Goal: Transaction & Acquisition: Purchase product/service

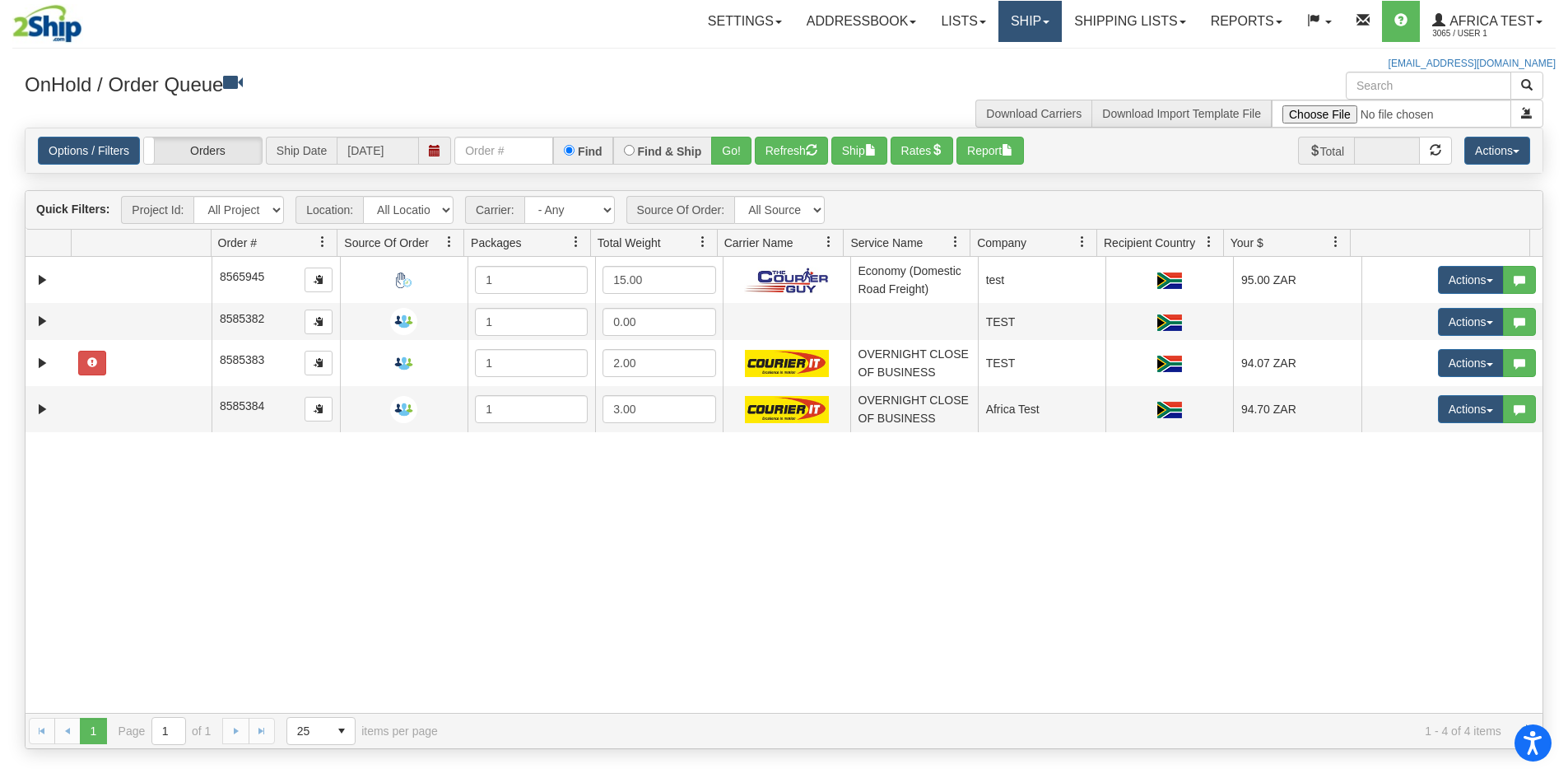
click at [1051, 20] on link "Ship" at bounding box center [1030, 21] width 63 height 41
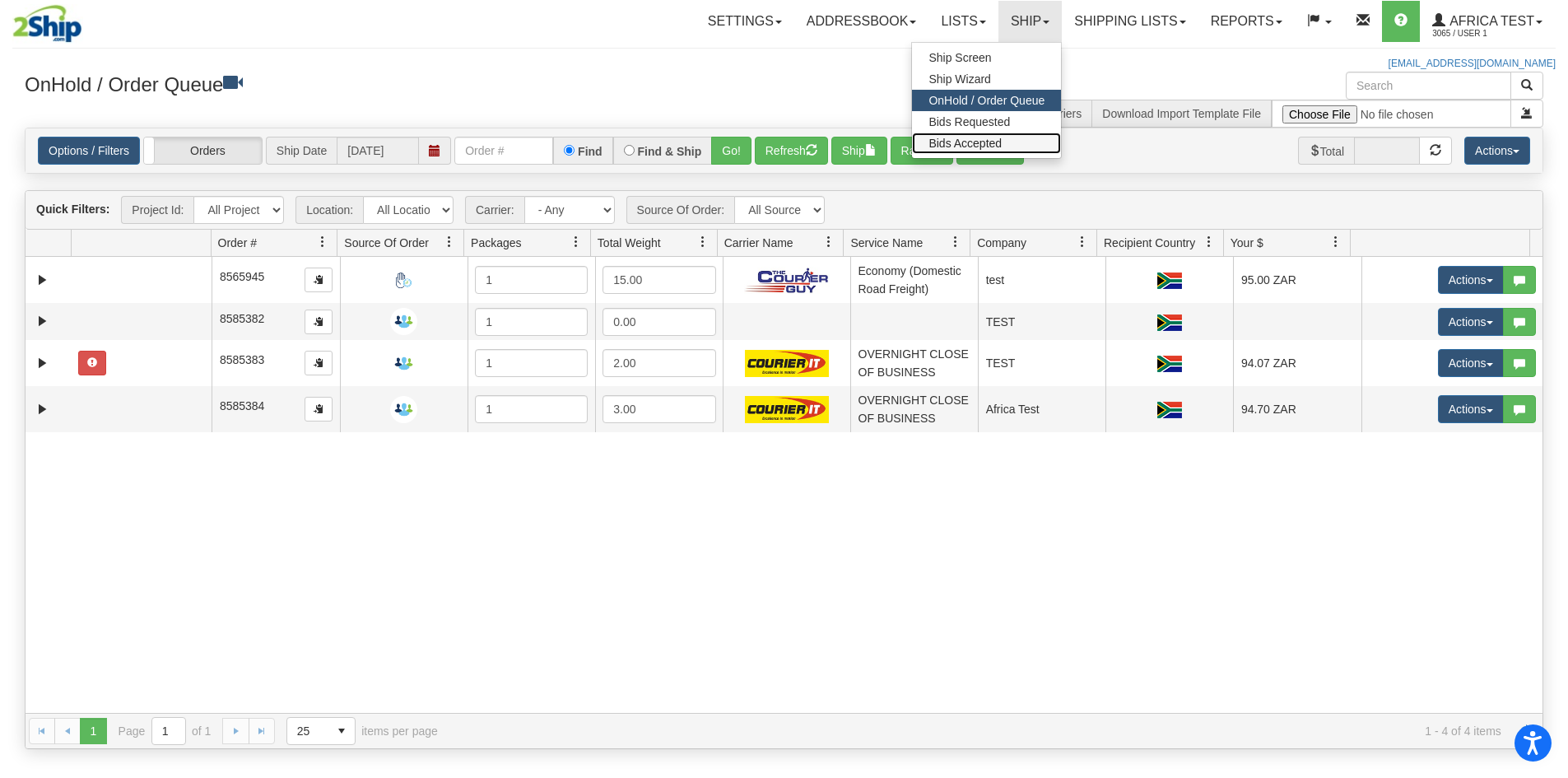
click at [993, 134] on link "Bids Accepted" at bounding box center [987, 143] width 149 height 21
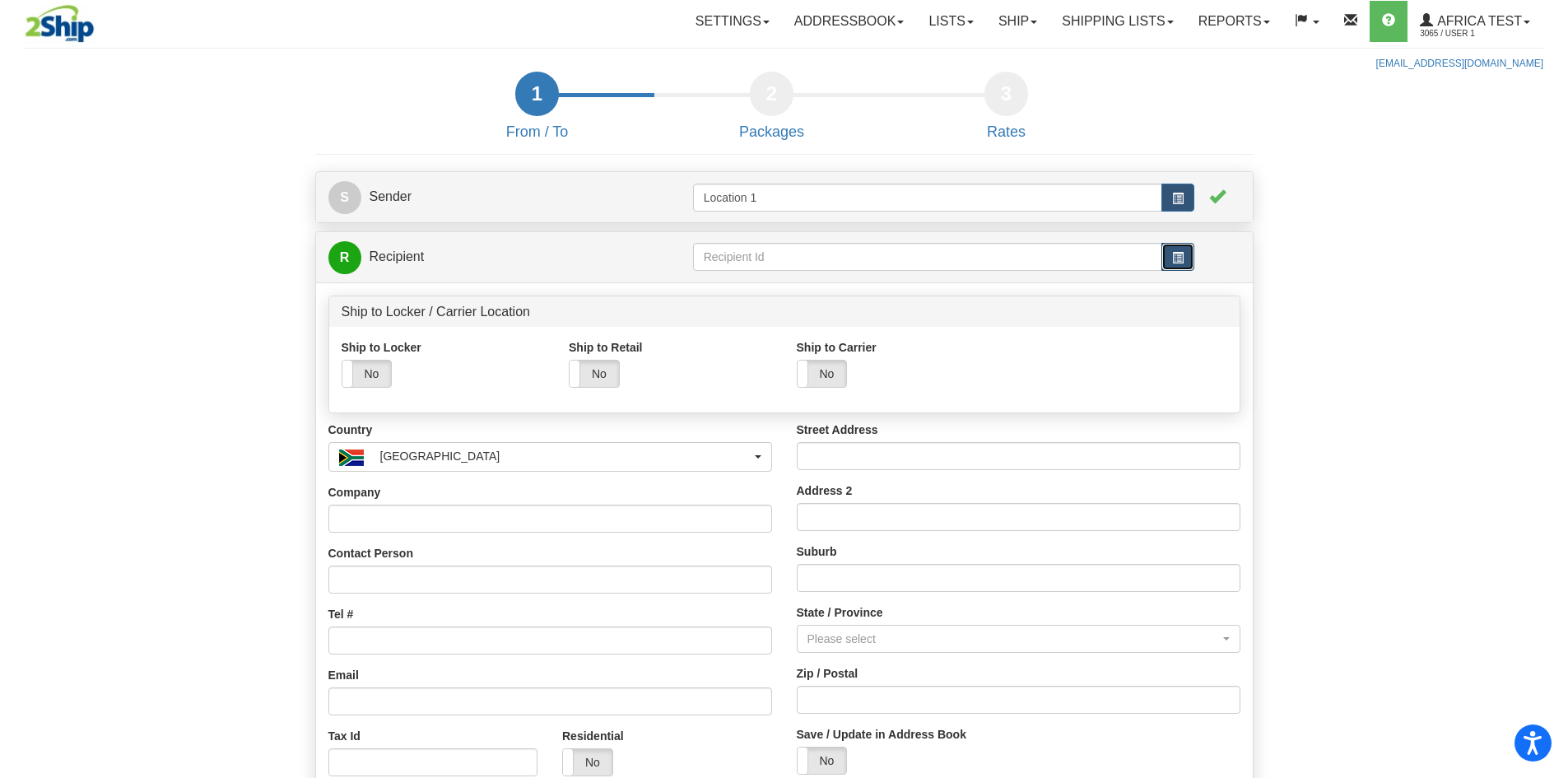
click at [1186, 262] on button "button" at bounding box center [1178, 257] width 33 height 28
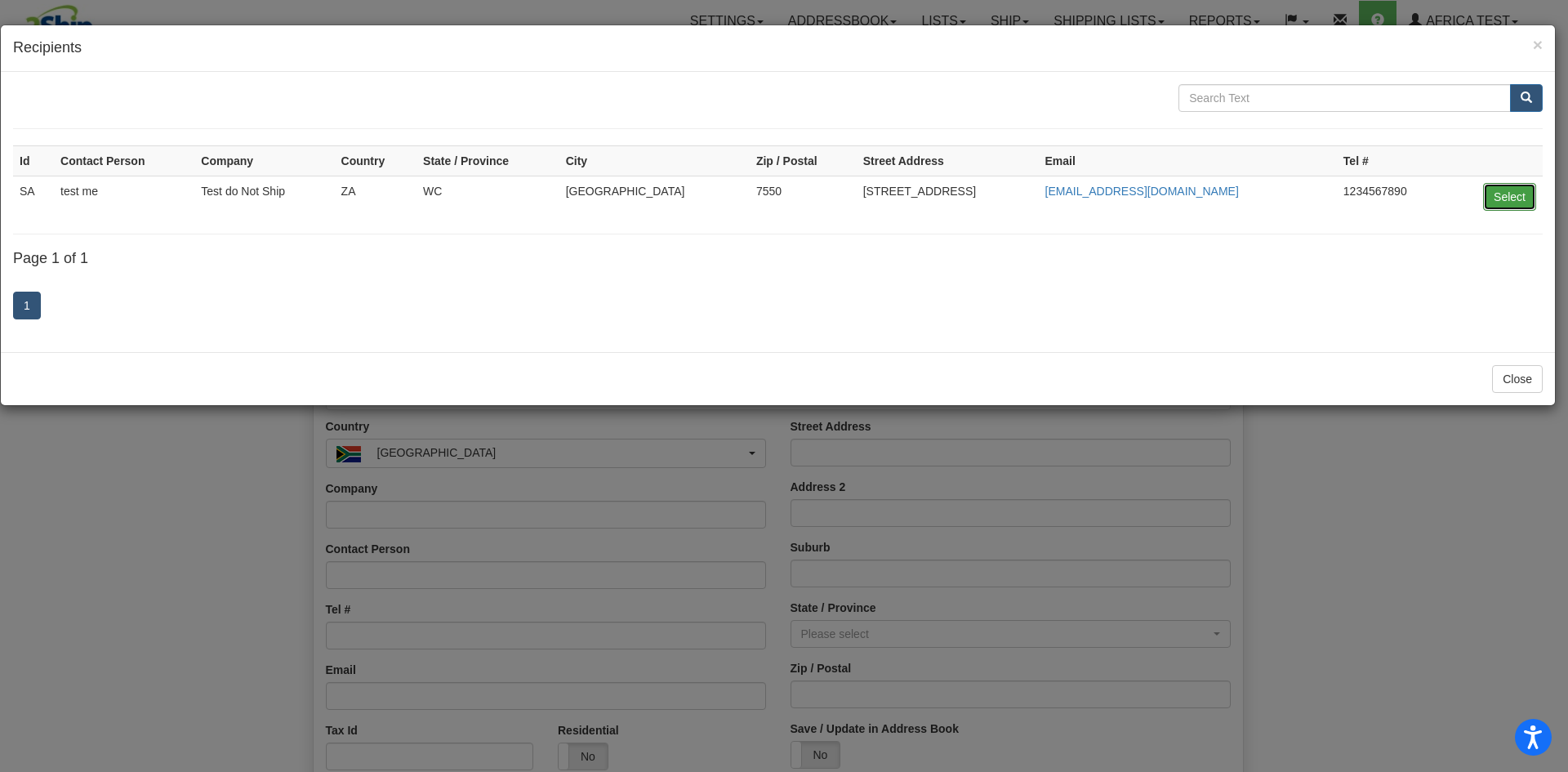
click at [1491, 203] on button "Select" at bounding box center [1509, 197] width 53 height 28
type input "SA"
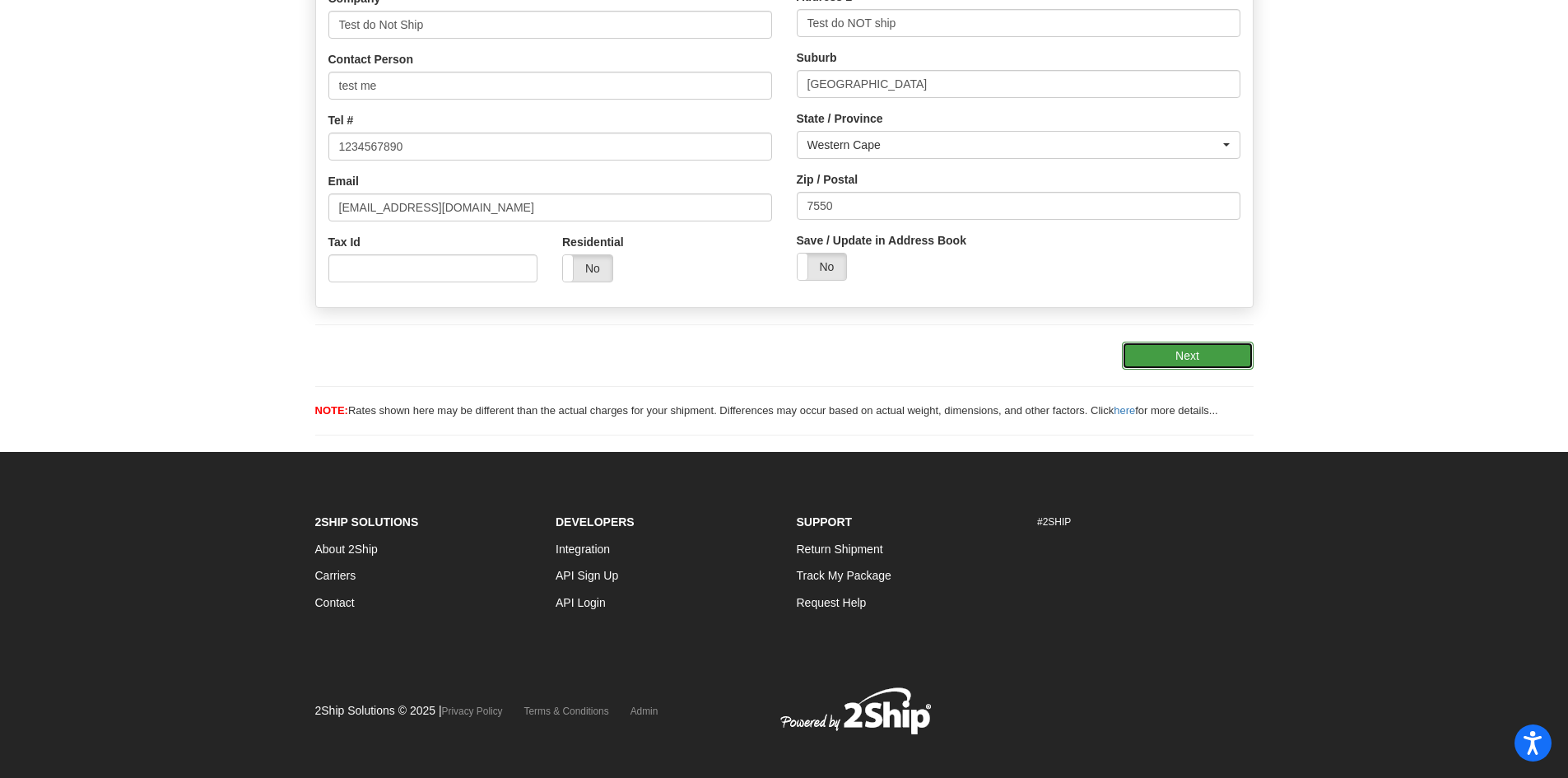
click at [1194, 352] on button "Next" at bounding box center [1188, 356] width 132 height 28
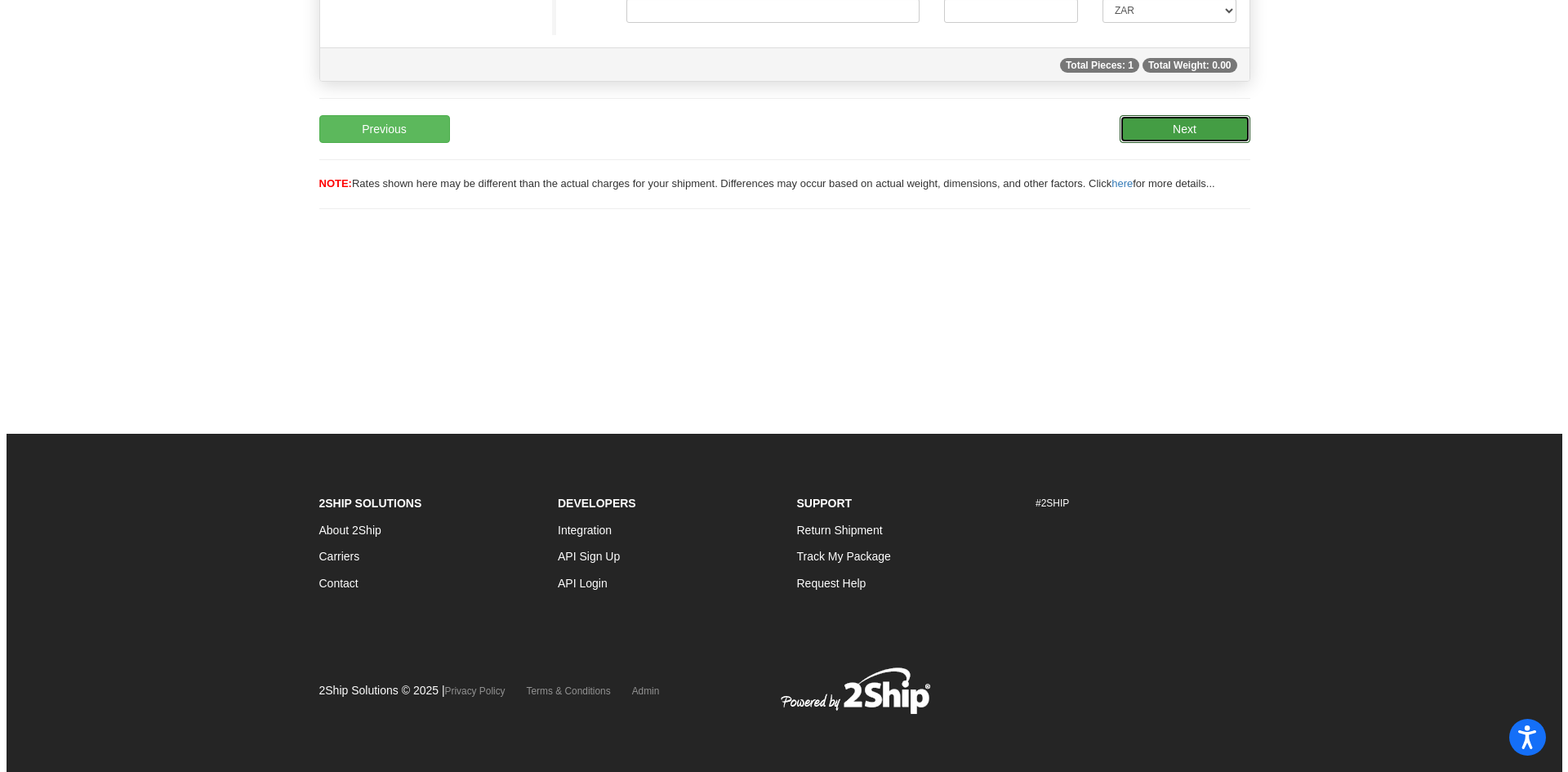
scroll to position [115, 0]
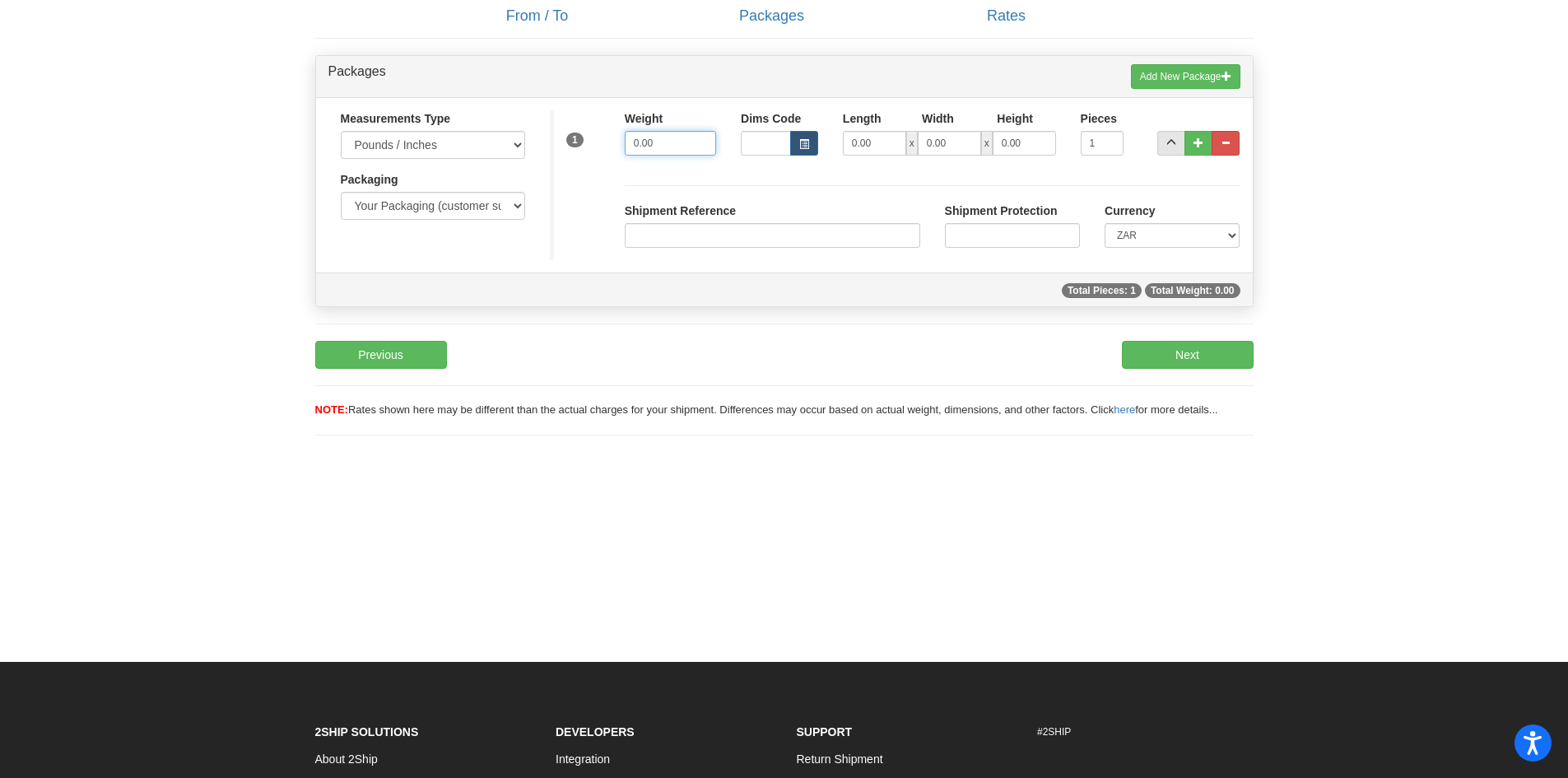
drag, startPoint x: 651, startPoint y: 134, endPoint x: 582, endPoint y: 133, distance: 69.0
click at [617, 134] on div "Weight 0.00" at bounding box center [670, 139] width 116 height 58
type input "3.00"
click at [835, 179] on div "Shipment Reference Shipment Protection Currency CAD USD EUR ZAR RON ANG ARN AUD…" at bounding box center [933, 214] width 641 height 91
click at [1179, 368] on button "Next" at bounding box center [1188, 355] width 132 height 28
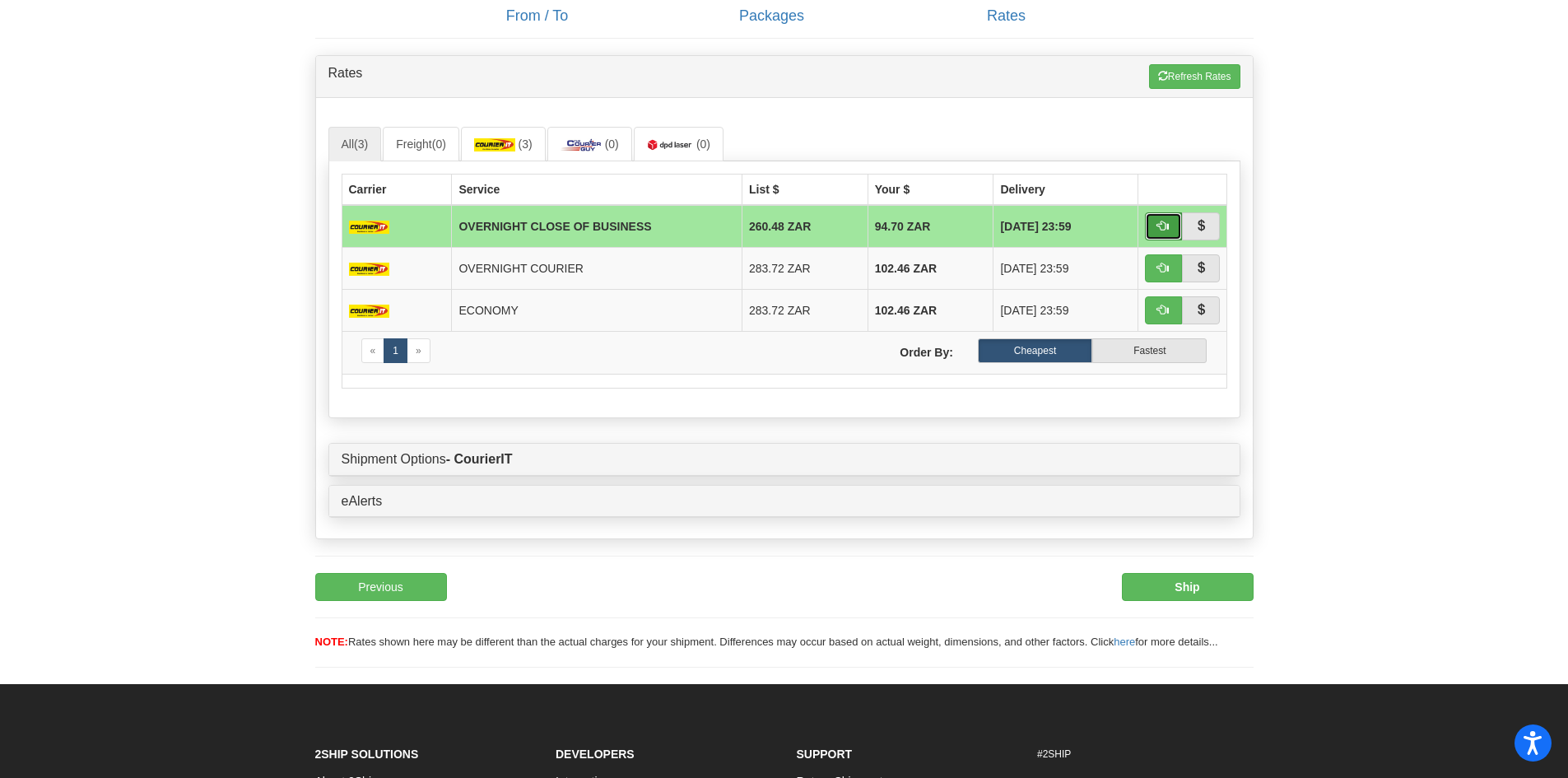
click at [1164, 230] on span "button" at bounding box center [1164, 226] width 12 height 12
type input "OCB"
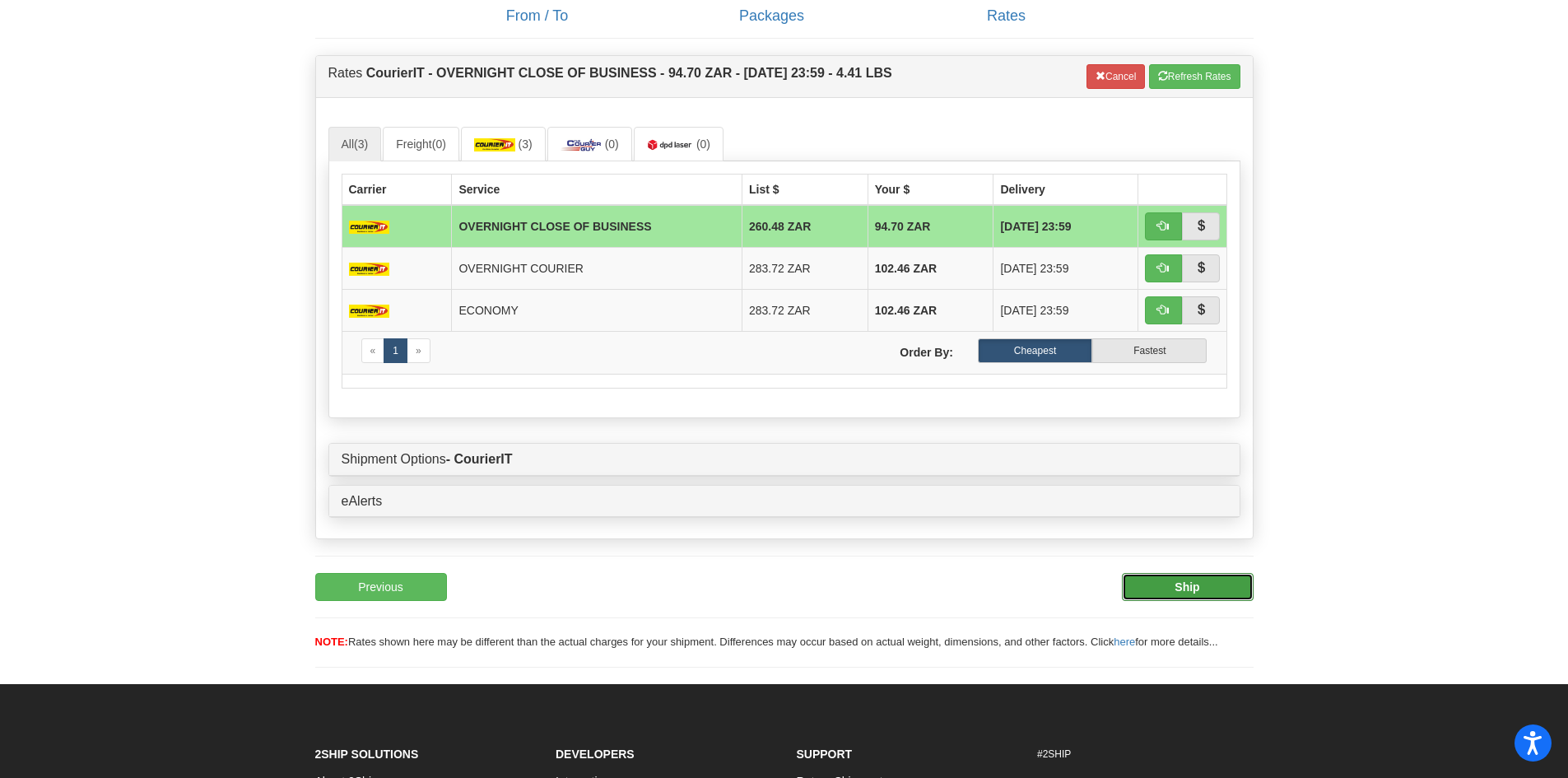
click at [1196, 589] on b "Ship" at bounding box center [1188, 587] width 25 height 13
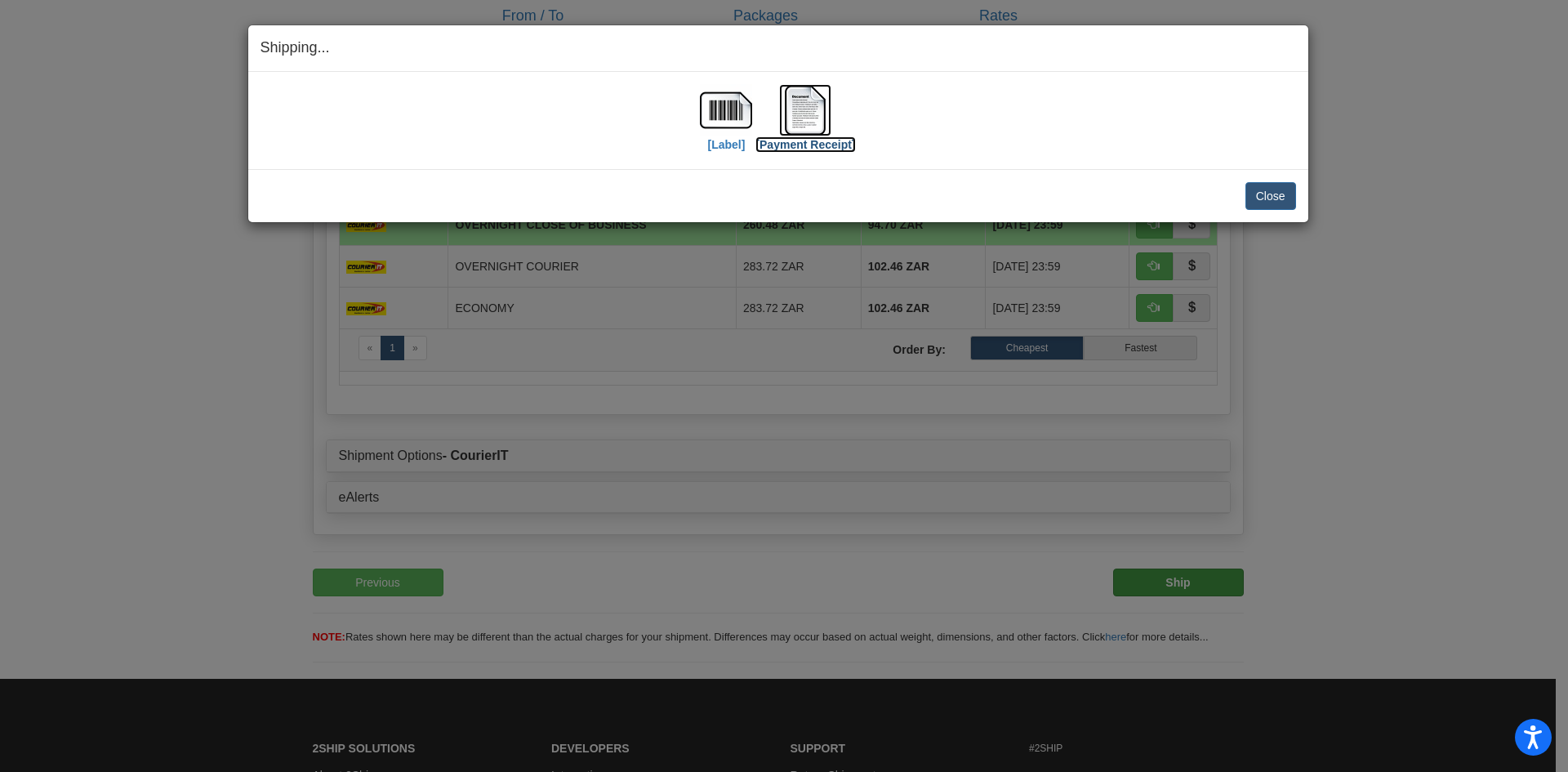
click at [806, 123] on img at bounding box center [806, 110] width 52 height 52
click at [786, 109] on img at bounding box center [806, 110] width 52 height 52
click at [1282, 186] on button "Close" at bounding box center [1271, 196] width 51 height 28
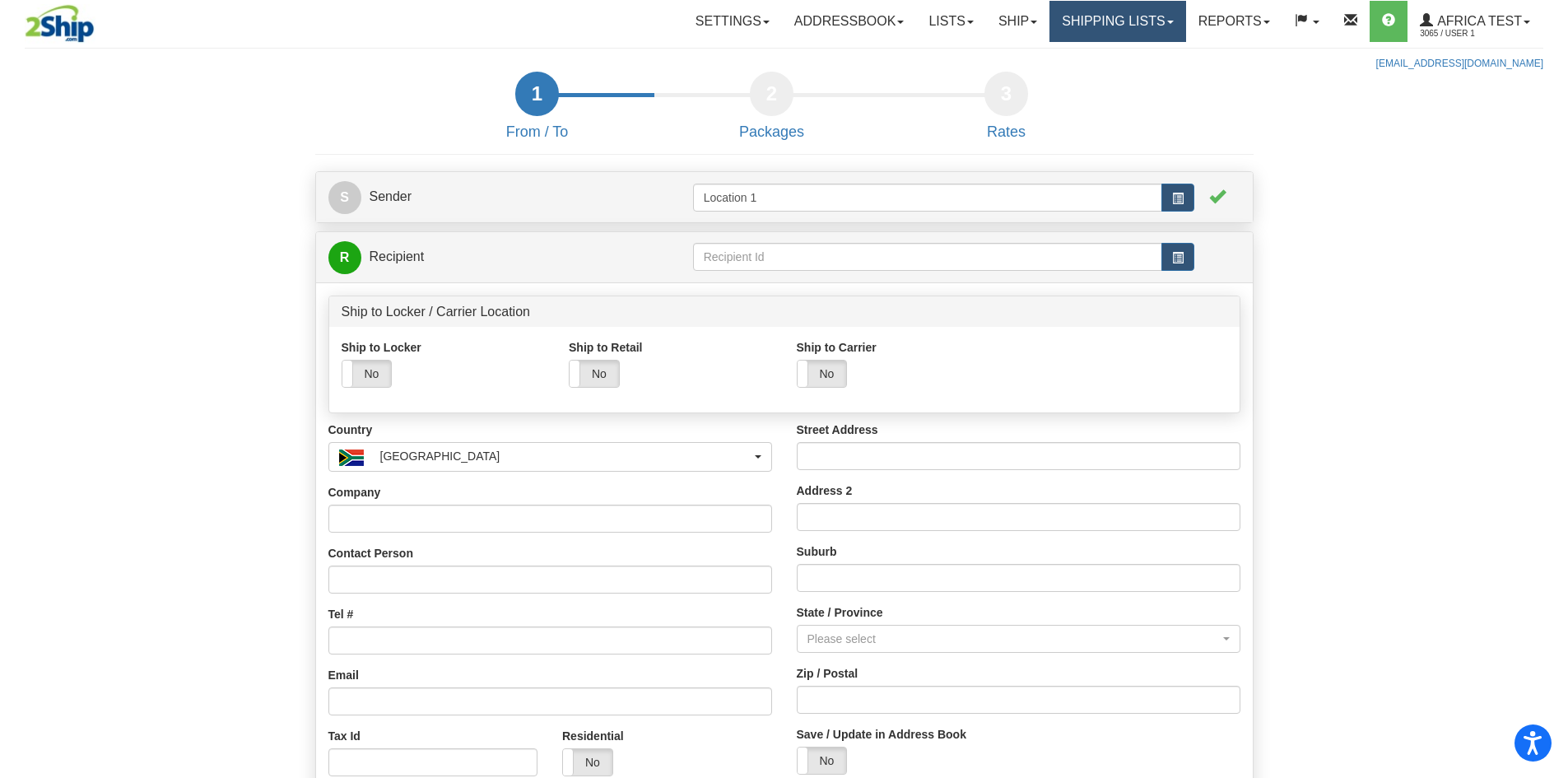
click at [1112, 27] on link "Shipping lists" at bounding box center [1118, 21] width 136 height 41
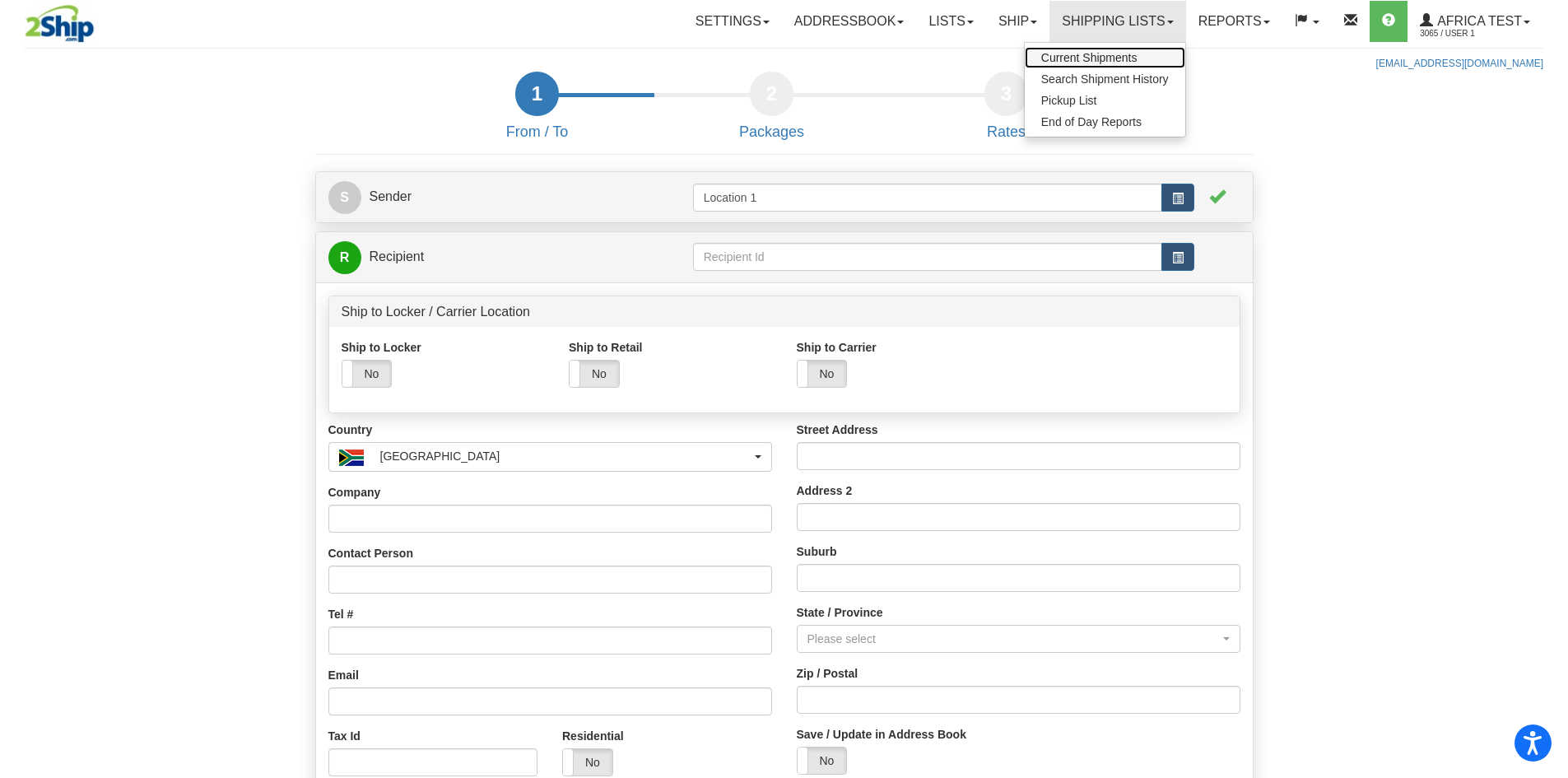
click at [1089, 62] on span "Current Shipments" at bounding box center [1090, 58] width 96 height 13
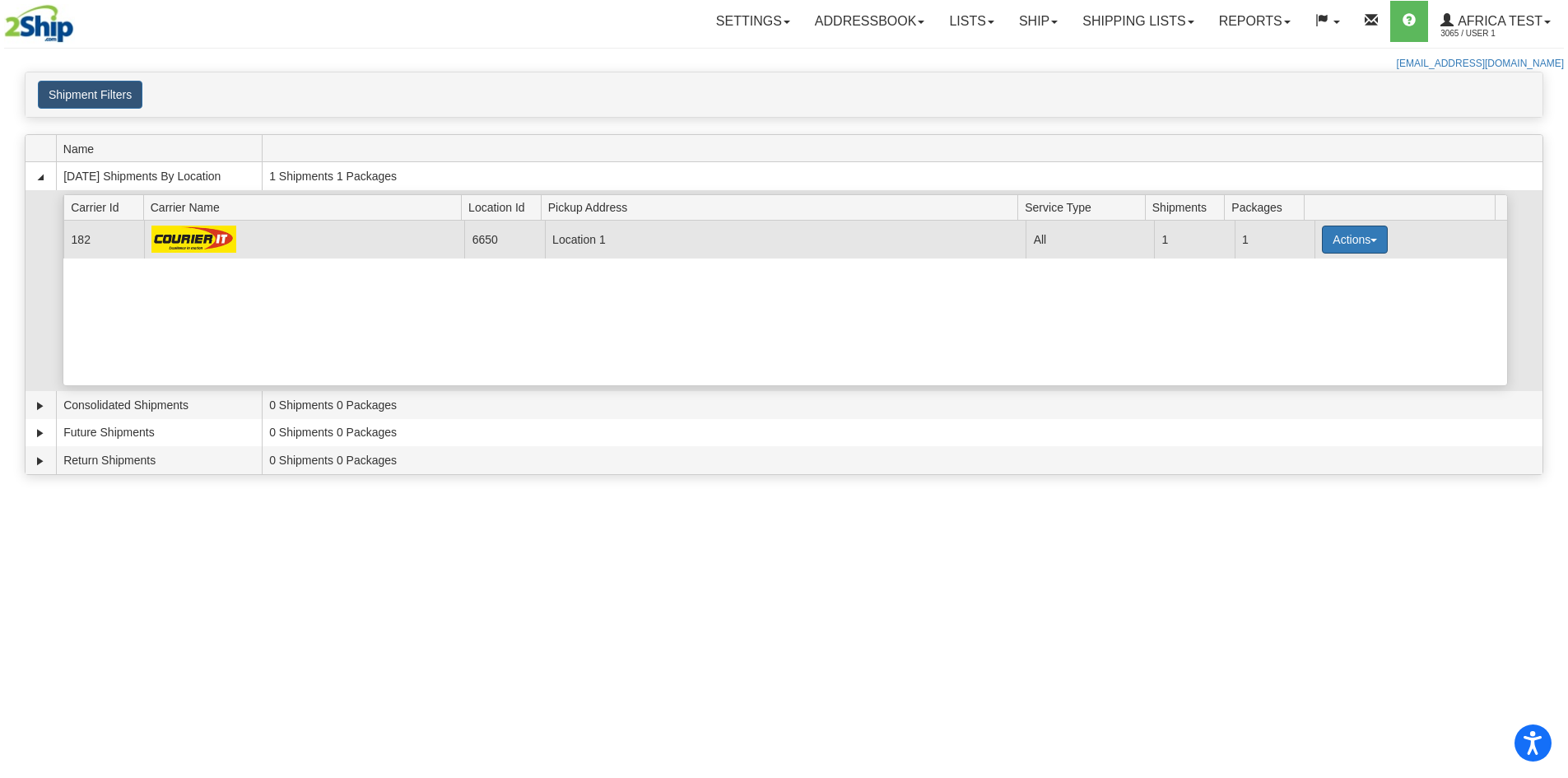
click at [1354, 230] on button "Actions" at bounding box center [1355, 240] width 66 height 28
click at [1294, 273] on span "Details" at bounding box center [1294, 270] width 44 height 12
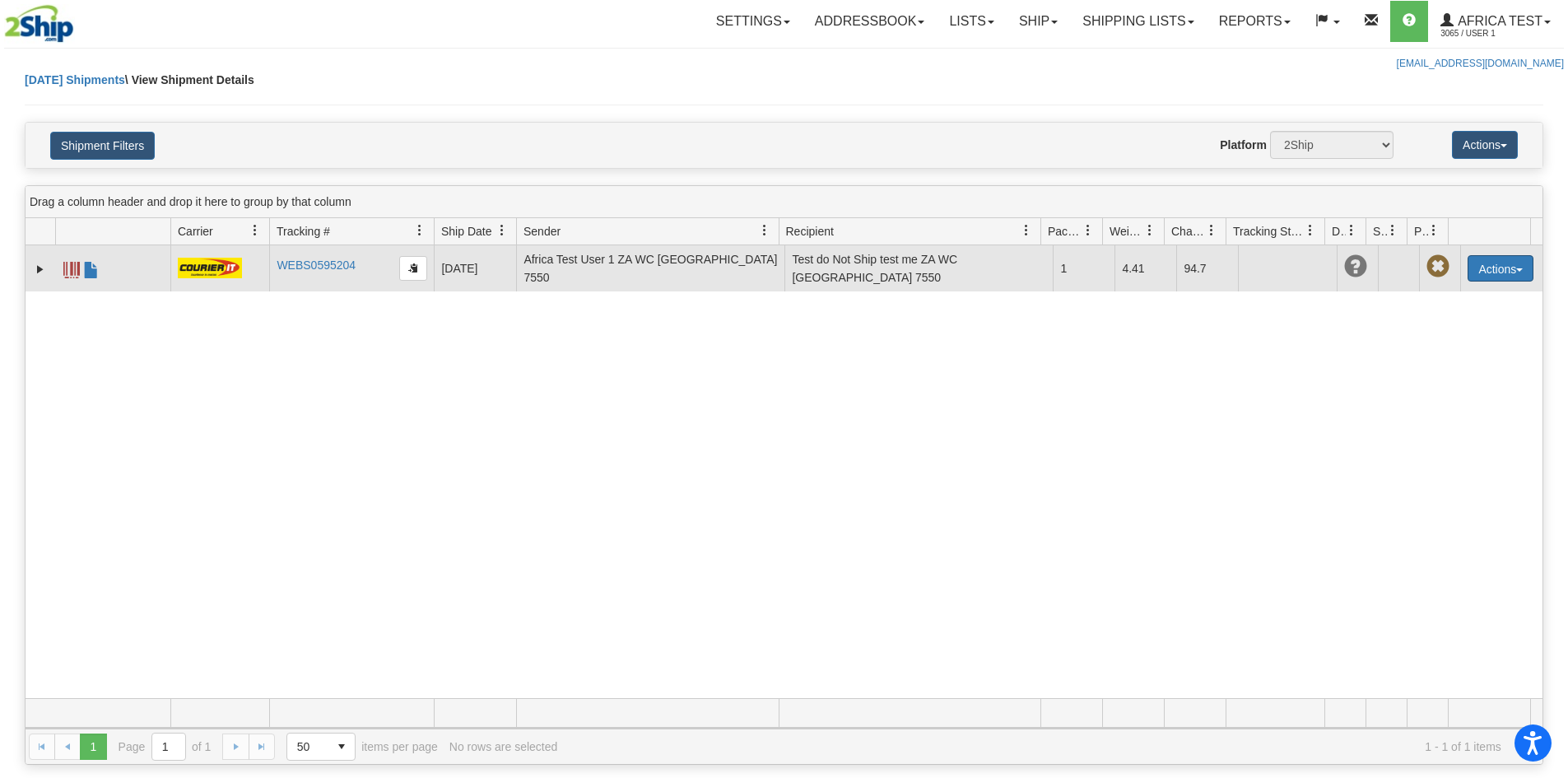
click at [1468, 280] on button "Actions" at bounding box center [1500, 268] width 66 height 26
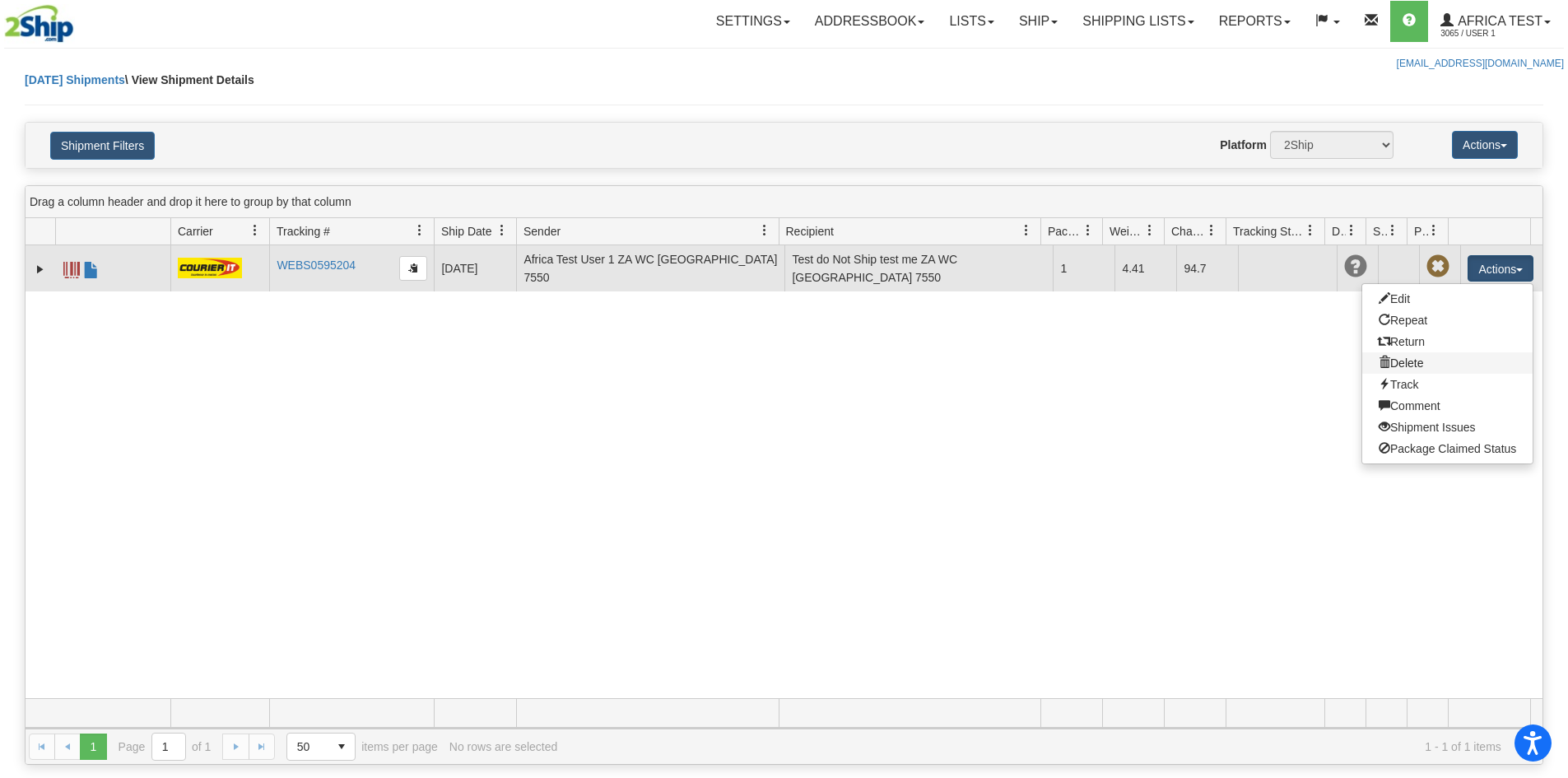
click at [1377, 366] on link "Delete" at bounding box center [1447, 363] width 170 height 21
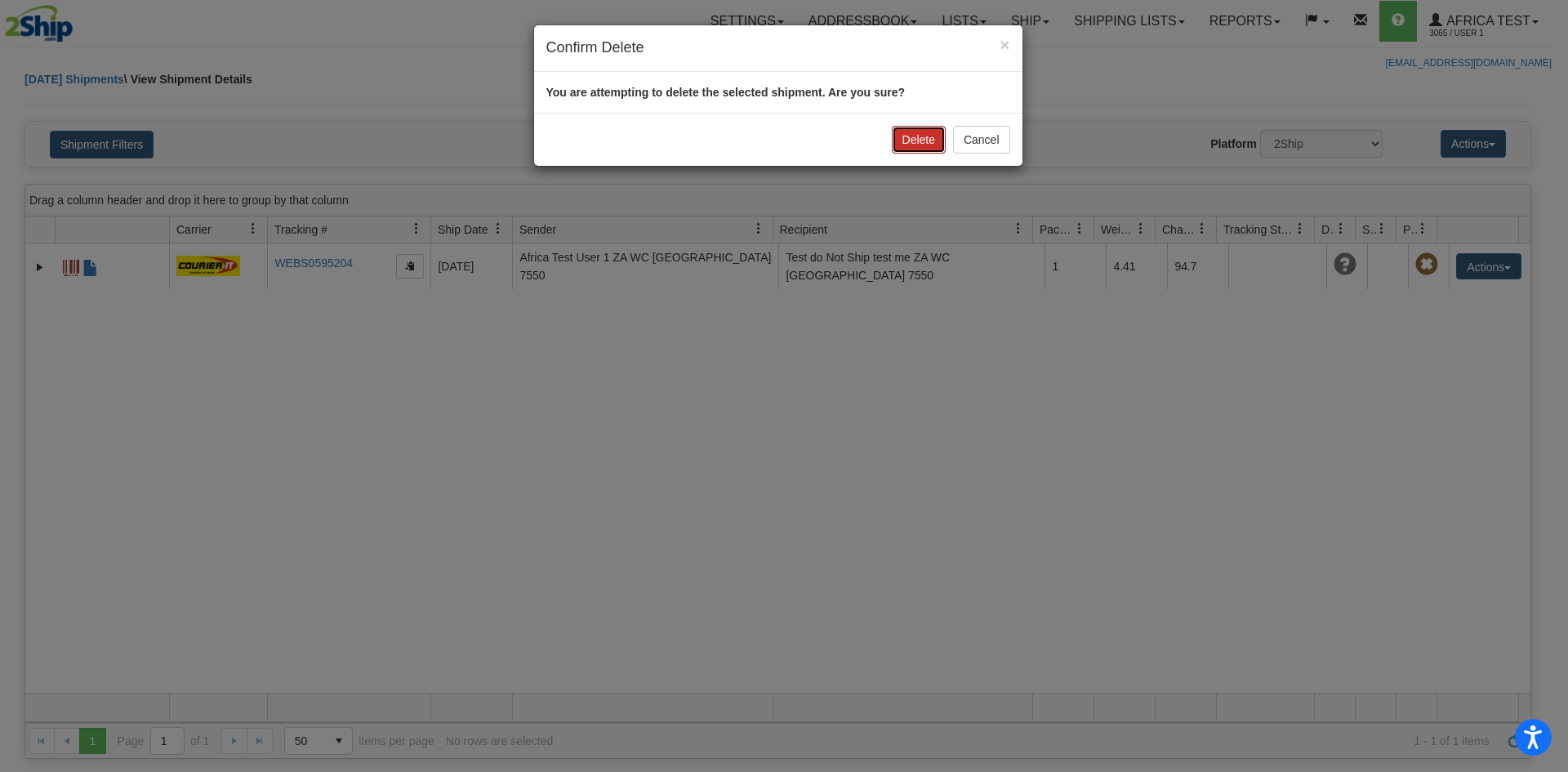
click at [929, 145] on button "Delete" at bounding box center [919, 140] width 54 height 28
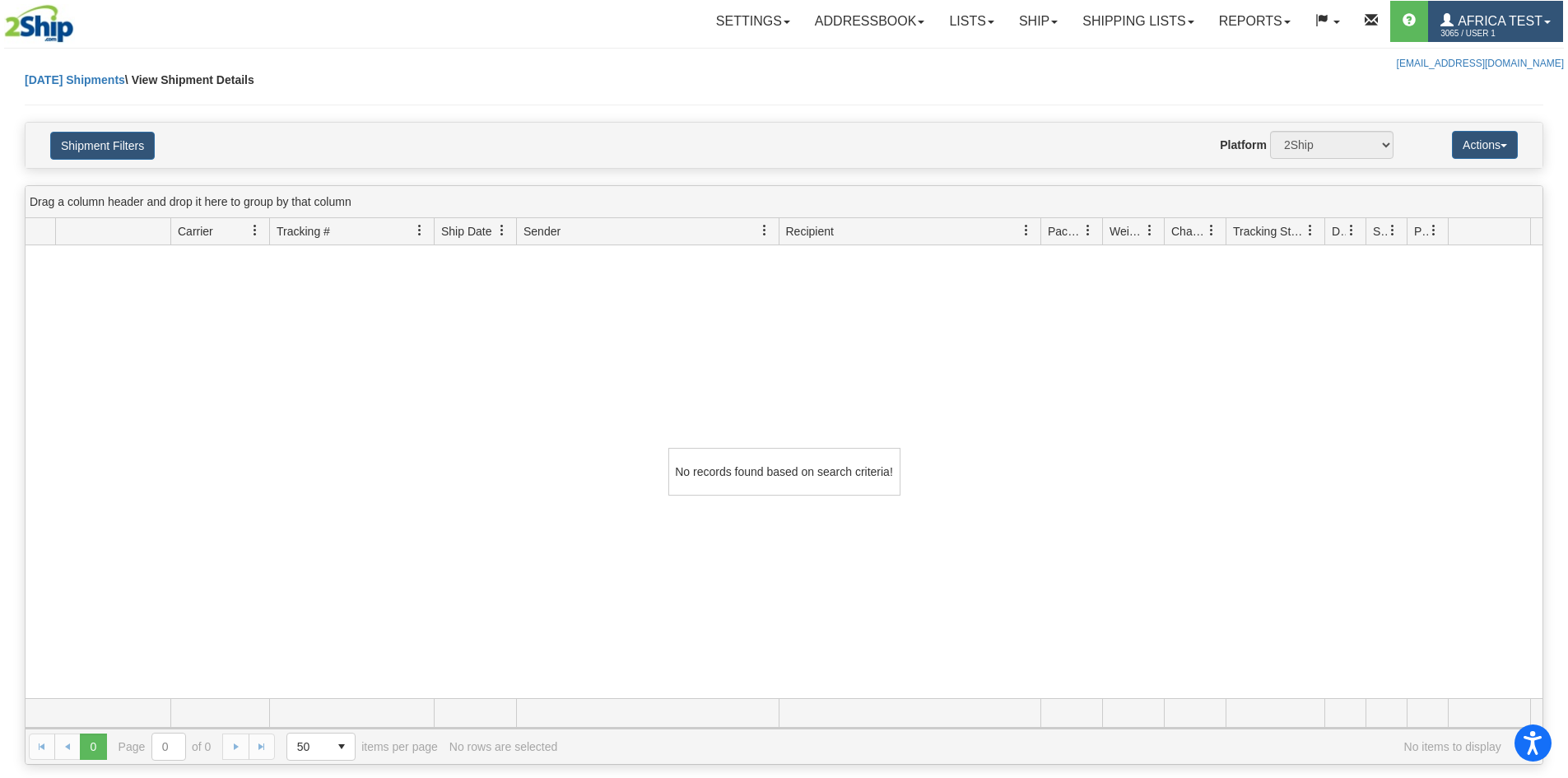
click at [1473, 25] on span "Africa Test" at bounding box center [1498, 21] width 89 height 14
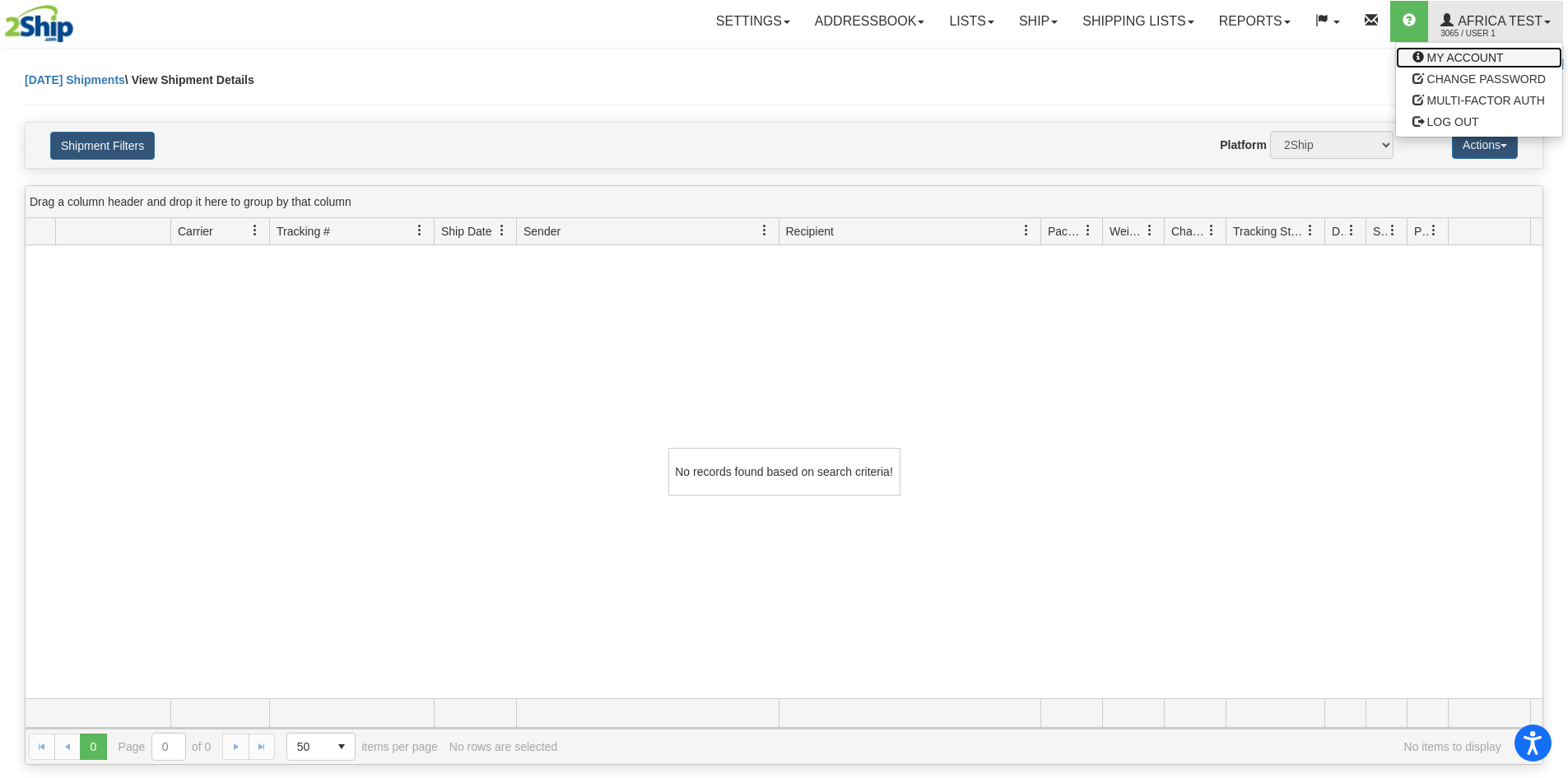
click at [1451, 55] on span "MY ACCOUNT" at bounding box center [1465, 58] width 77 height 13
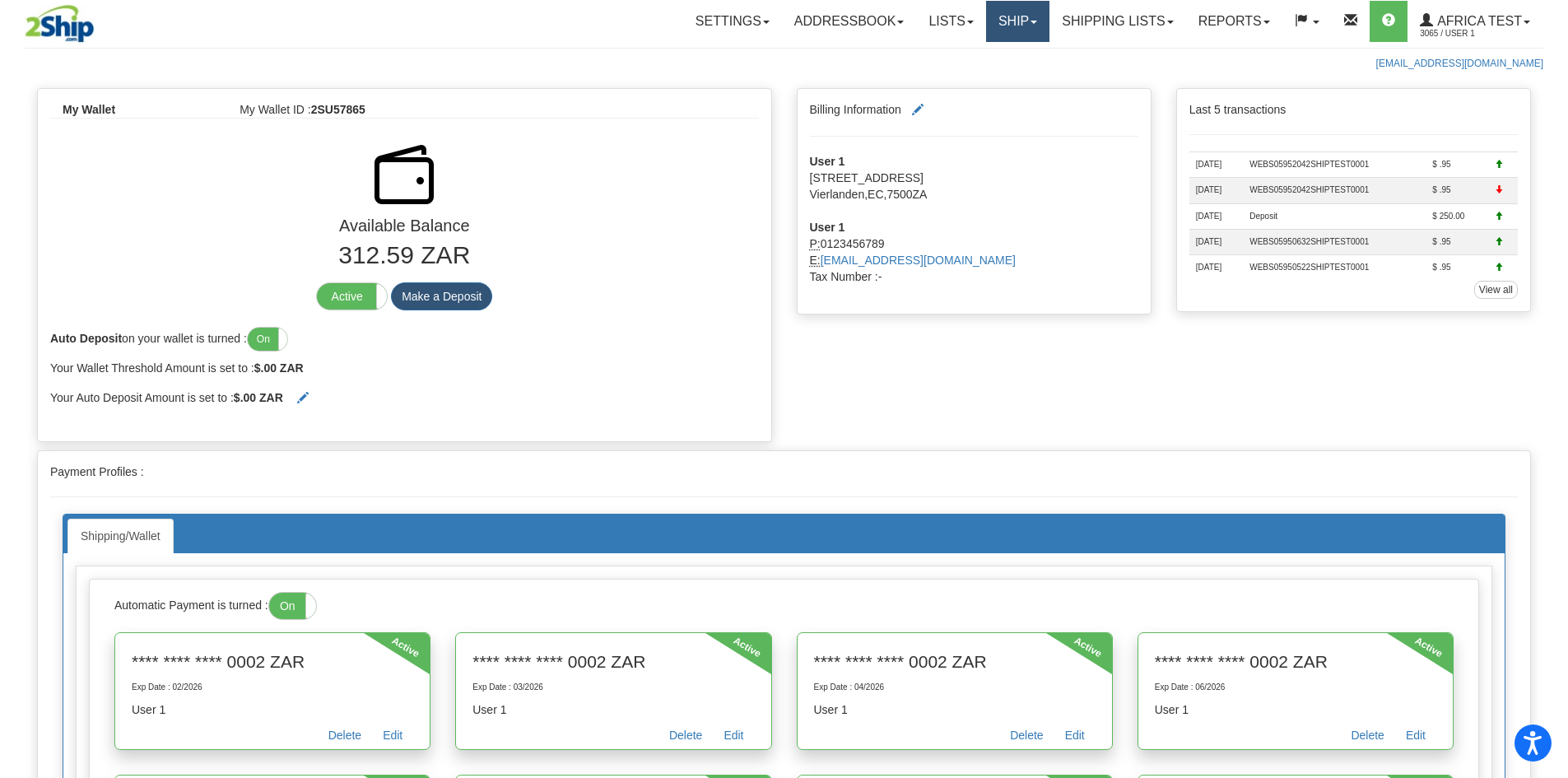
click at [1002, 26] on link "Ship" at bounding box center [1018, 21] width 63 height 41
click at [268, 342] on label "On" at bounding box center [268, 339] width 40 height 23
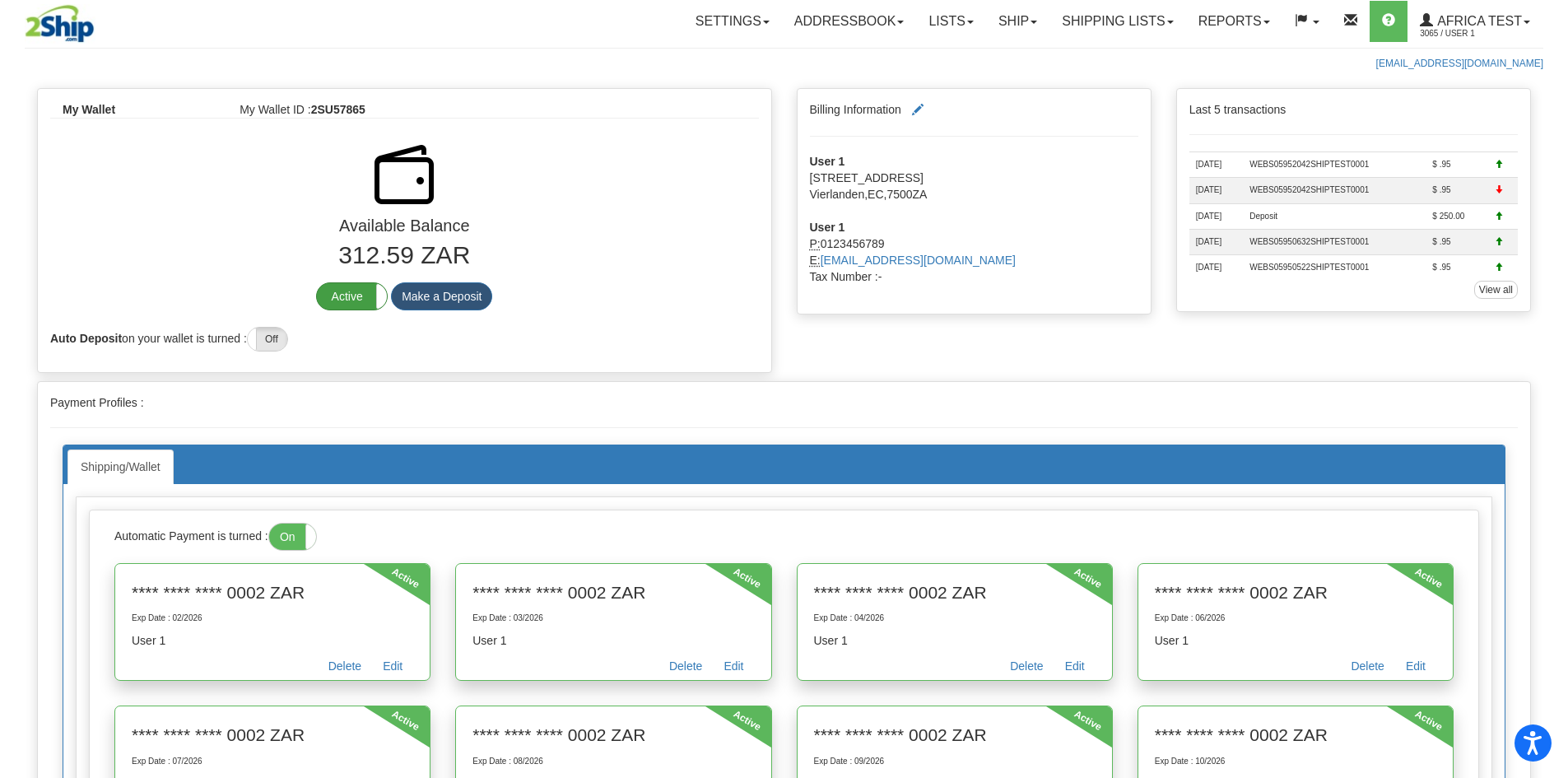
click at [354, 292] on label "Active" at bounding box center [352, 296] width 70 height 26
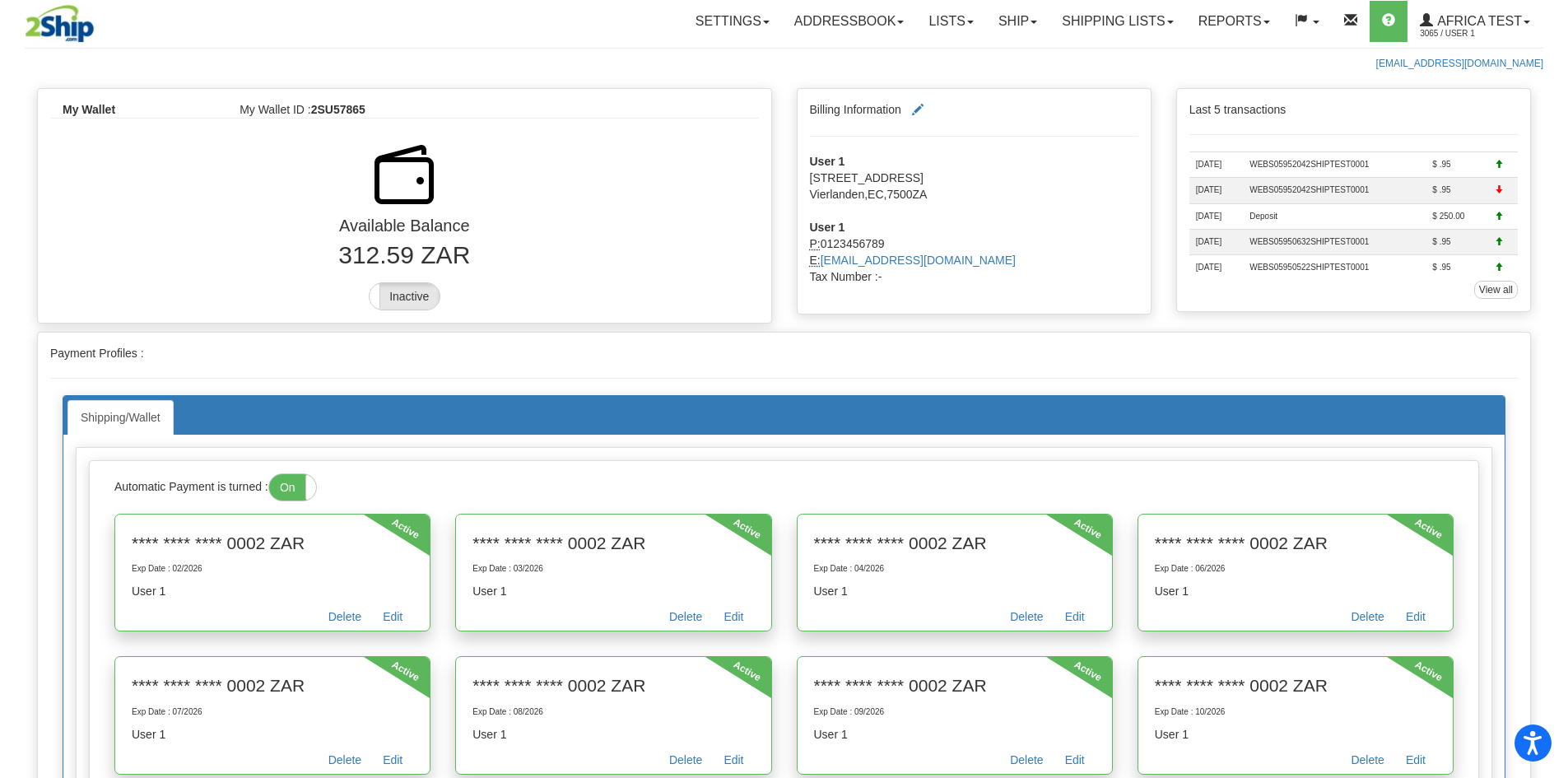
click at [1156, 16] on link "Shipping lists" at bounding box center [1118, 21] width 136 height 41
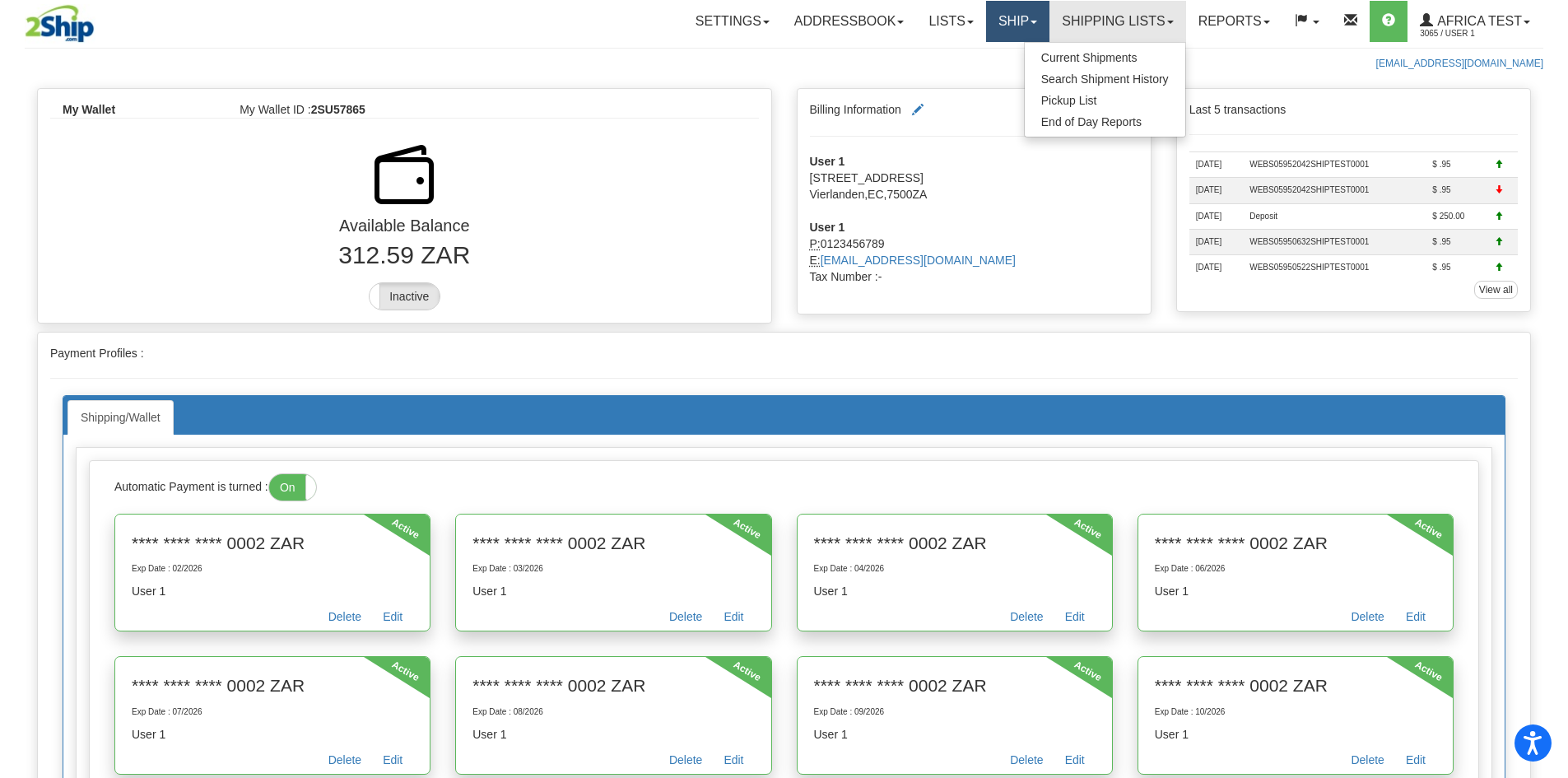
click at [1022, 31] on link "Ship" at bounding box center [1018, 21] width 63 height 41
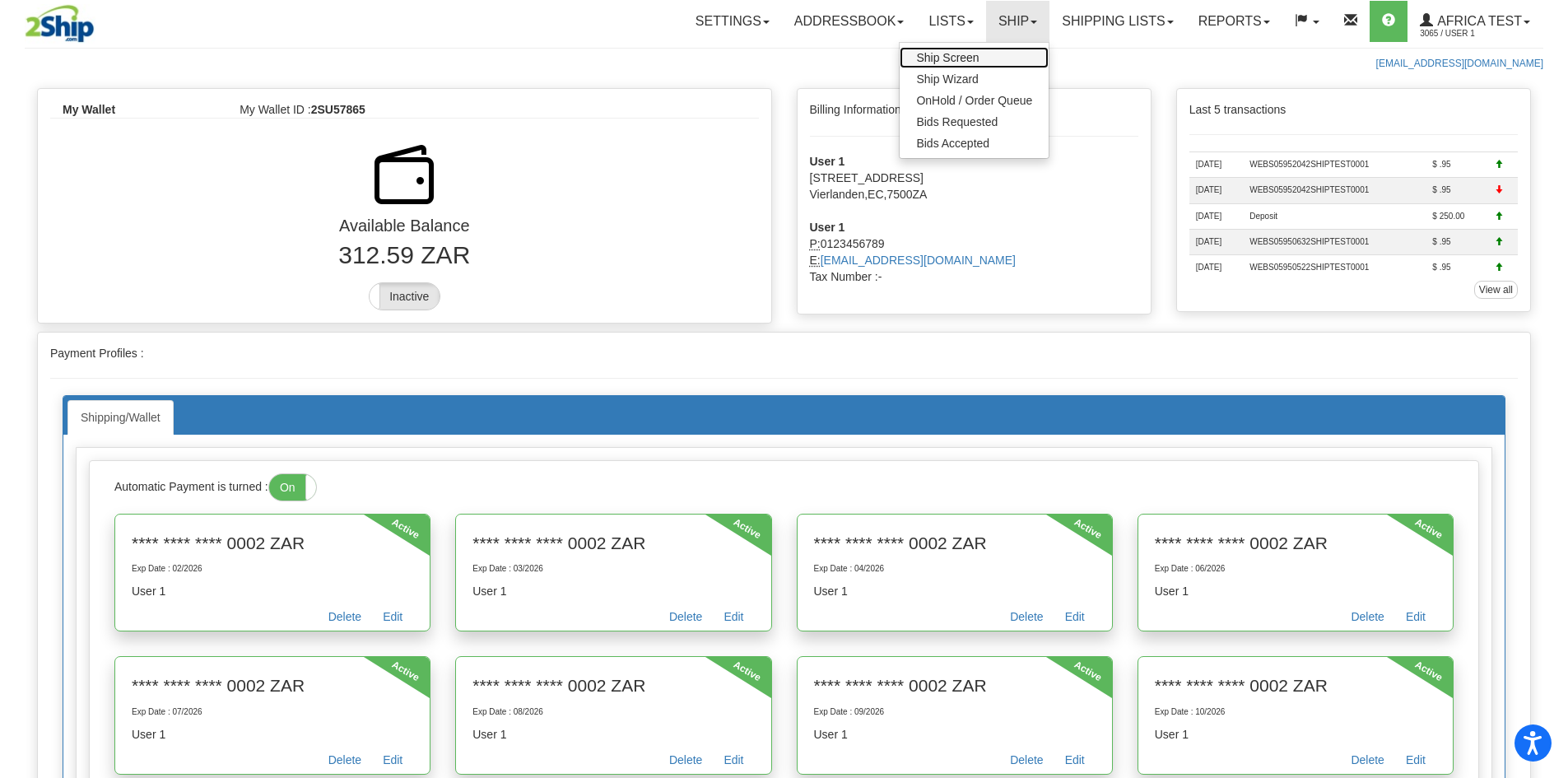
click at [1006, 55] on link "Ship Screen" at bounding box center [974, 58] width 149 height 21
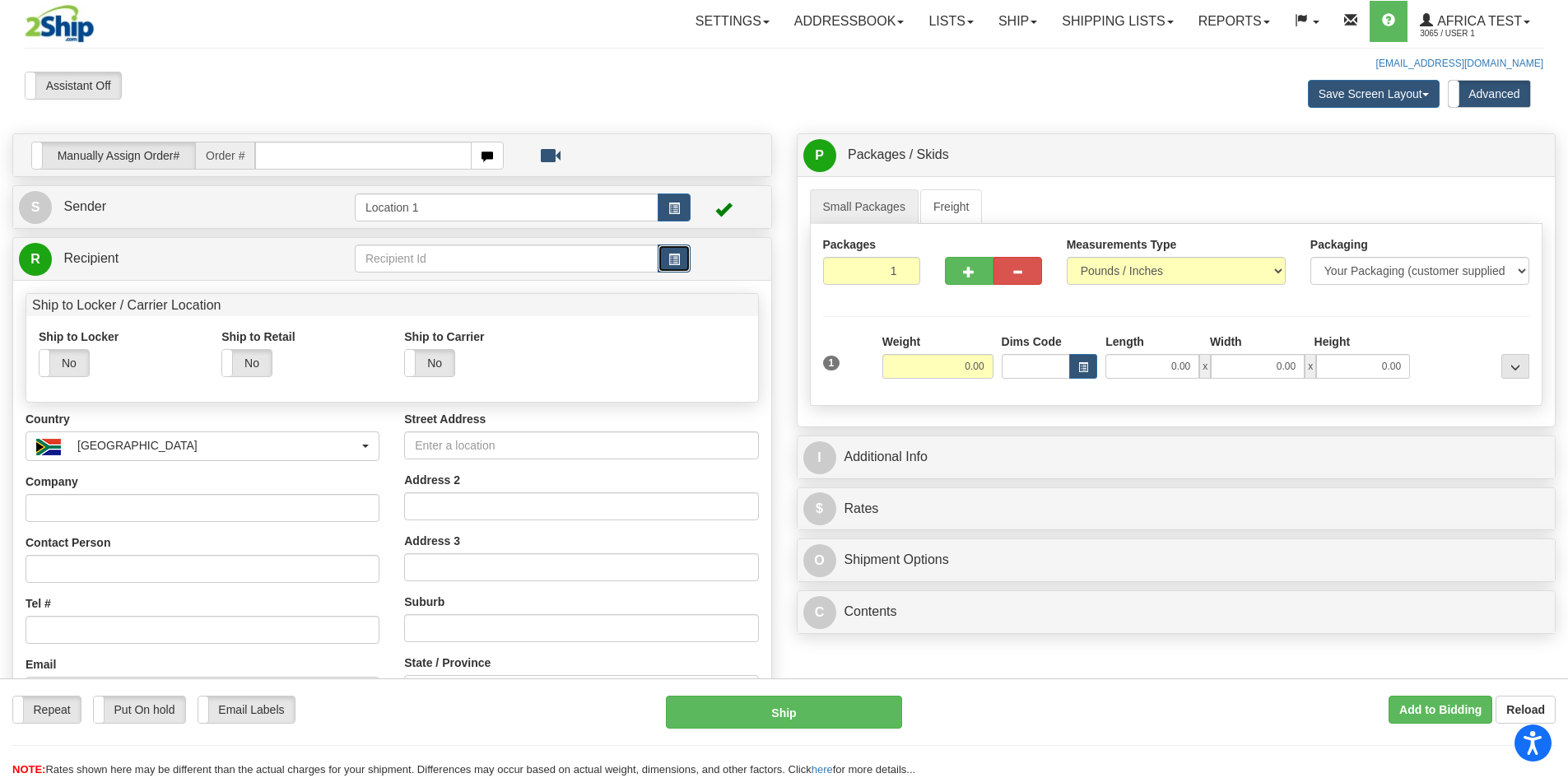
click at [682, 258] on button "button" at bounding box center [674, 259] width 33 height 28
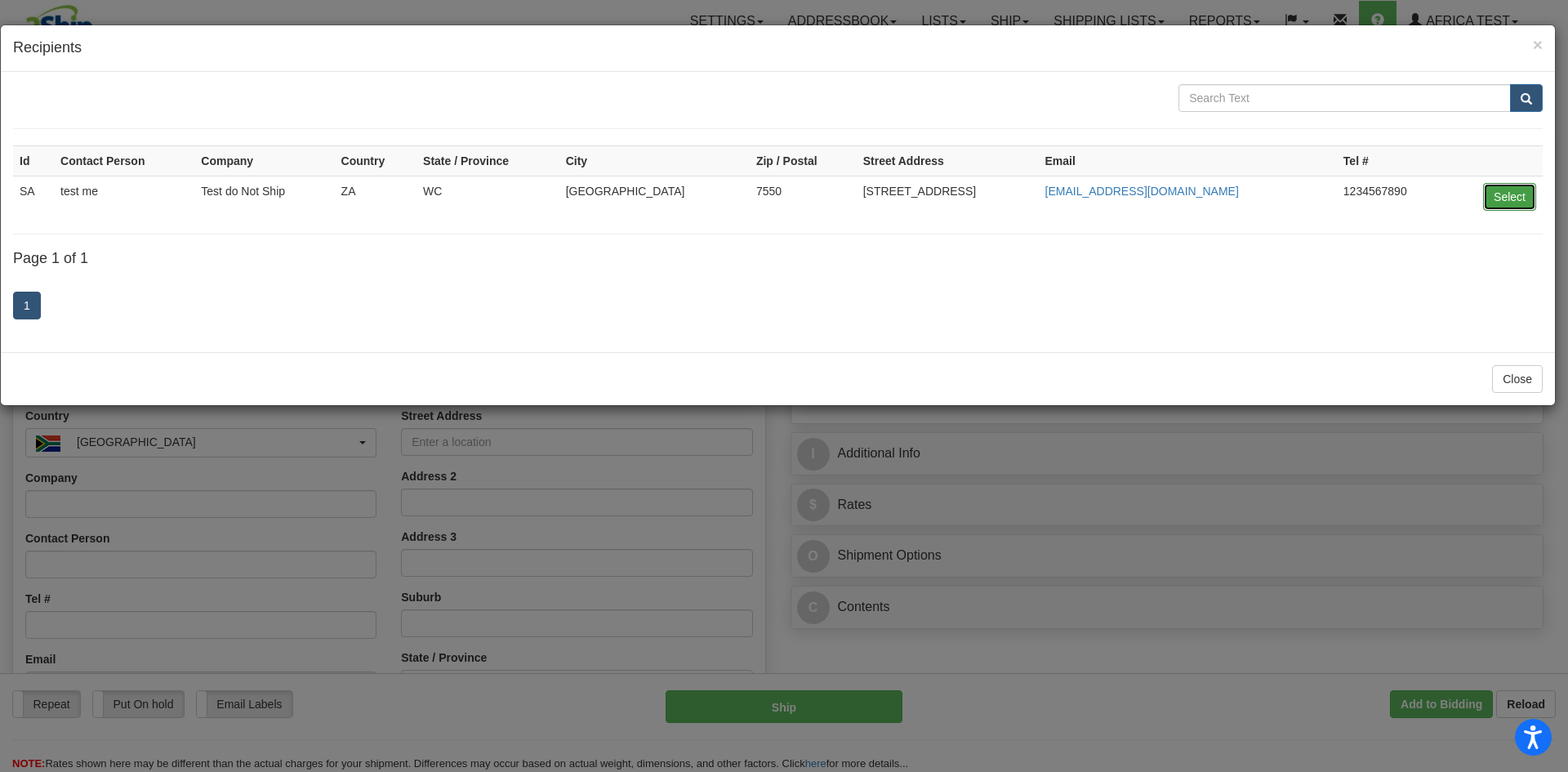
click at [1494, 189] on button "Select" at bounding box center [1509, 197] width 53 height 28
type input "SA"
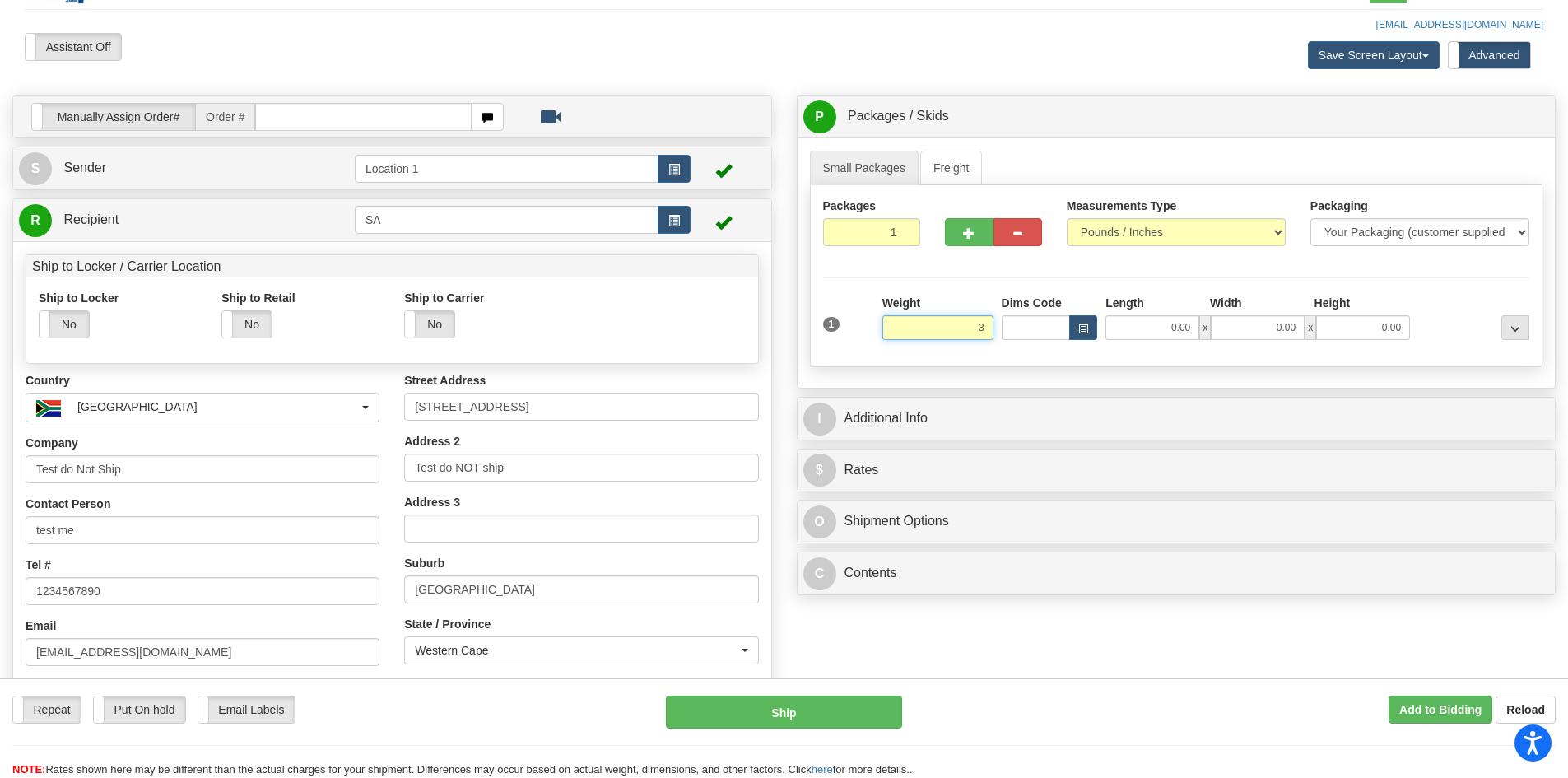
scroll to position [82, 0]
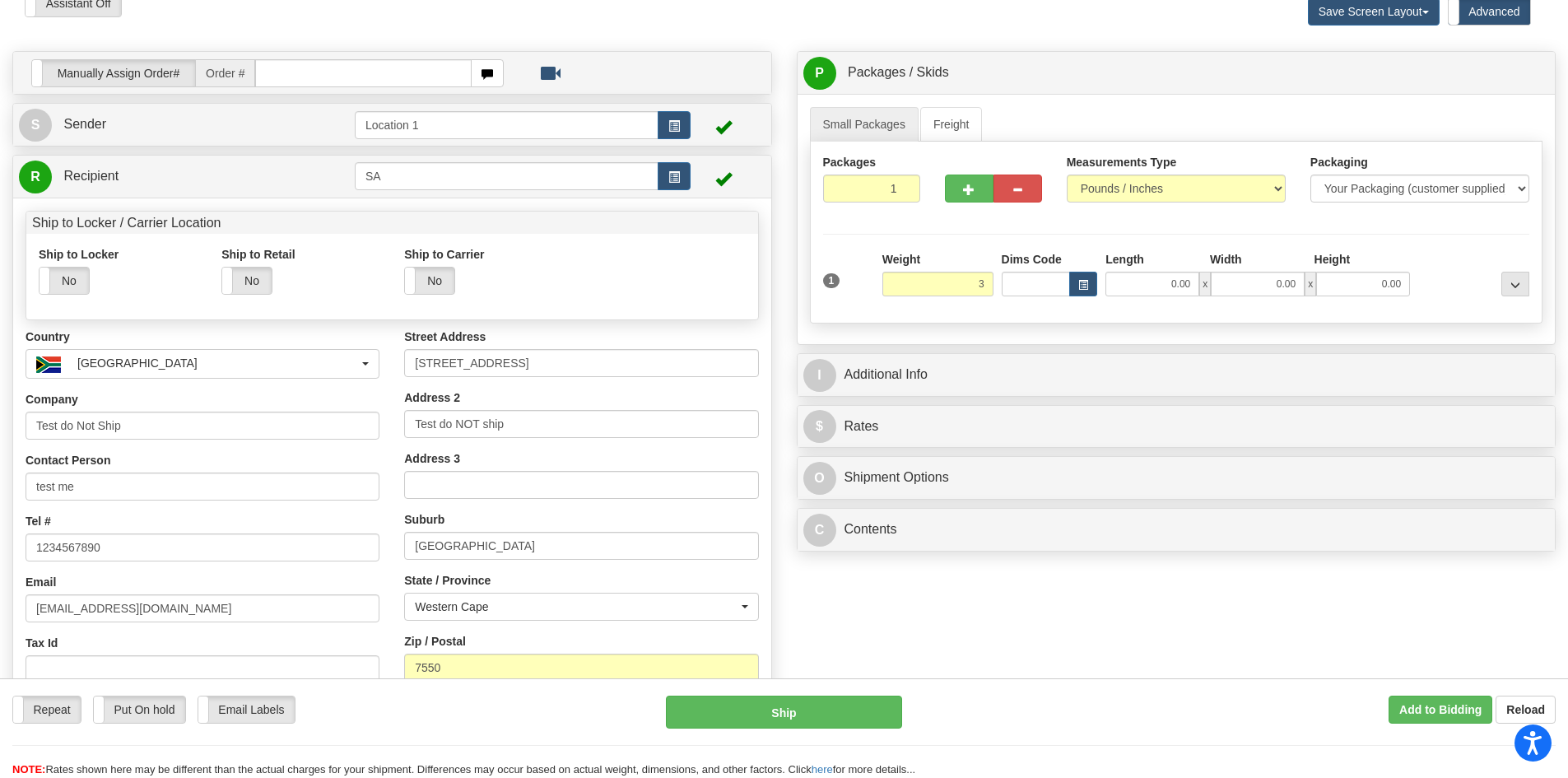
click at [1049, 317] on div "Packages 1 1 Measurements Type" at bounding box center [1177, 232] width 734 height 182
type input "3.00"
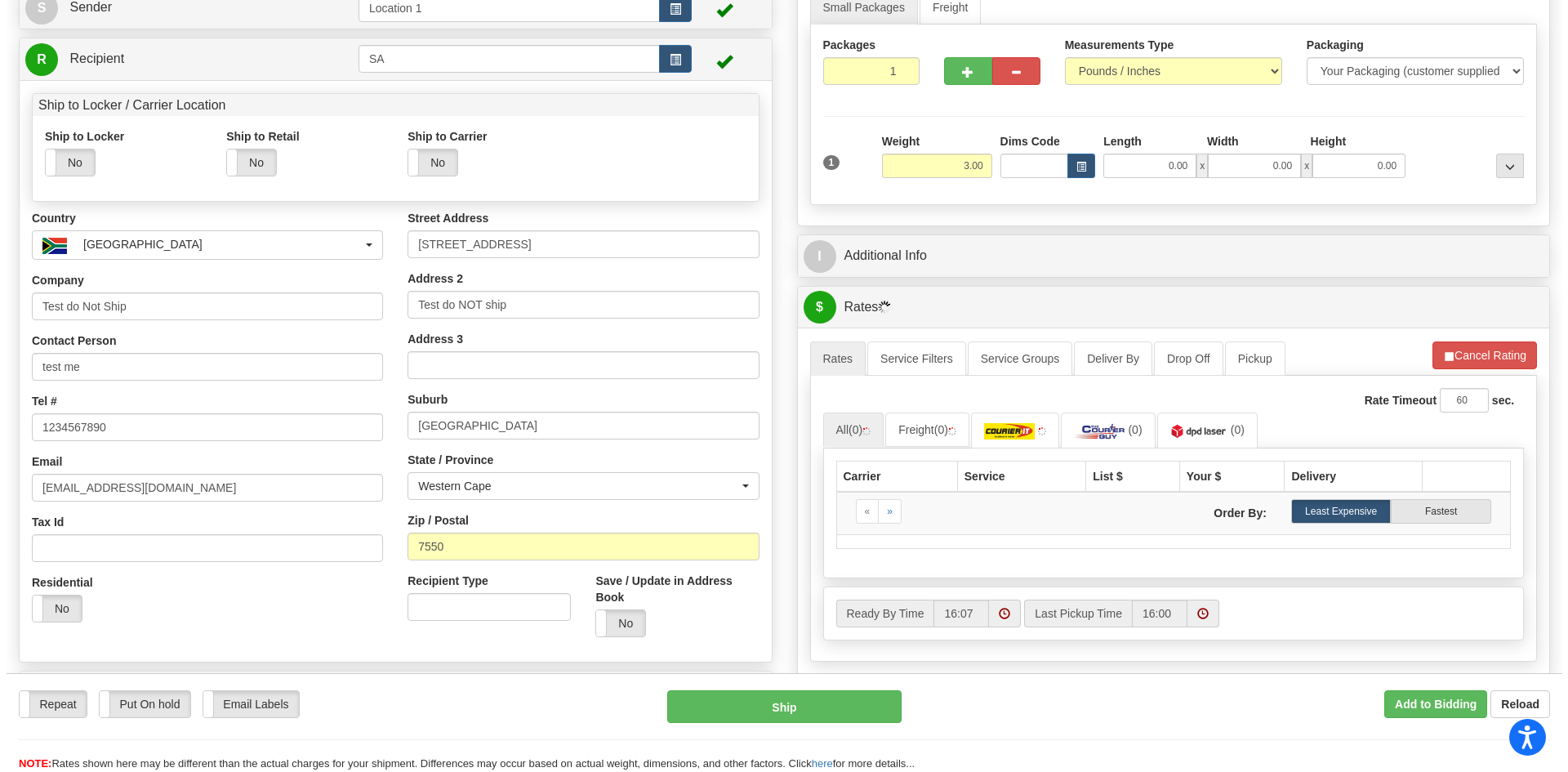
scroll to position [245, 0]
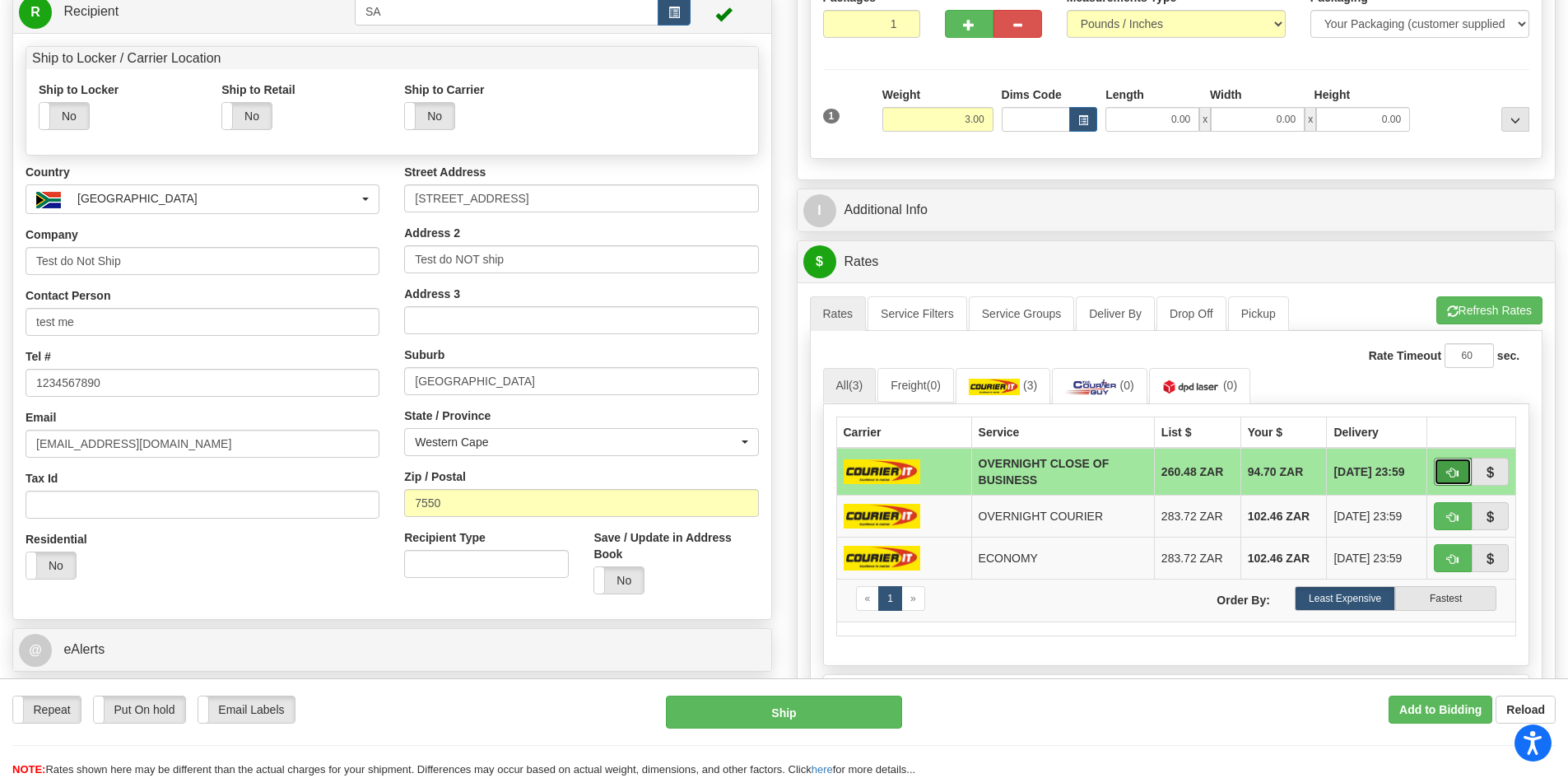
click at [1456, 468] on span "button" at bounding box center [1453, 473] width 12 height 11
type input "OCB"
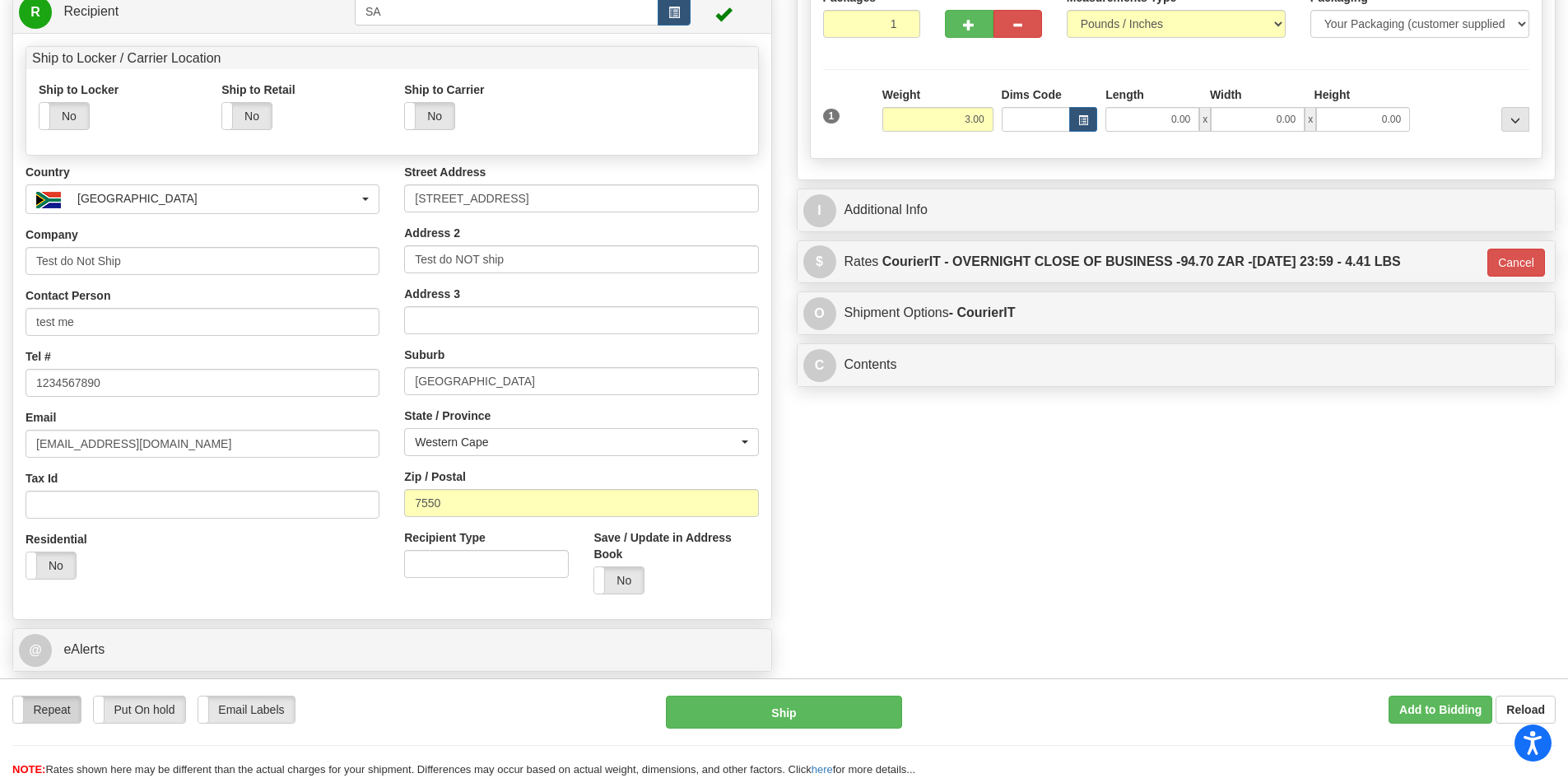
click at [74, 705] on label "Repeat" at bounding box center [47, 710] width 68 height 26
click at [806, 718] on button "Ship" at bounding box center [784, 712] width 236 height 33
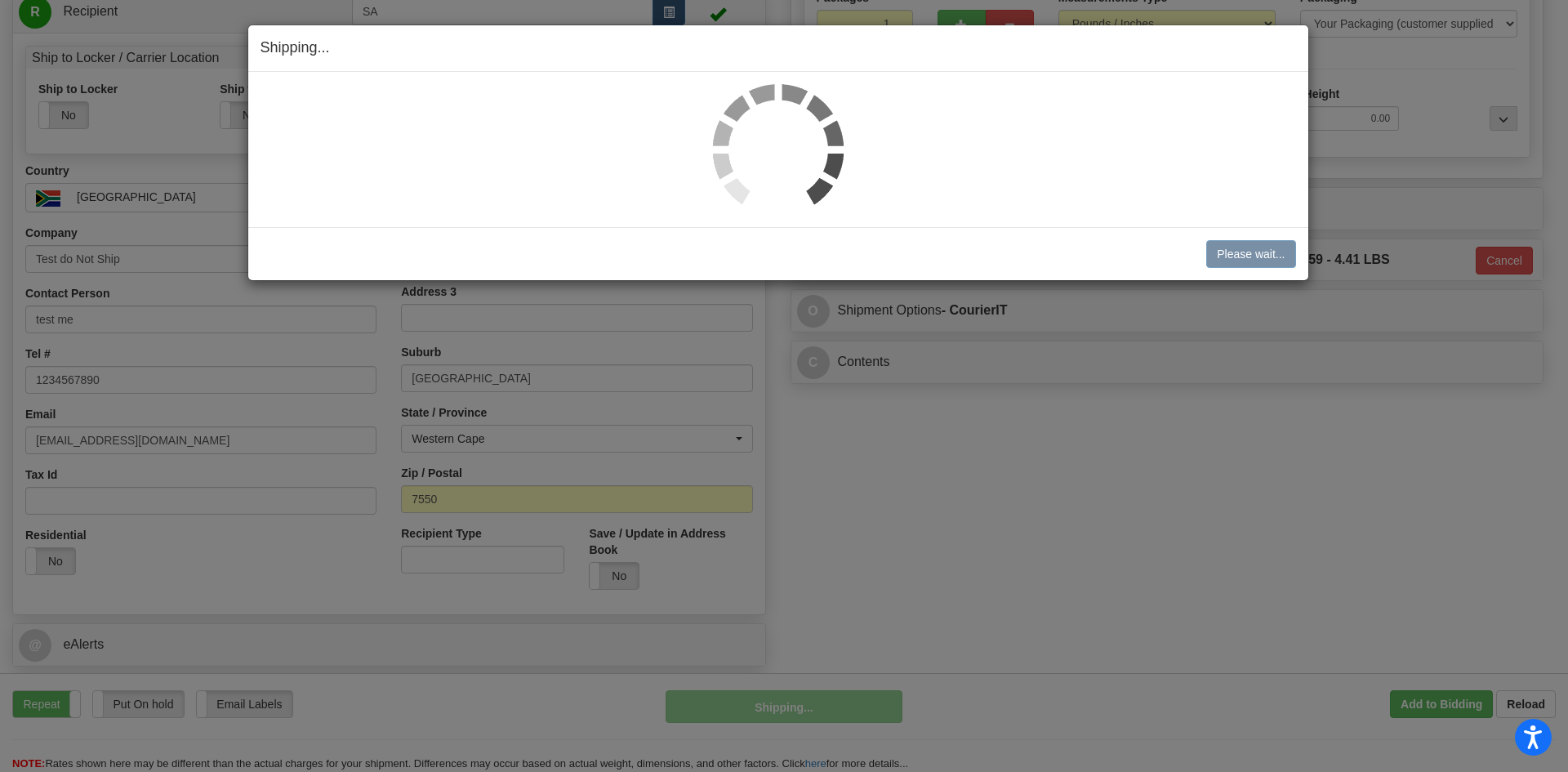
scroll to position [249, 0]
select select "1"
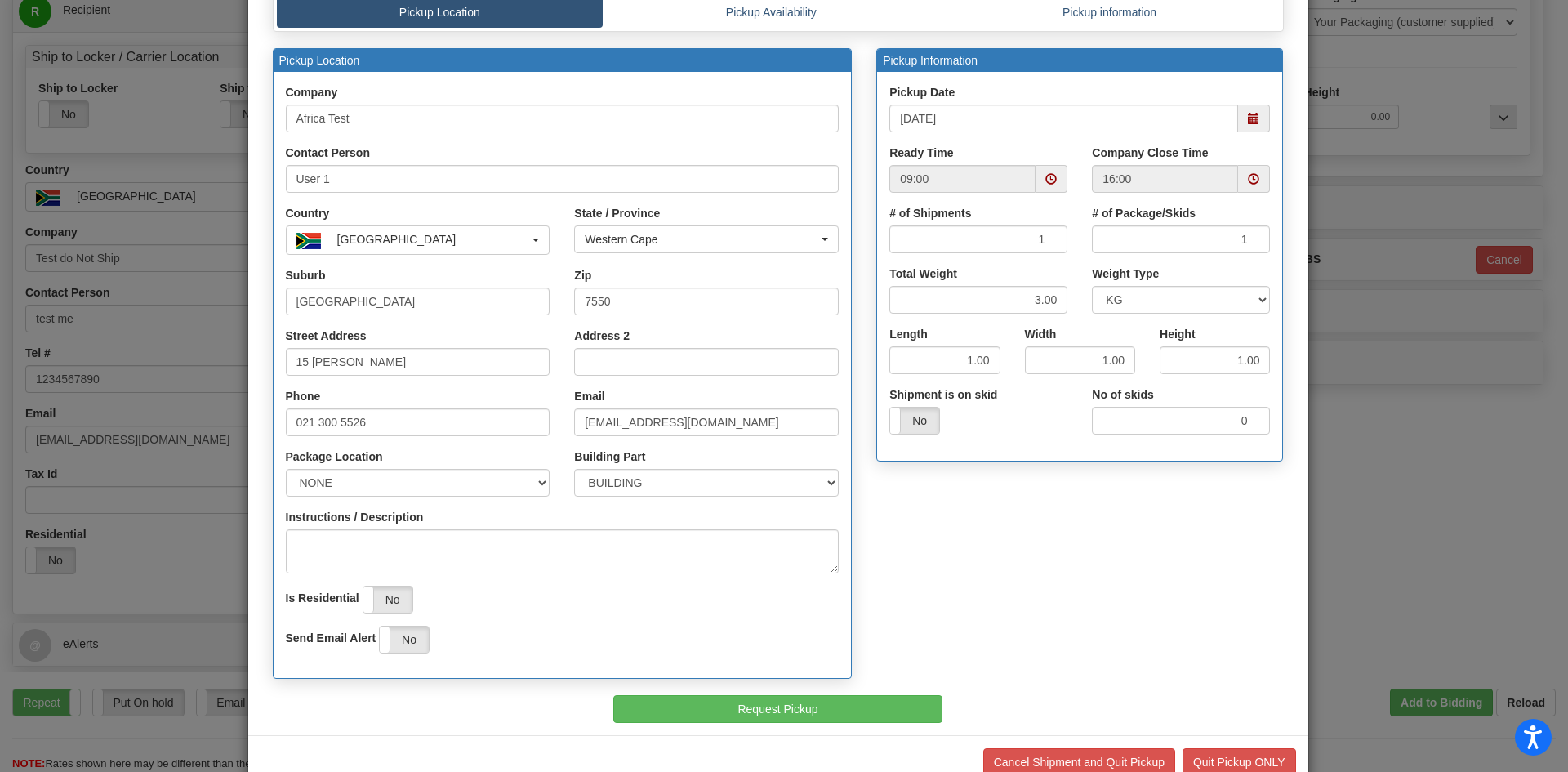
scroll to position [154, 0]
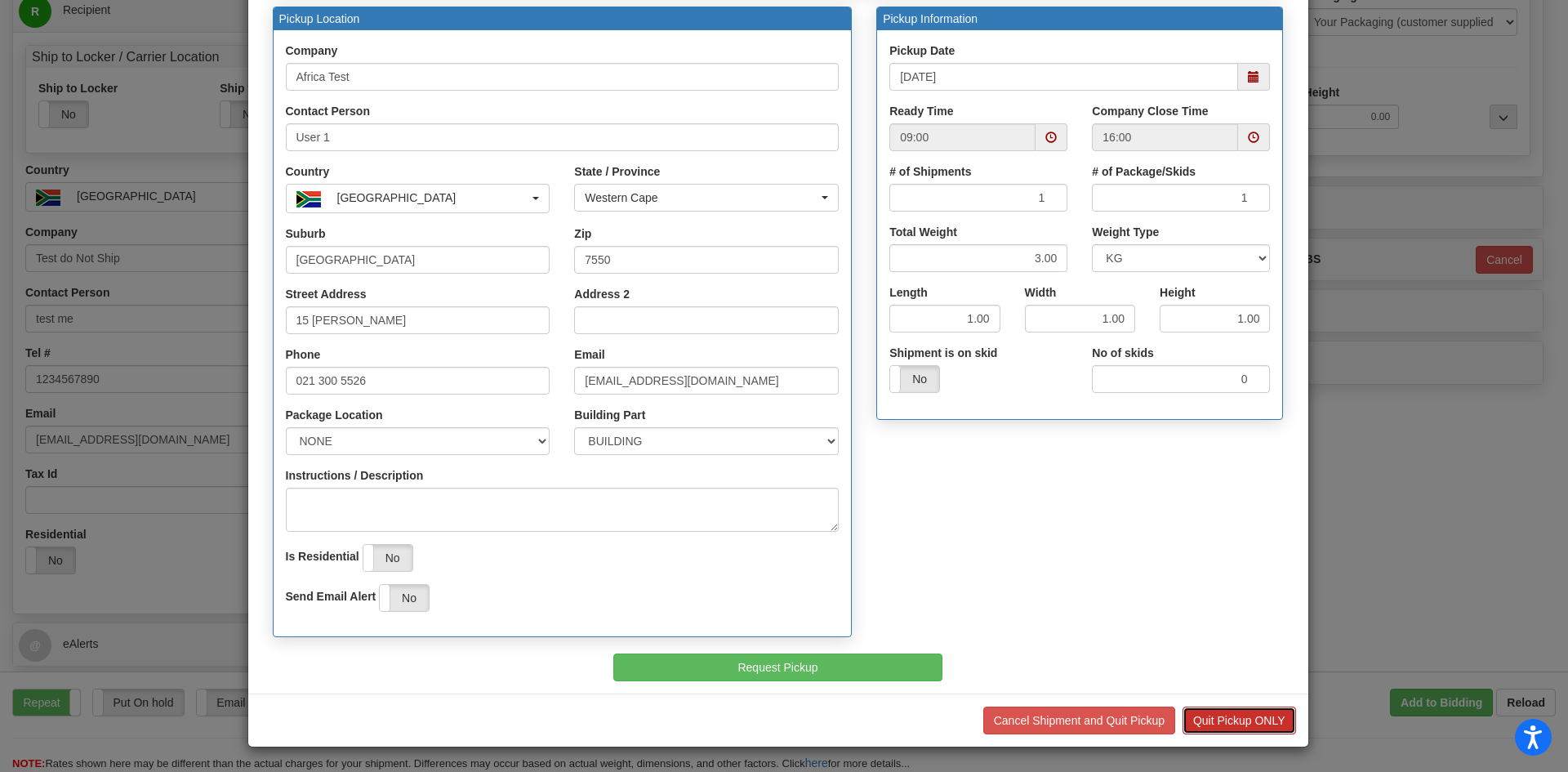
click at [1219, 716] on button "Quit Pickup ONLY" at bounding box center [1239, 721] width 114 height 28
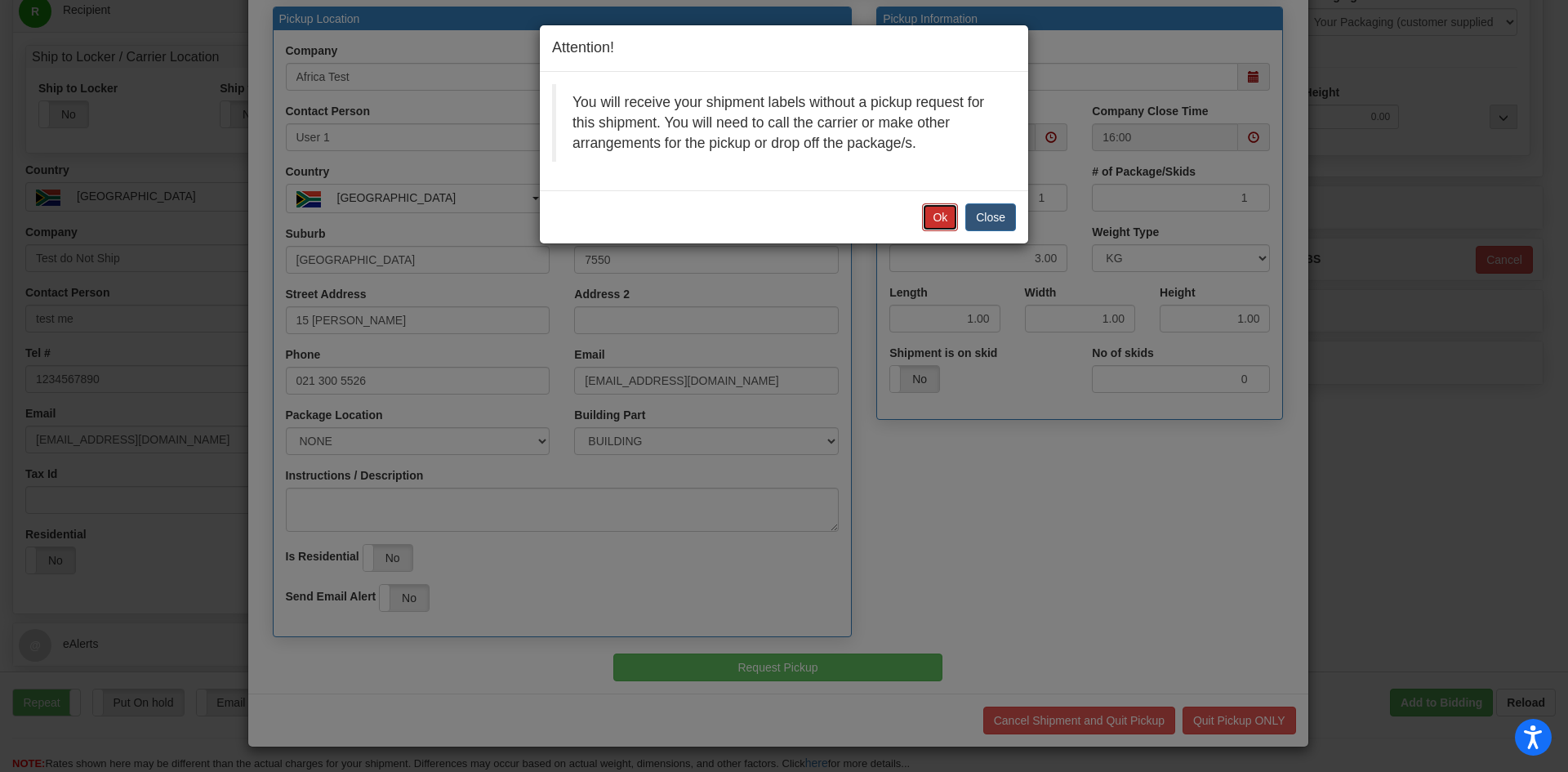
click at [939, 220] on button "Ok" at bounding box center [940, 217] width 36 height 28
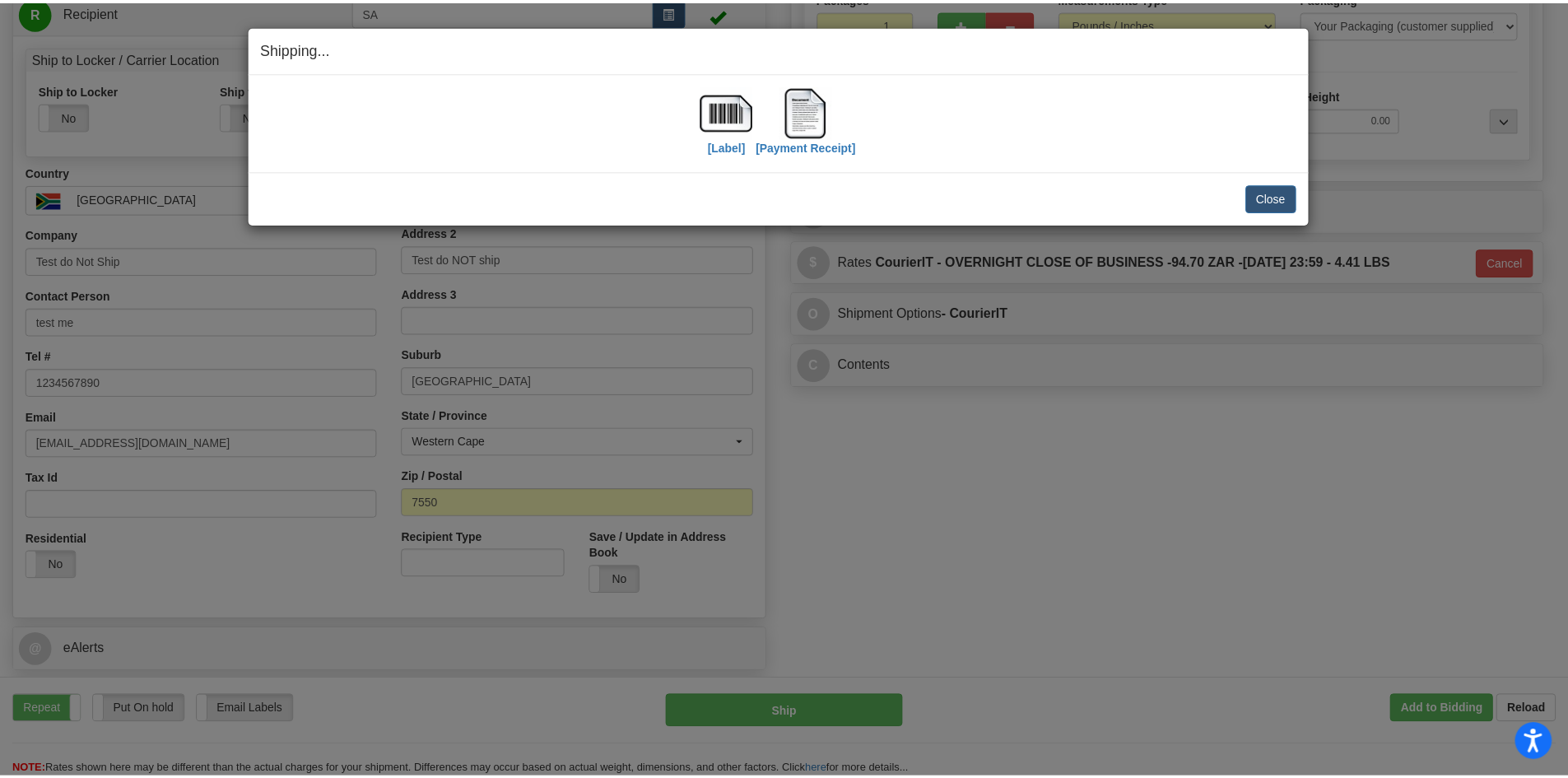
scroll to position [0, 0]
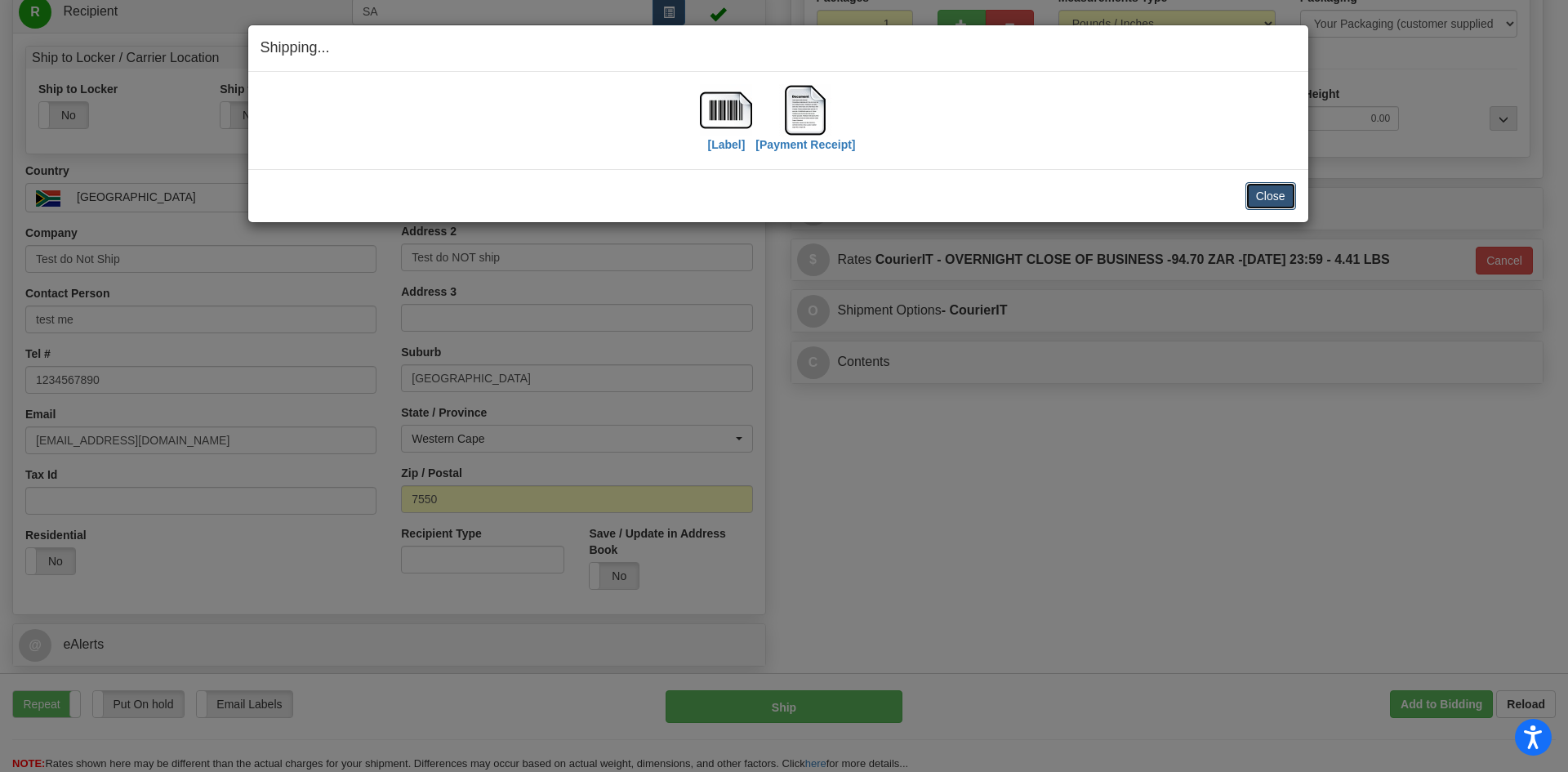
click at [1268, 190] on button "Close" at bounding box center [1271, 196] width 51 height 28
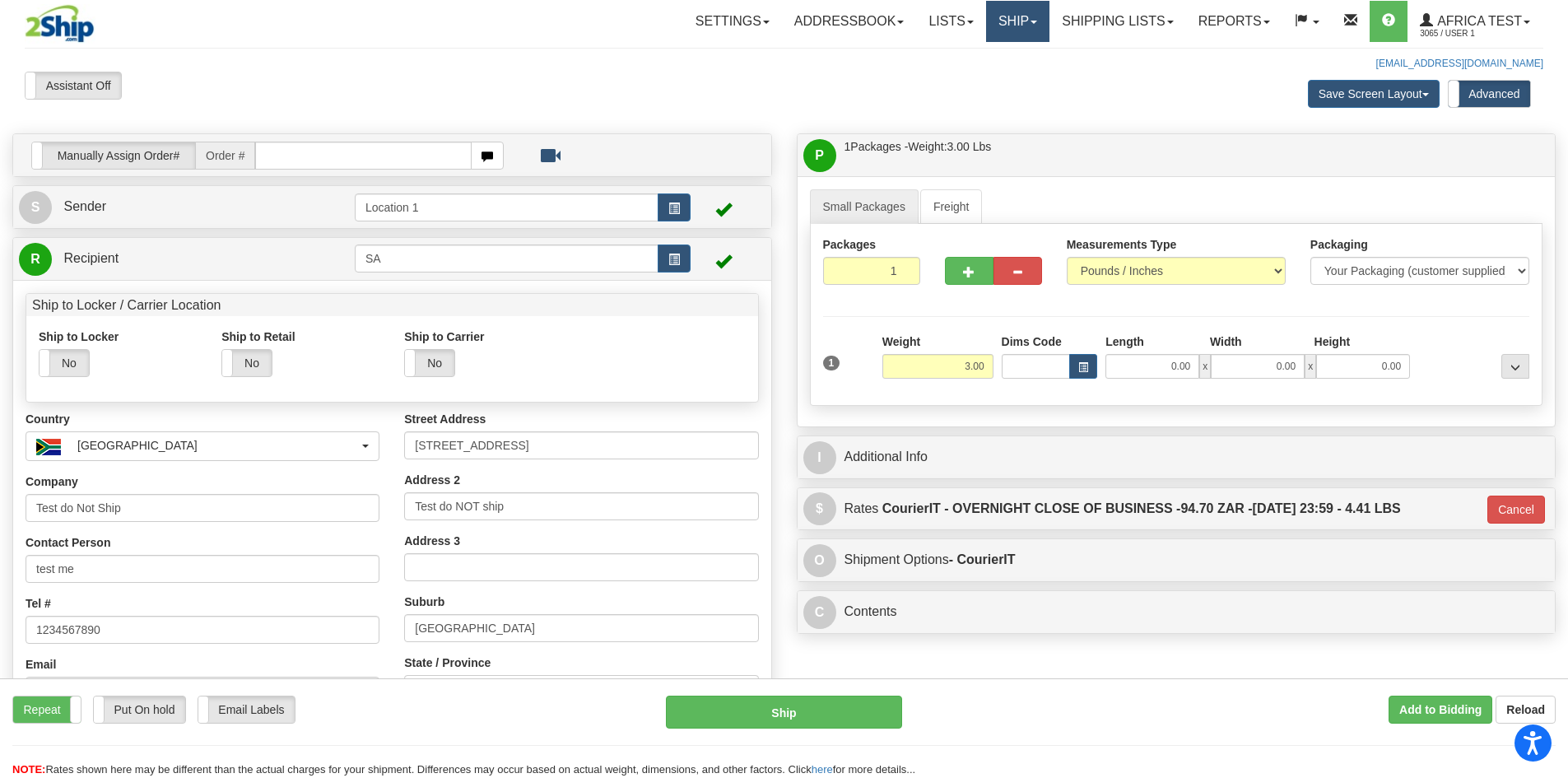
click at [998, 29] on link "Ship" at bounding box center [1018, 21] width 63 height 41
click at [973, 83] on link "Ship Wizard" at bounding box center [974, 79] width 149 height 21
click at [1467, 18] on span "Africa Test" at bounding box center [1477, 21] width 89 height 14
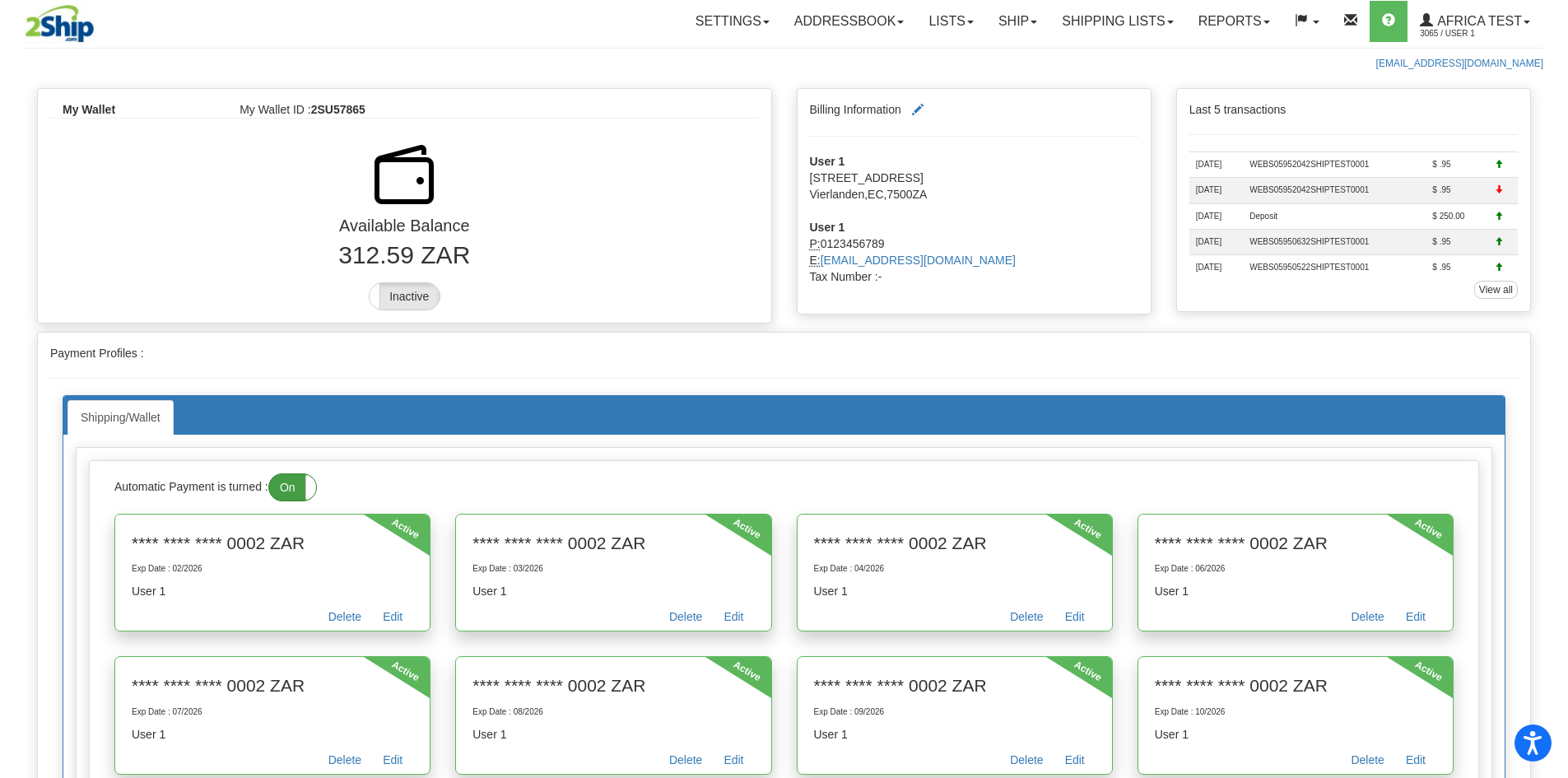
click at [276, 478] on label "On" at bounding box center [292, 487] width 47 height 26
click at [1103, 31] on link "Shipping lists" at bounding box center [1118, 21] width 136 height 41
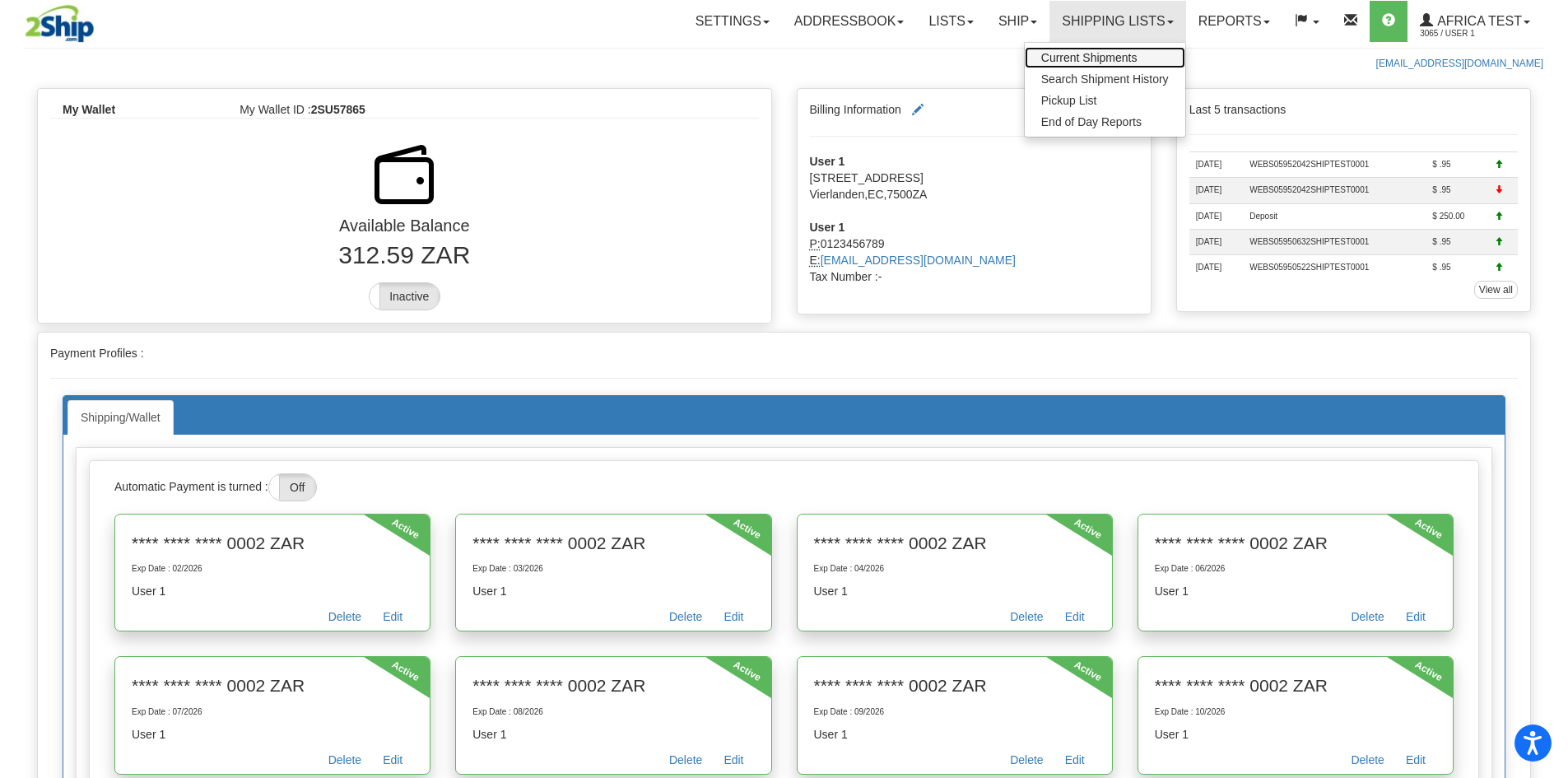
click at [1090, 49] on link "Current Shipments" at bounding box center [1105, 58] width 161 height 21
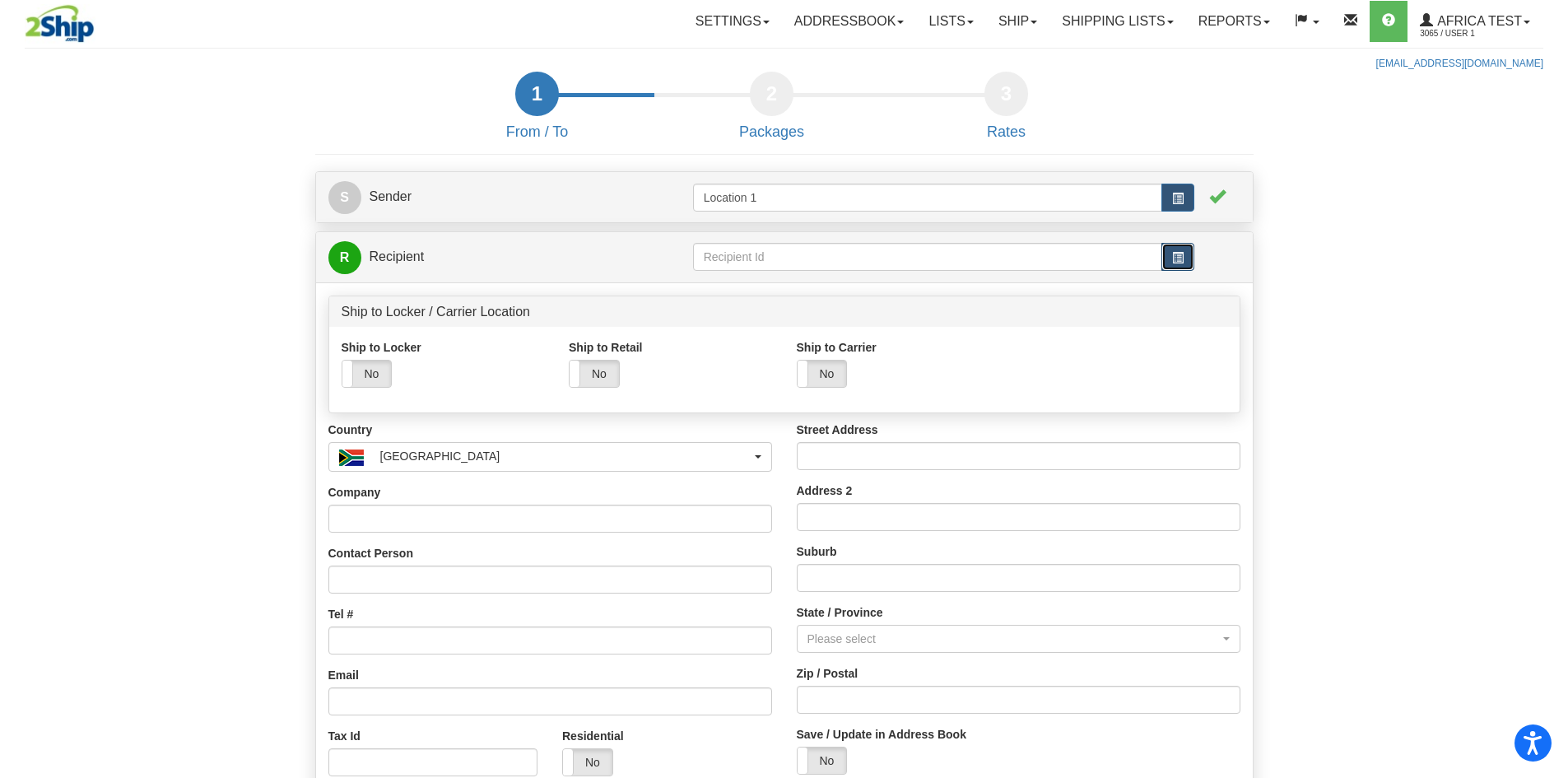
click at [1167, 263] on button "button" at bounding box center [1178, 257] width 33 height 28
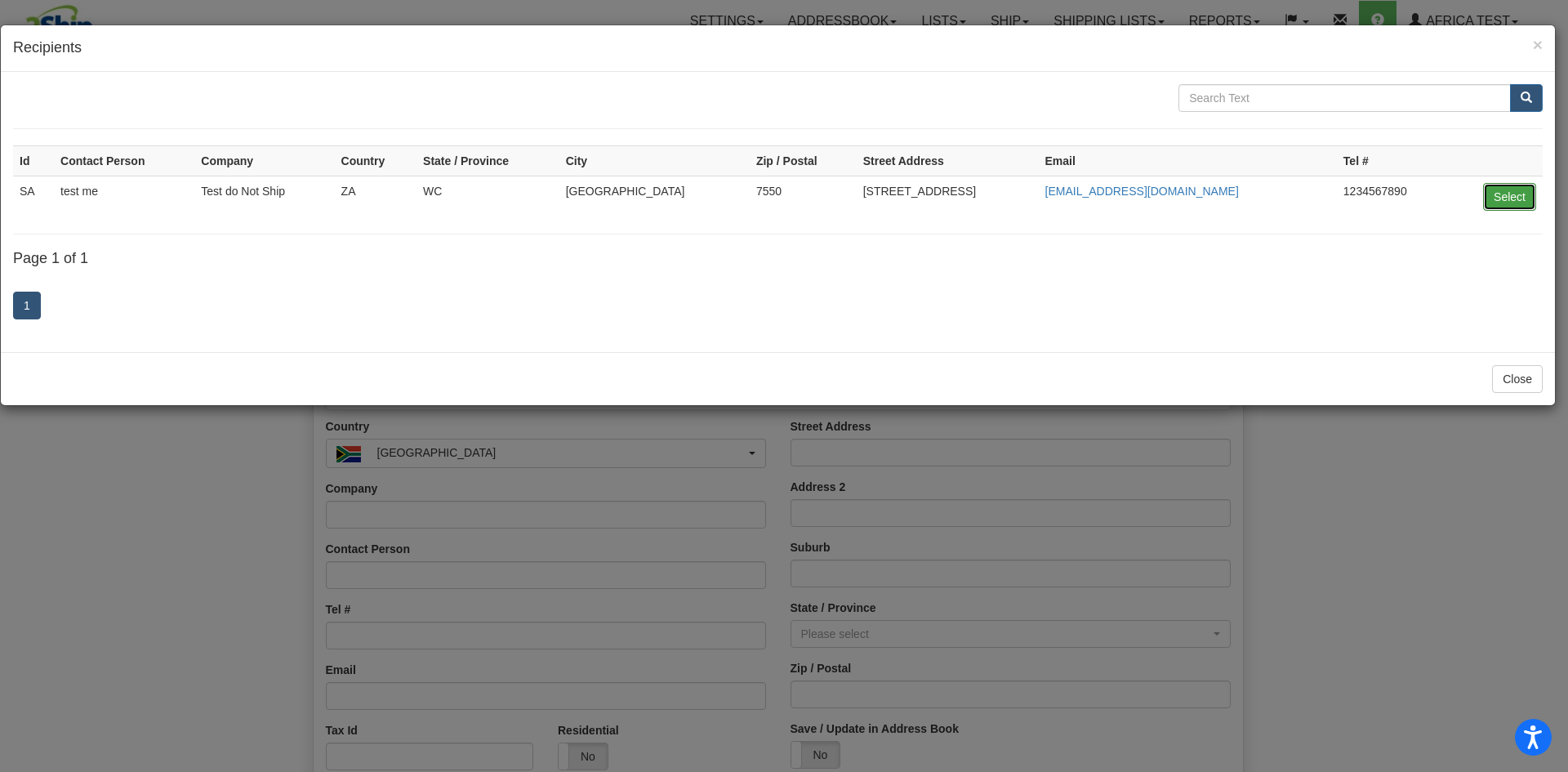
click at [1512, 196] on button "Select" at bounding box center [1509, 197] width 53 height 28
type input "SA"
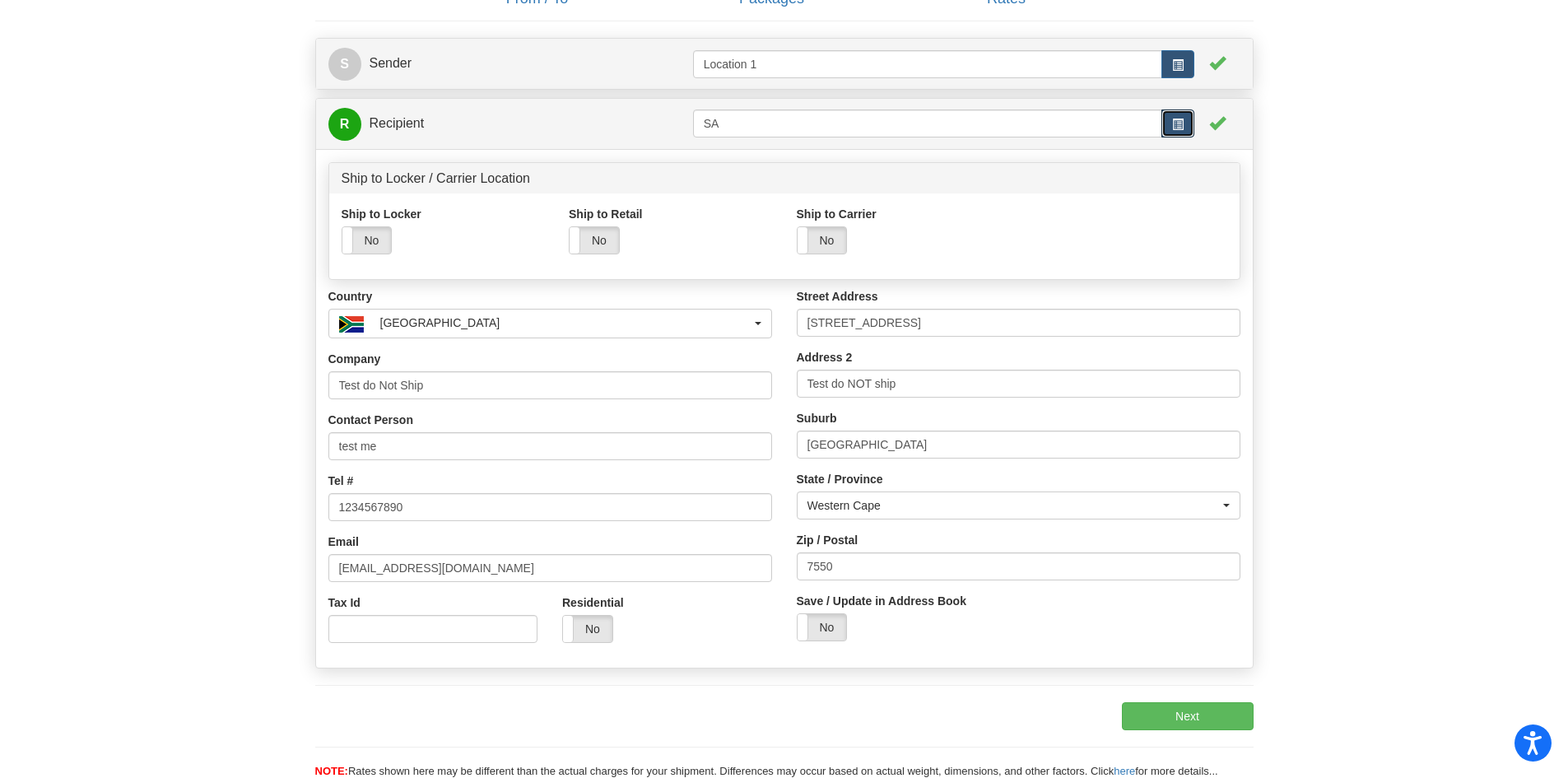
scroll to position [247, 0]
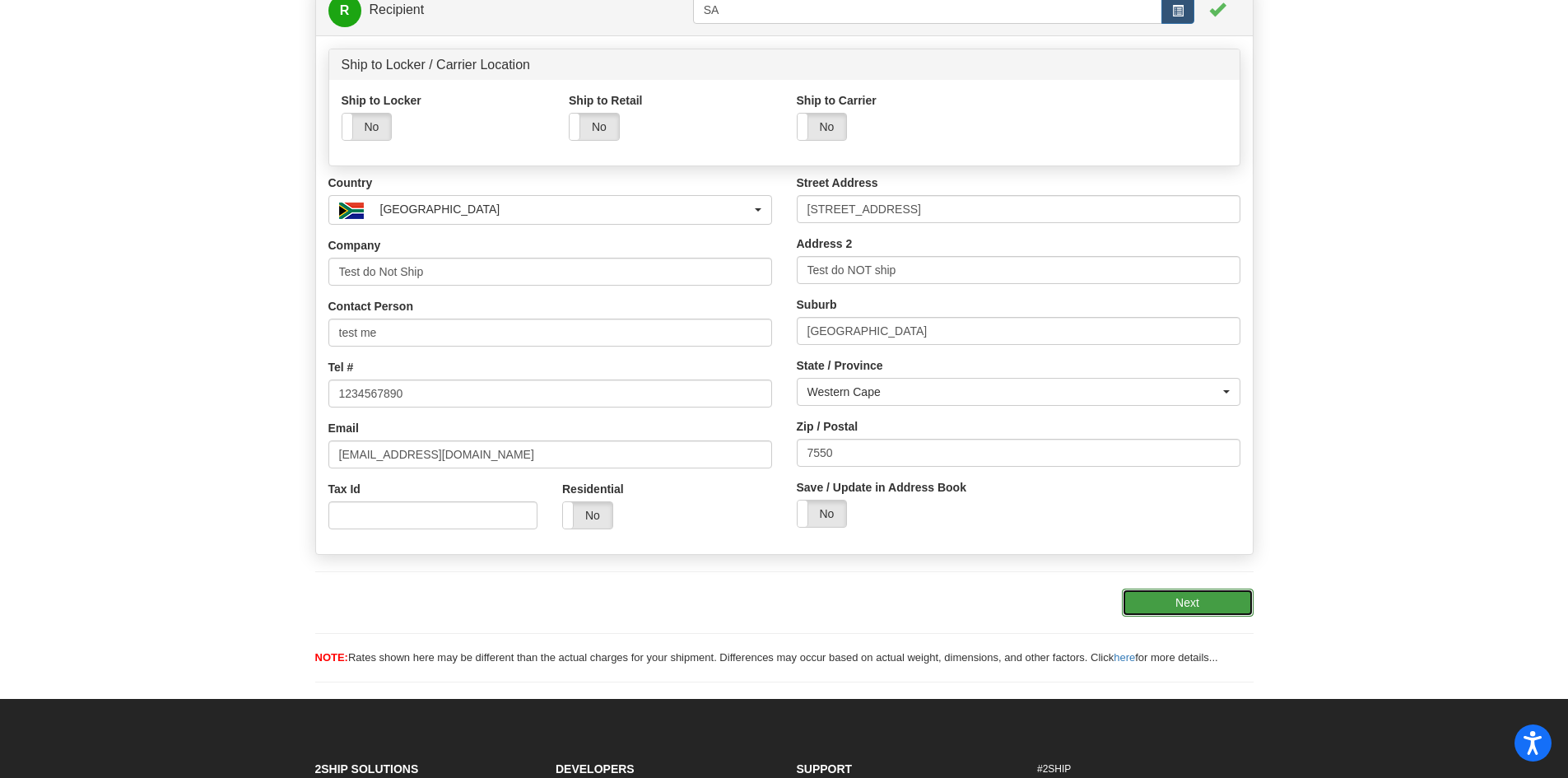
click at [1185, 599] on button "Next" at bounding box center [1188, 603] width 132 height 28
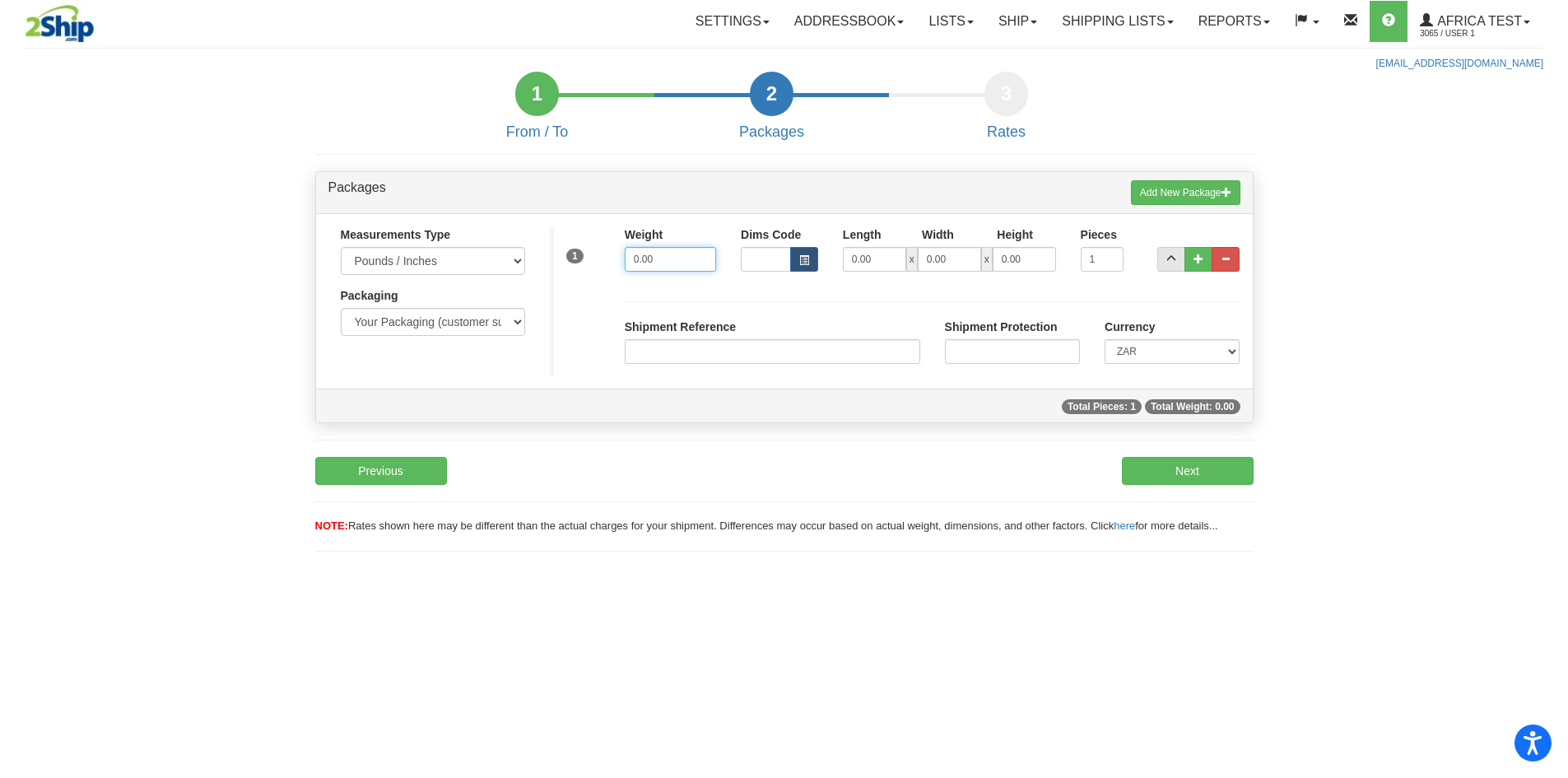
drag, startPoint x: 674, startPoint y: 259, endPoint x: 591, endPoint y: 254, distance: 83.2
click at [591, 254] on div "1 Weight 0.00 Dims Code Length Width 0.00" at bounding box center [902, 255] width 703 height 58
type input "6.00"
click at [1204, 255] on button "..." at bounding box center [1199, 259] width 28 height 25
type input "2"
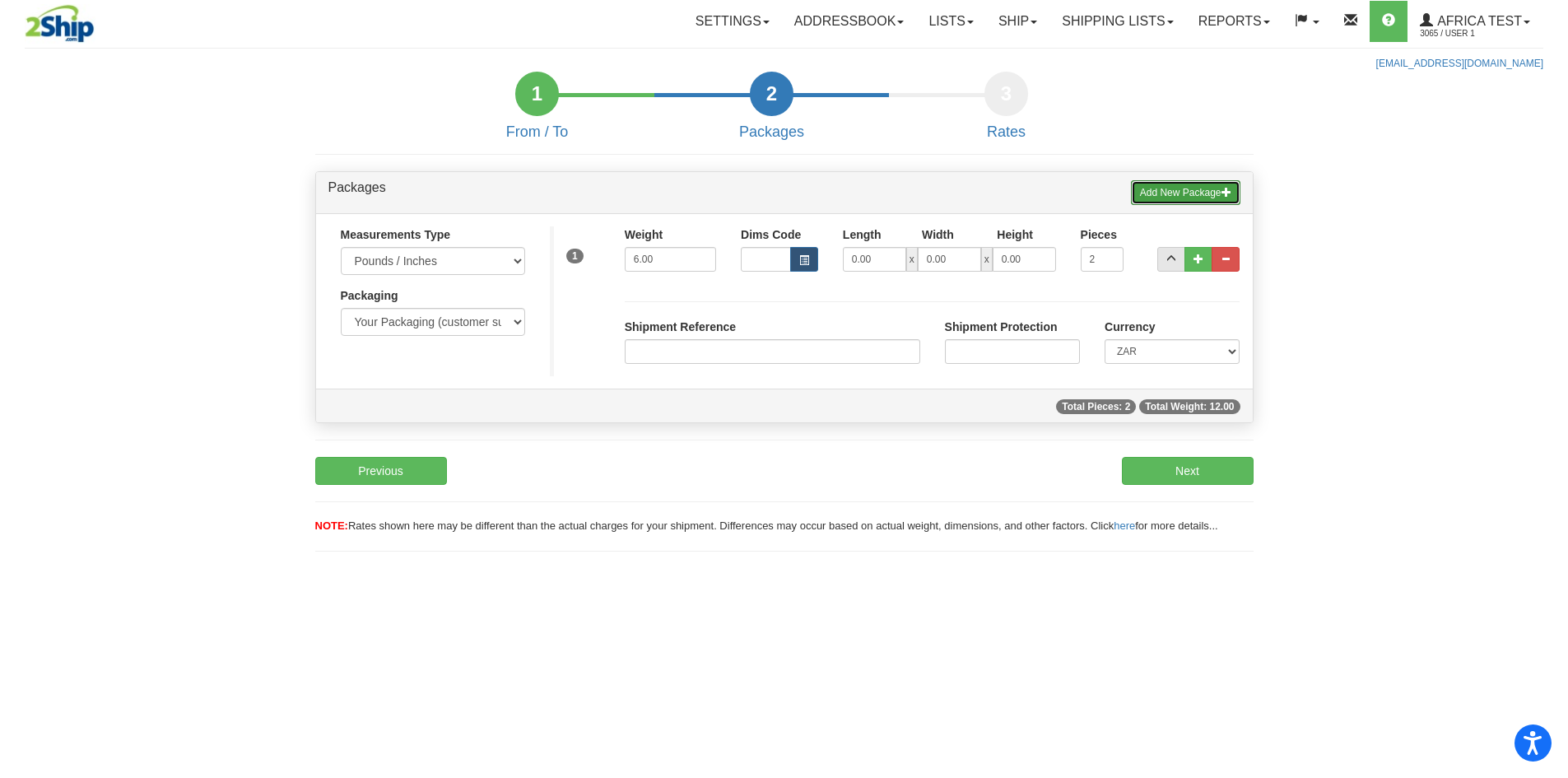
click at [1181, 185] on button "Add New Package" at bounding box center [1186, 193] width 110 height 25
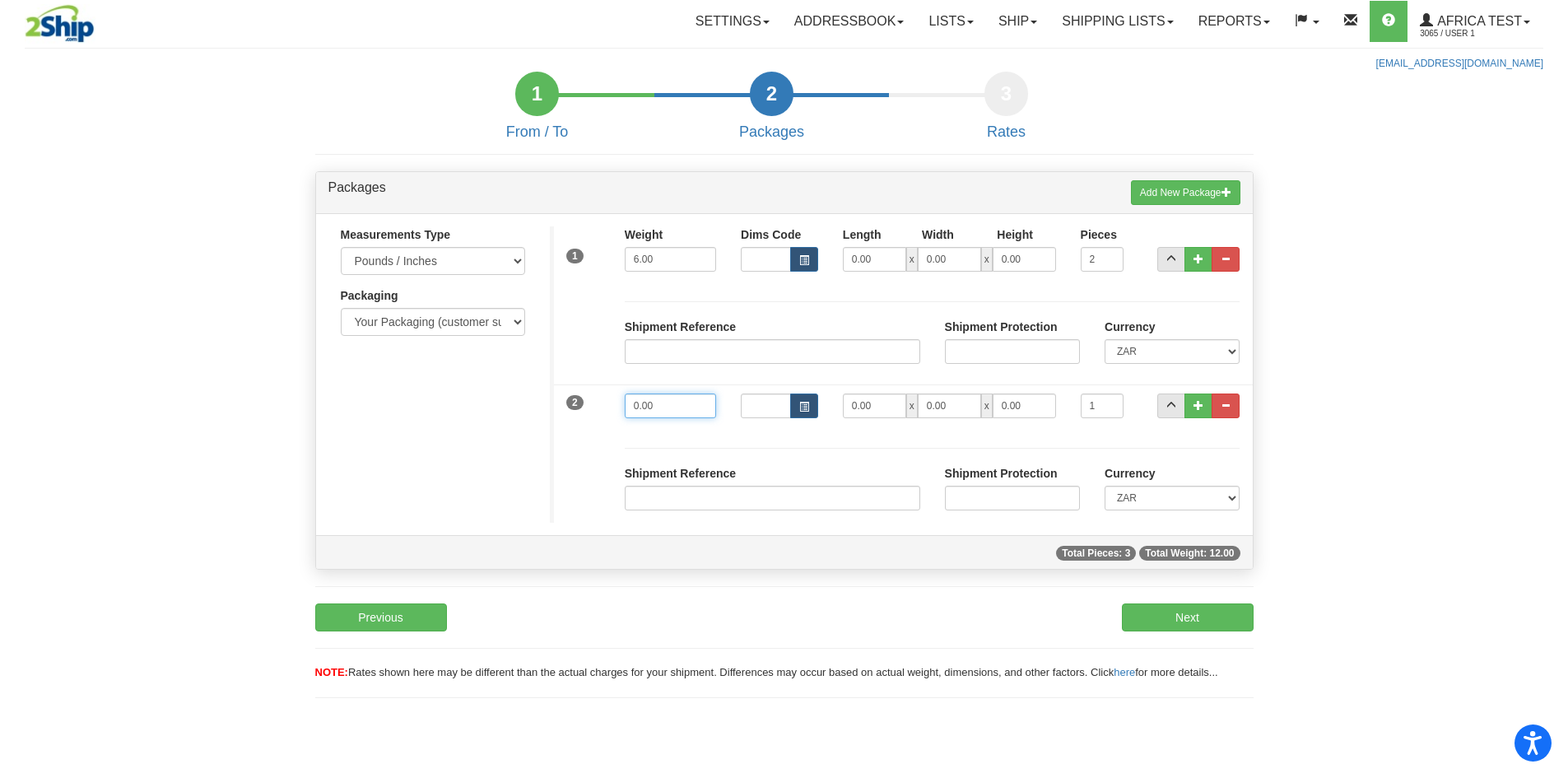
drag, startPoint x: 673, startPoint y: 402, endPoint x: 582, endPoint y: 394, distance: 91.4
click at [582, 394] on div "2 Weight 0.00 Dims Code" at bounding box center [902, 403] width 703 height 55
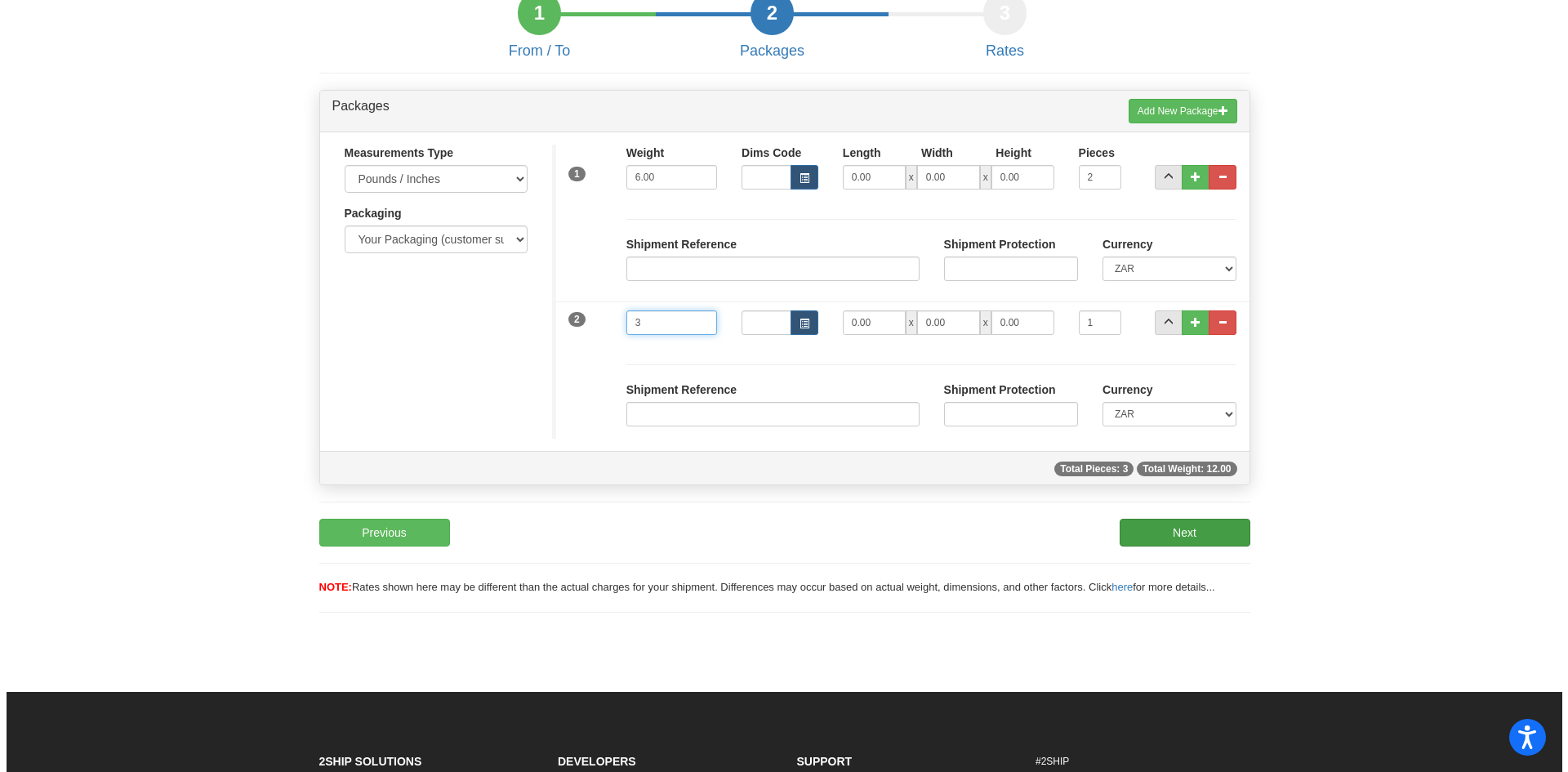
scroll to position [82, 0]
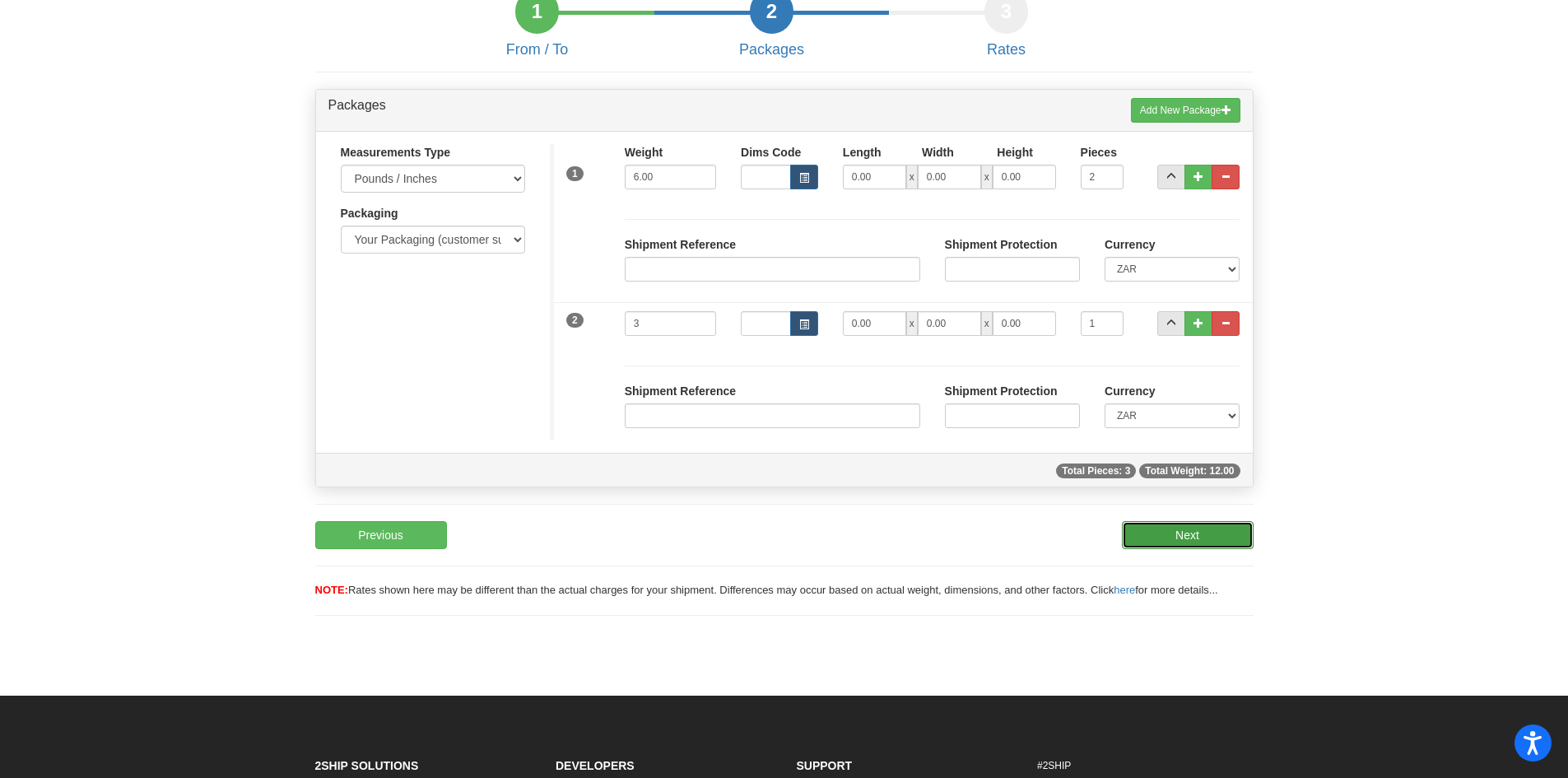
type input "3.00"
click at [1197, 540] on button "Next" at bounding box center [1188, 535] width 132 height 28
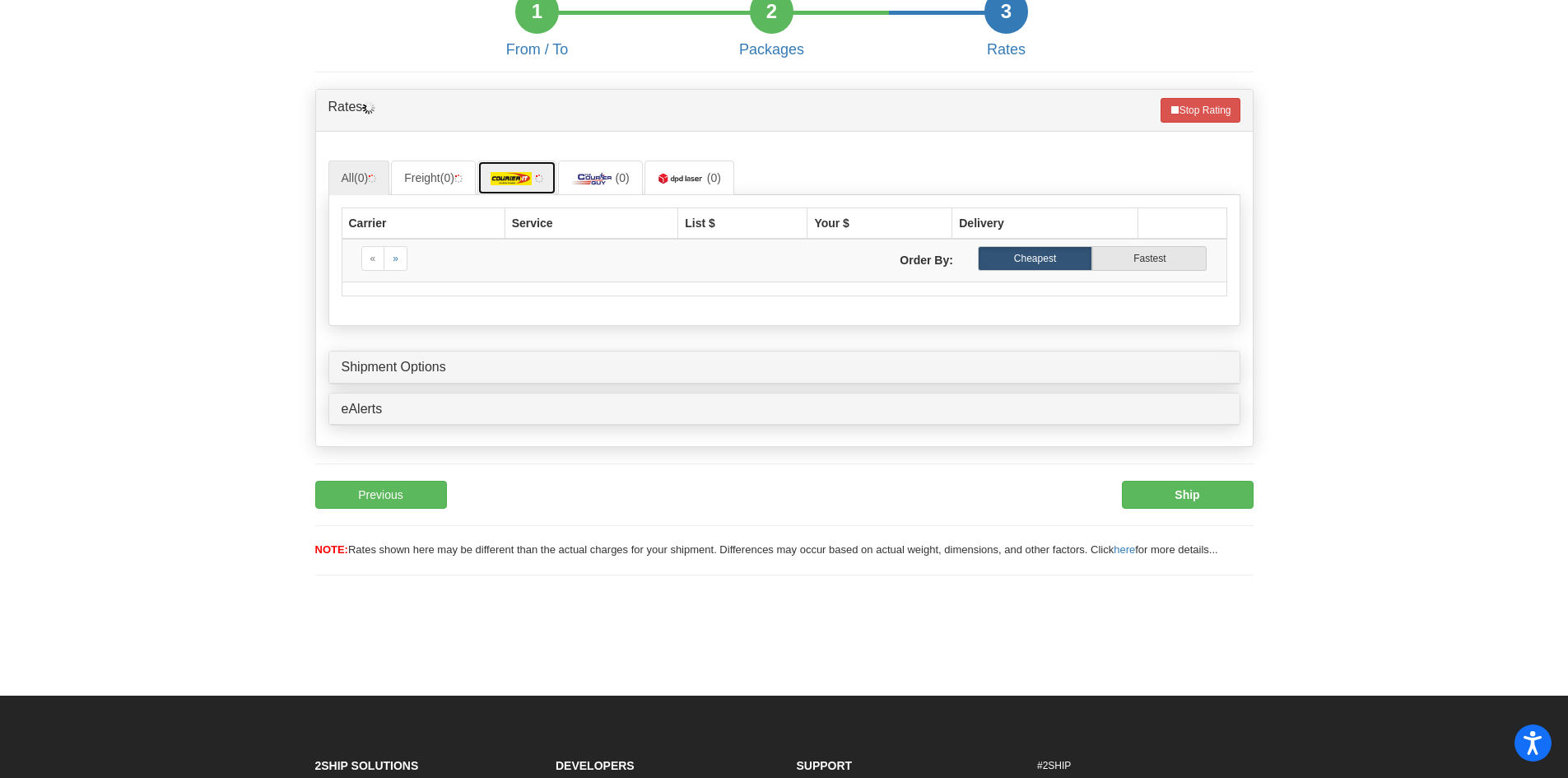
click at [532, 182] on img at bounding box center [511, 179] width 41 height 13
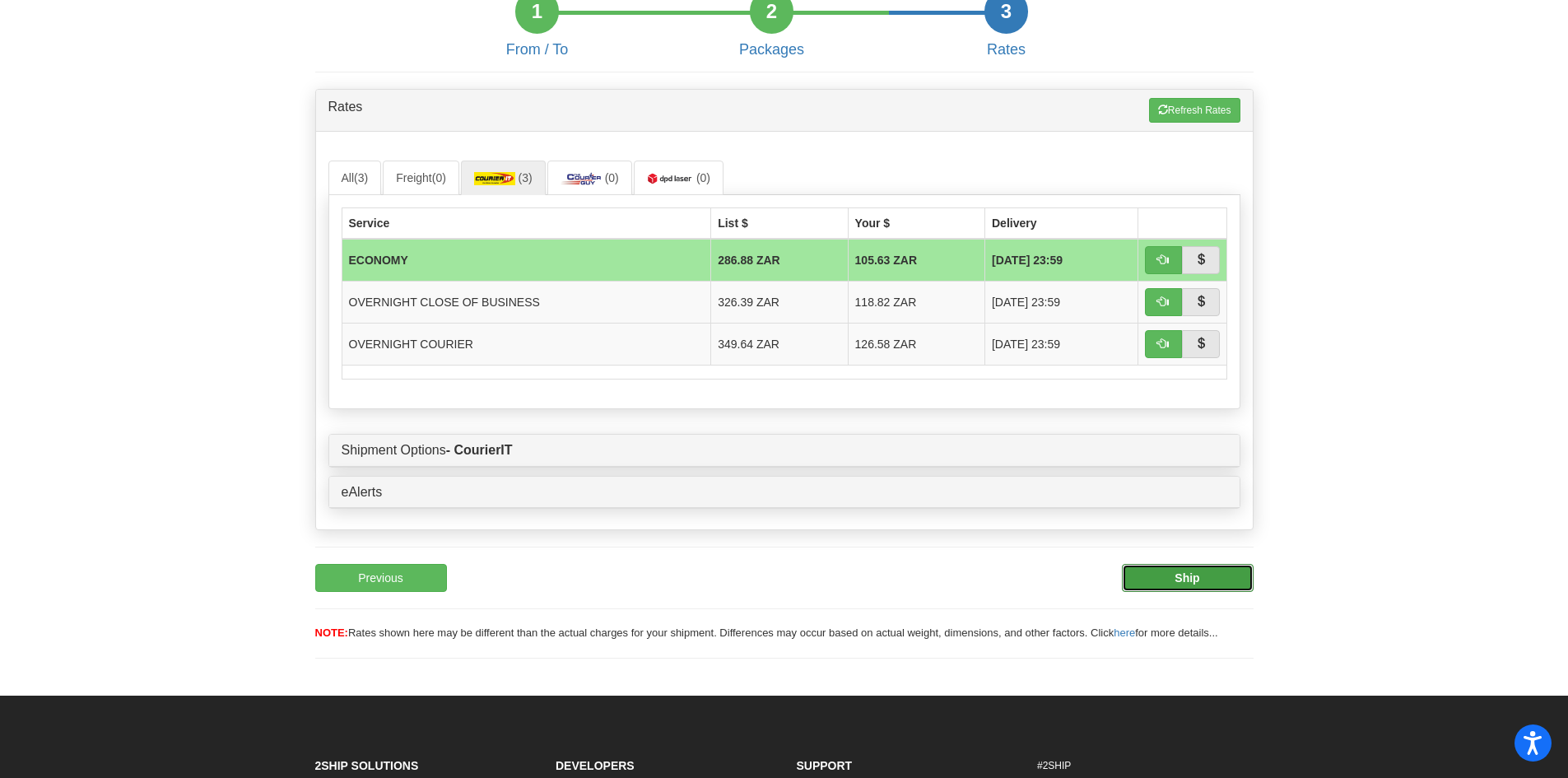
click at [1160, 580] on button "Ship" at bounding box center [1188, 578] width 132 height 28
type input "ECO"
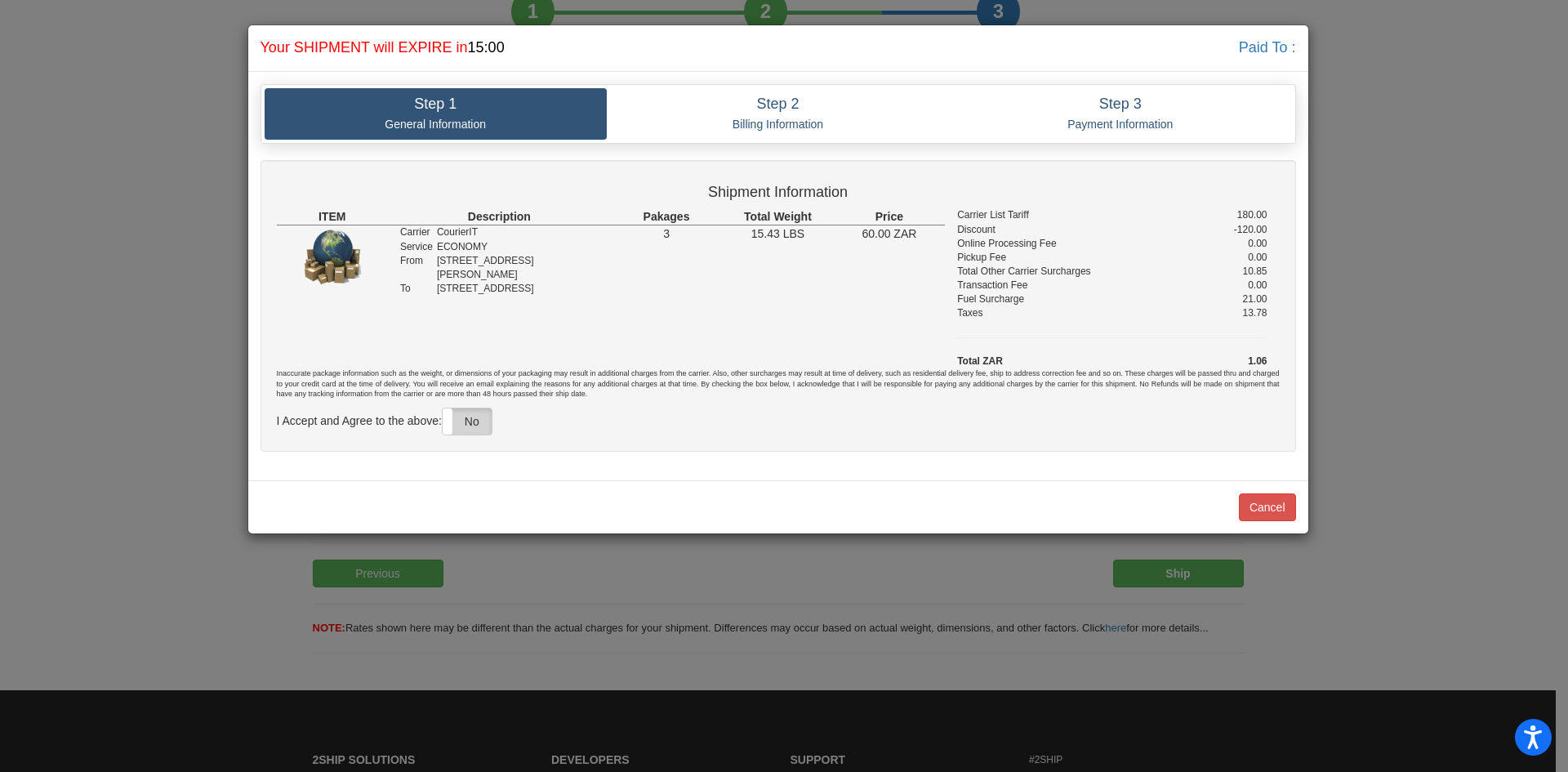
click at [475, 421] on label "No" at bounding box center [467, 422] width 49 height 26
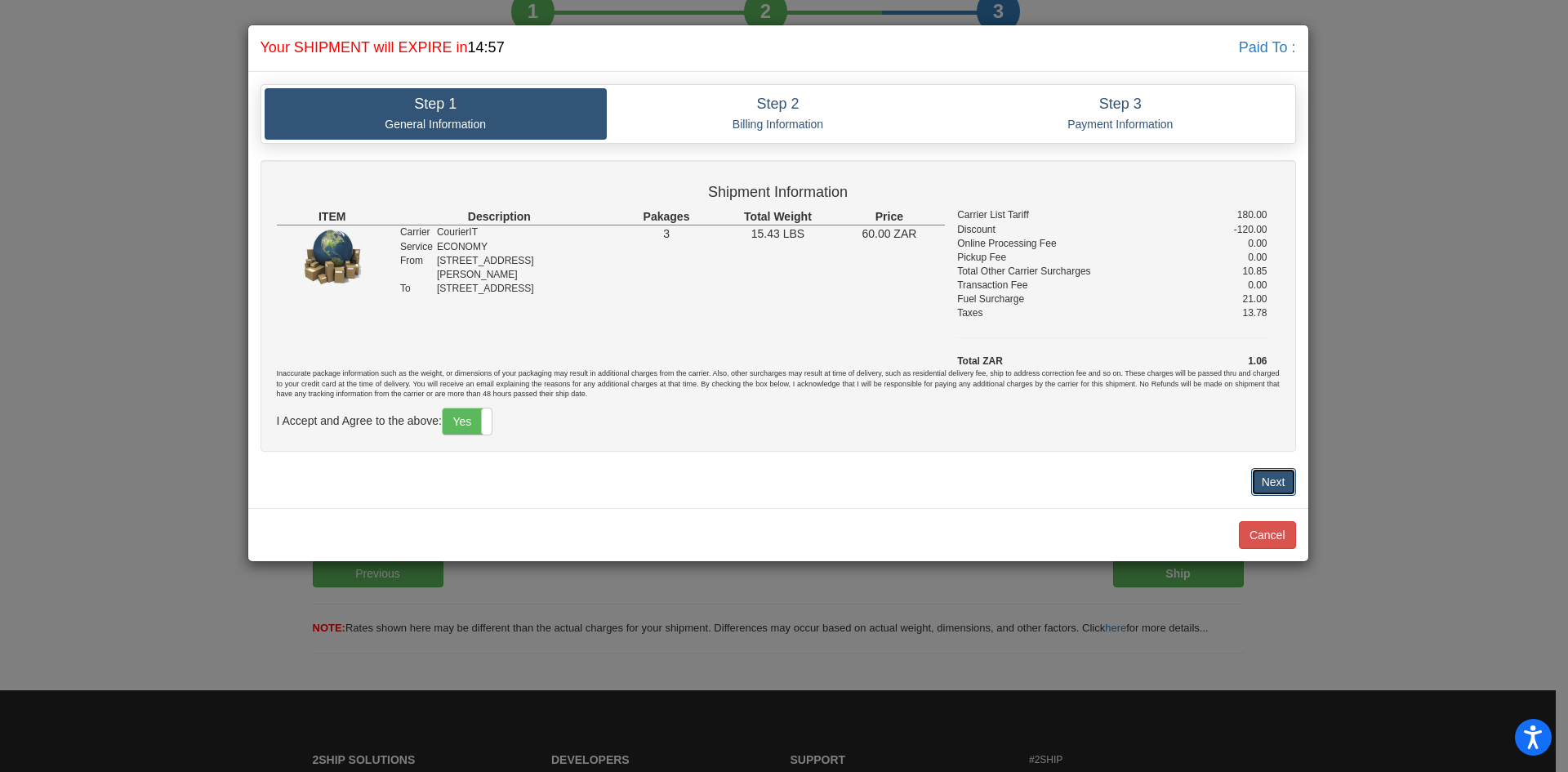
click at [1270, 480] on button "Next" at bounding box center [1273, 482] width 45 height 28
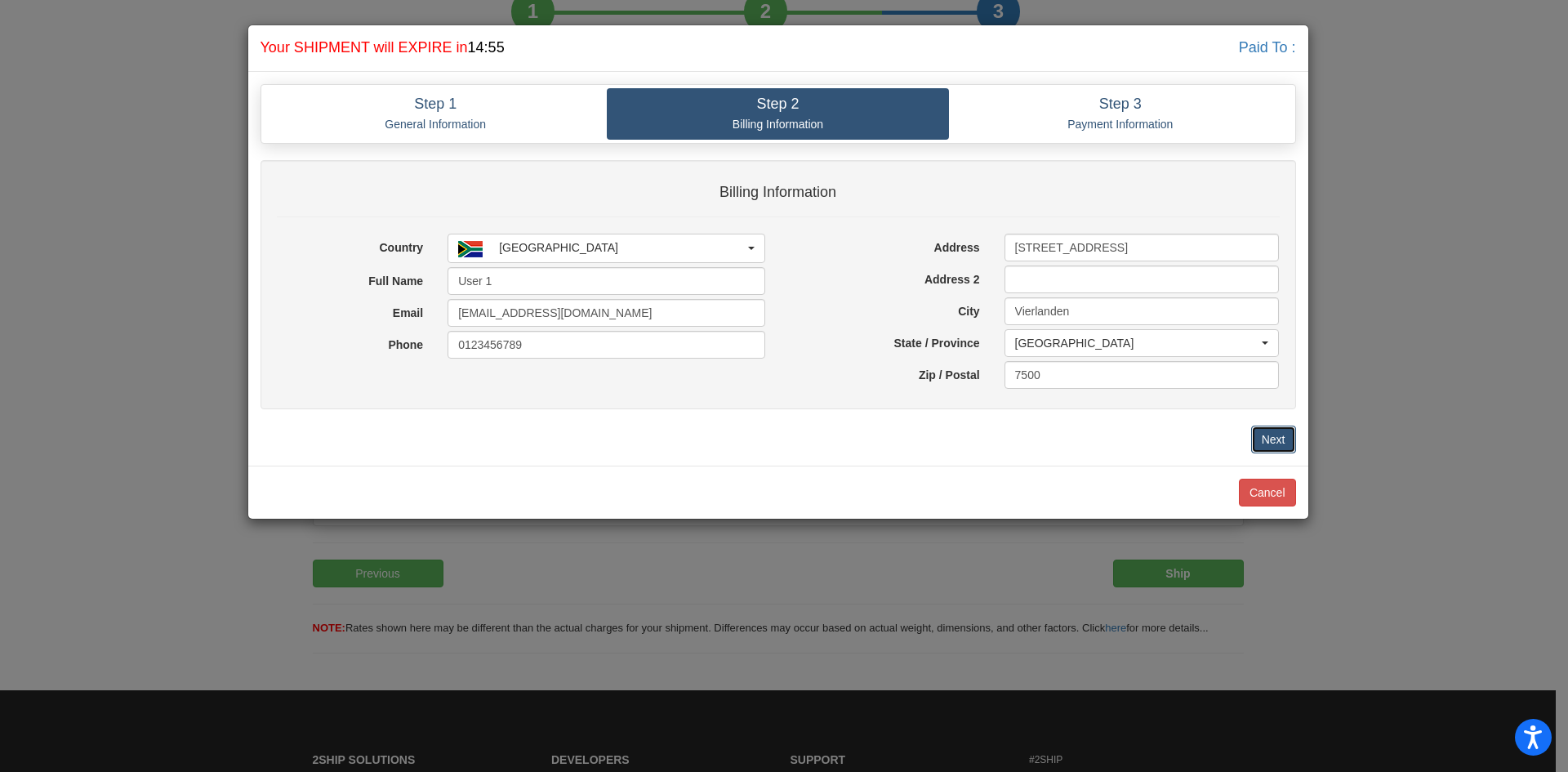
click at [1262, 438] on button "Next" at bounding box center [1273, 440] width 45 height 28
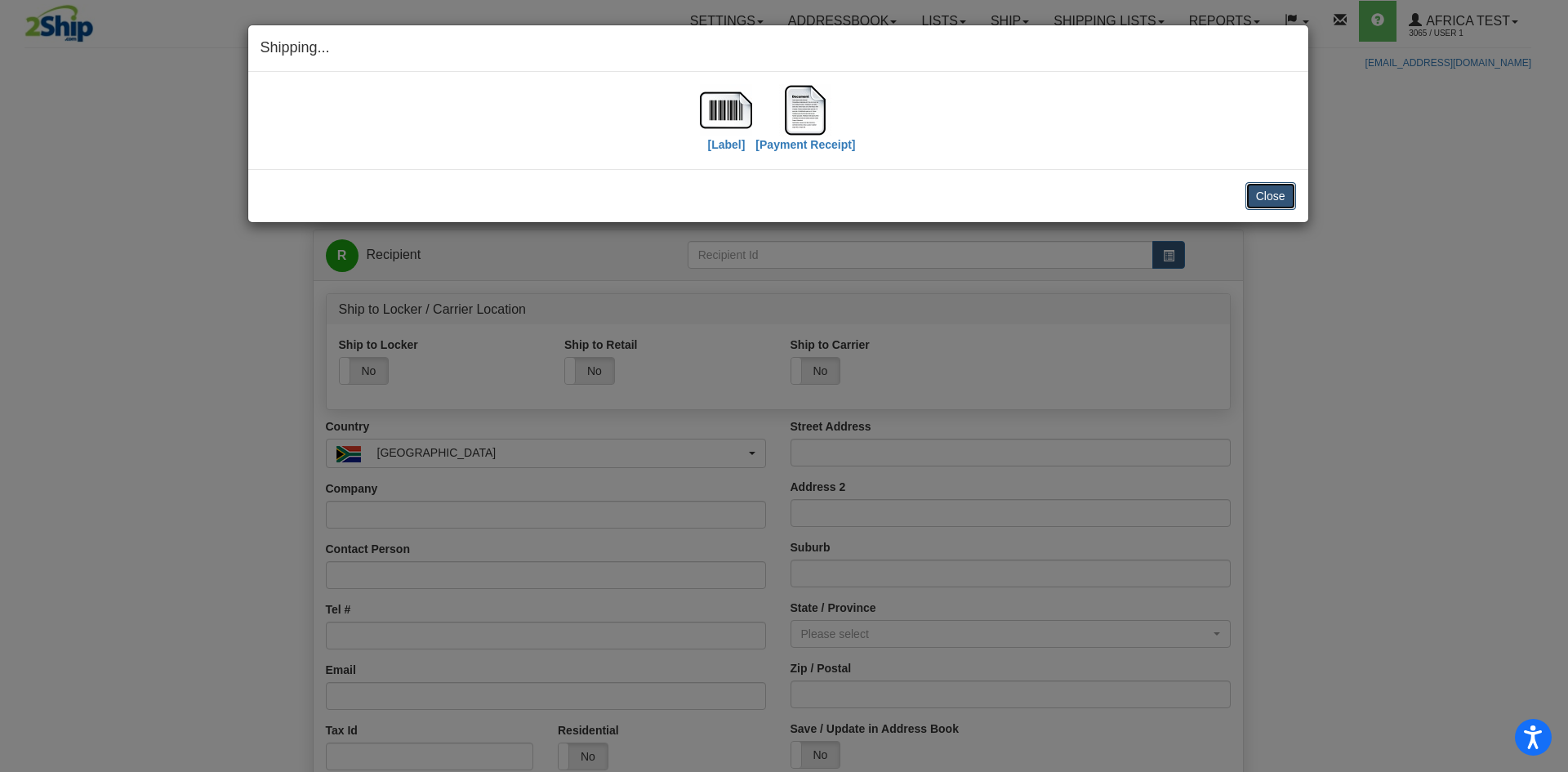
click at [1271, 188] on button "Close" at bounding box center [1271, 196] width 51 height 28
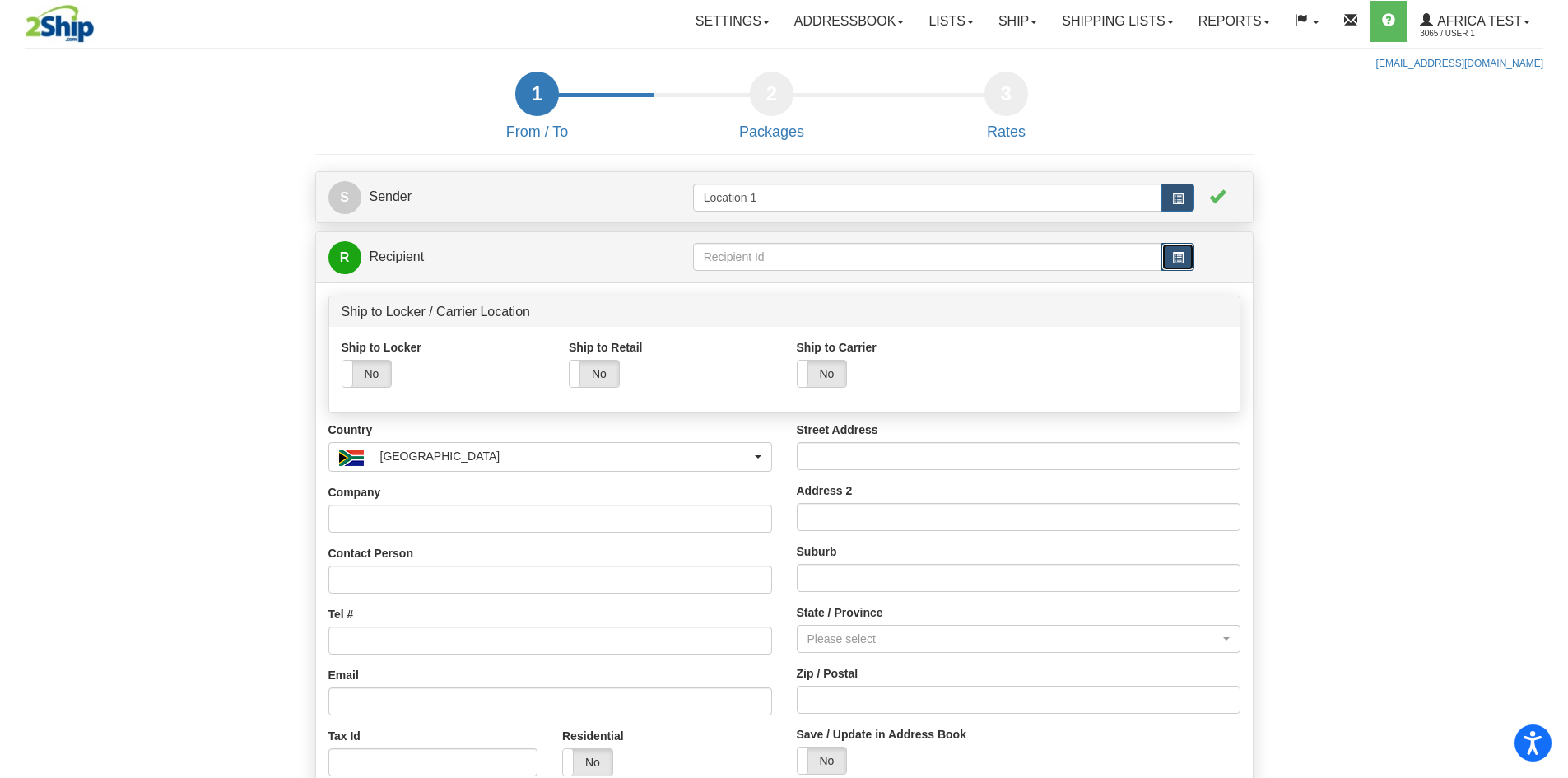
click at [1172, 257] on button "button" at bounding box center [1178, 257] width 33 height 28
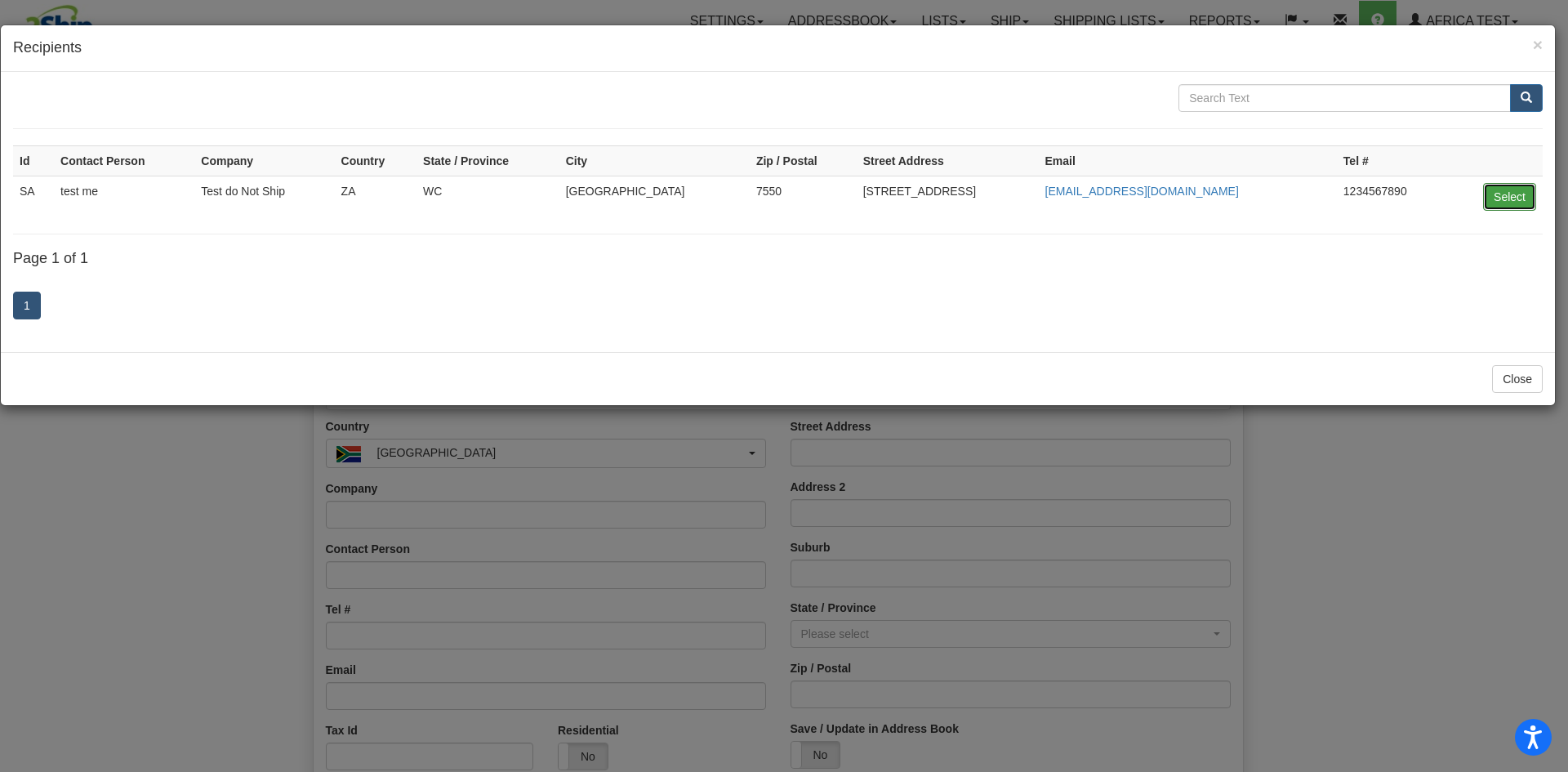
click at [1492, 194] on button "Select" at bounding box center [1509, 197] width 53 height 28
type input "SA"
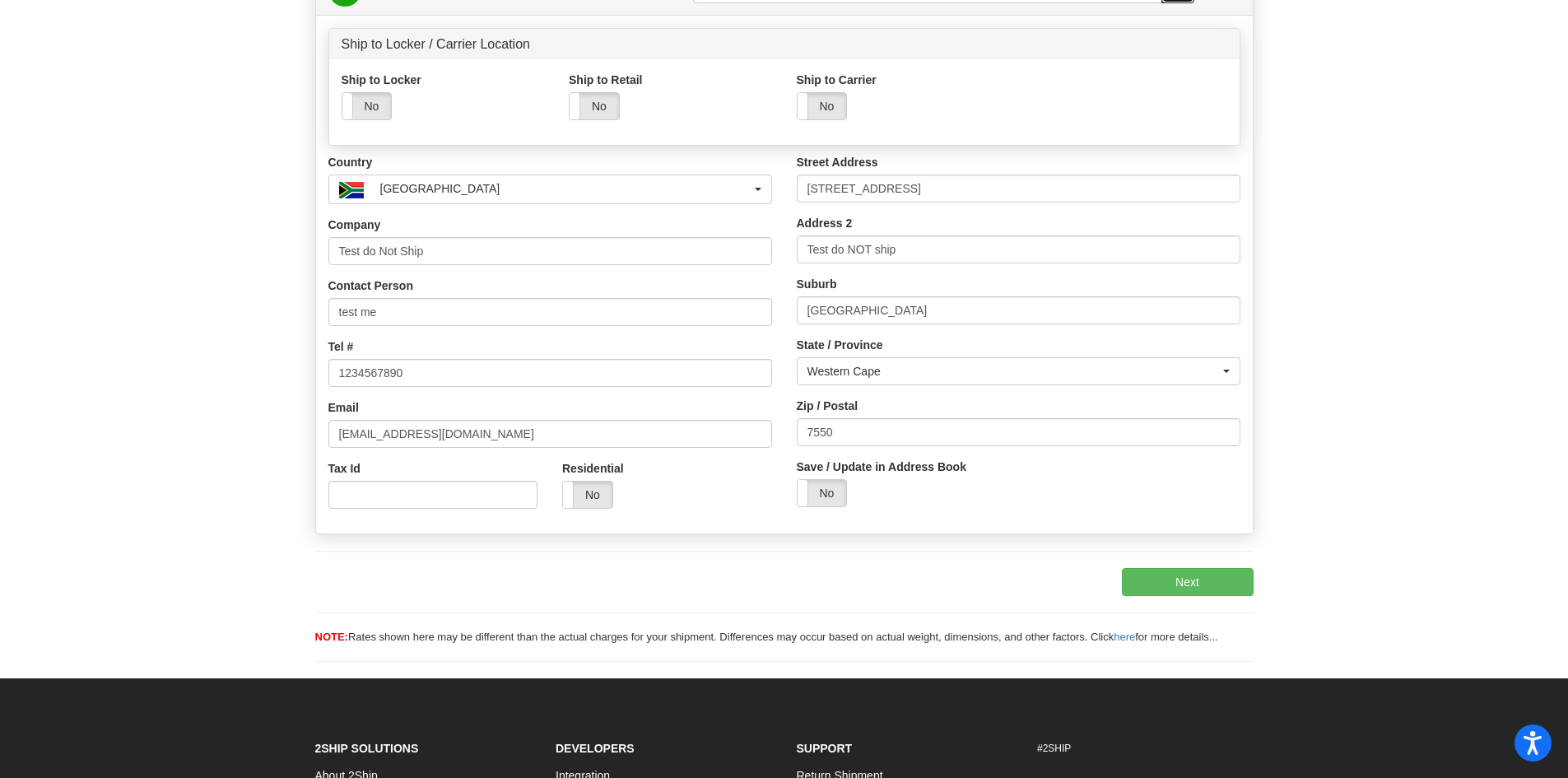
scroll to position [412, 0]
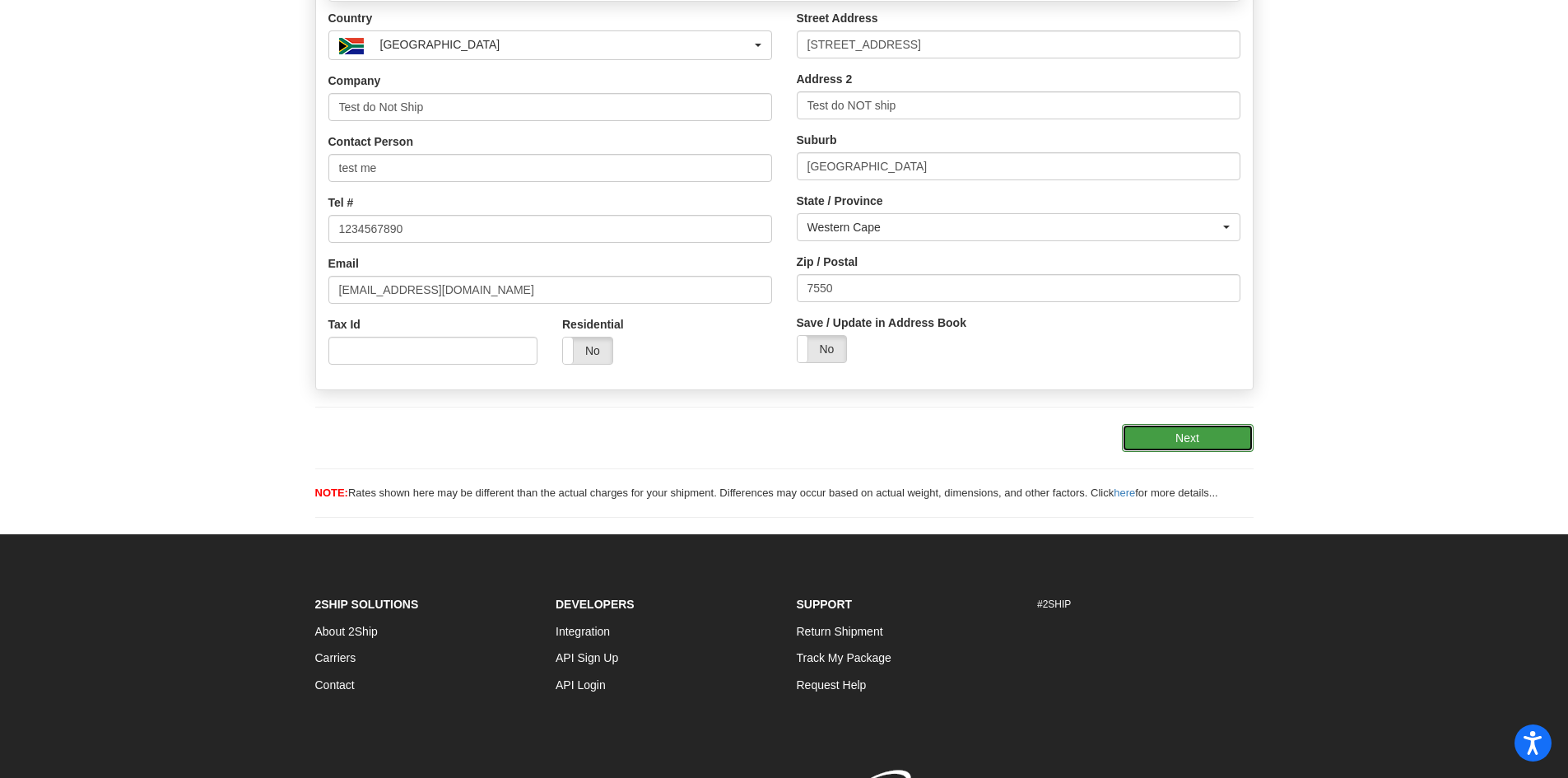
click at [1186, 445] on button "Next" at bounding box center [1188, 438] width 132 height 28
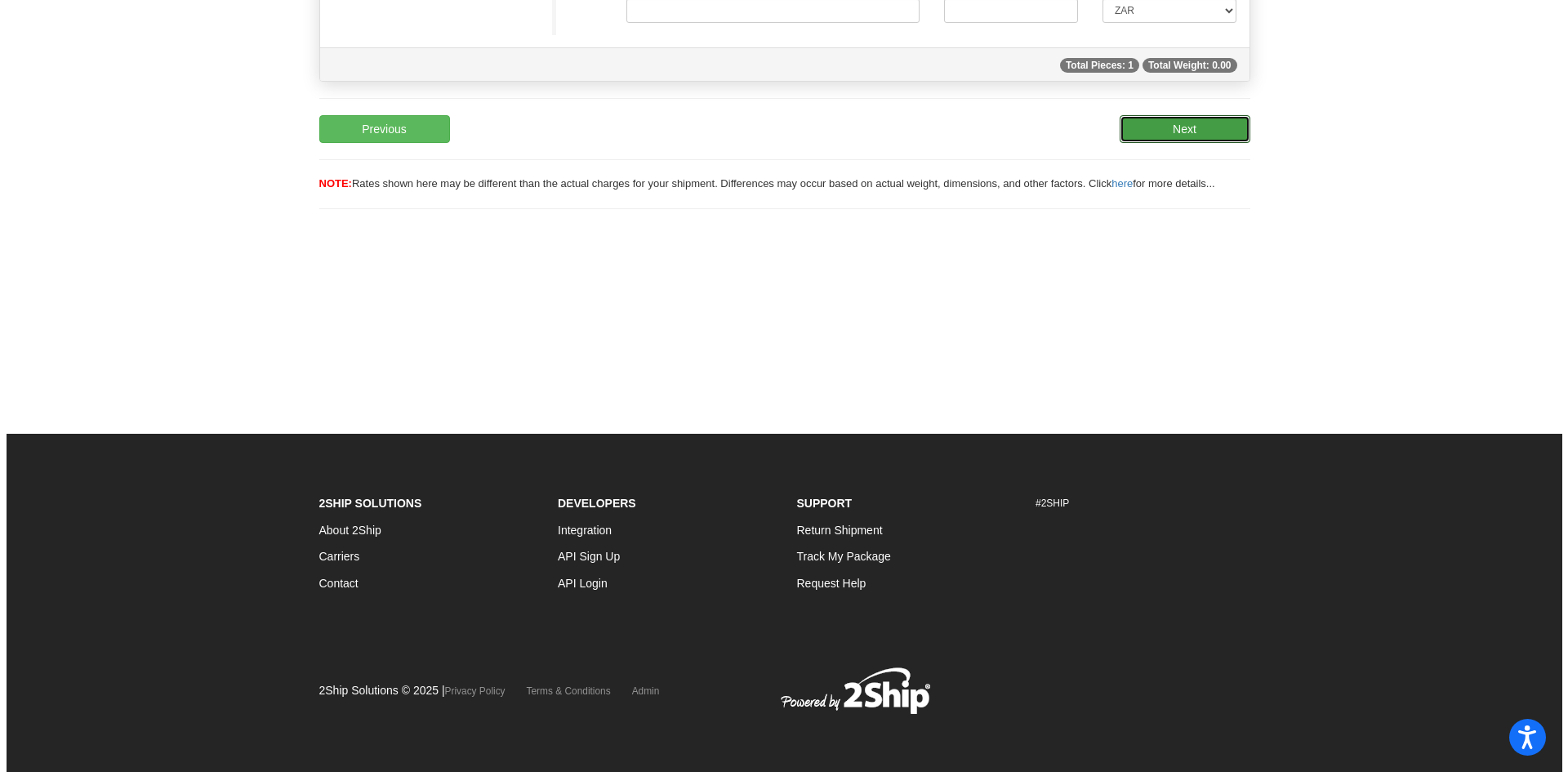
scroll to position [33, 0]
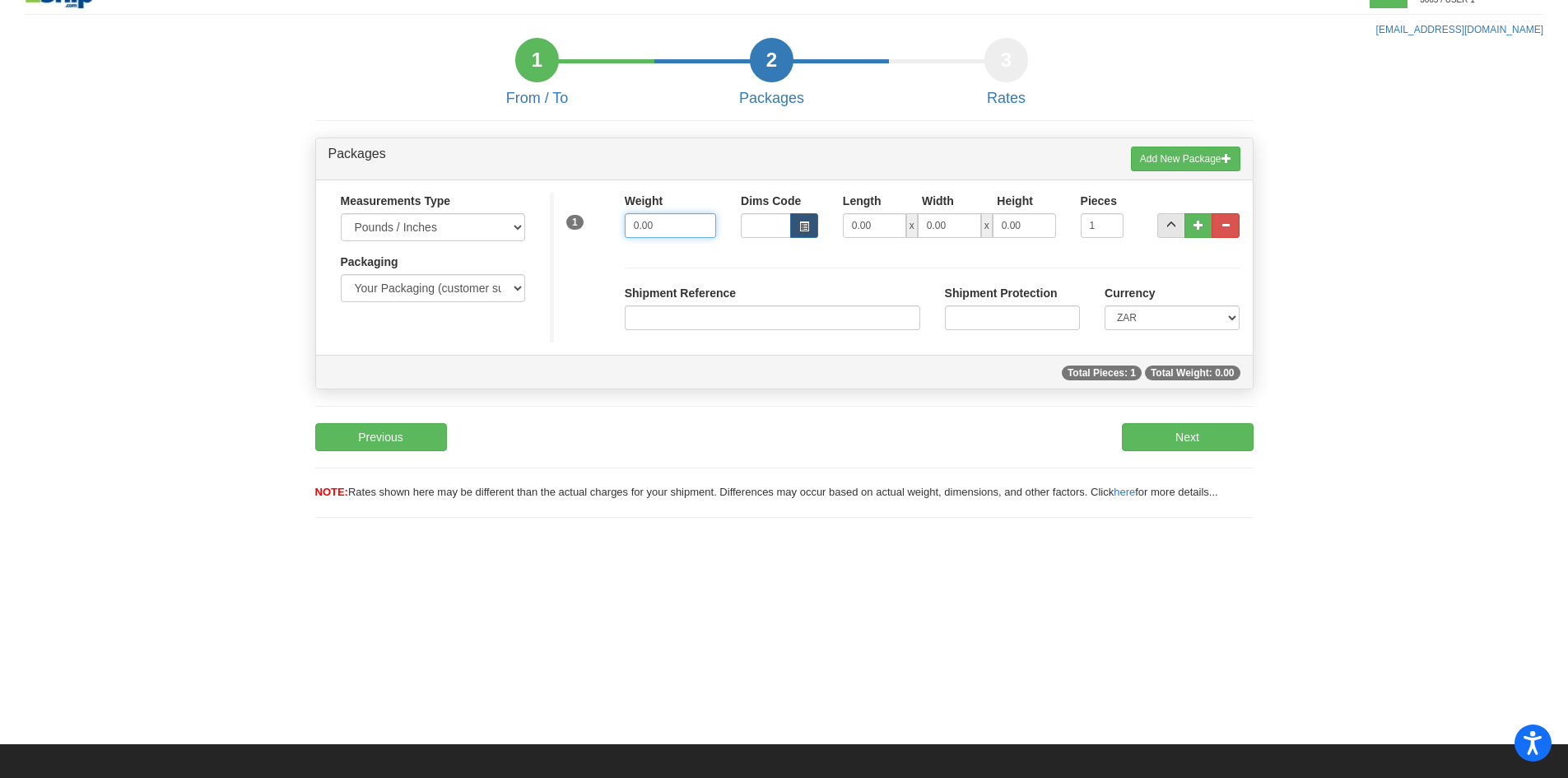
drag, startPoint x: 640, startPoint y: 225, endPoint x: 608, endPoint y: 221, distance: 32.2
click at [608, 221] on div "1 Weight 0.00 Dims Code Length Width 0.00" at bounding box center [902, 221] width 703 height 58
type input "3.00"
click at [1229, 432] on button "Next" at bounding box center [1188, 437] width 132 height 28
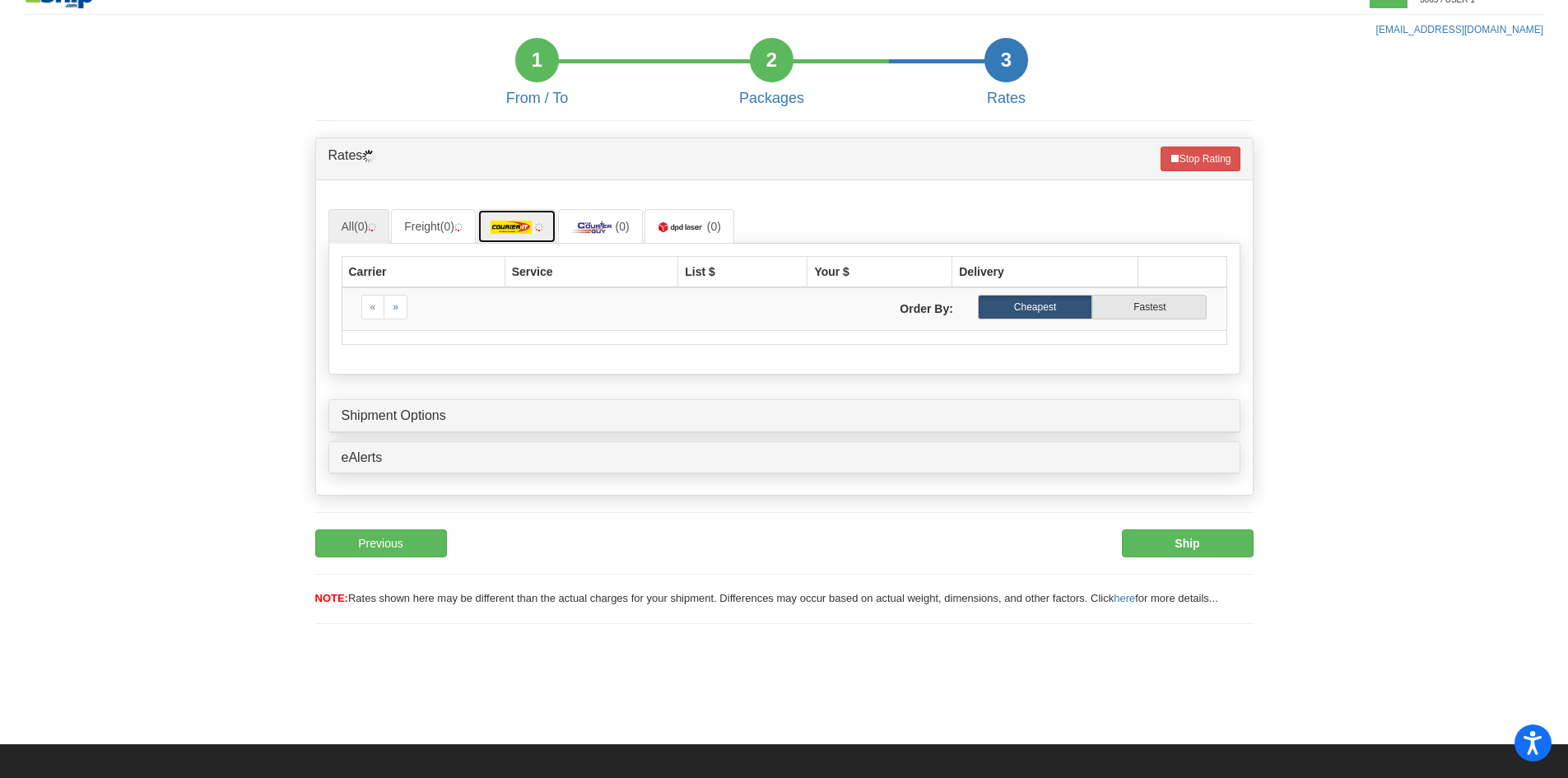
click at [520, 223] on img at bounding box center [511, 227] width 41 height 13
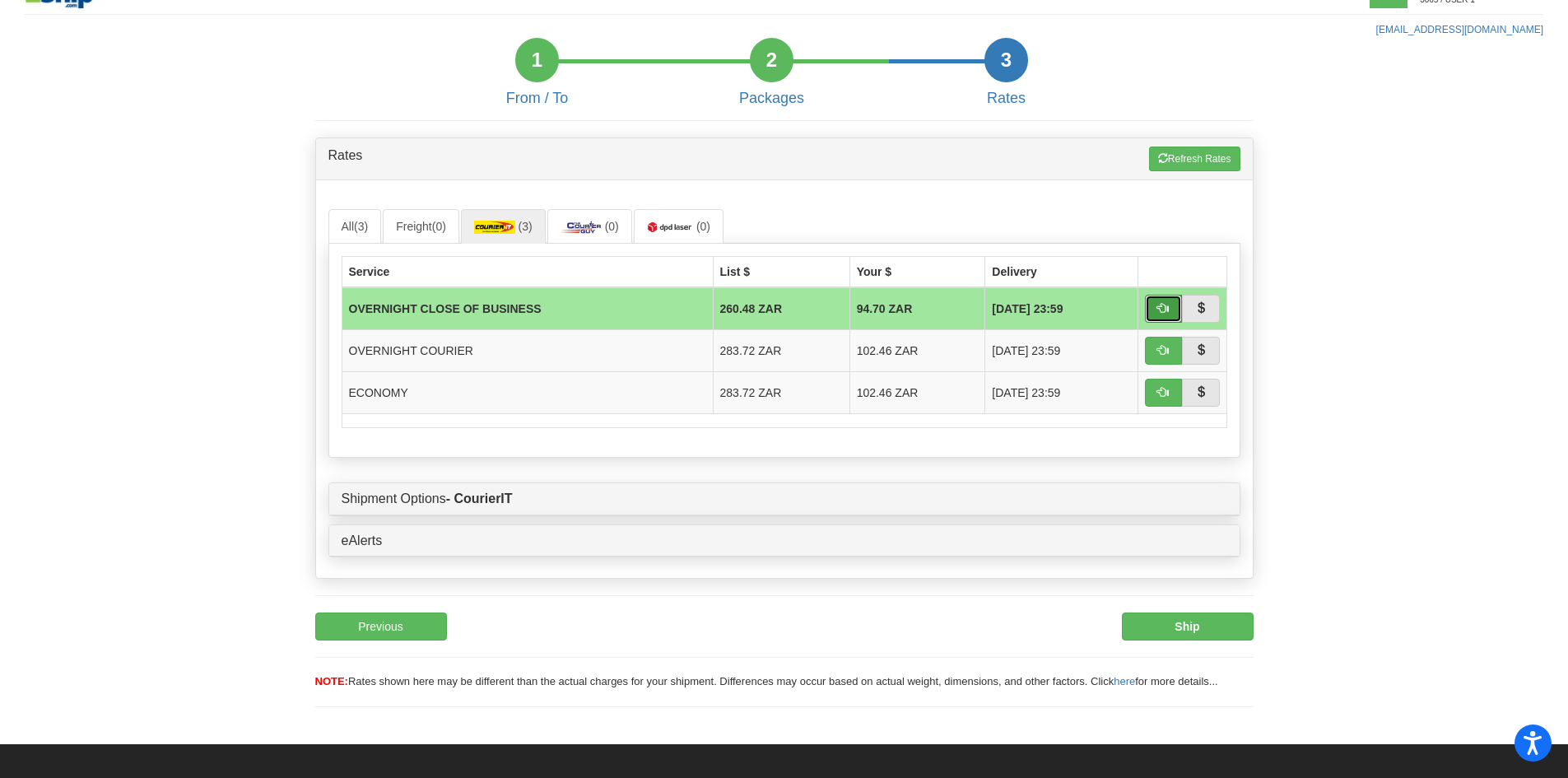
click at [1161, 312] on span "button" at bounding box center [1164, 308] width 12 height 12
type input "OCB"
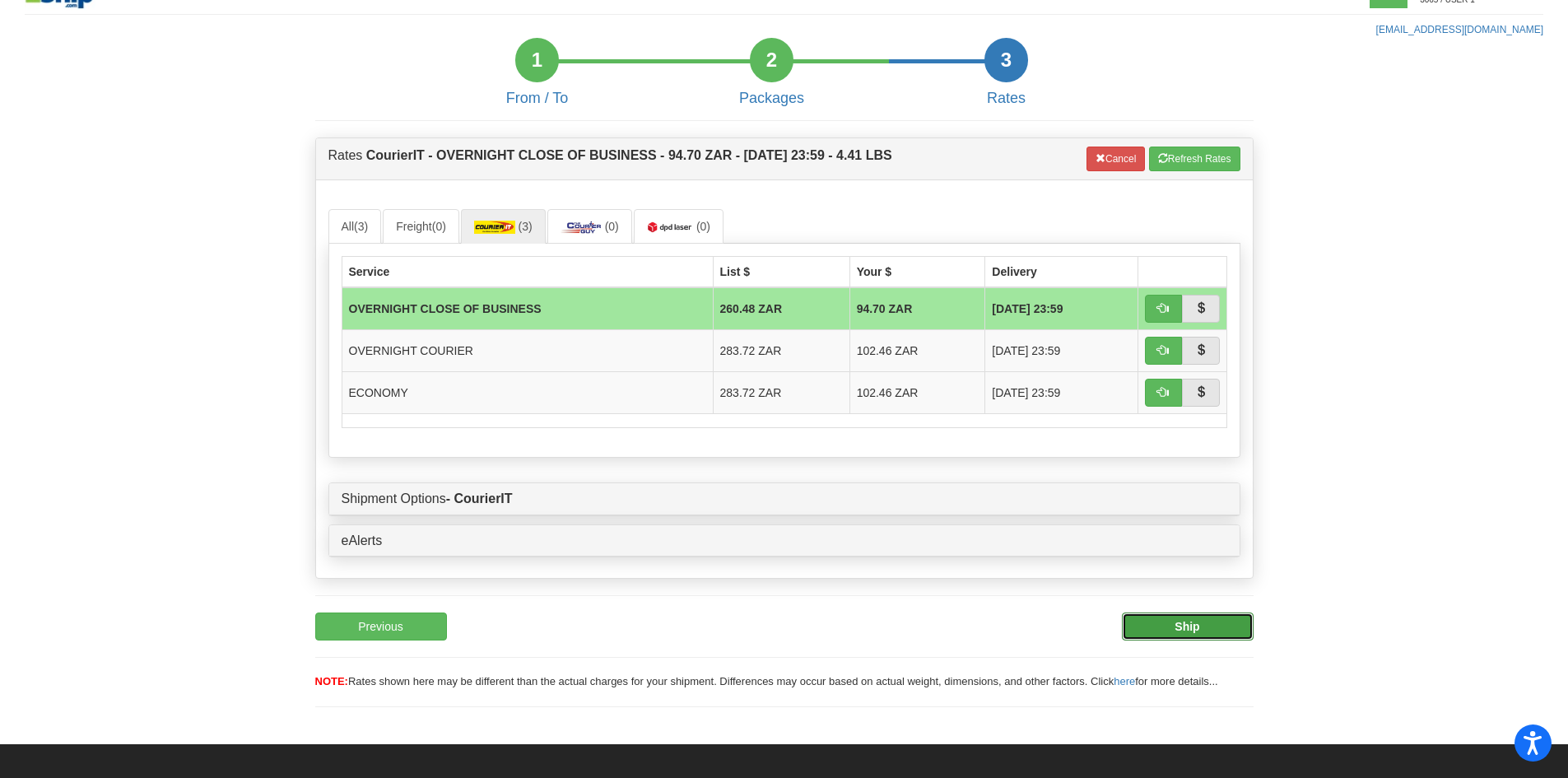
click at [1158, 630] on button "Ship" at bounding box center [1188, 627] width 132 height 28
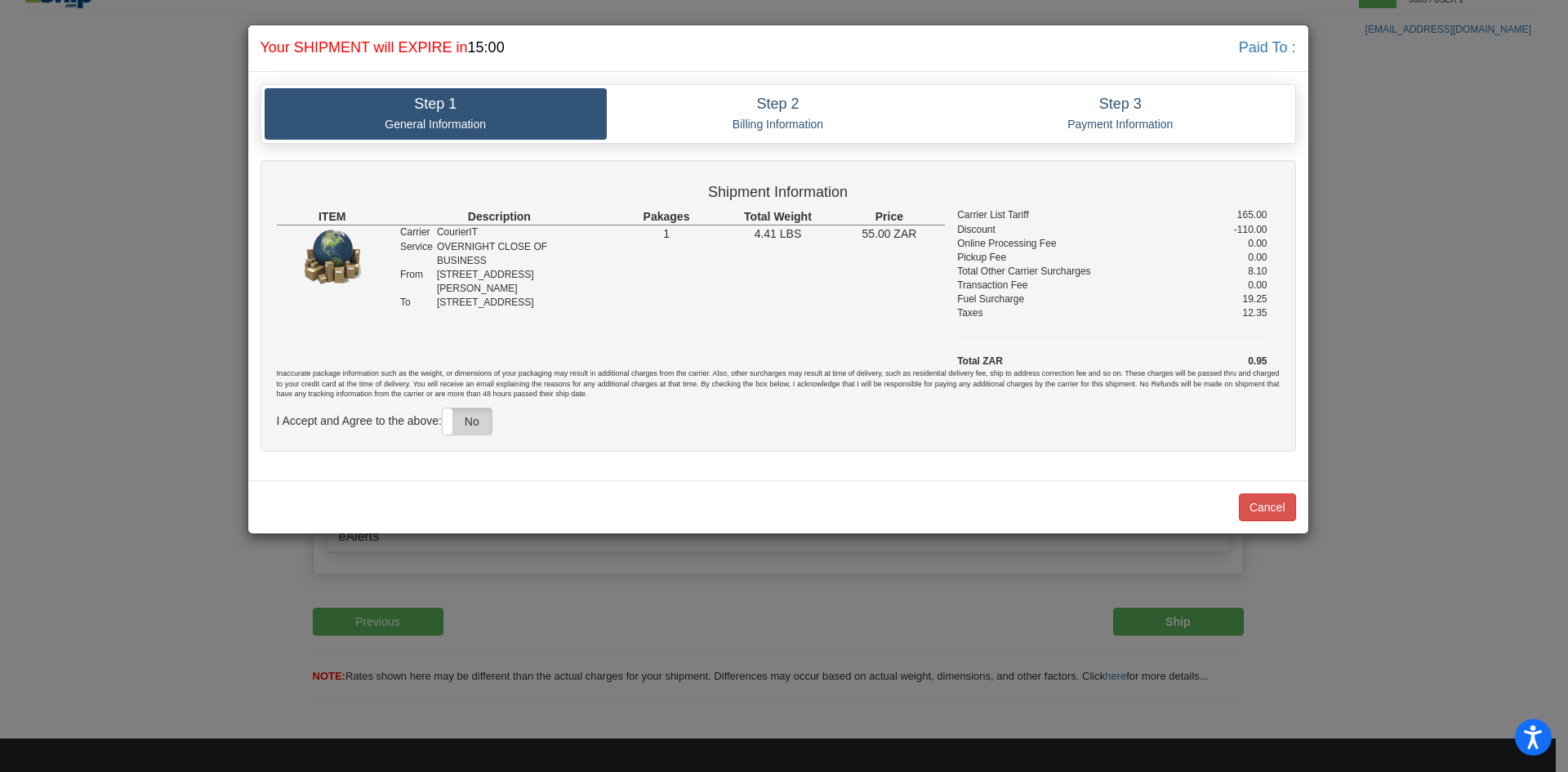
click at [476, 431] on label "No" at bounding box center [467, 422] width 49 height 26
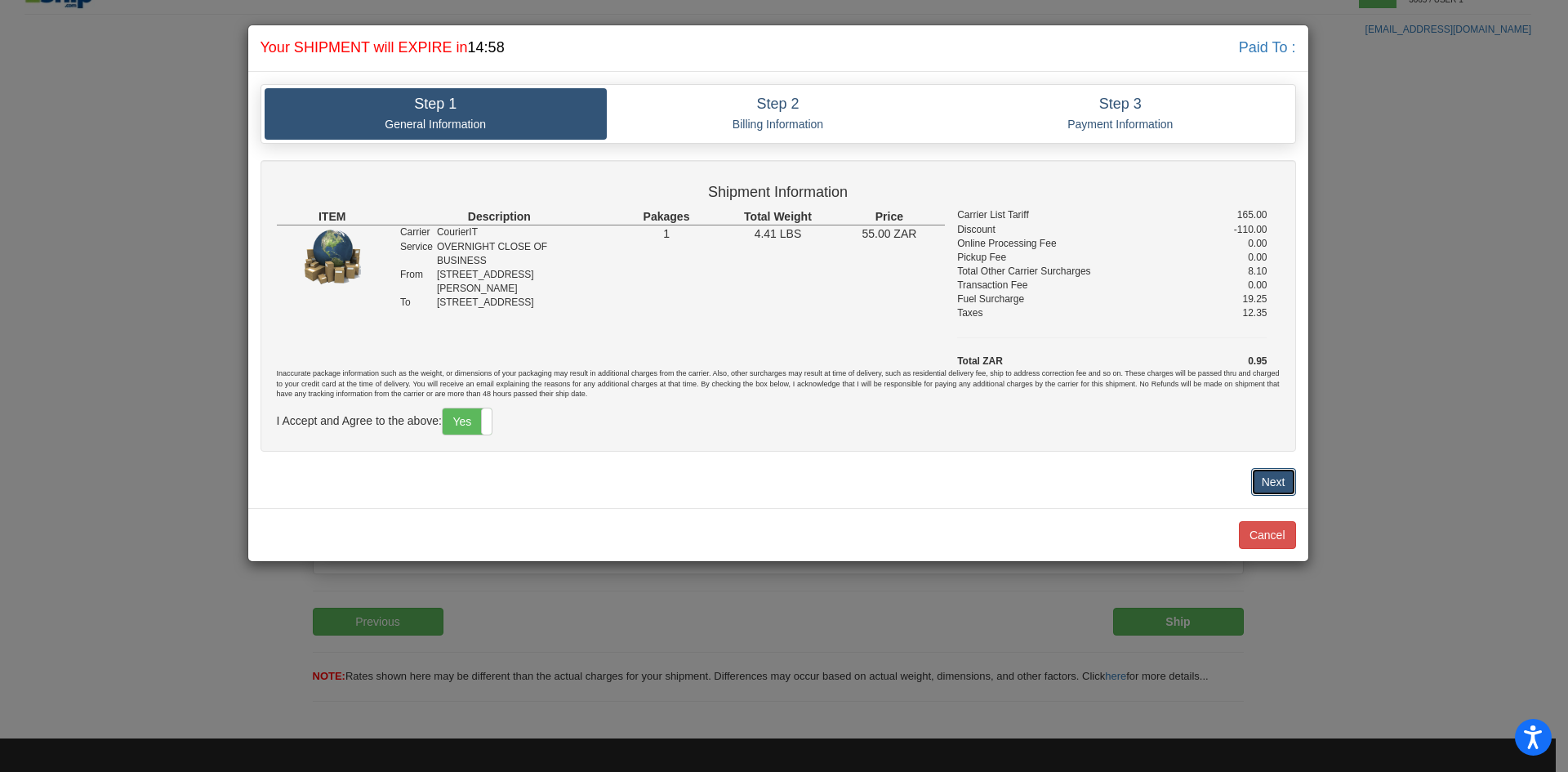
click at [1279, 483] on button "Next" at bounding box center [1273, 482] width 45 height 28
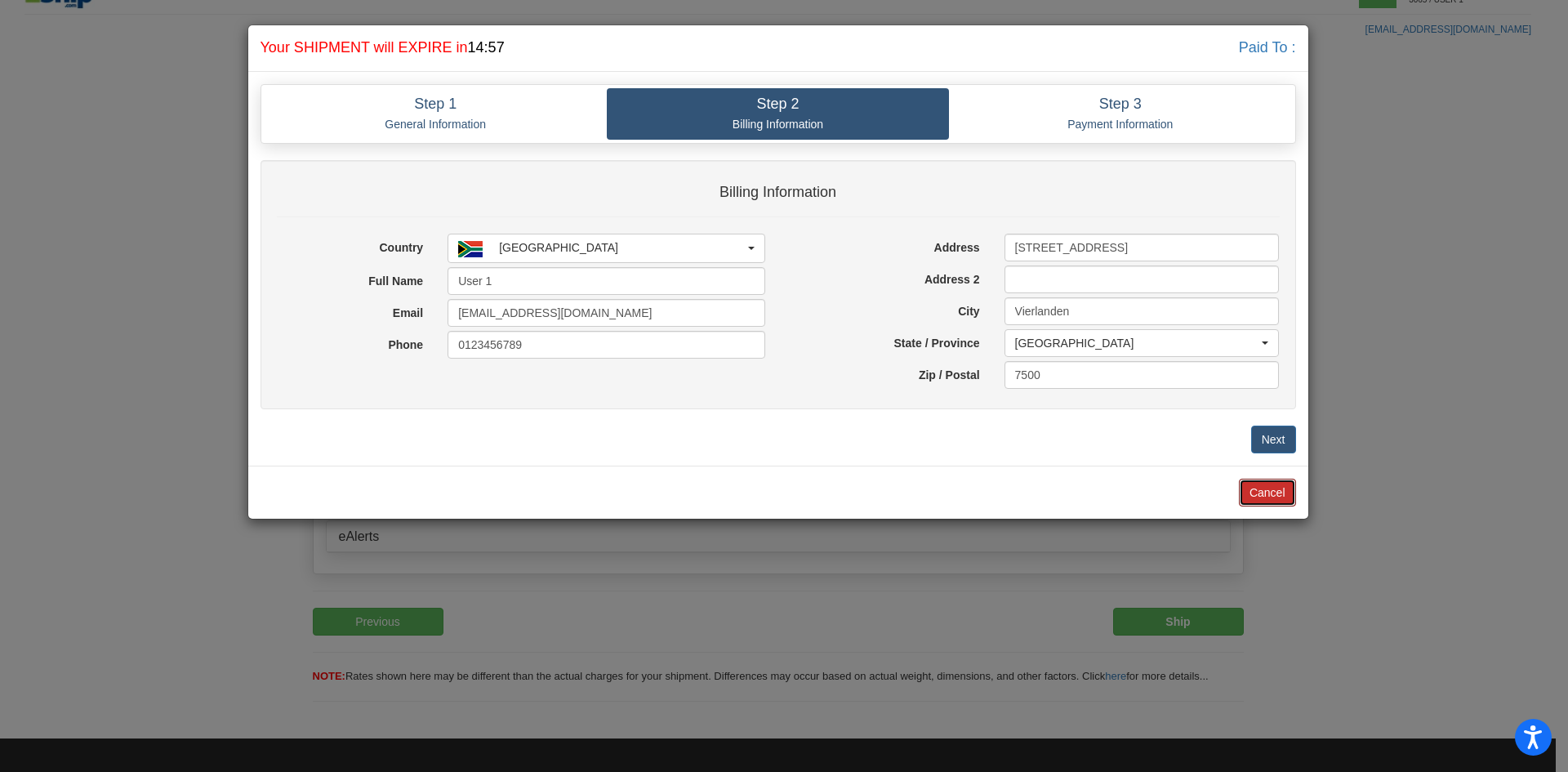
click at [1279, 483] on button "Cancel" at bounding box center [1267, 493] width 57 height 28
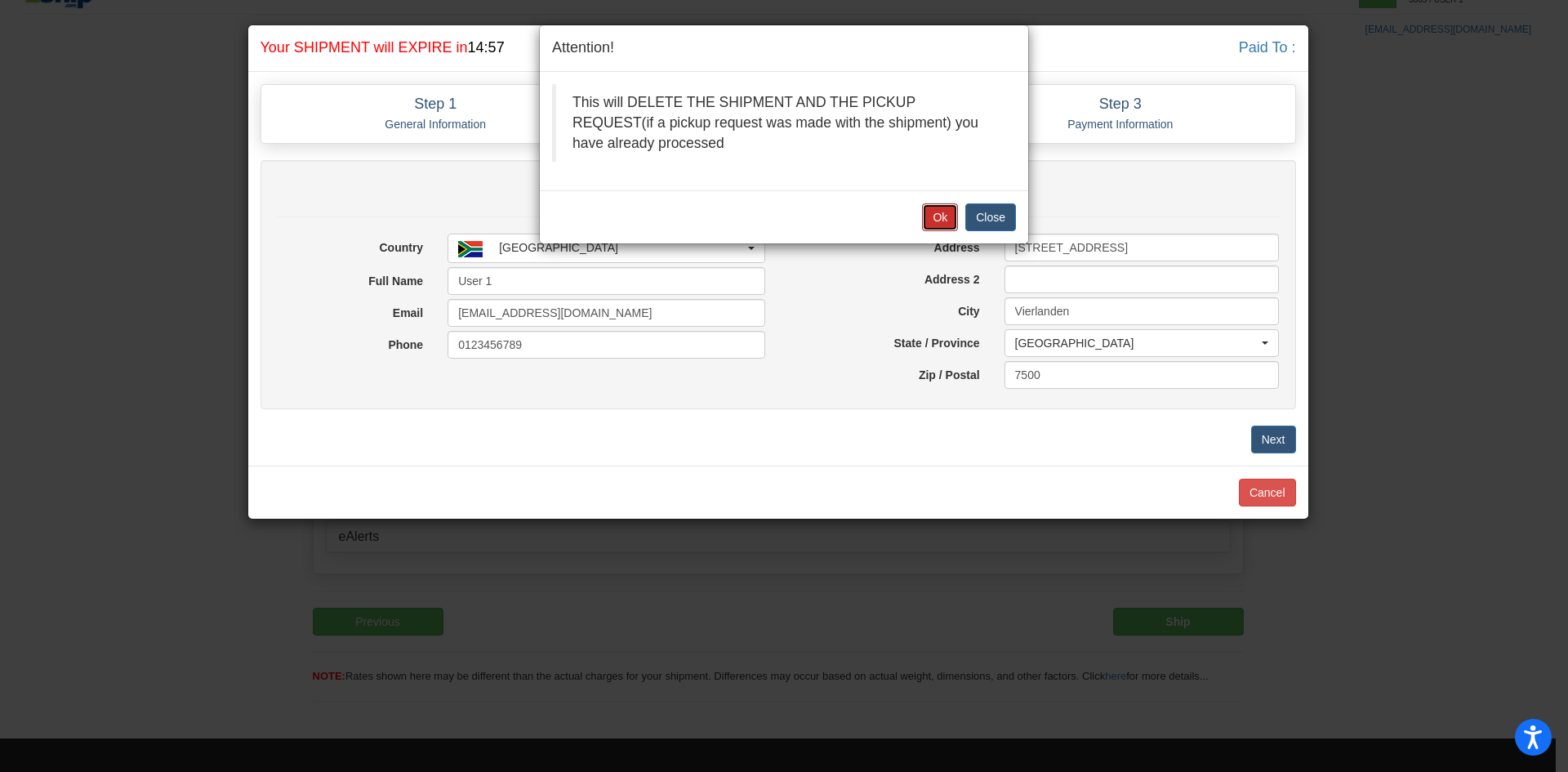
click at [939, 216] on button "Ok" at bounding box center [940, 217] width 36 height 28
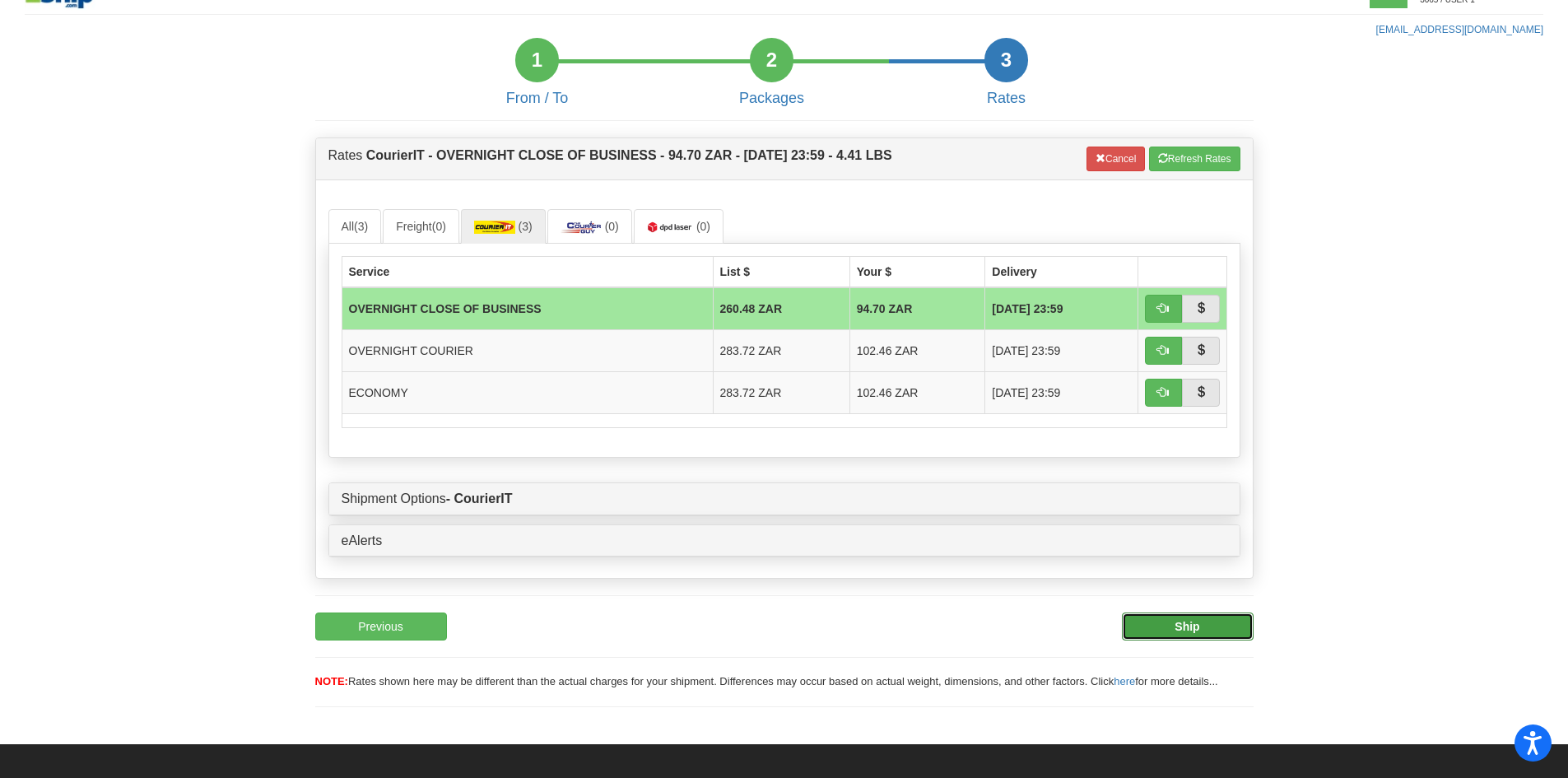
click at [1182, 628] on b "Ship" at bounding box center [1188, 627] width 25 height 13
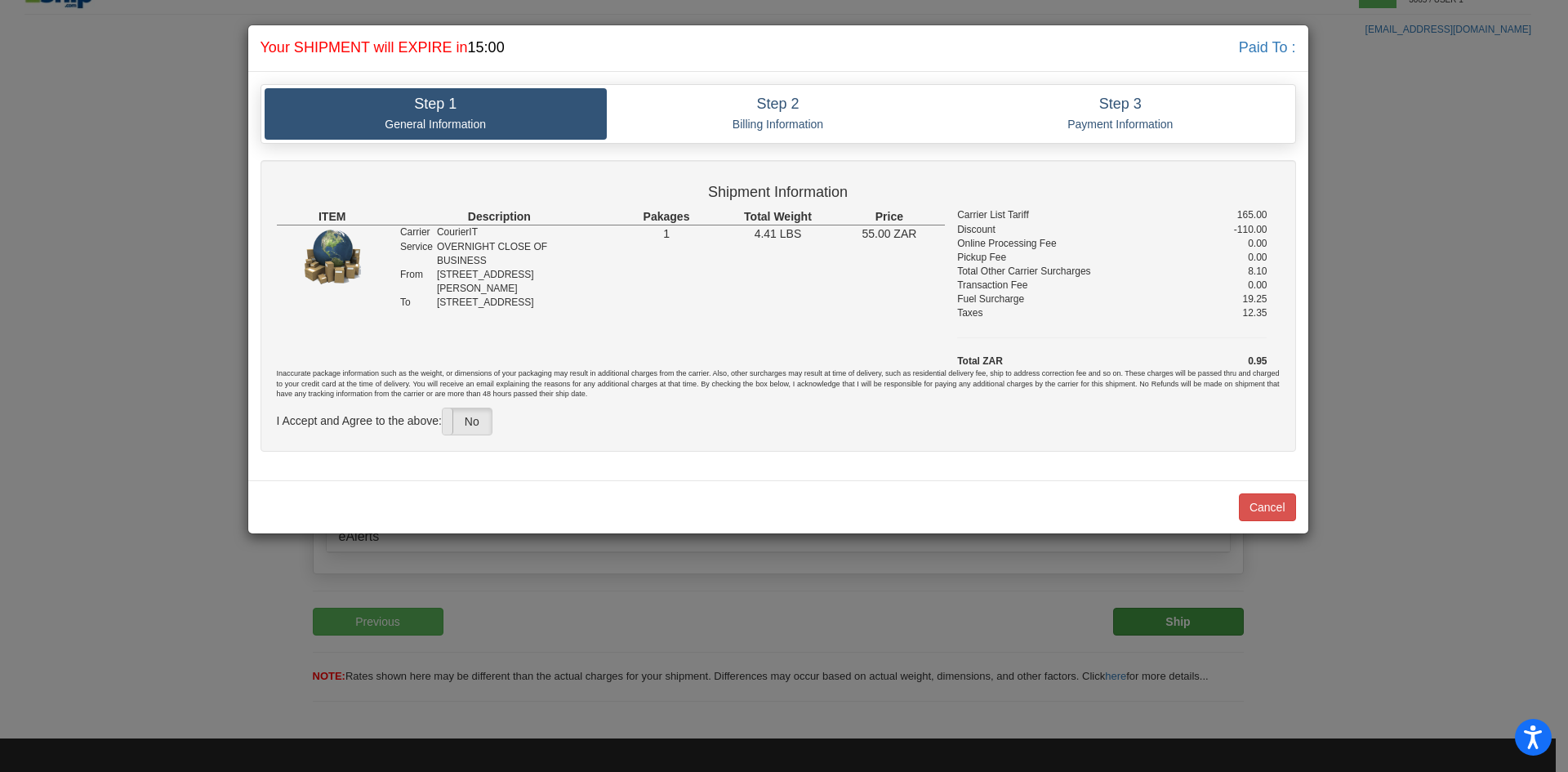
click at [453, 412] on span at bounding box center [443, 422] width 21 height 26
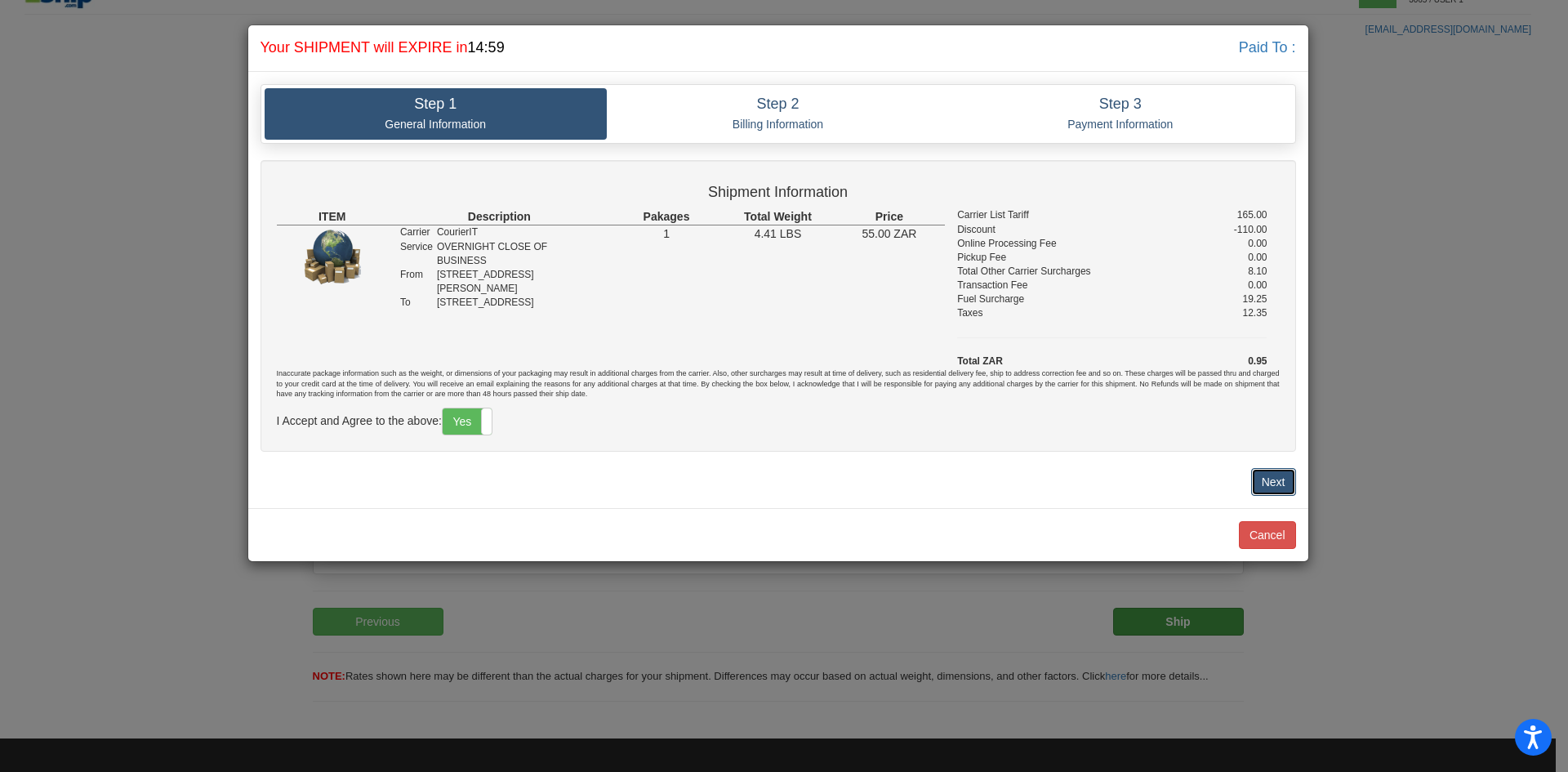
click at [1266, 481] on button "Next" at bounding box center [1273, 482] width 45 height 28
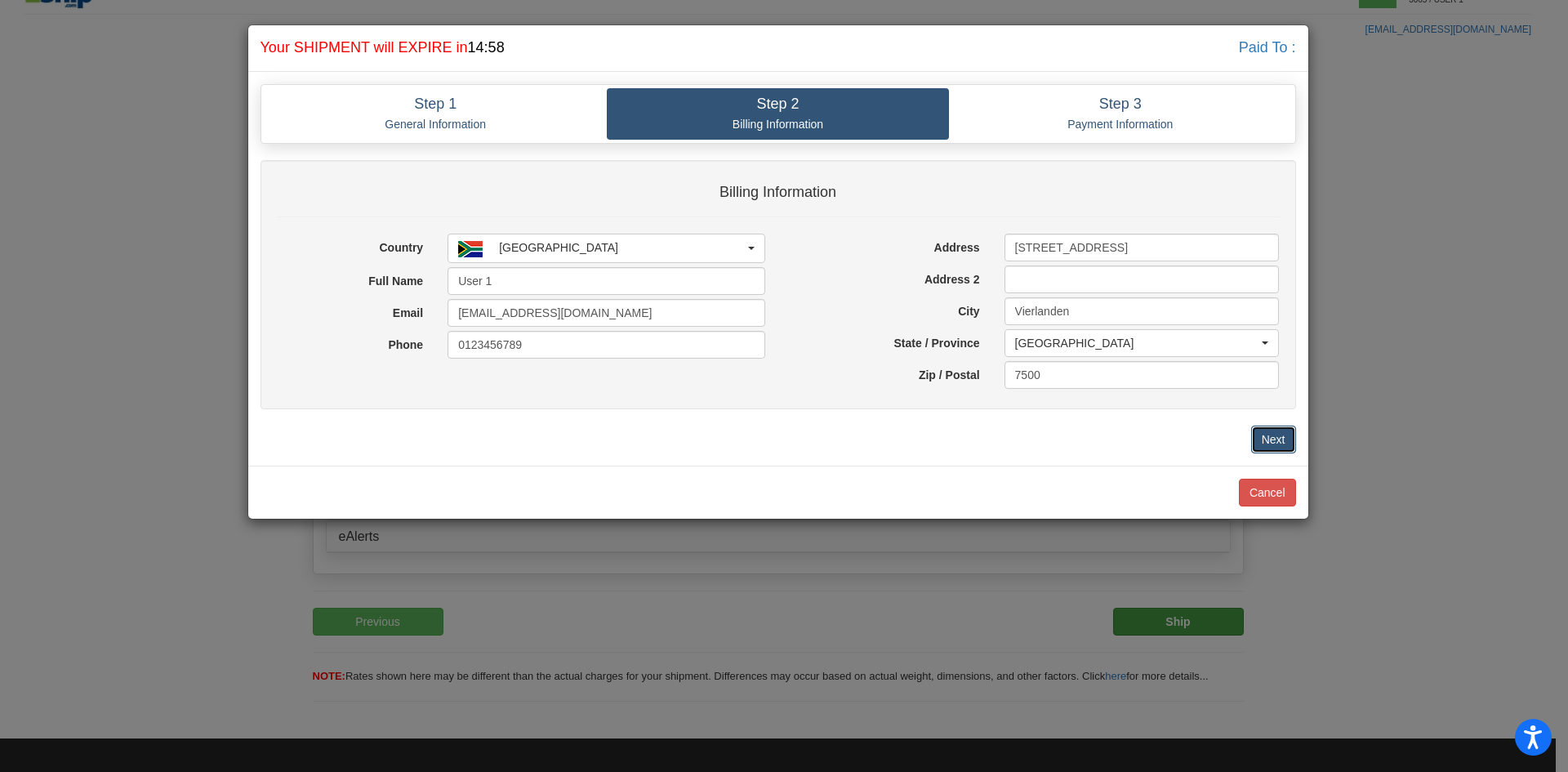
click at [1280, 440] on button "Next" at bounding box center [1273, 440] width 45 height 28
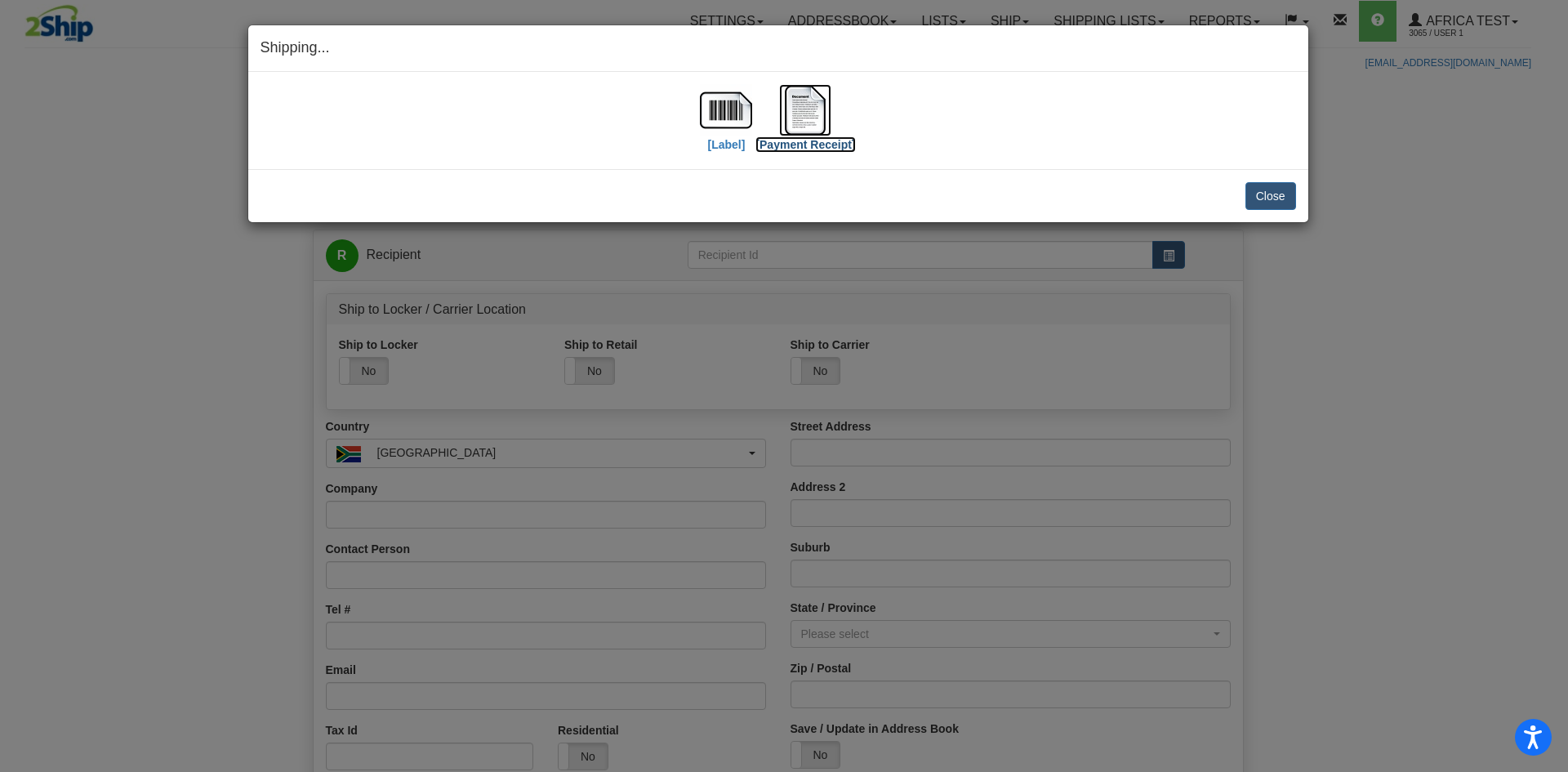
click at [791, 112] on img at bounding box center [806, 110] width 52 height 52
click at [1277, 194] on button "Close" at bounding box center [1271, 196] width 51 height 28
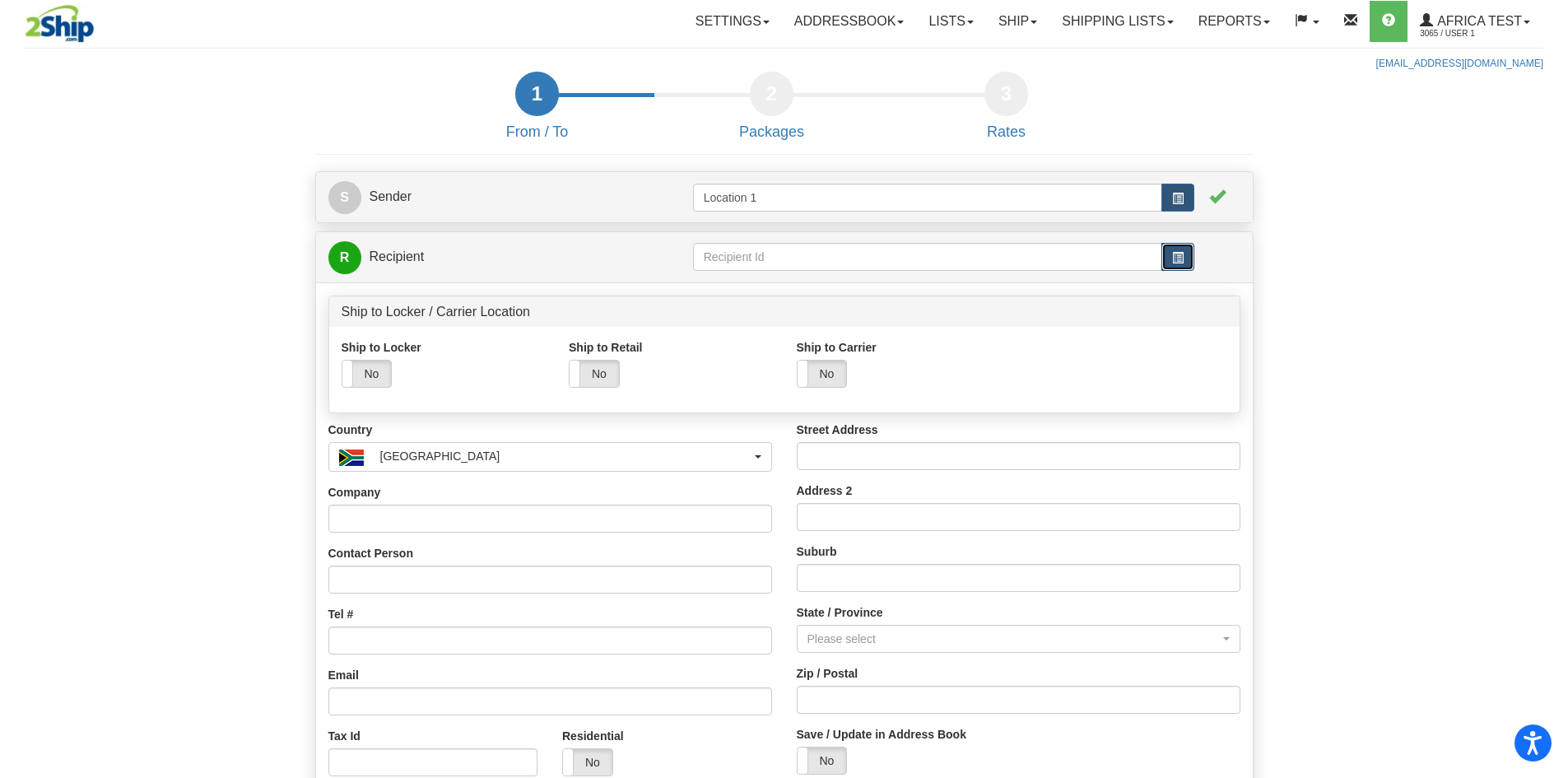
click at [1178, 260] on span "button" at bounding box center [1178, 258] width 12 height 12
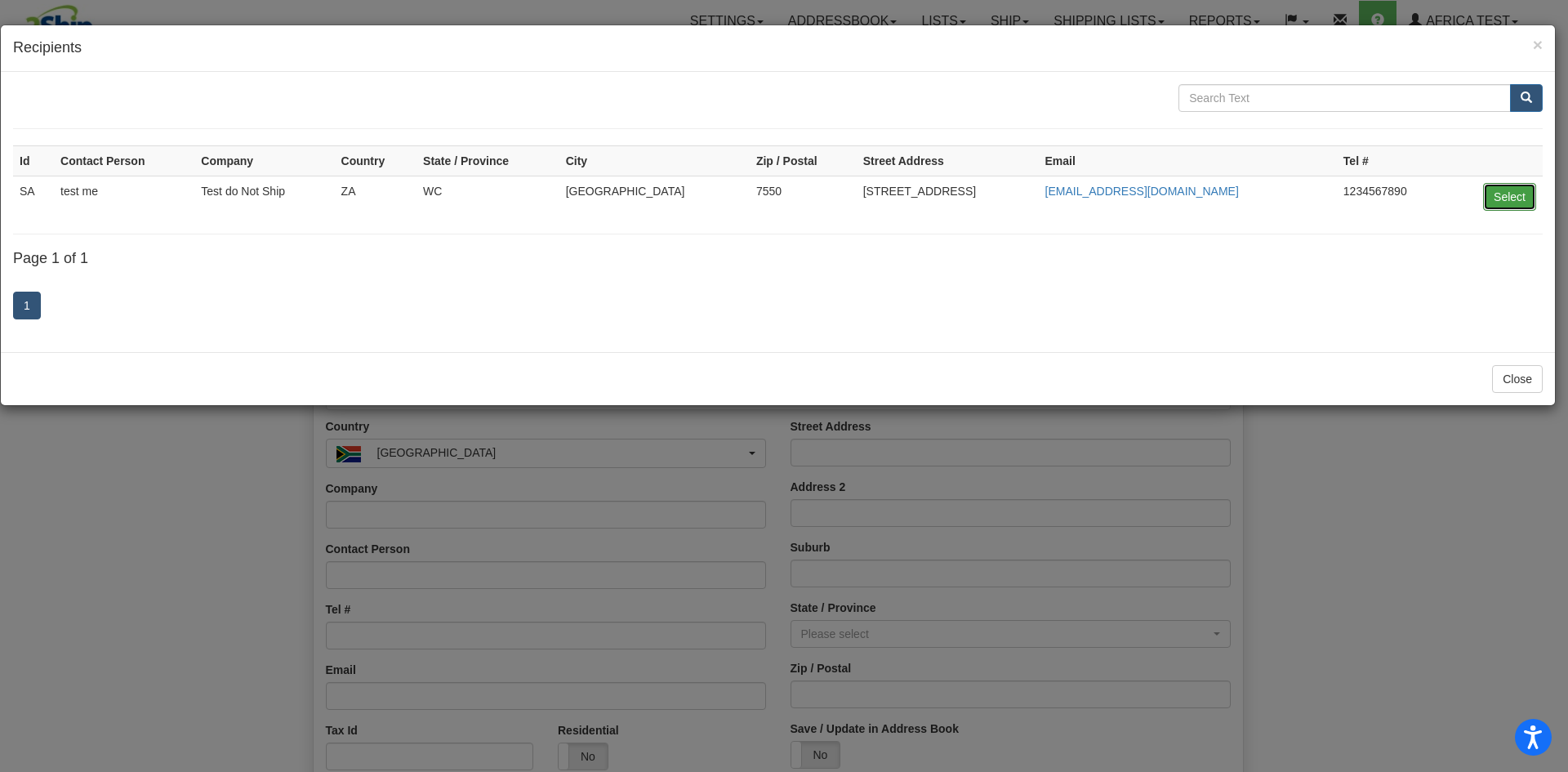
click at [1510, 197] on button "Select" at bounding box center [1509, 197] width 53 height 28
type input "SA"
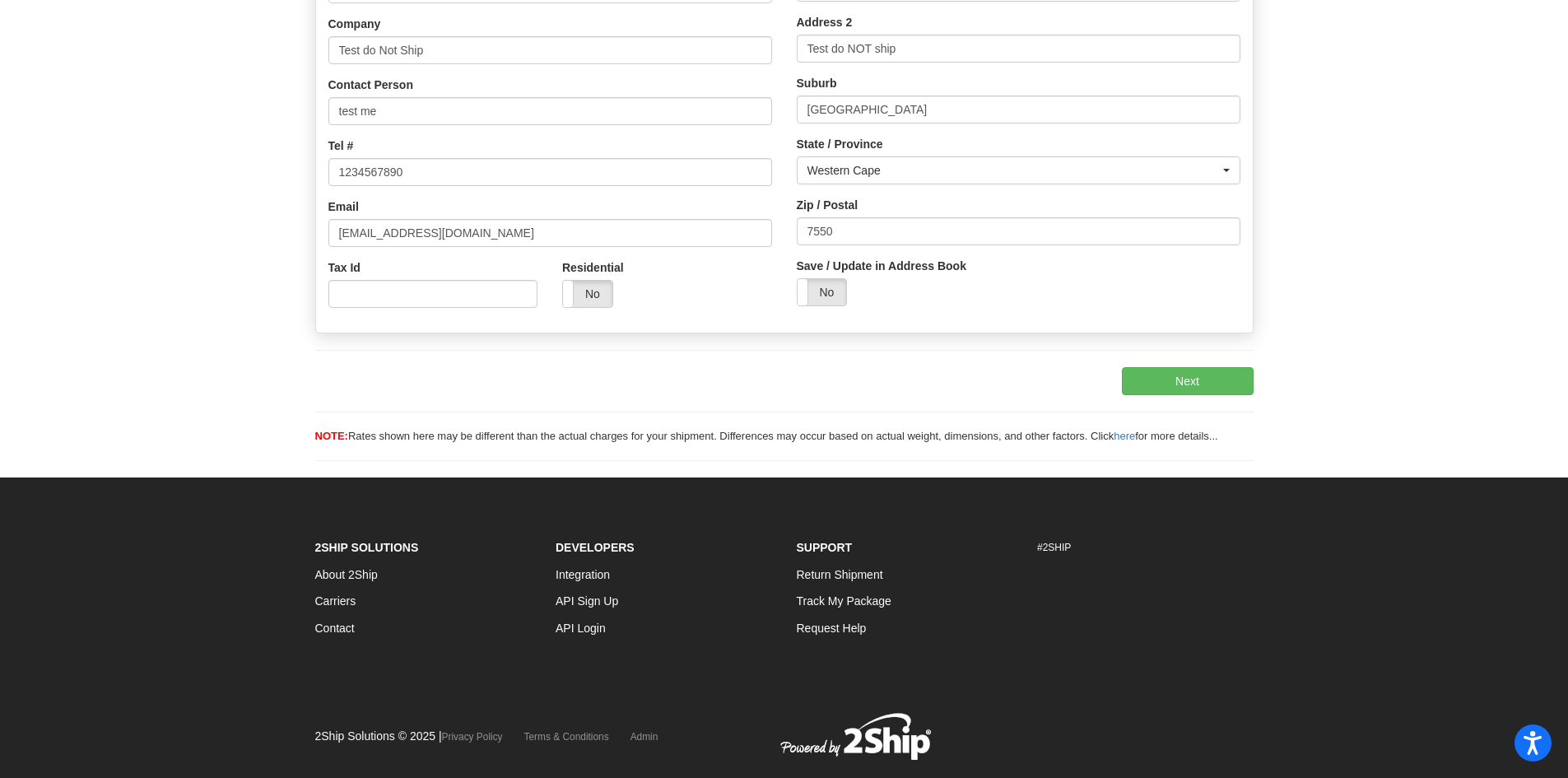
scroll to position [494, 0]
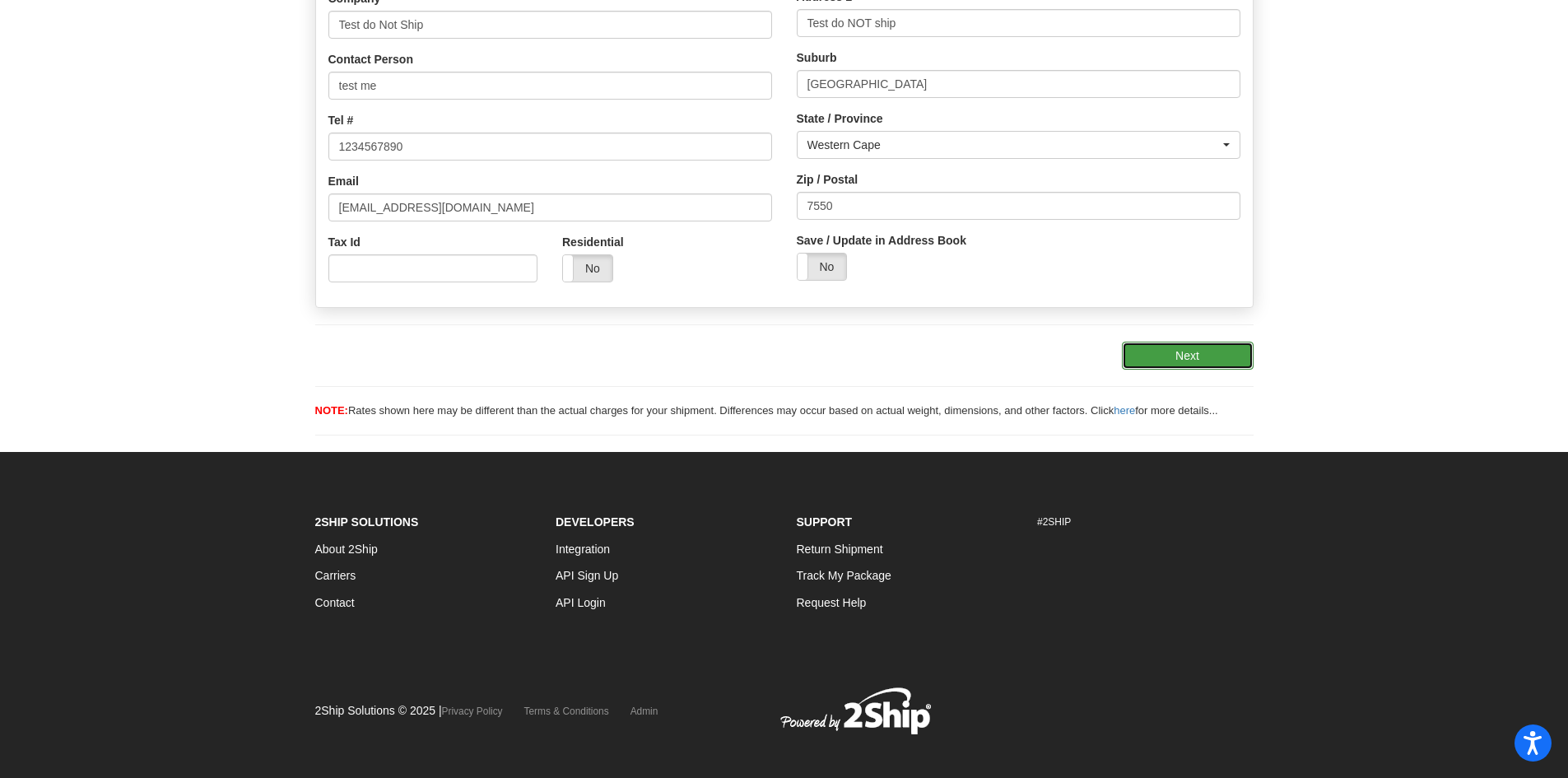
click at [1160, 347] on button "Next" at bounding box center [1188, 356] width 132 height 28
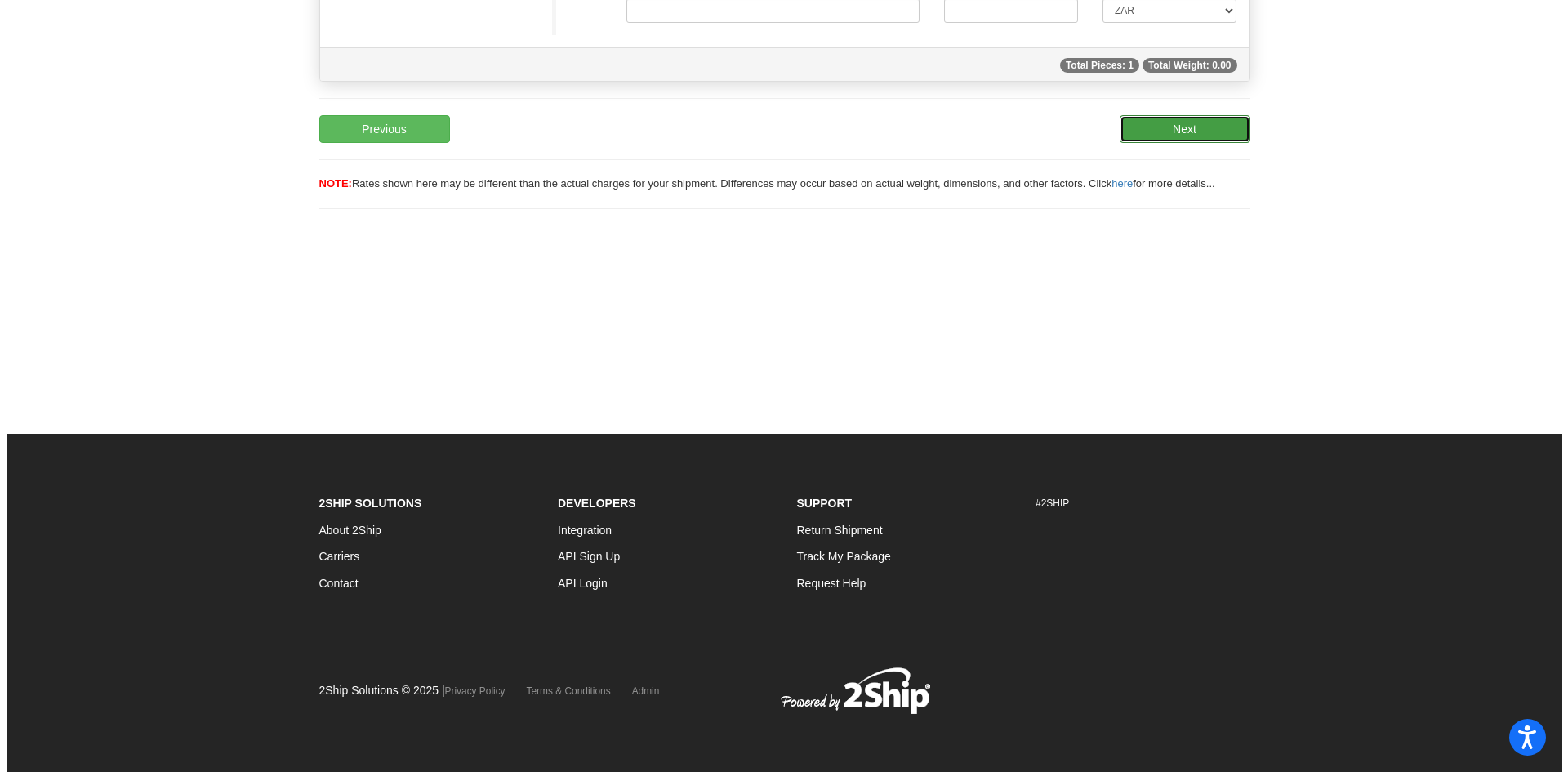
scroll to position [115, 0]
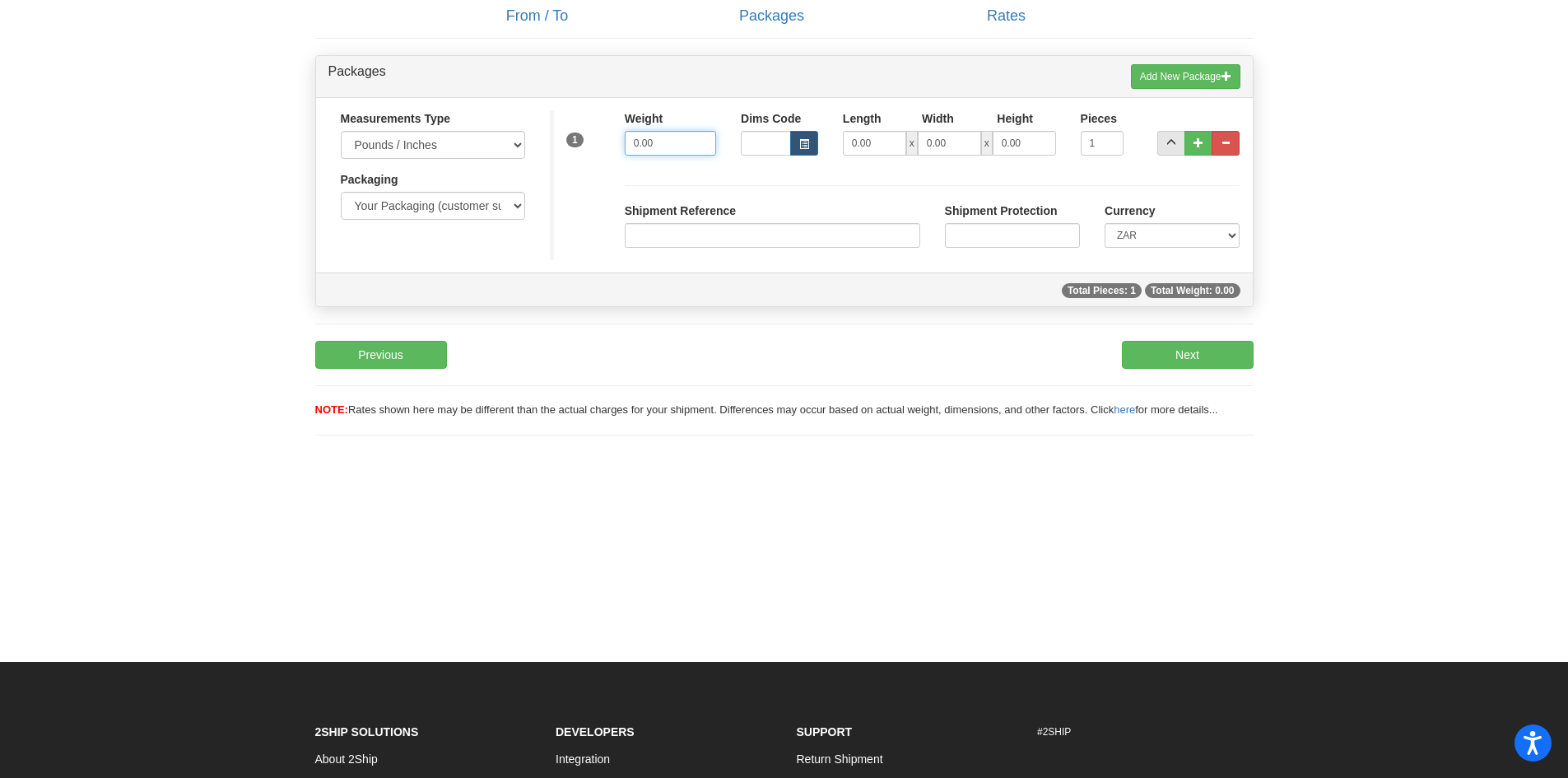
click at [691, 145] on input "0.00" at bounding box center [670, 143] width 91 height 25
type input "2.00"
click at [1155, 342] on button "Next" at bounding box center [1188, 355] width 132 height 28
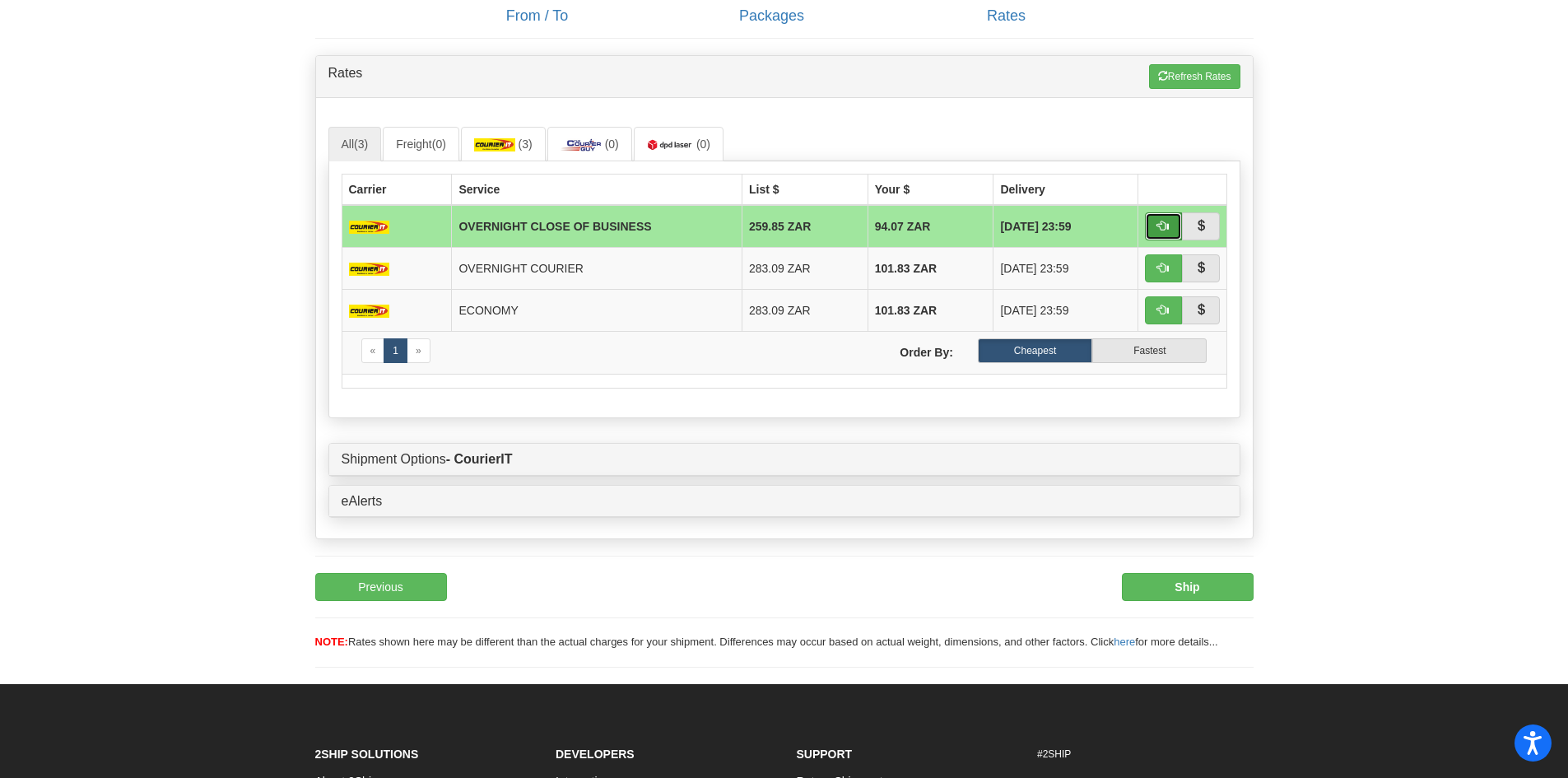
click at [1177, 227] on button "button" at bounding box center [1164, 226] width 38 height 28
type input "OCB"
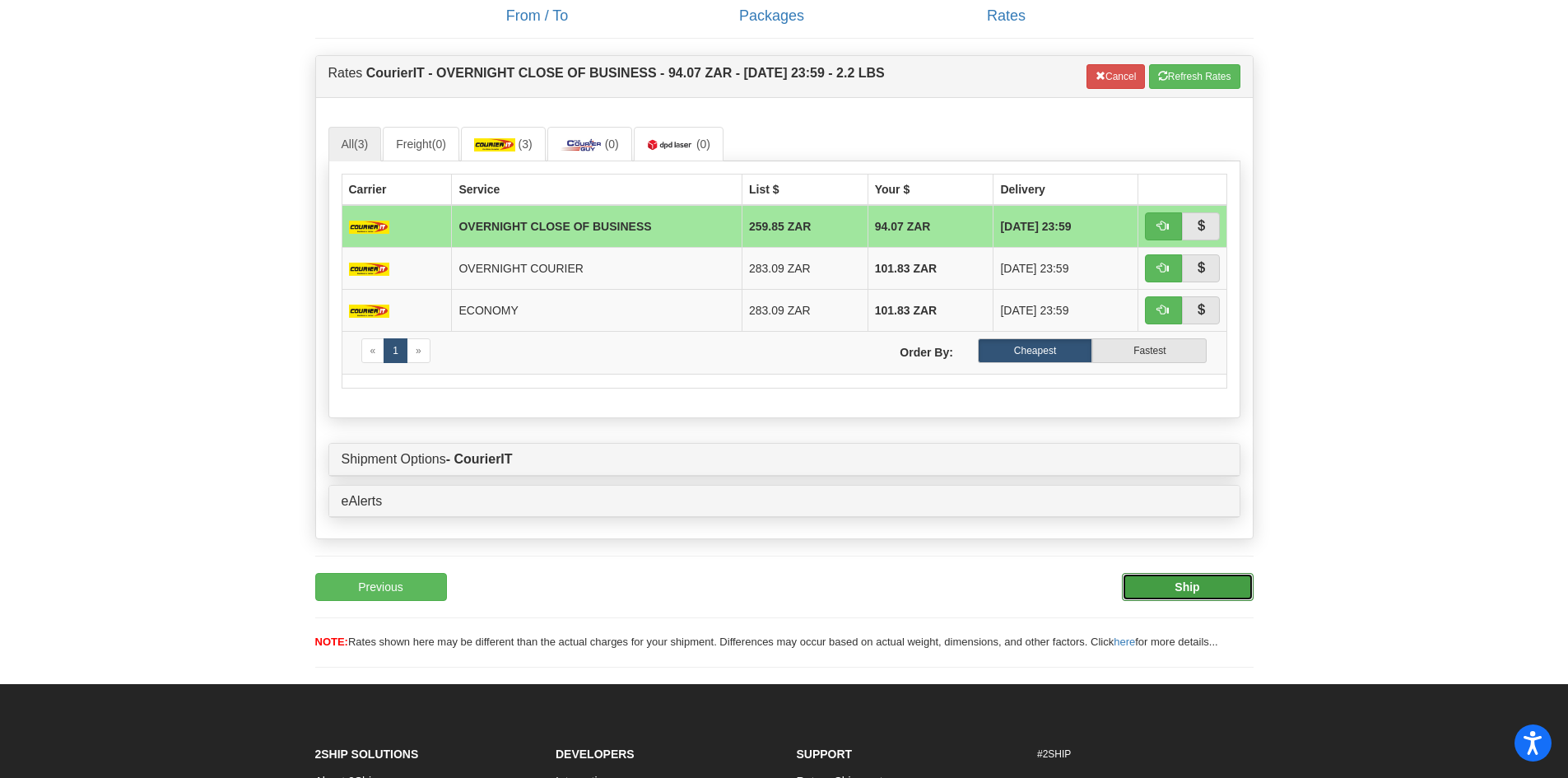
click at [1195, 595] on button "Ship" at bounding box center [1188, 587] width 132 height 28
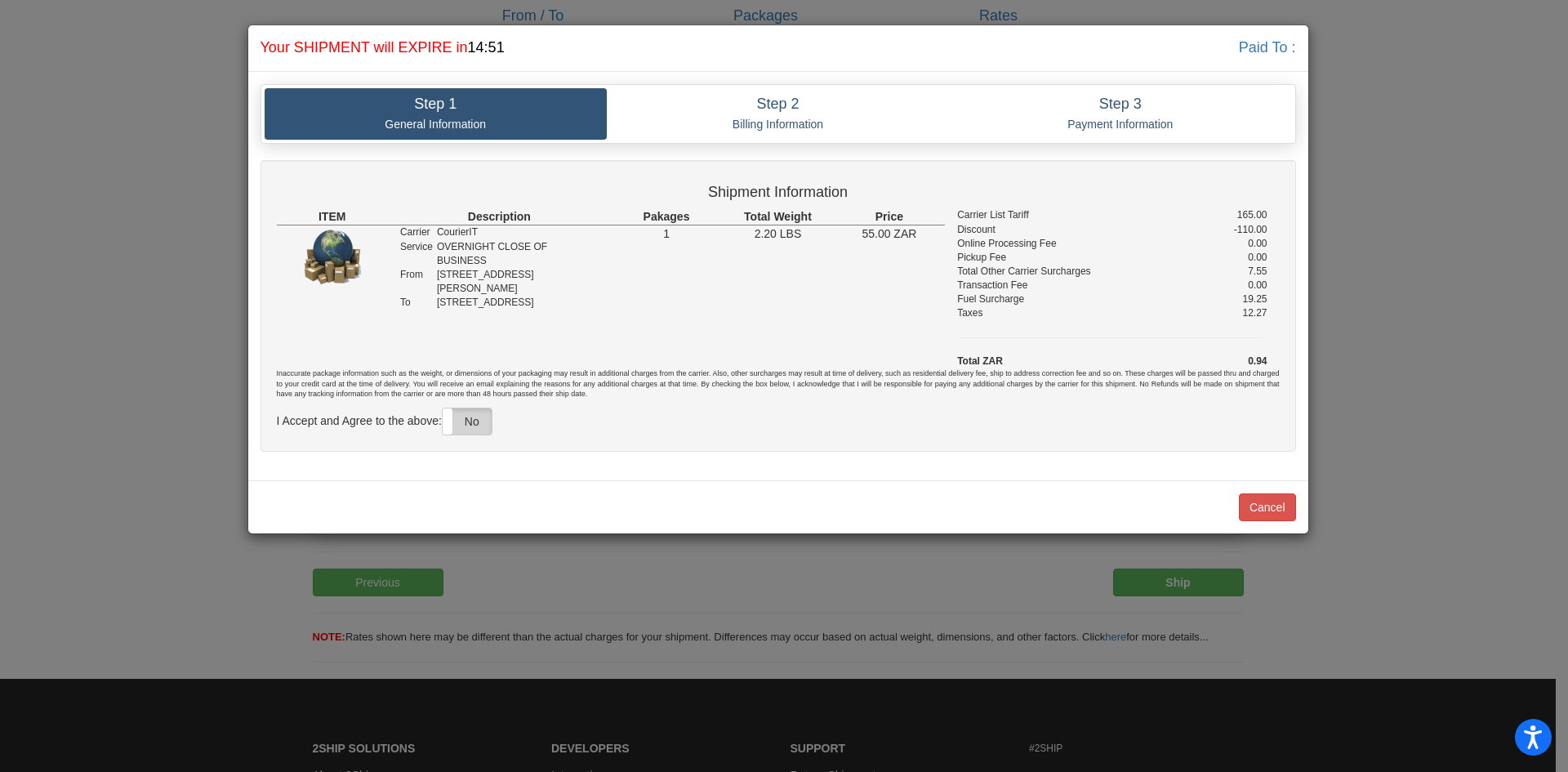
drag, startPoint x: 525, startPoint y: 324, endPoint x: 476, endPoint y: 418, distance: 106.0
click at [476, 419] on label "No" at bounding box center [467, 422] width 49 height 26
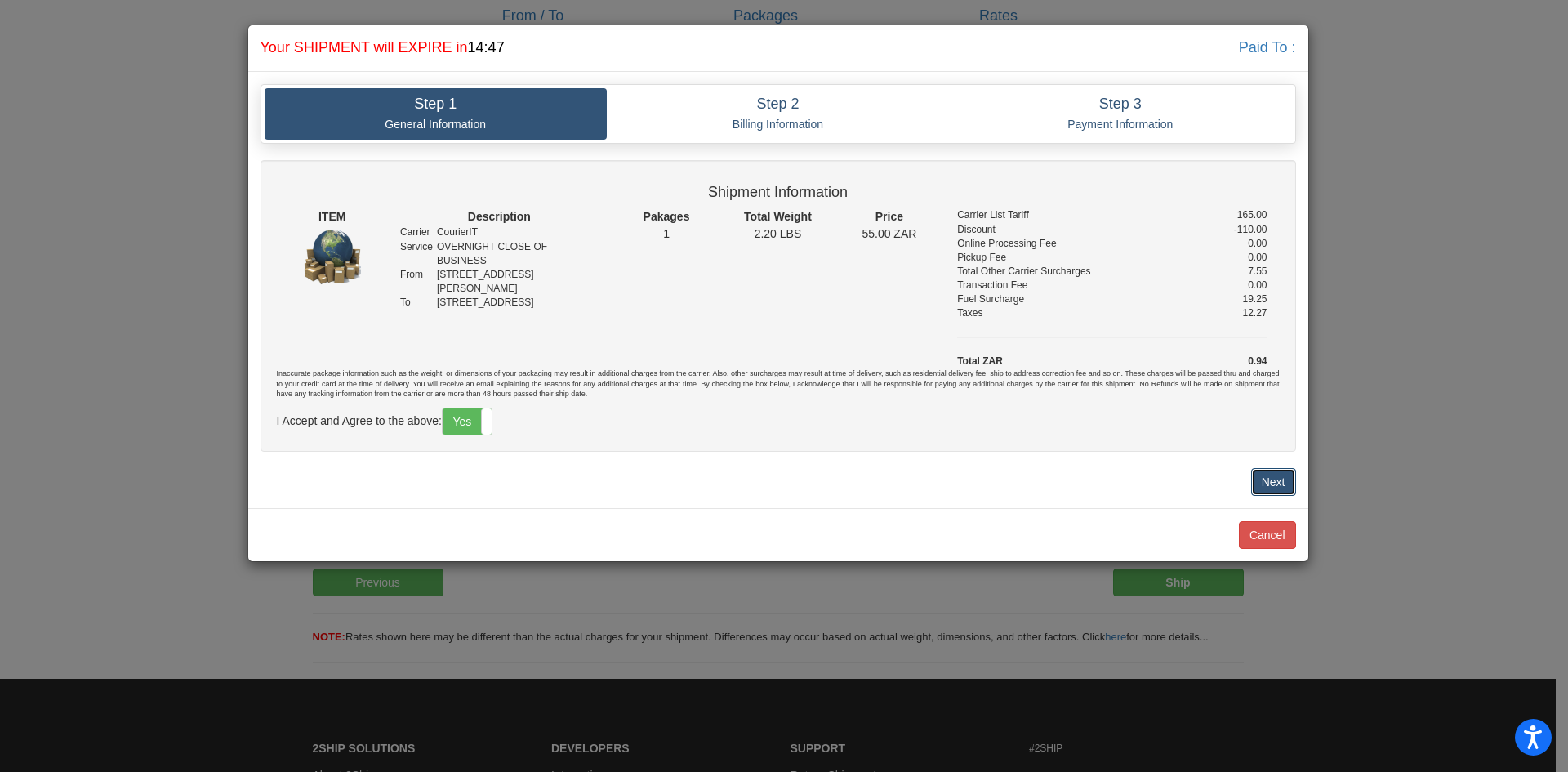
click at [1271, 487] on button "Next" at bounding box center [1273, 482] width 45 height 28
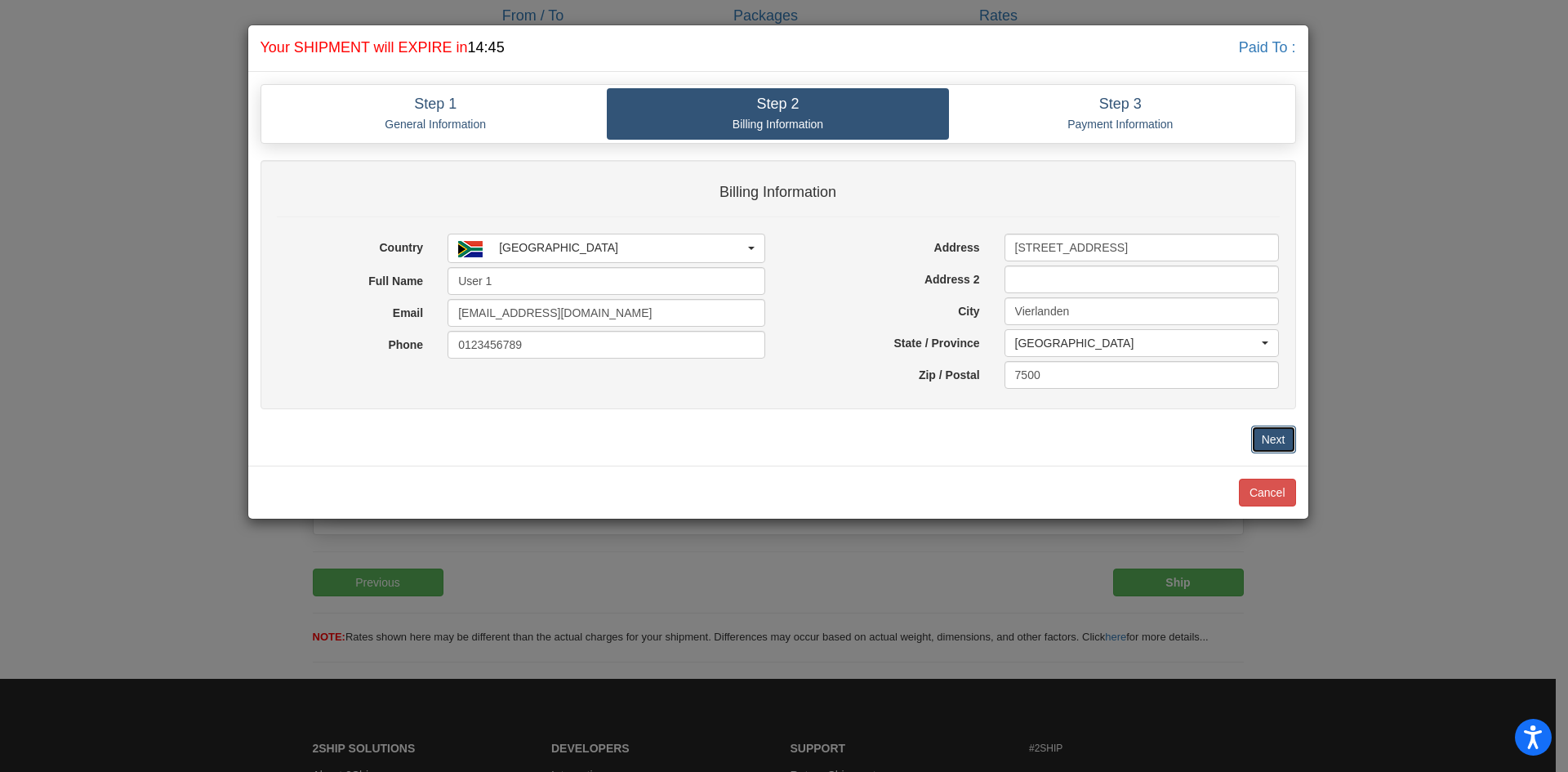
click at [1271, 444] on button "Next" at bounding box center [1273, 440] width 45 height 28
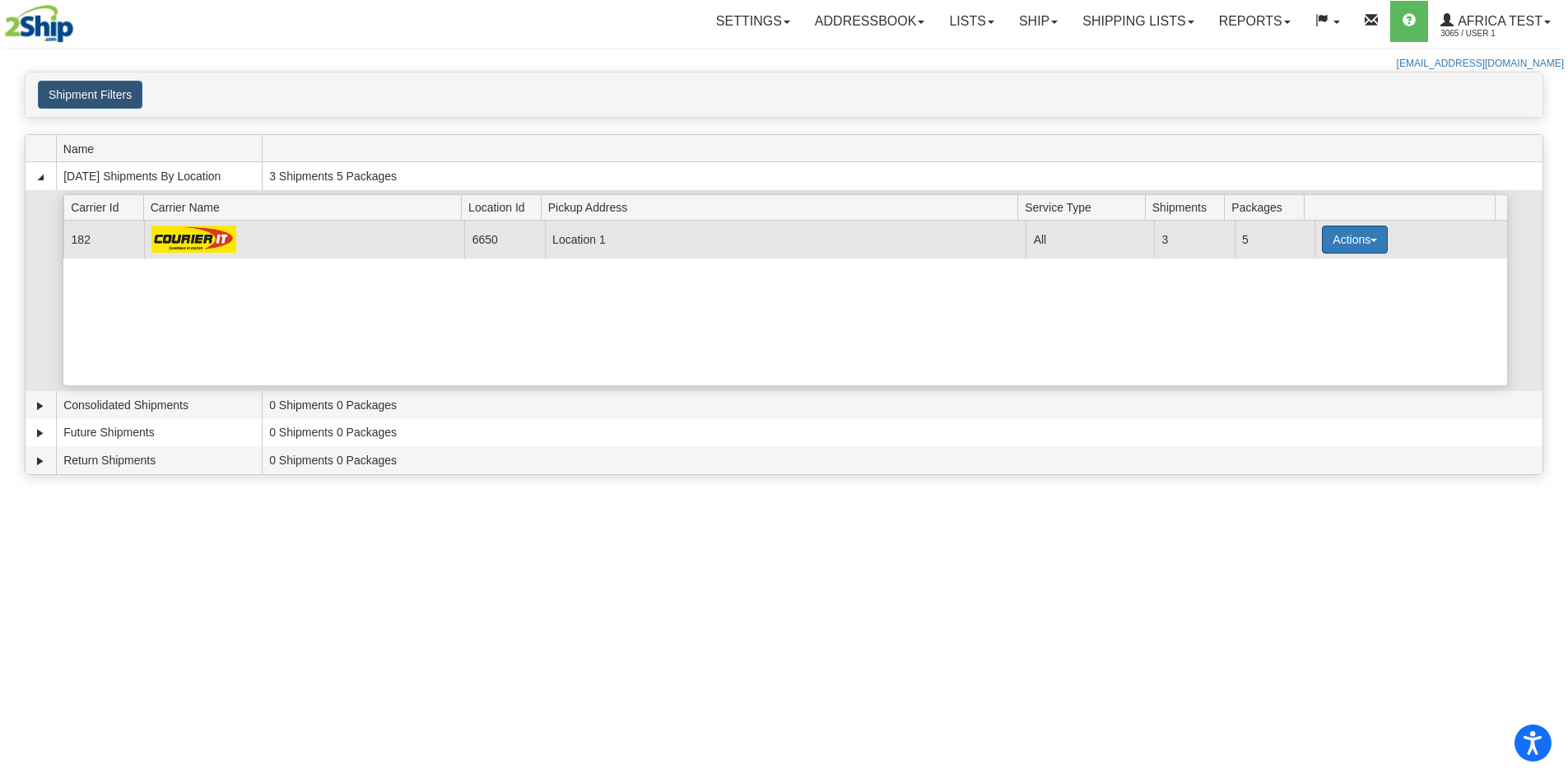
click at [1323, 241] on button "Actions" at bounding box center [1355, 240] width 66 height 28
click at [1304, 274] on span "Details" at bounding box center [1294, 270] width 44 height 12
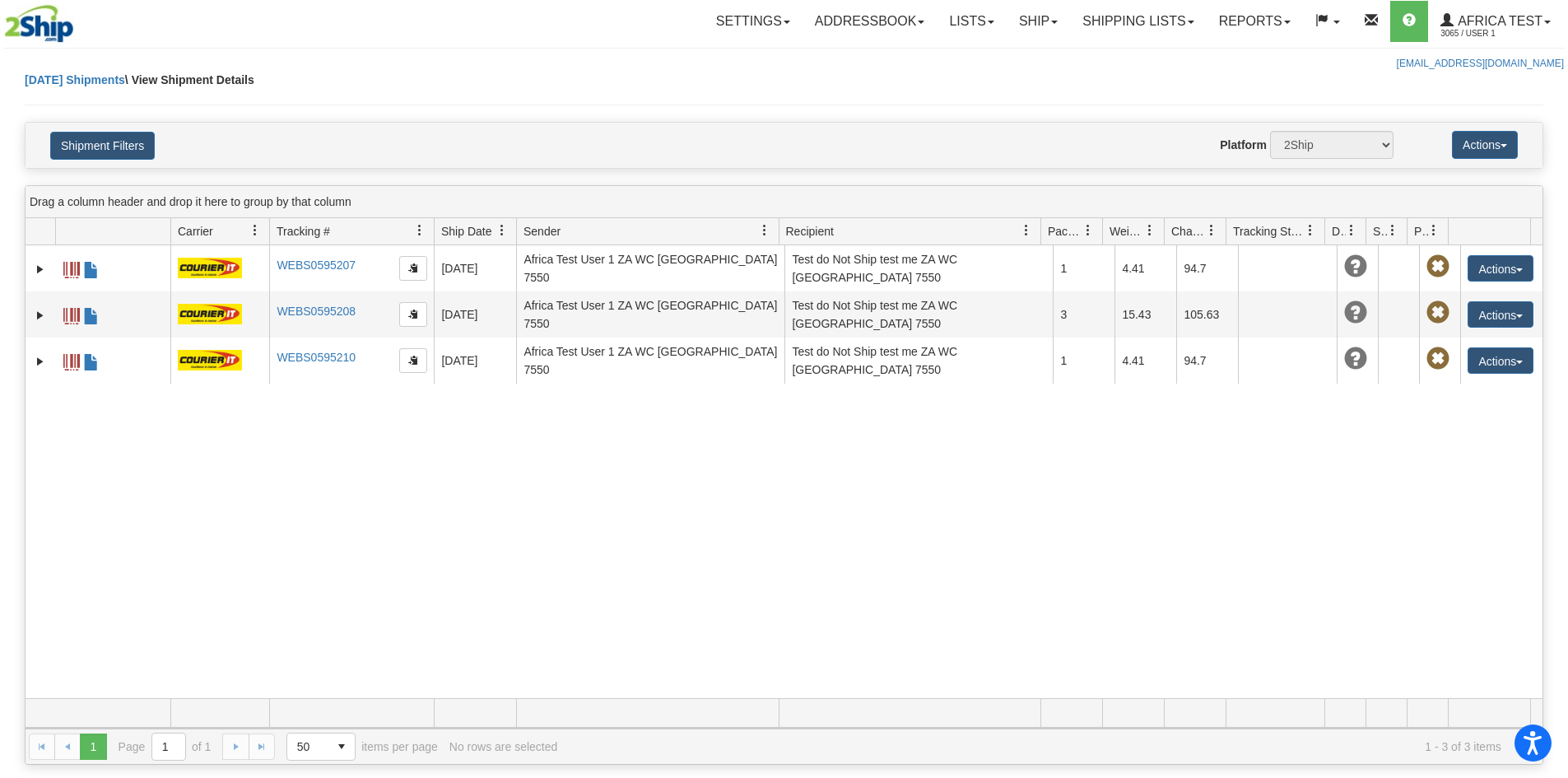
click at [1025, 227] on span at bounding box center [1027, 231] width 13 height 13
click at [1057, 355] on span "Columns" at bounding box center [1080, 370] width 132 height 44
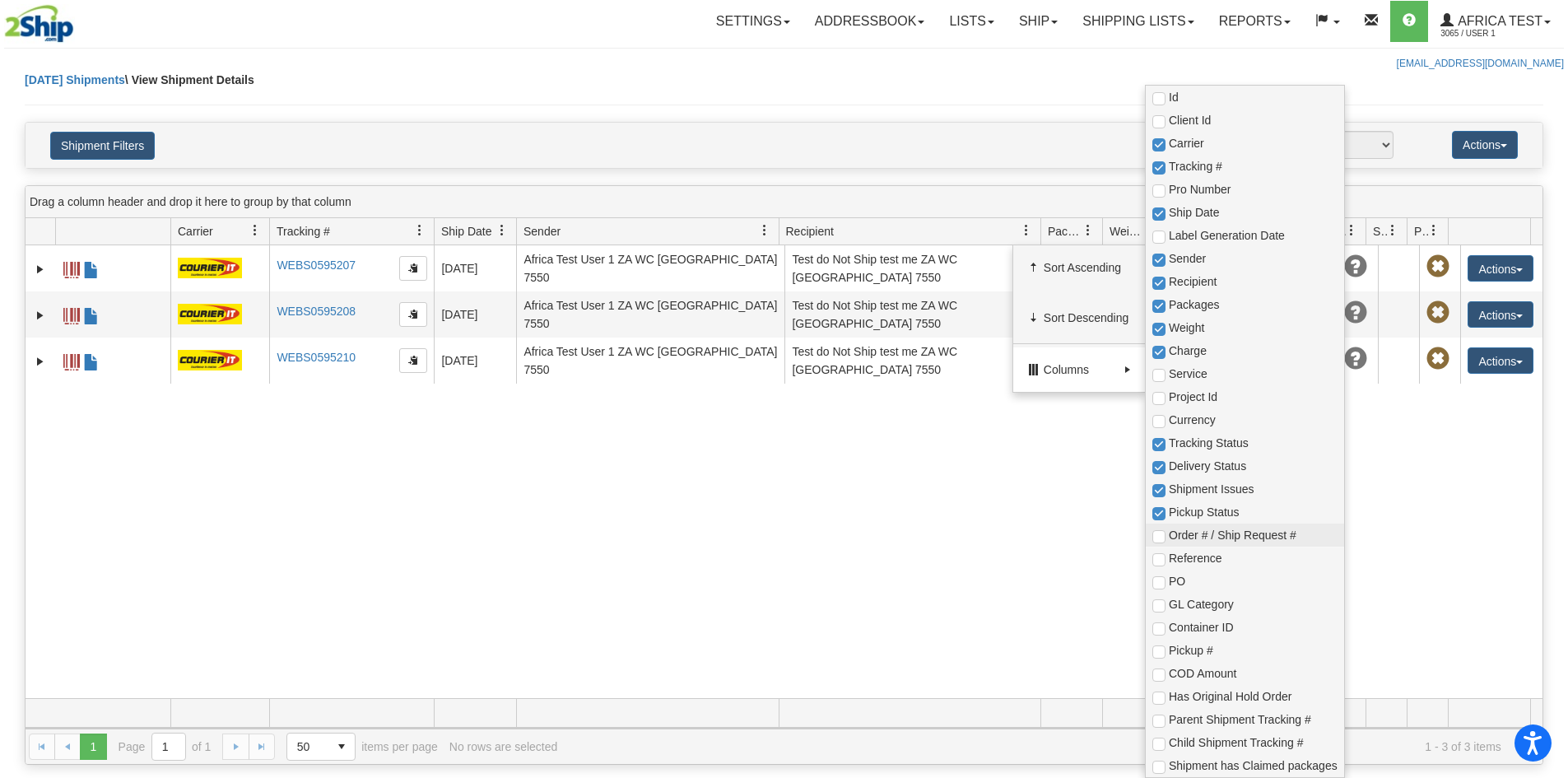
click at [1170, 531] on span "Order # / Ship Request #" at bounding box center [1253, 535] width 169 height 16
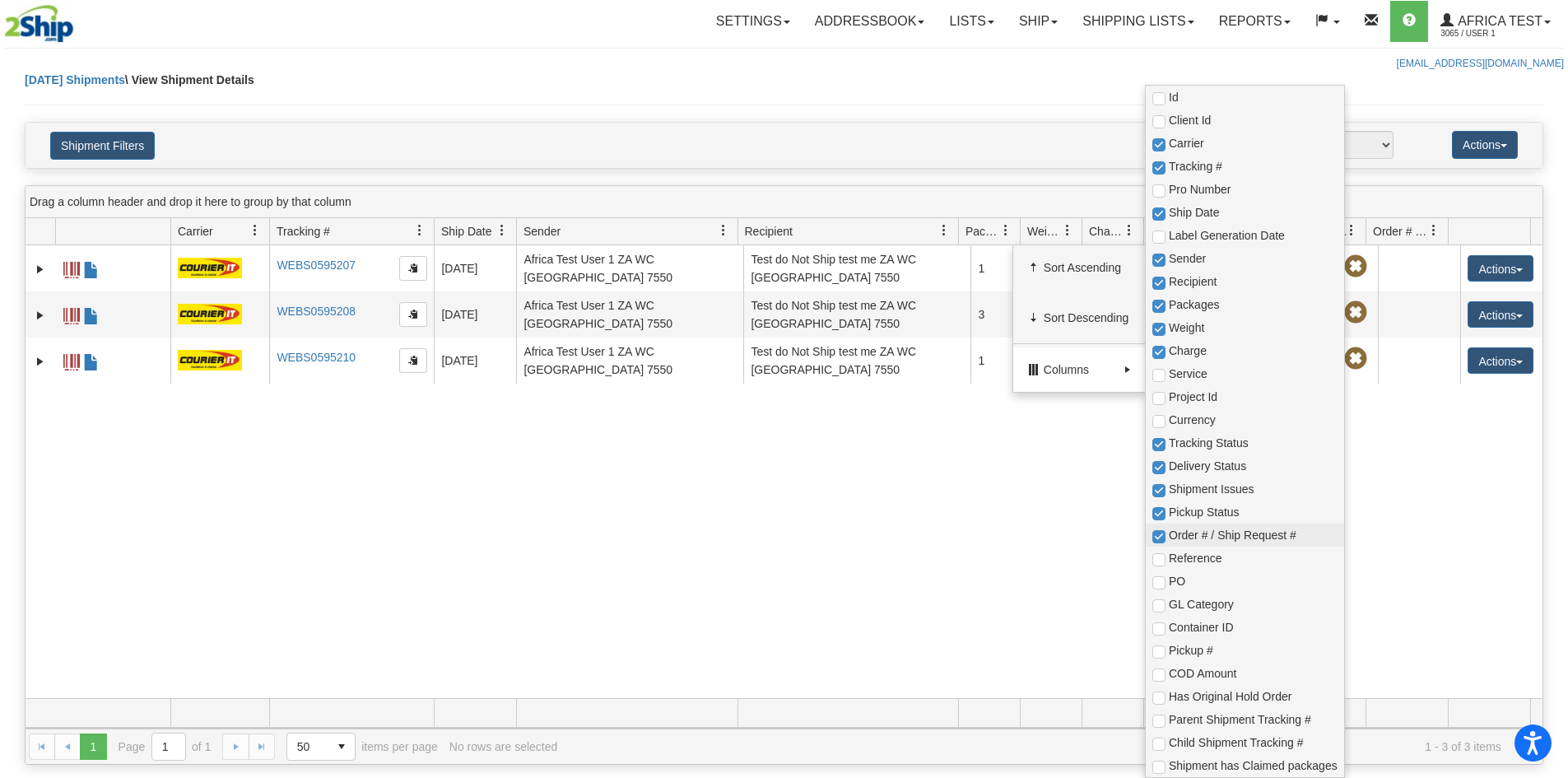
checkbox input "true"
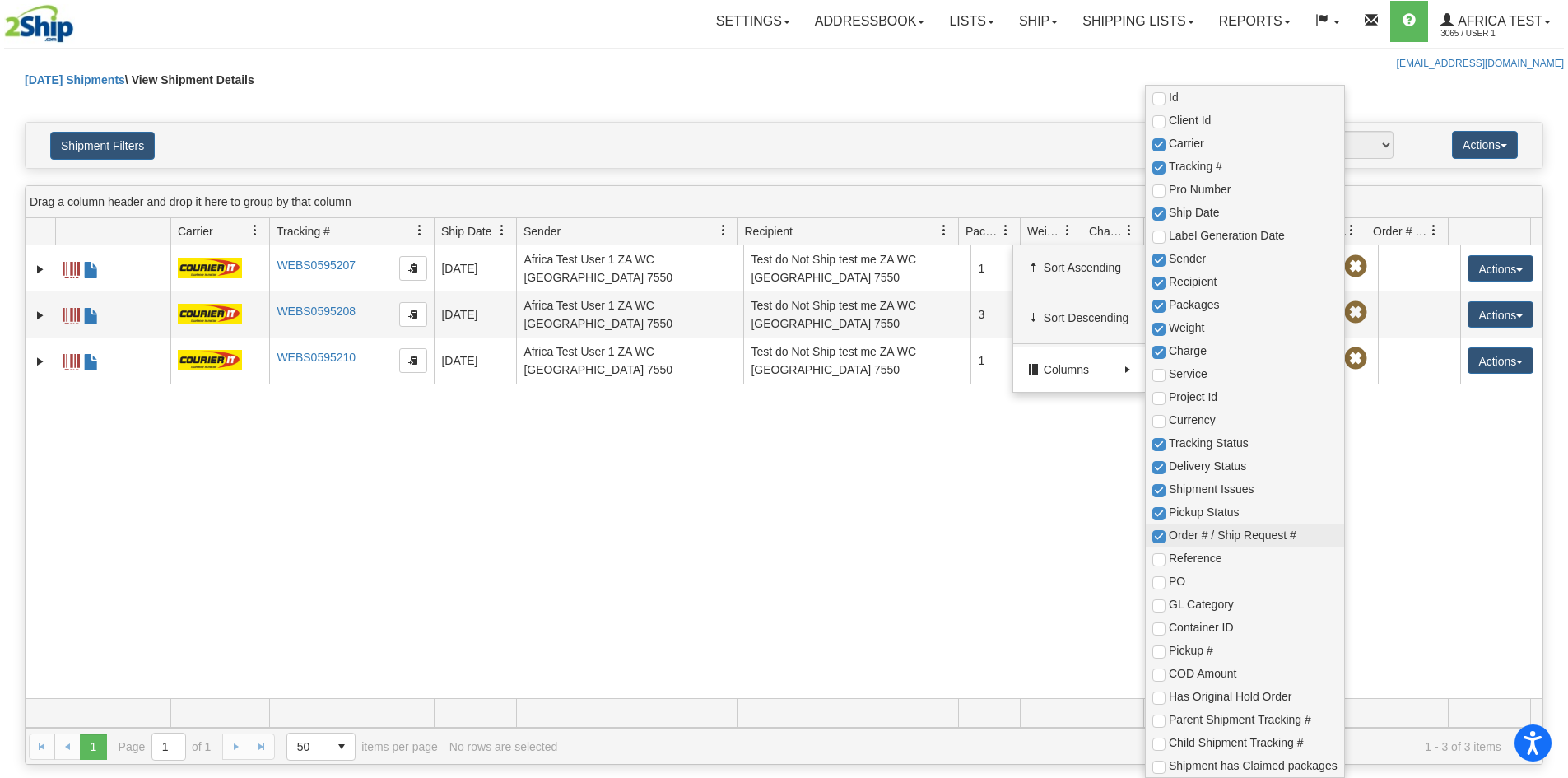
checkbox input "true"
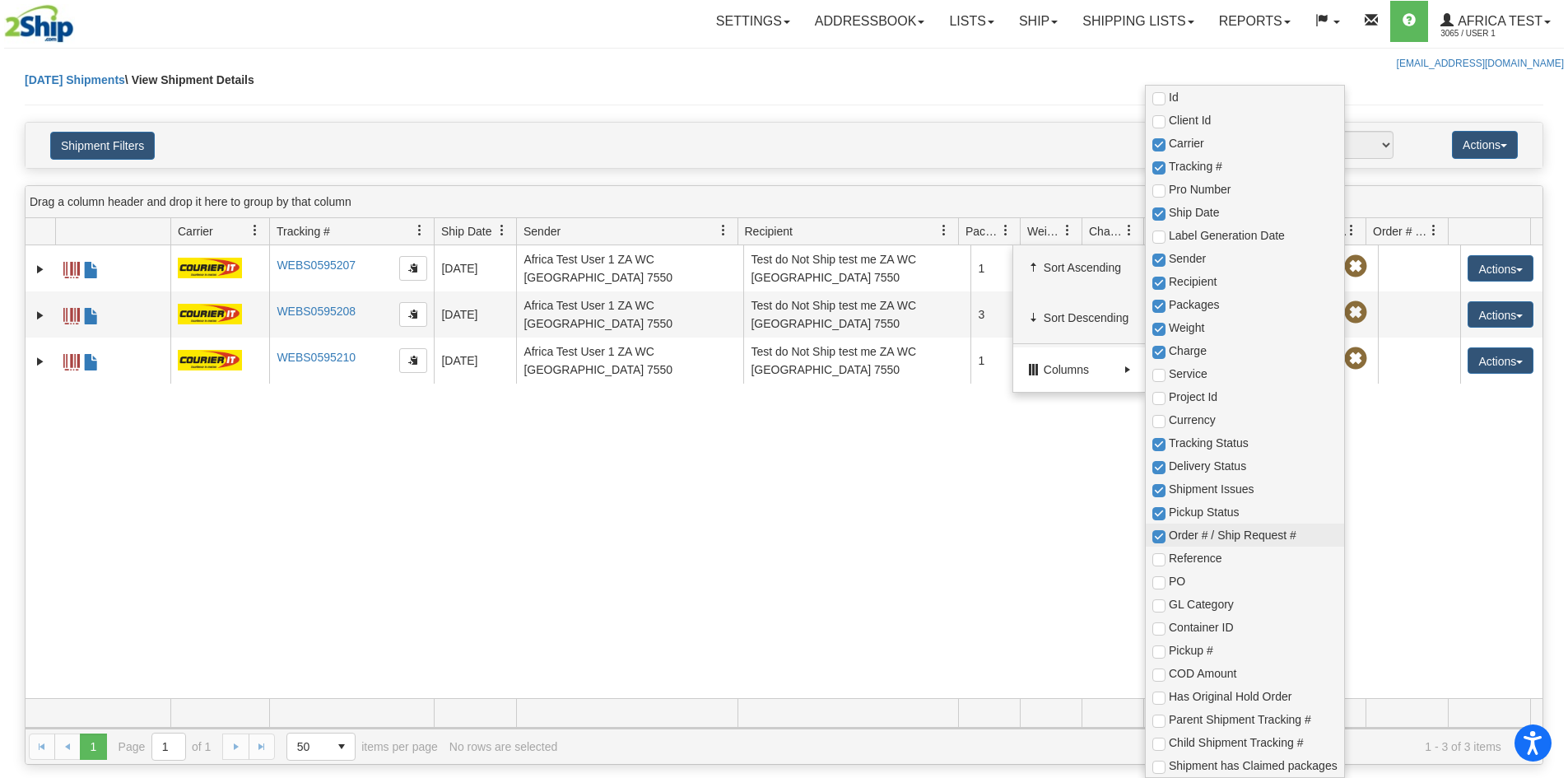
checkbox input "true"
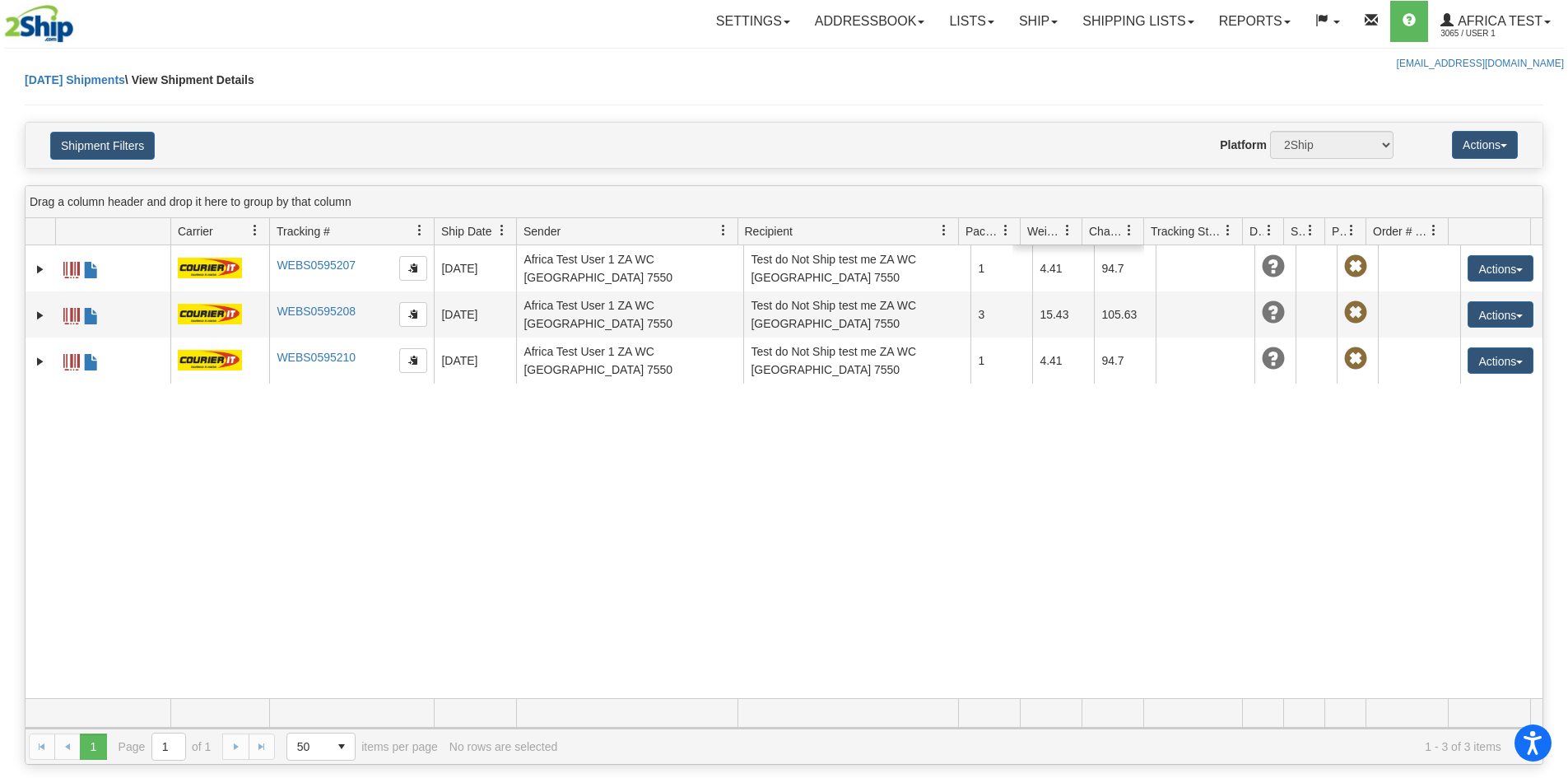
click at [1043, 513] on div "8598642 3065 WEBS0595207 WEBS0595207 [DATE] [DATE] 13:08:25 Africa Test User 1 …" at bounding box center [784, 472] width 1517 height 453
click at [1220, 235] on link at bounding box center [1228, 231] width 28 height 28
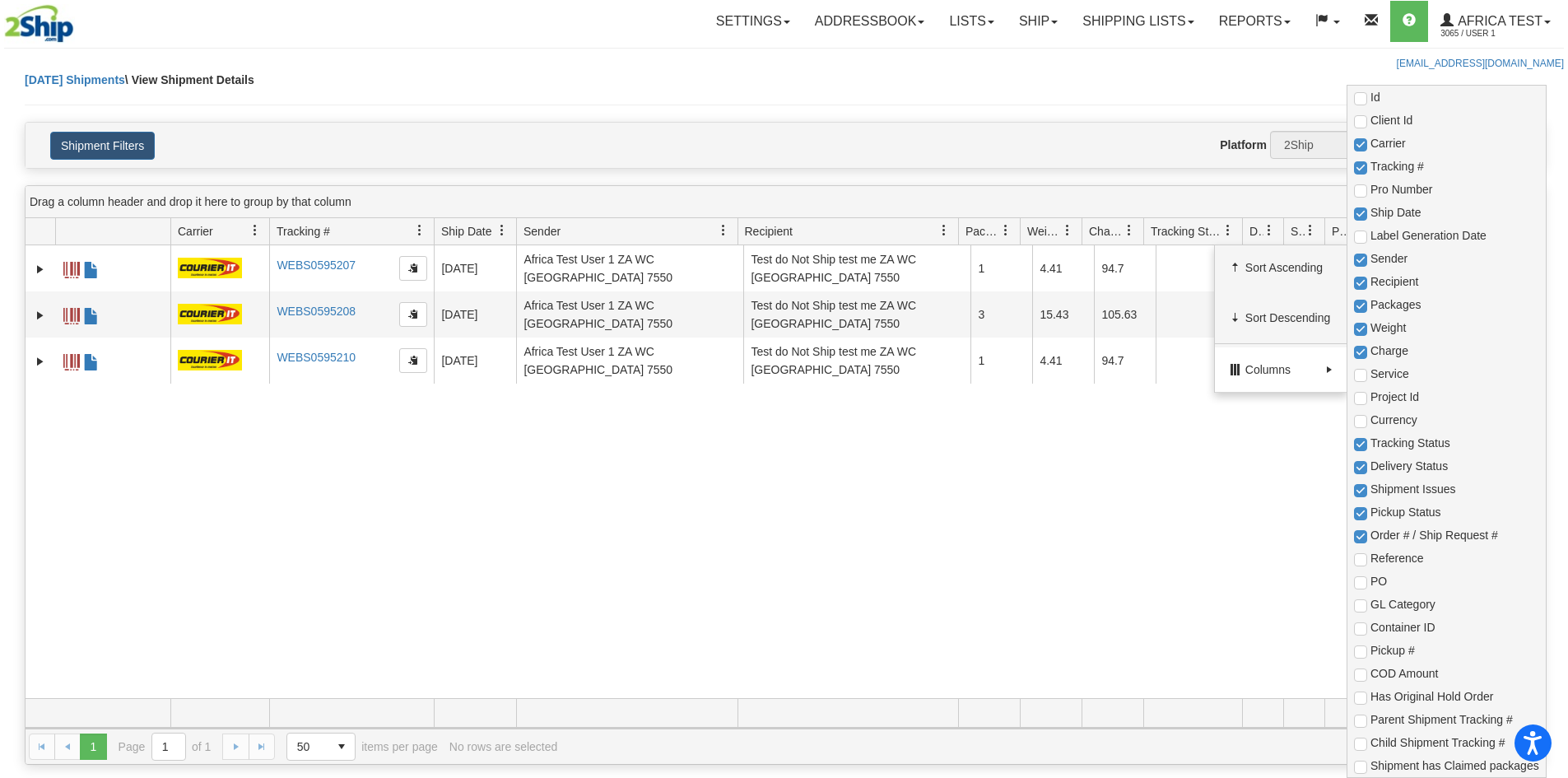
click at [1256, 366] on span "Columns" at bounding box center [1282, 370] width 74 height 16
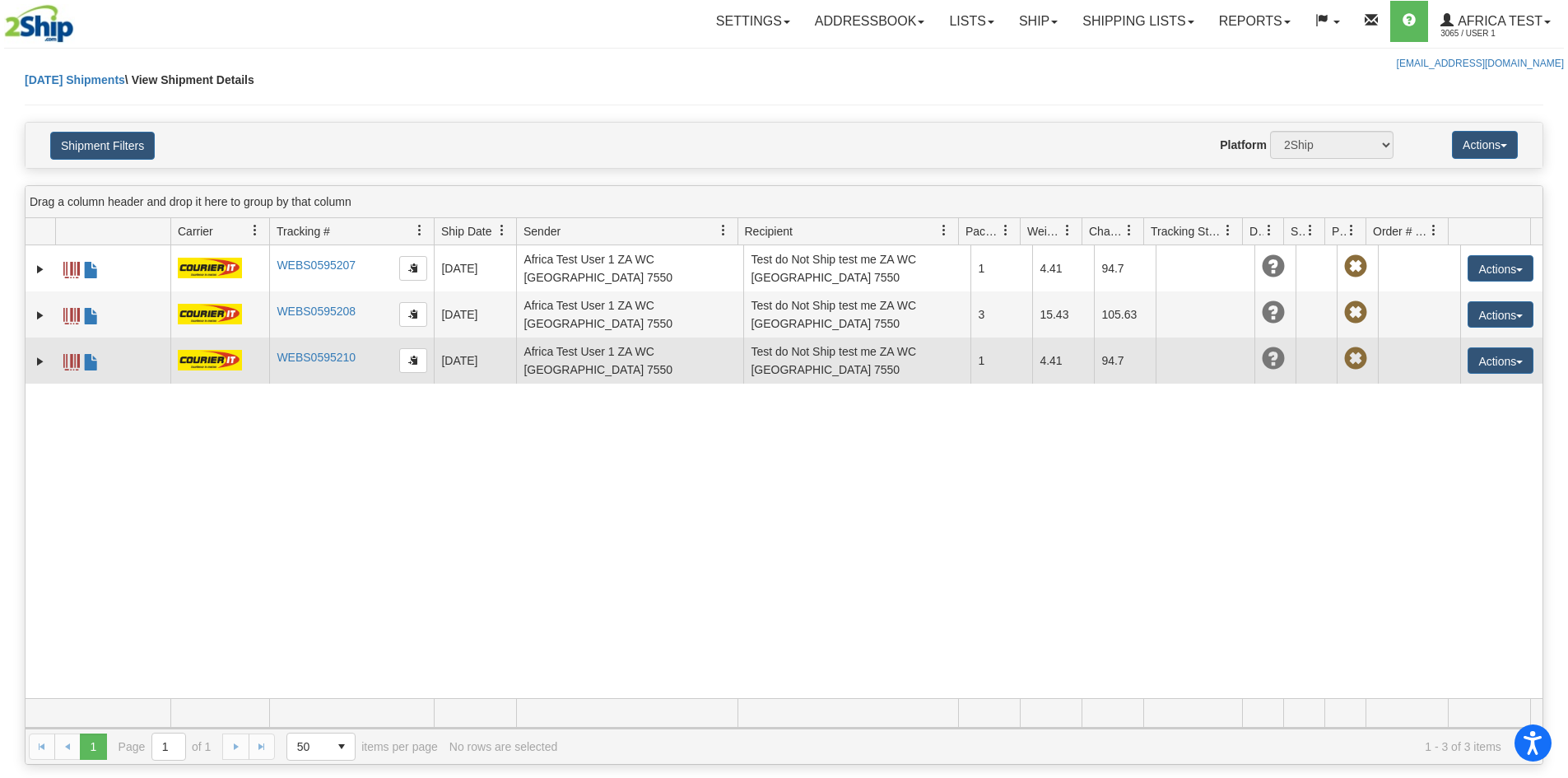
click at [1273, 379] on td at bounding box center [1275, 361] width 41 height 46
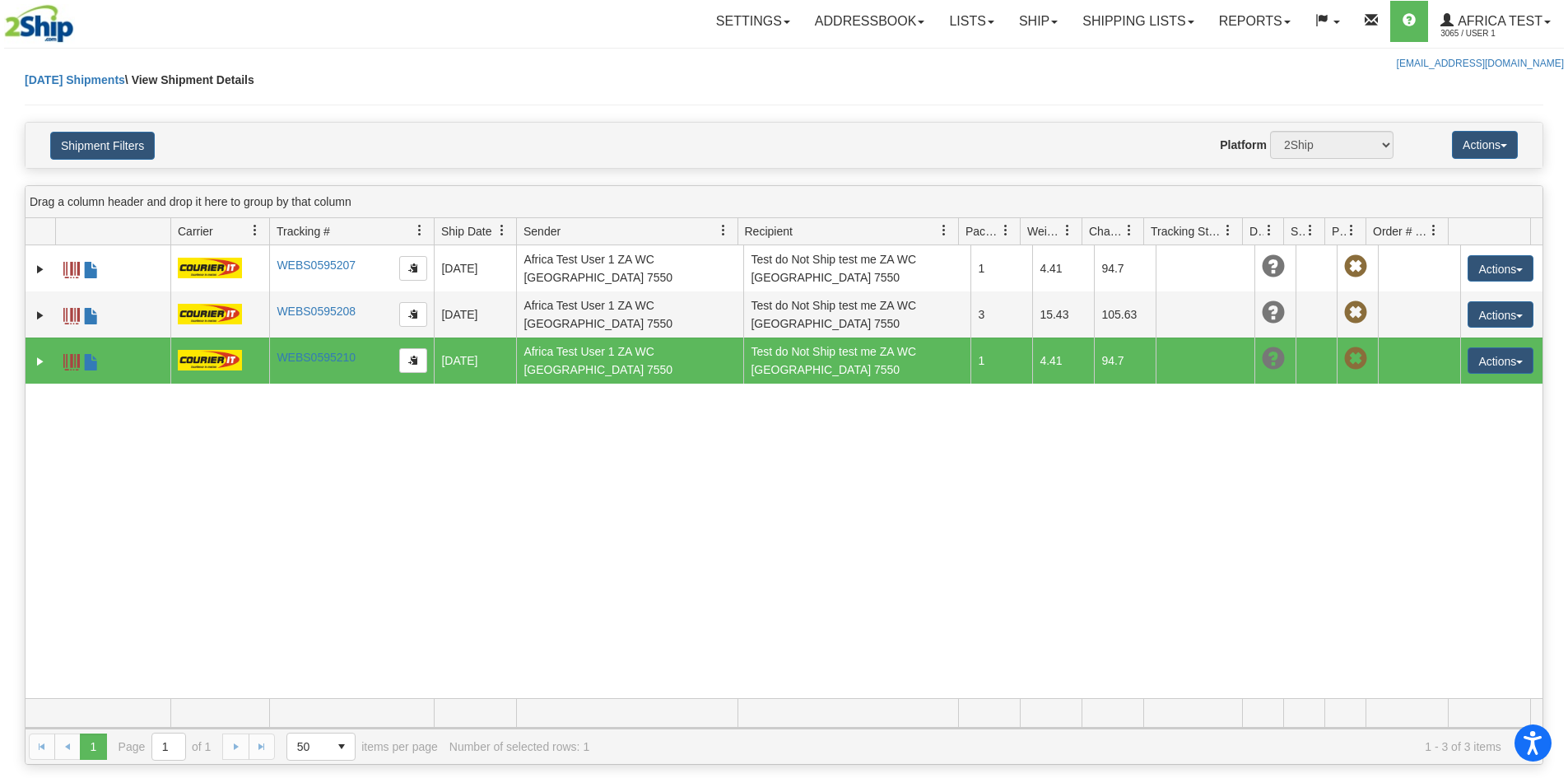
click at [1257, 112] on div "Today Shipments \ View Shipment Details" at bounding box center [784, 96] width 1519 height 50
click at [1132, 134] on div "Website Agent Nothing selected Client User Platform 2Ship Imported" at bounding box center [847, 145] width 1120 height 28
click at [37, 366] on link "Expand" at bounding box center [40, 361] width 16 height 16
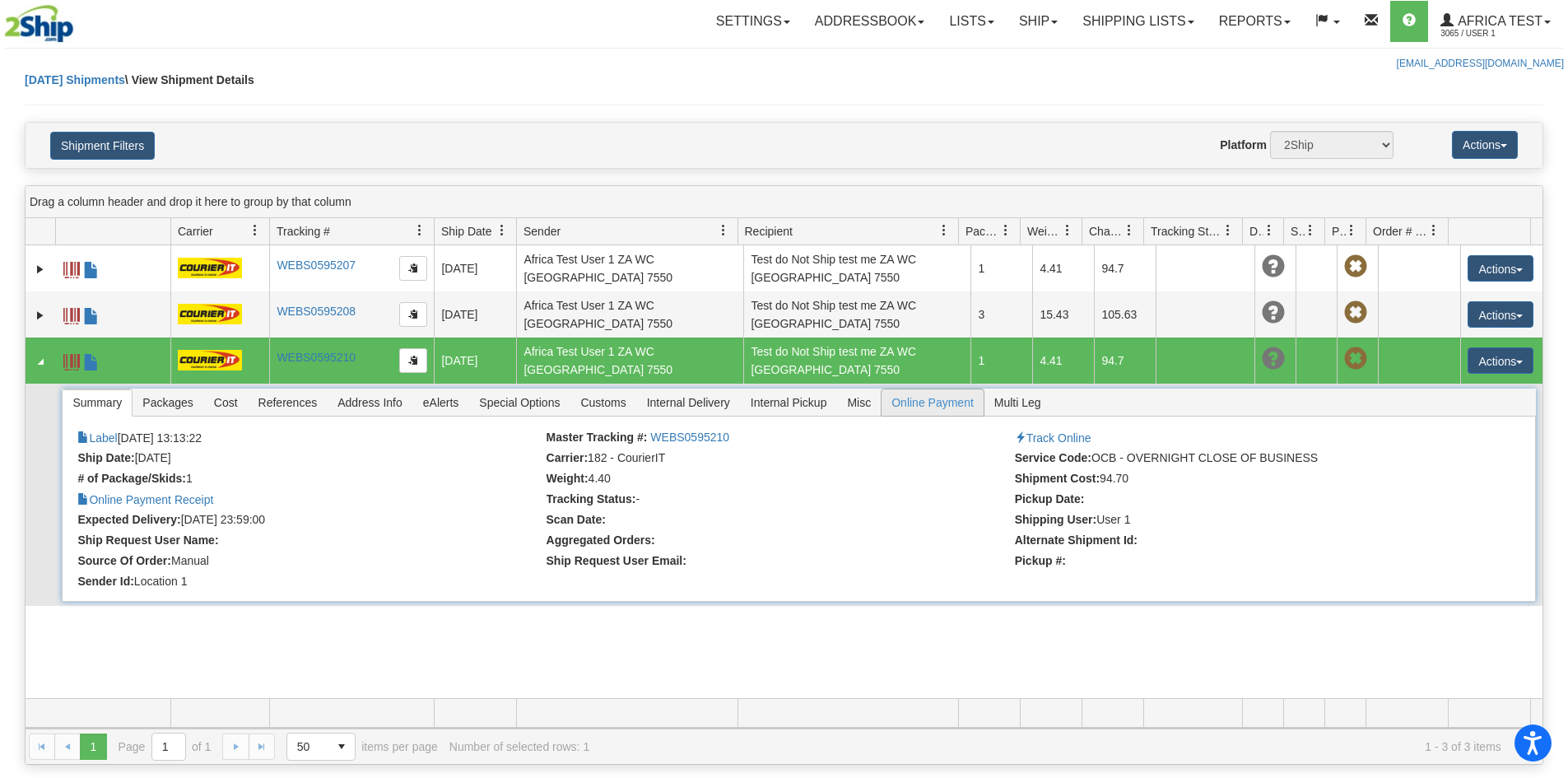
click at [961, 404] on span "Online Payment" at bounding box center [933, 403] width 102 height 26
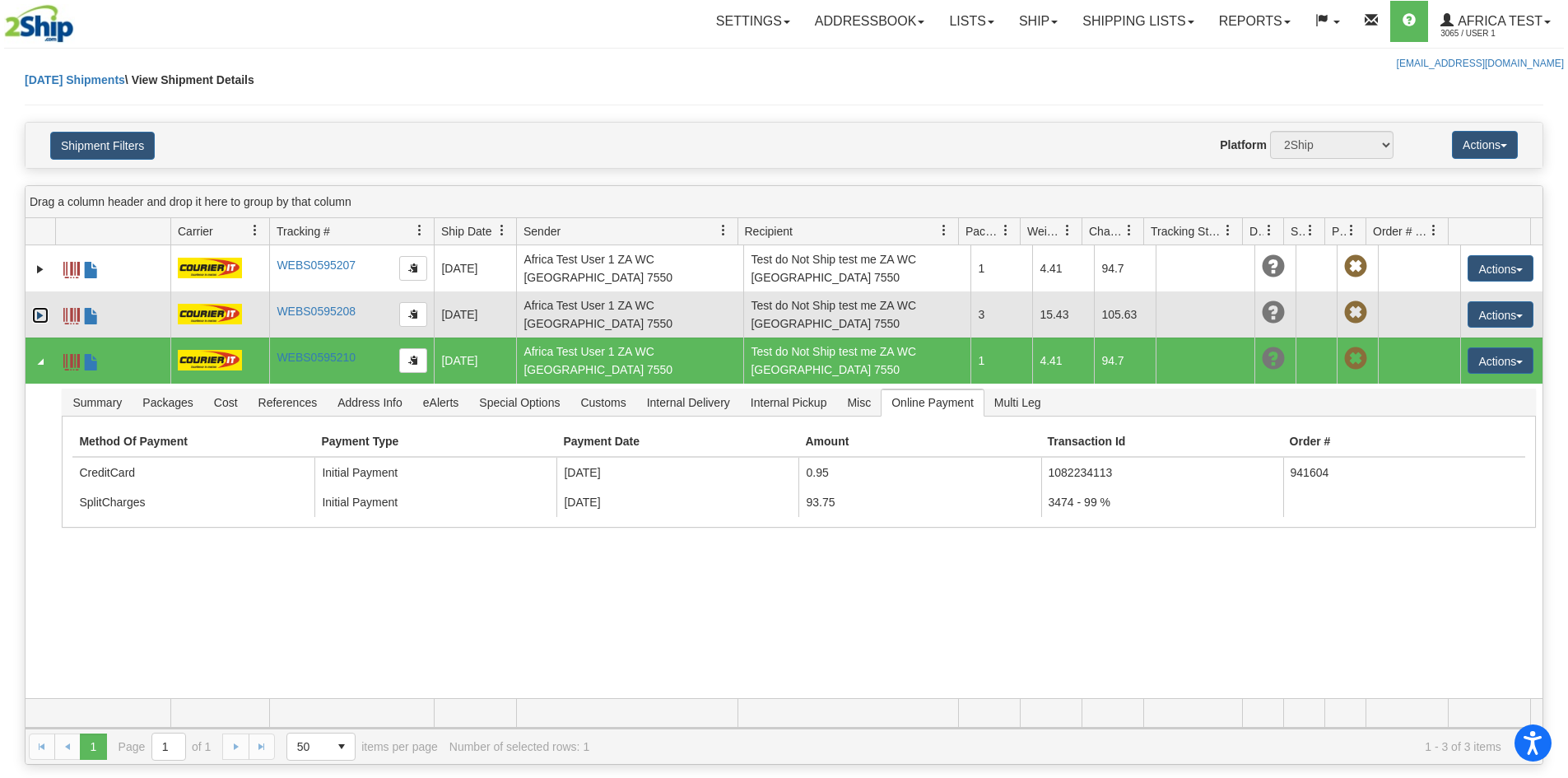
click at [37, 309] on link "Expand" at bounding box center [40, 315] width 16 height 16
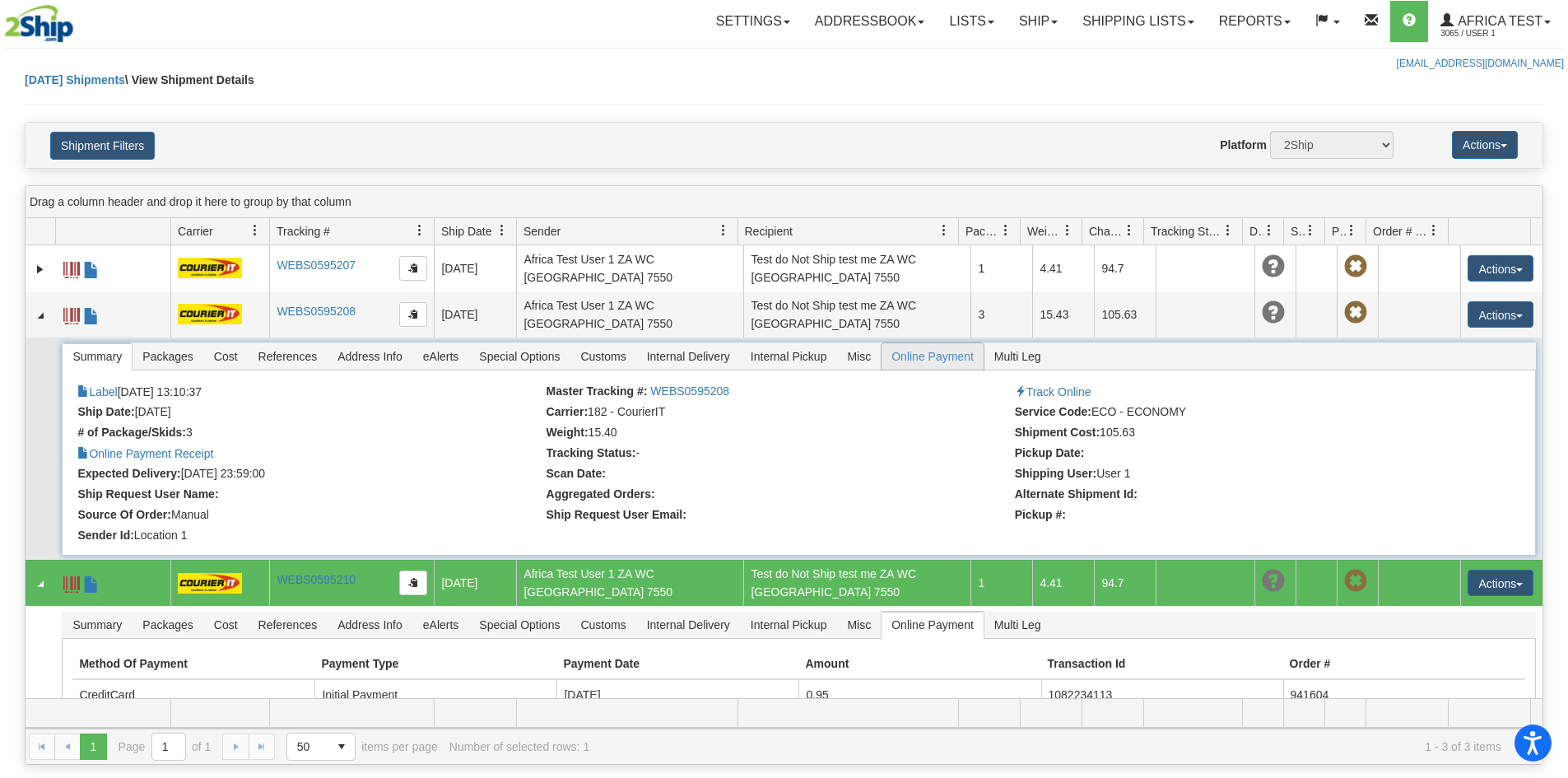
click at [915, 355] on span "Online Payment" at bounding box center [933, 356] width 102 height 26
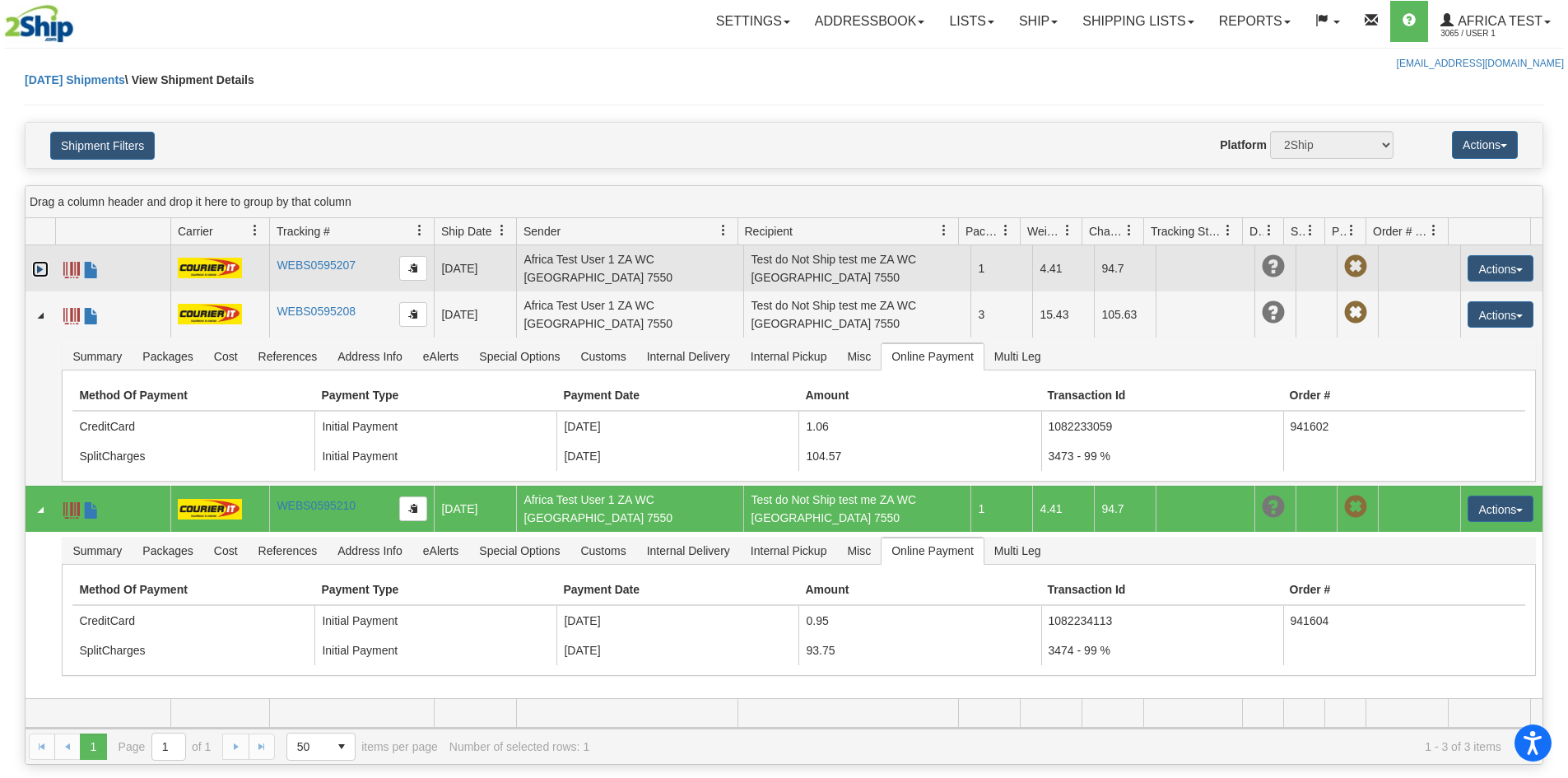
click at [44, 277] on link "Expand" at bounding box center [40, 269] width 16 height 16
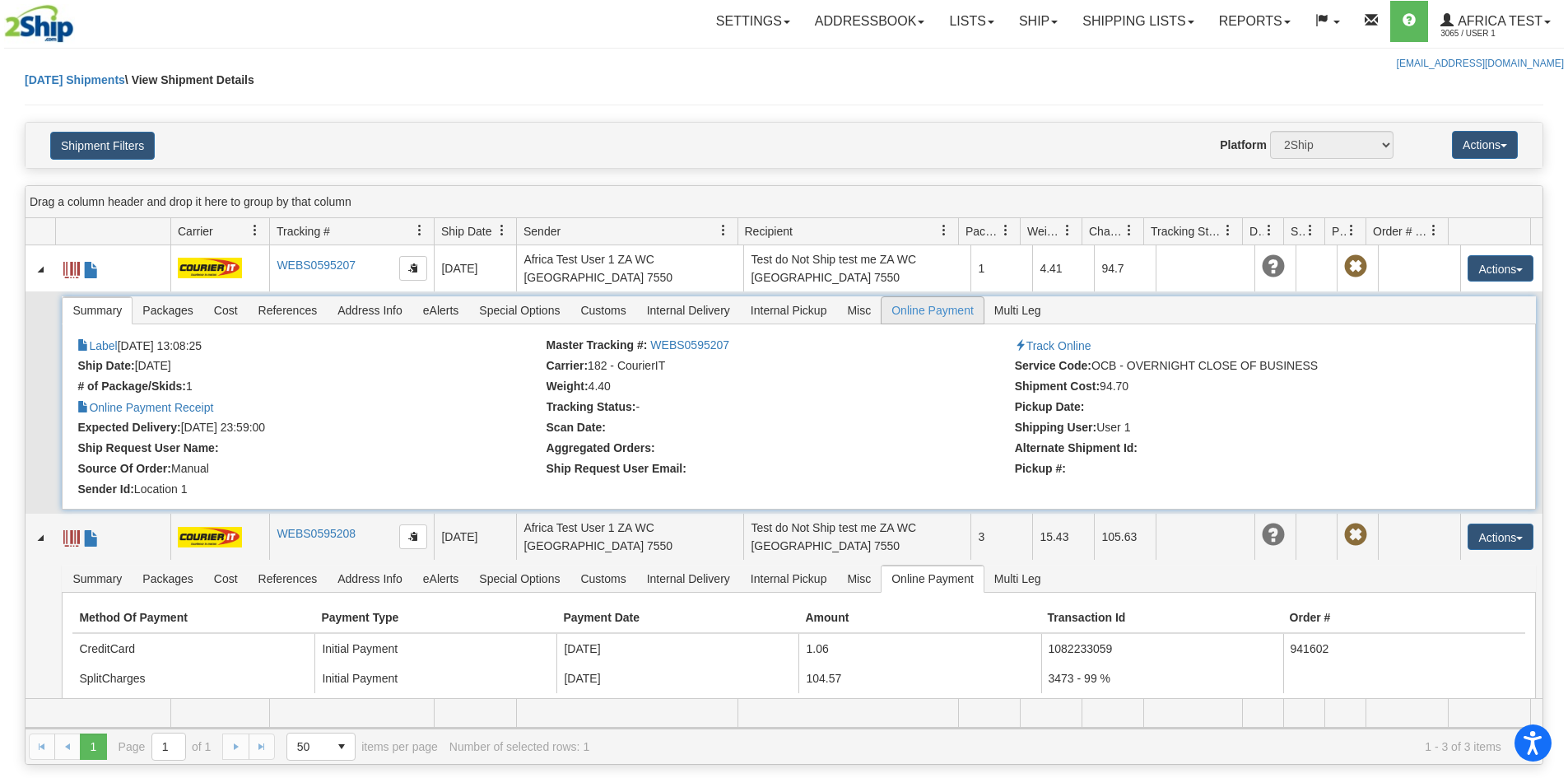
click at [954, 312] on span "Online Payment" at bounding box center [933, 310] width 102 height 26
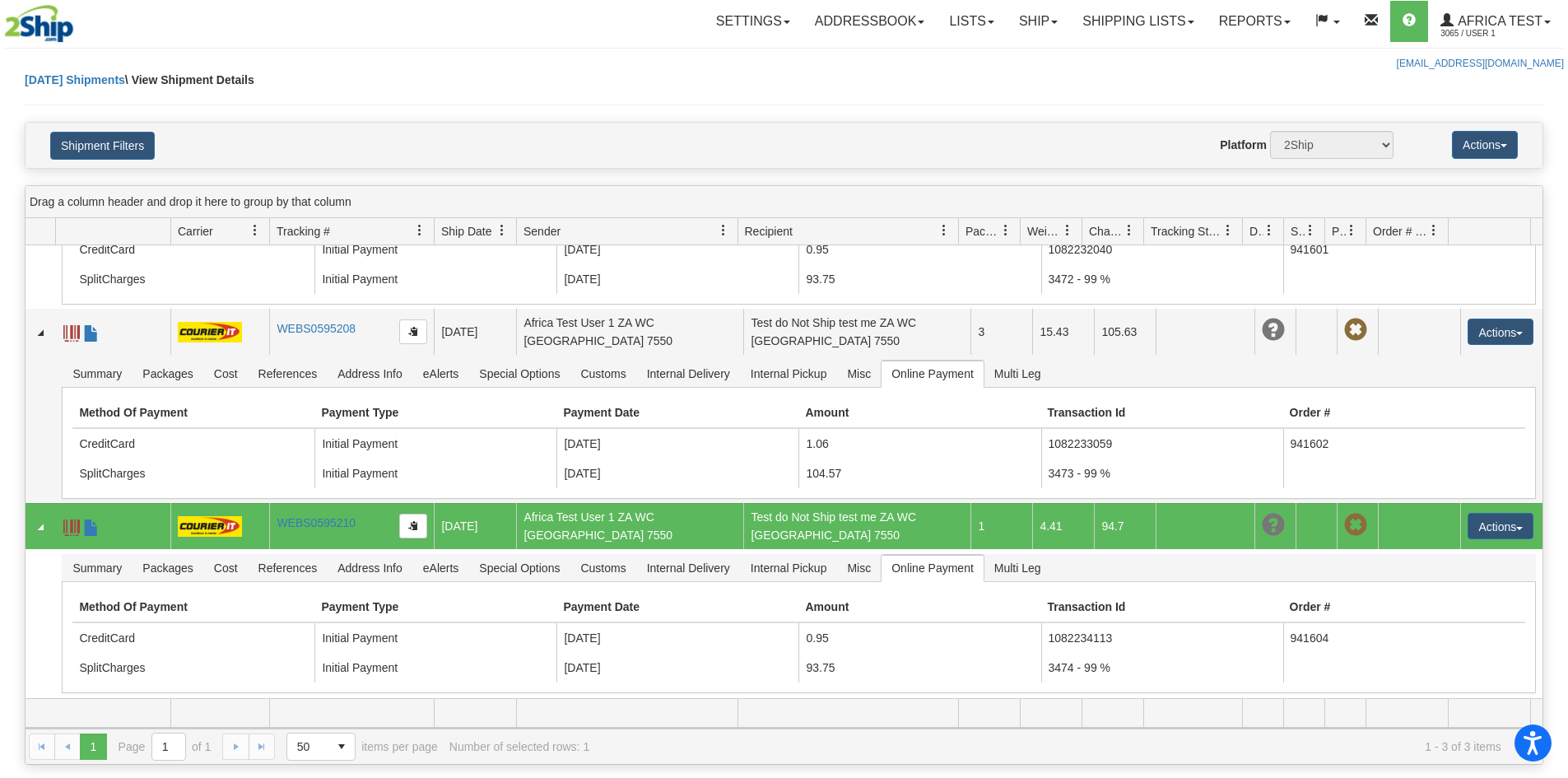
drag, startPoint x: 1436, startPoint y: 20, endPoint x: 1482, endPoint y: 74, distance: 70.9
click at [1482, 74] on div "Today Shipments \ View Shipment Details" at bounding box center [784, 96] width 1519 height 50
drag, startPoint x: 1473, startPoint y: 24, endPoint x: 1468, endPoint y: 34, distance: 11.2
click at [1472, 26] on link "Africa Test 3065 / User 1" at bounding box center [1496, 21] width 135 height 41
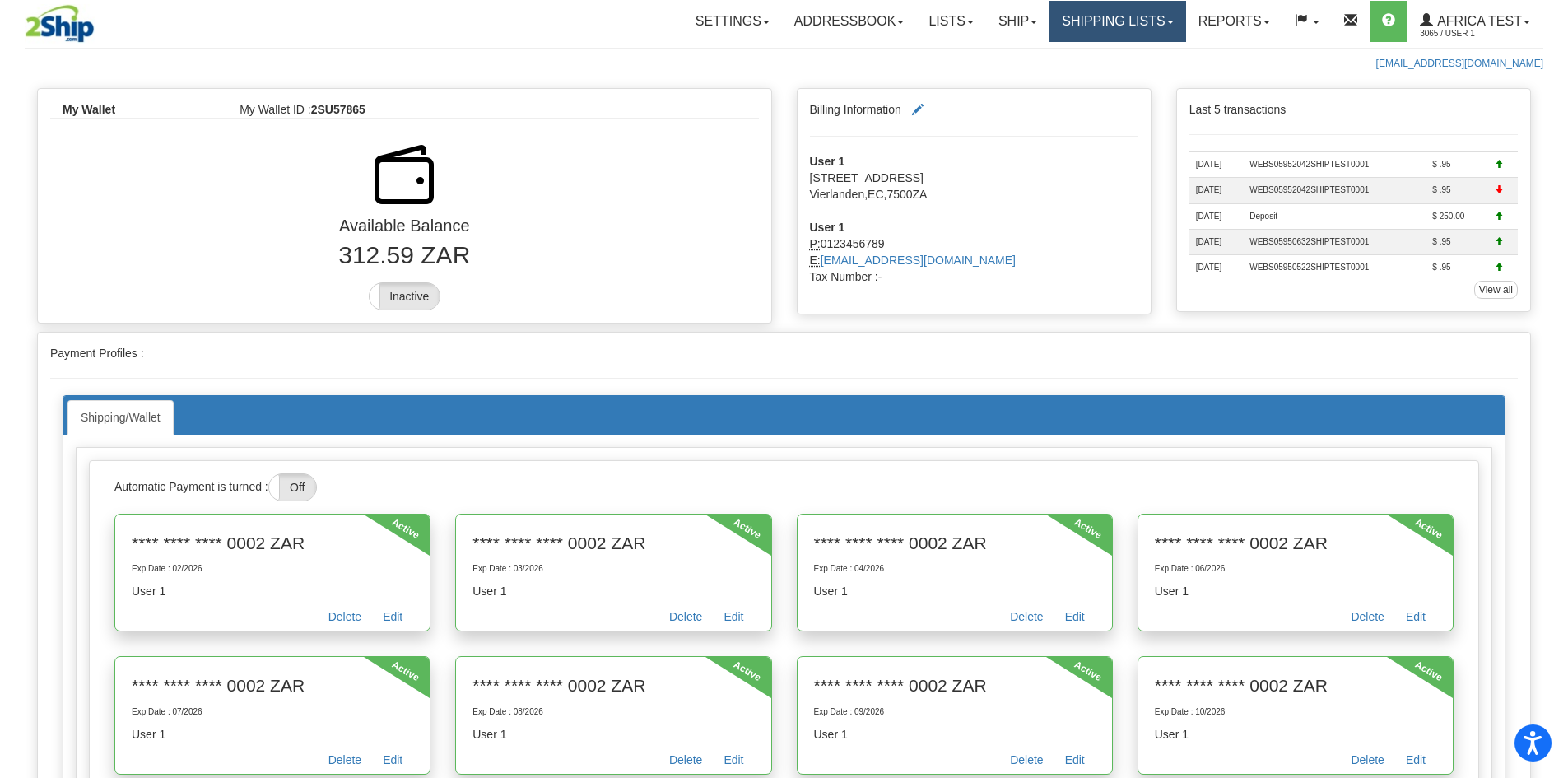
click at [1115, 26] on link "Shipping lists" at bounding box center [1118, 21] width 136 height 41
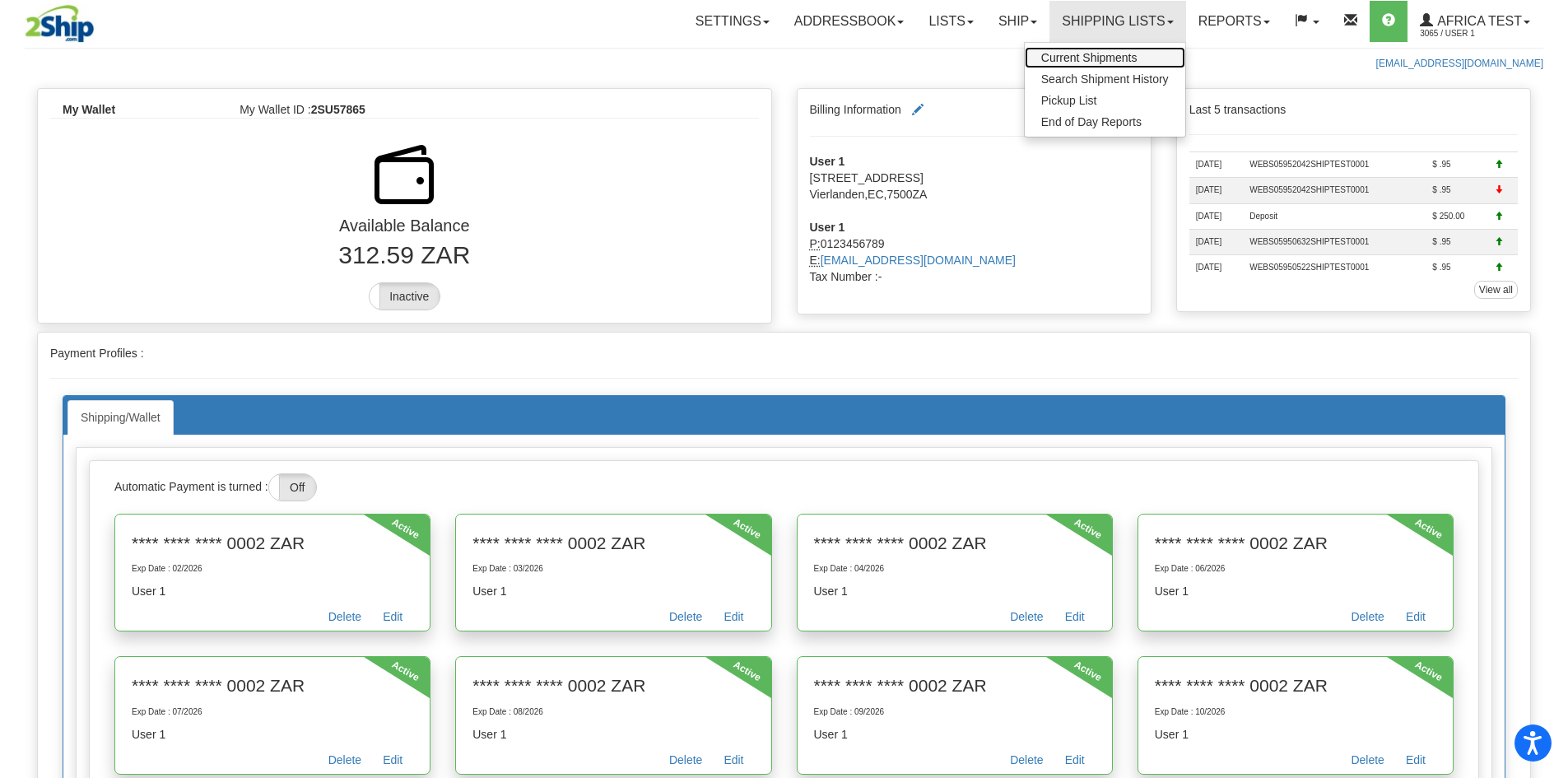
click at [1083, 58] on span "Current Shipments" at bounding box center [1090, 58] width 96 height 13
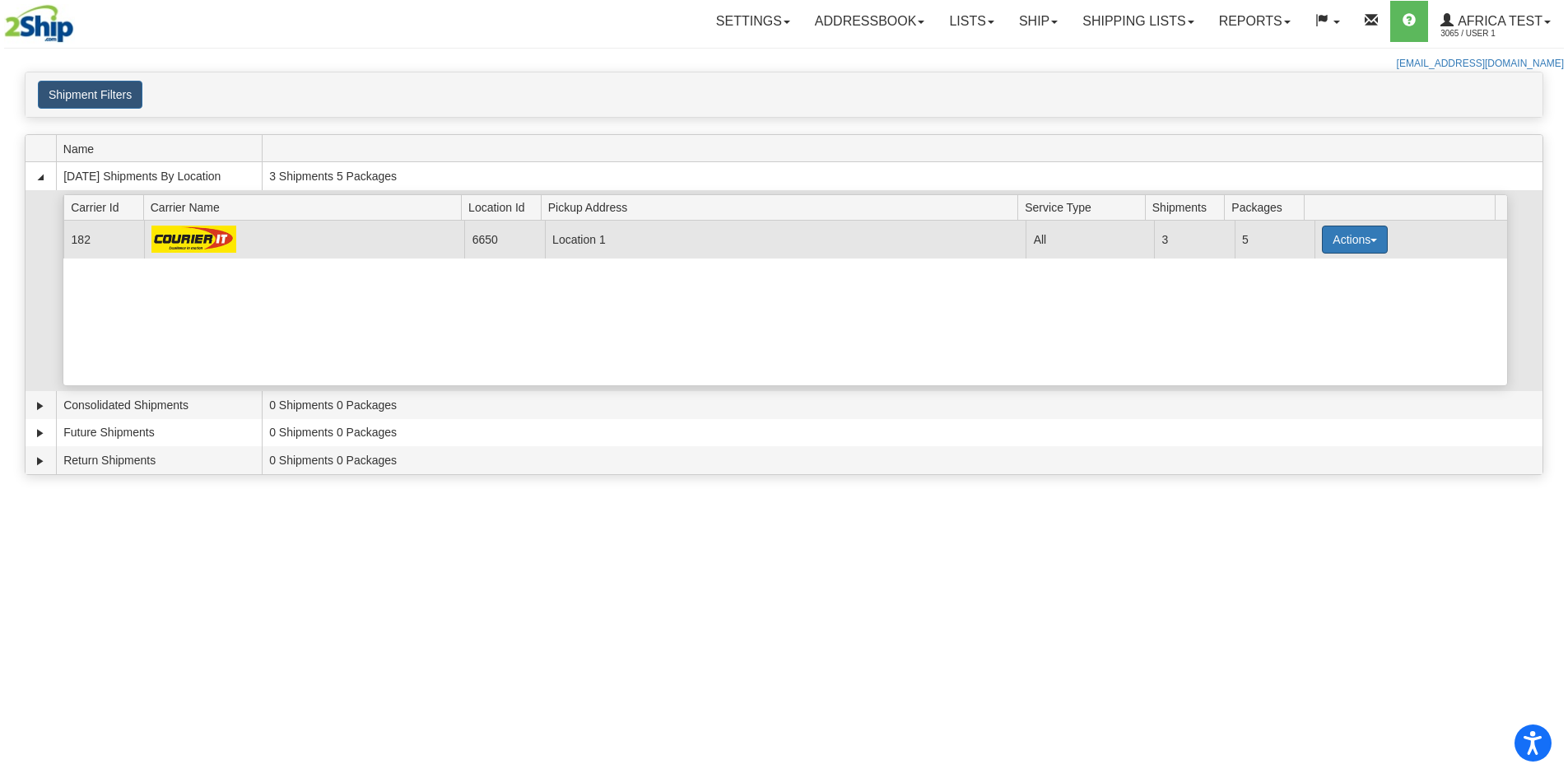
click at [1345, 240] on button "Actions" at bounding box center [1355, 240] width 66 height 28
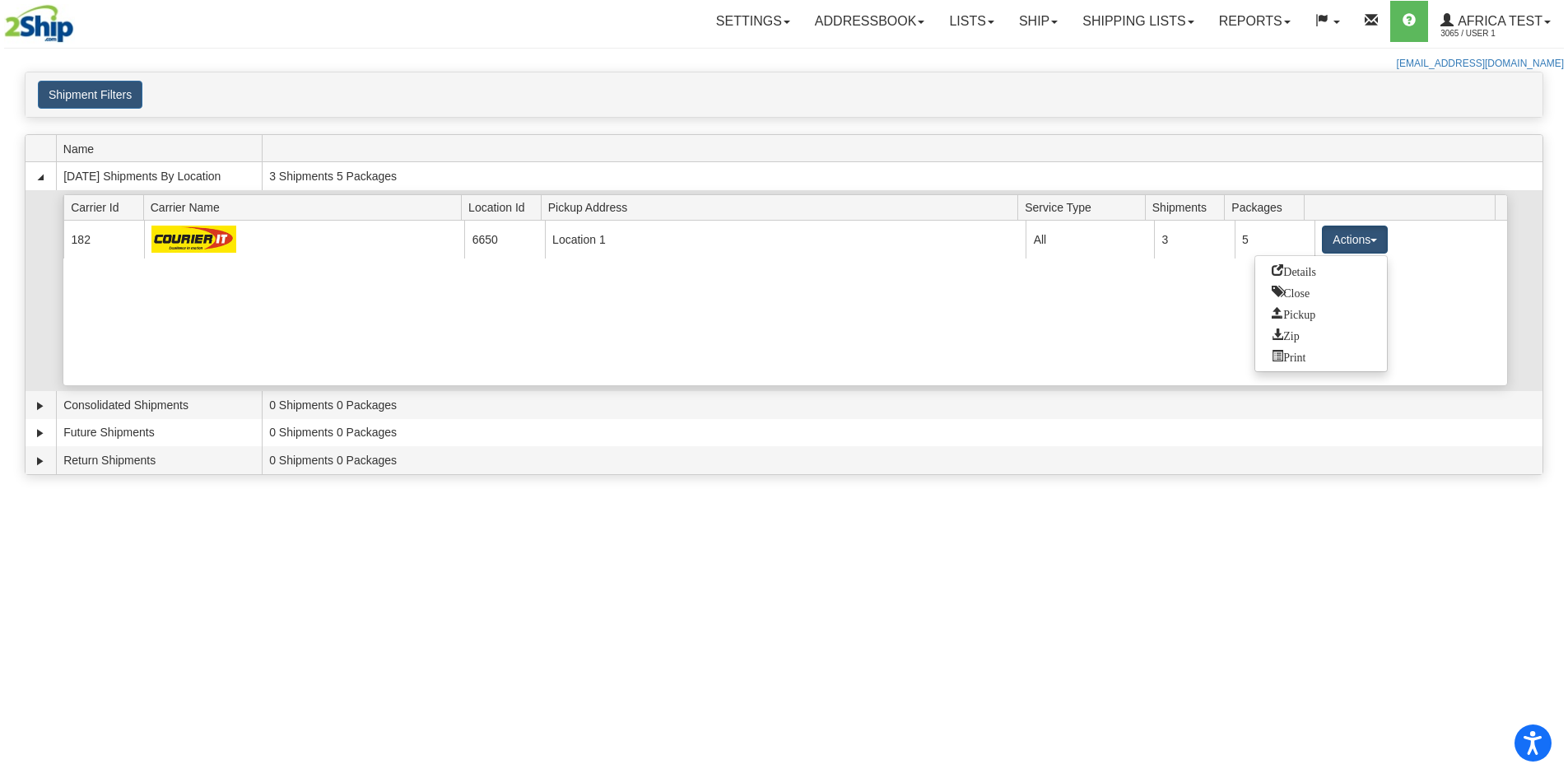
click at [1316, 270] on span "Details" at bounding box center [1294, 270] width 44 height 12
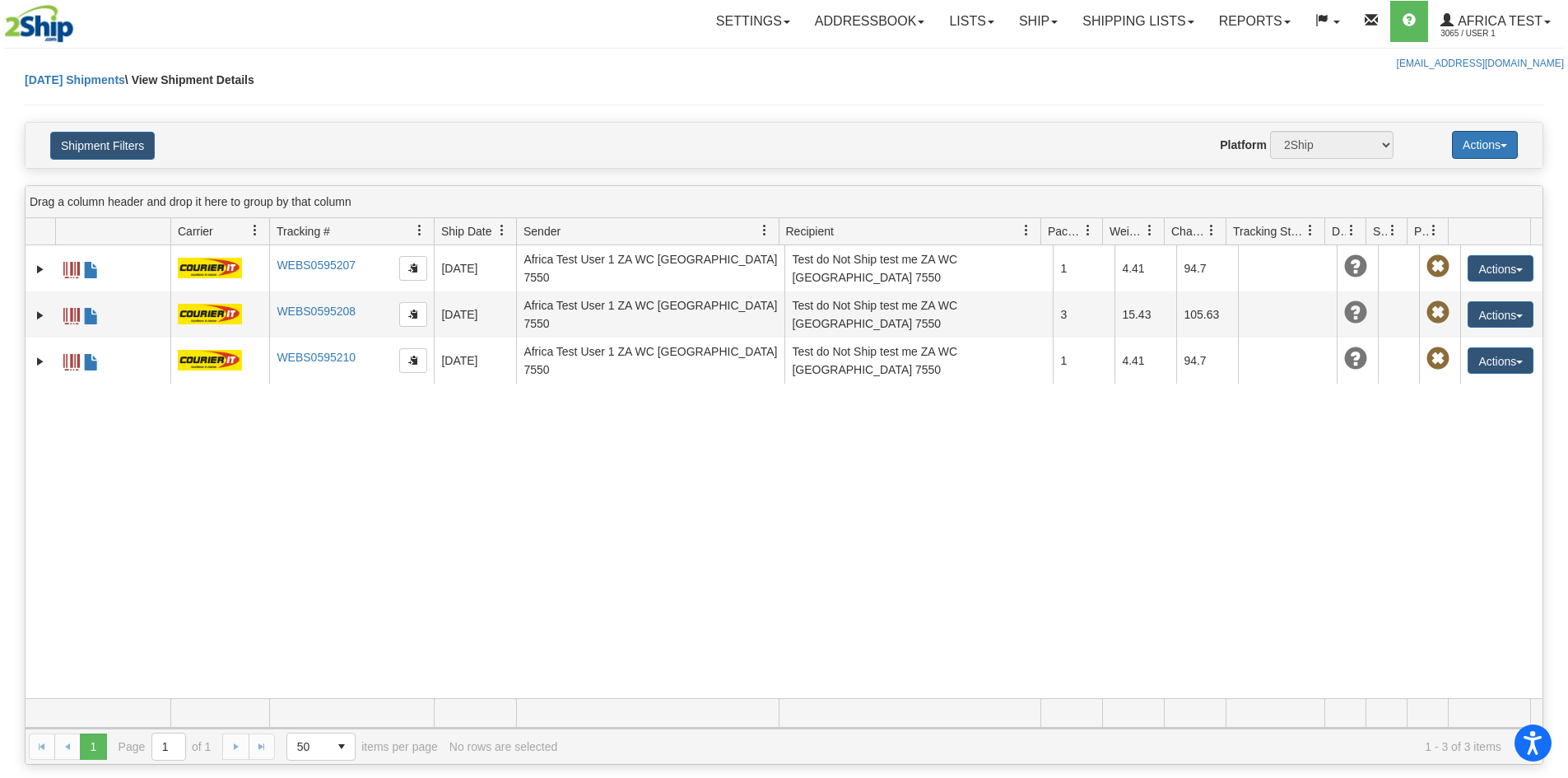
click at [1464, 138] on button "Actions" at bounding box center [1485, 145] width 66 height 28
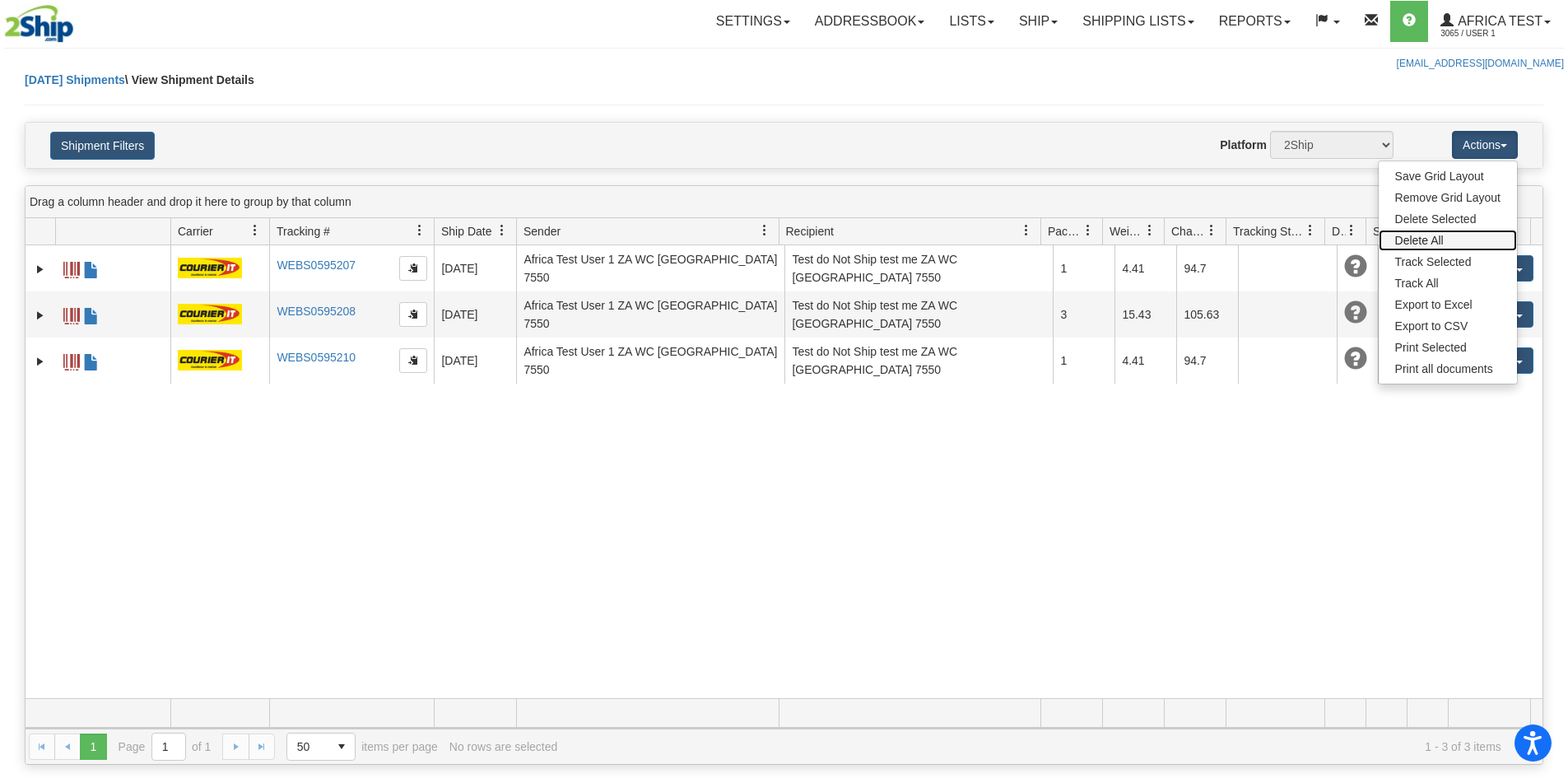
click at [1419, 240] on link "Delete All" at bounding box center [1448, 240] width 138 height 21
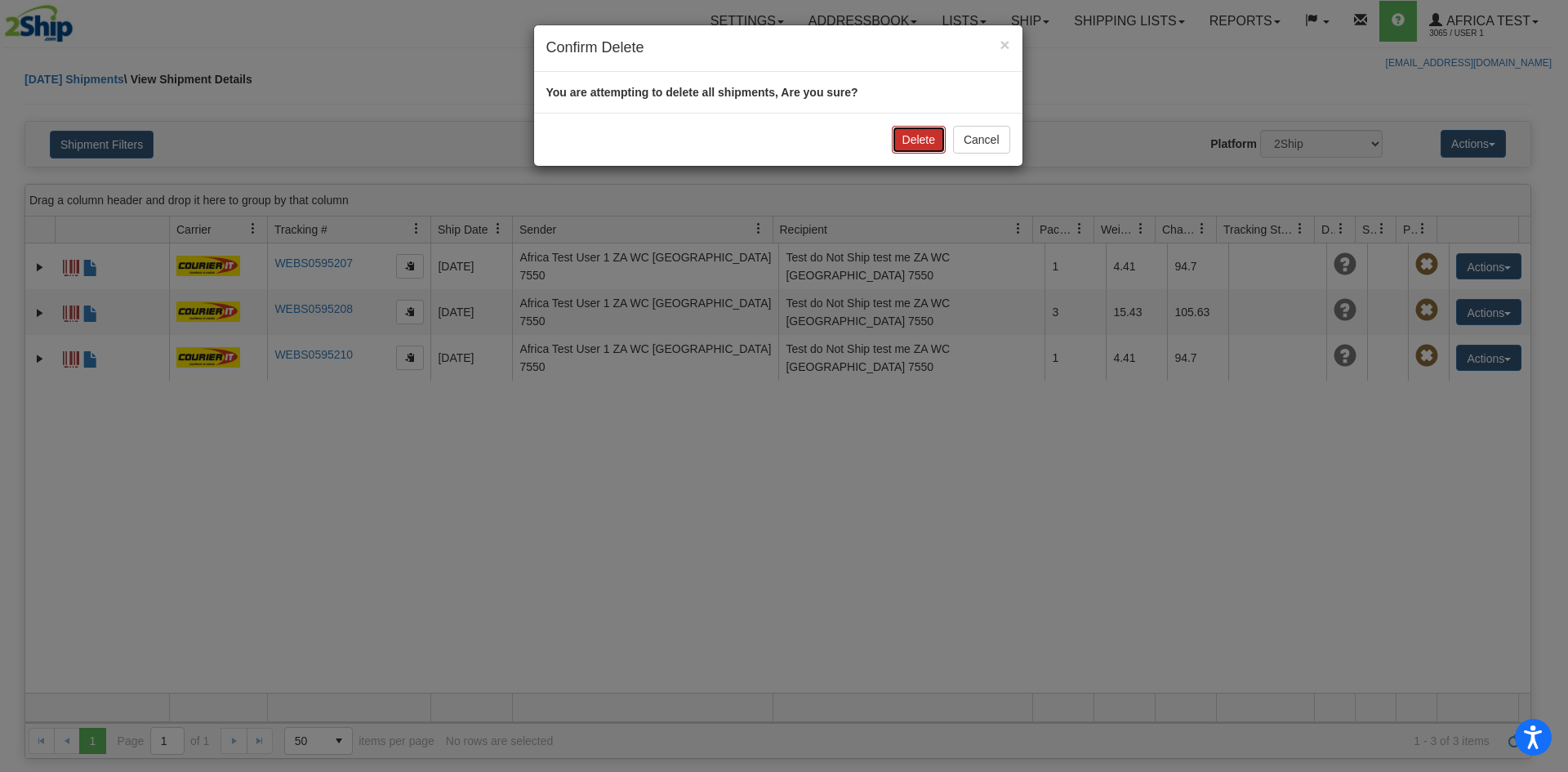
click at [921, 140] on button "Delete" at bounding box center [919, 140] width 54 height 28
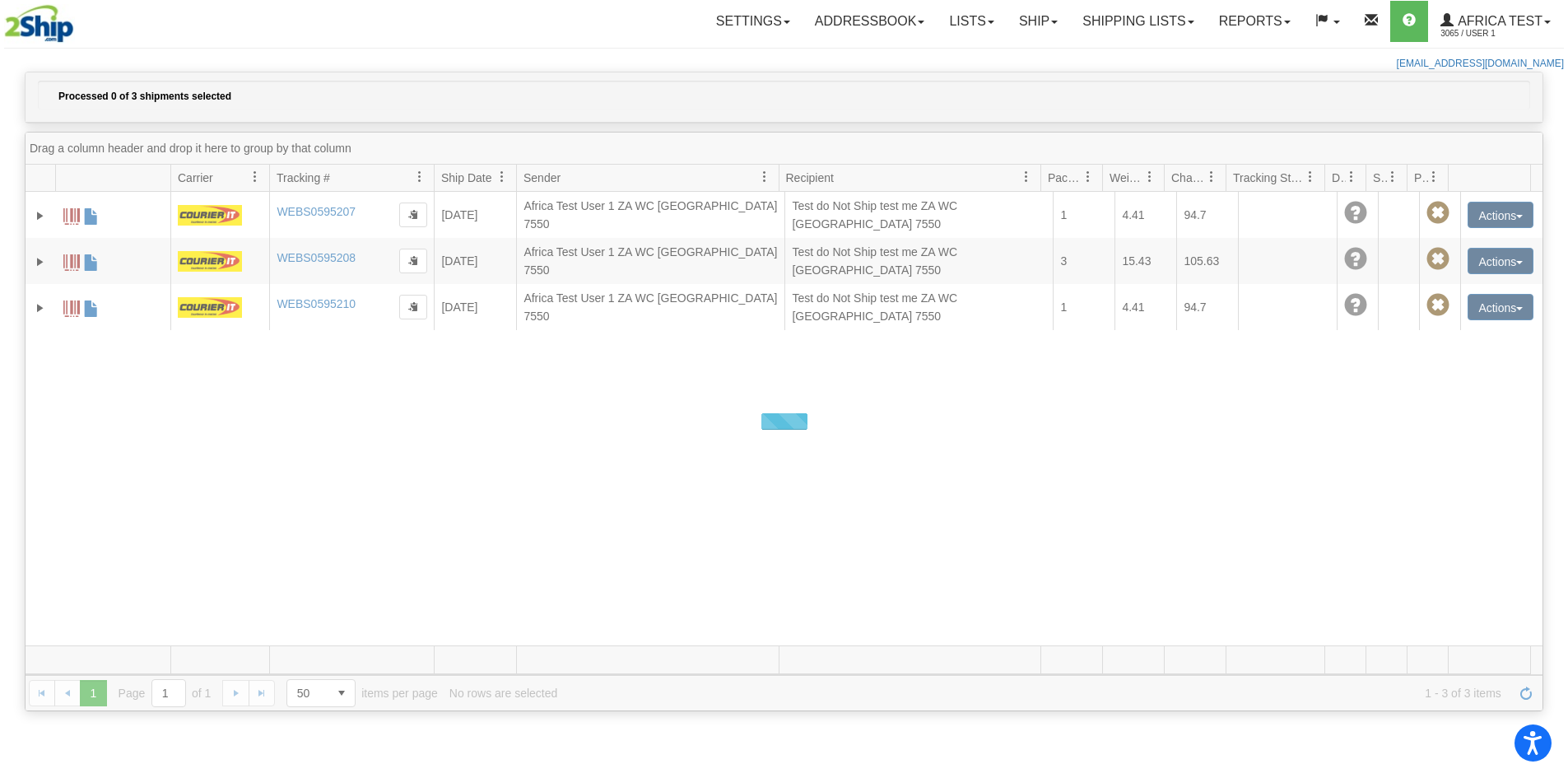
click at [1122, 562] on div at bounding box center [784, 422] width 1517 height 578
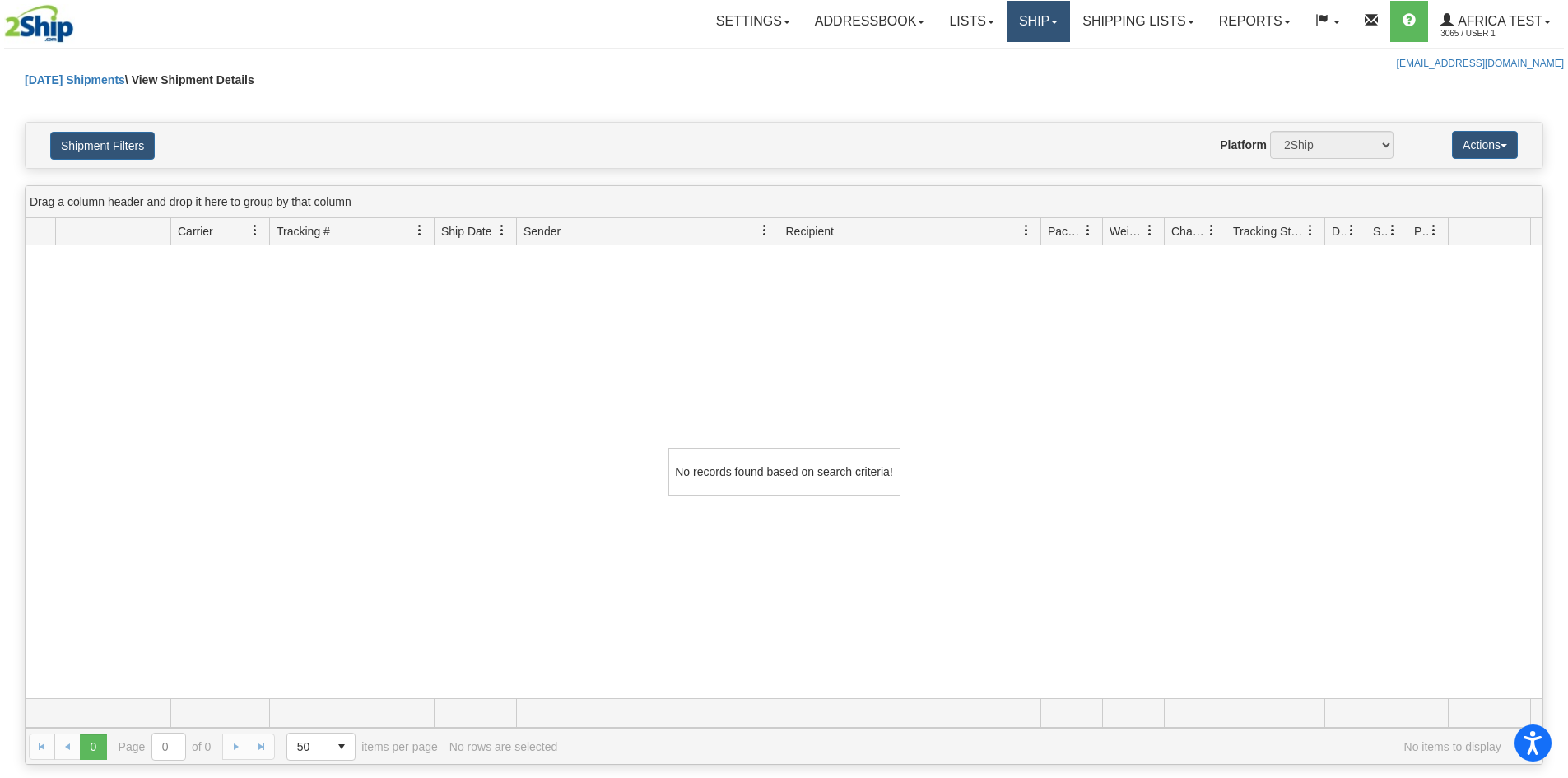
click at [1057, 26] on link "Ship" at bounding box center [1038, 21] width 63 height 41
click at [1002, 56] on link "Ship Screen" at bounding box center [995, 58] width 149 height 21
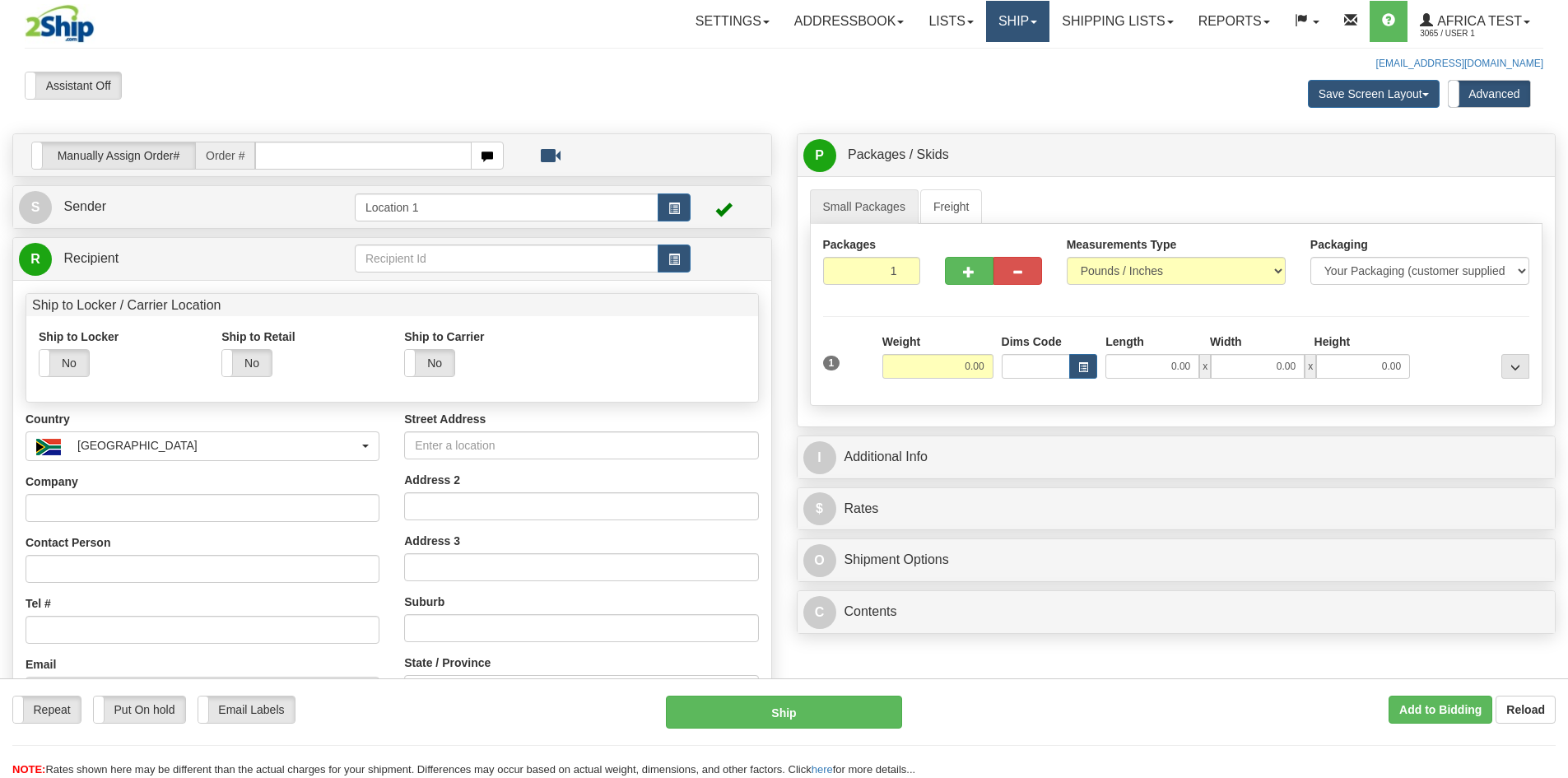
click at [1010, 16] on link "Ship" at bounding box center [1018, 21] width 63 height 41
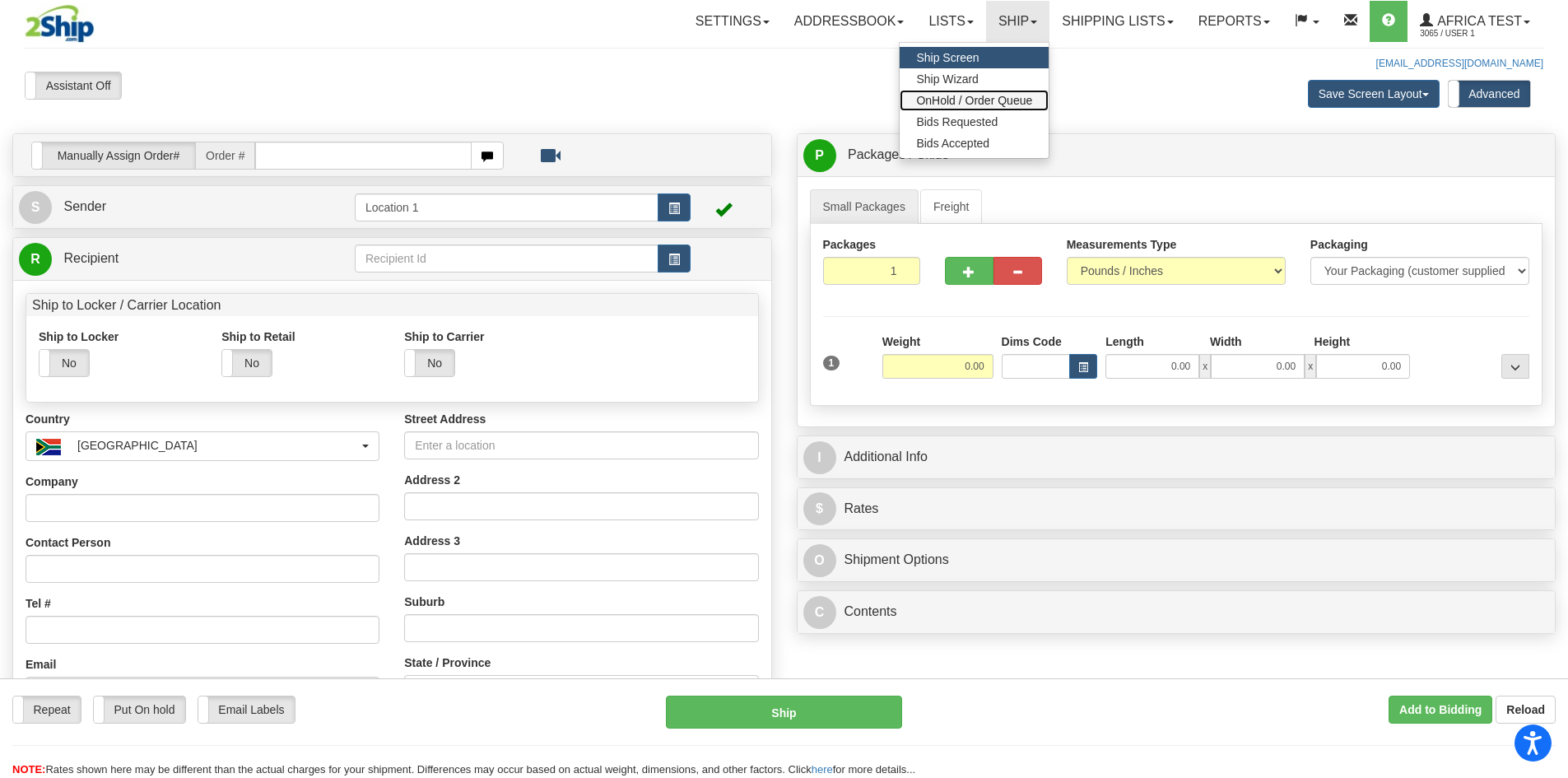
click at [996, 91] on link "OnHold / Order Queue" at bounding box center [974, 100] width 149 height 21
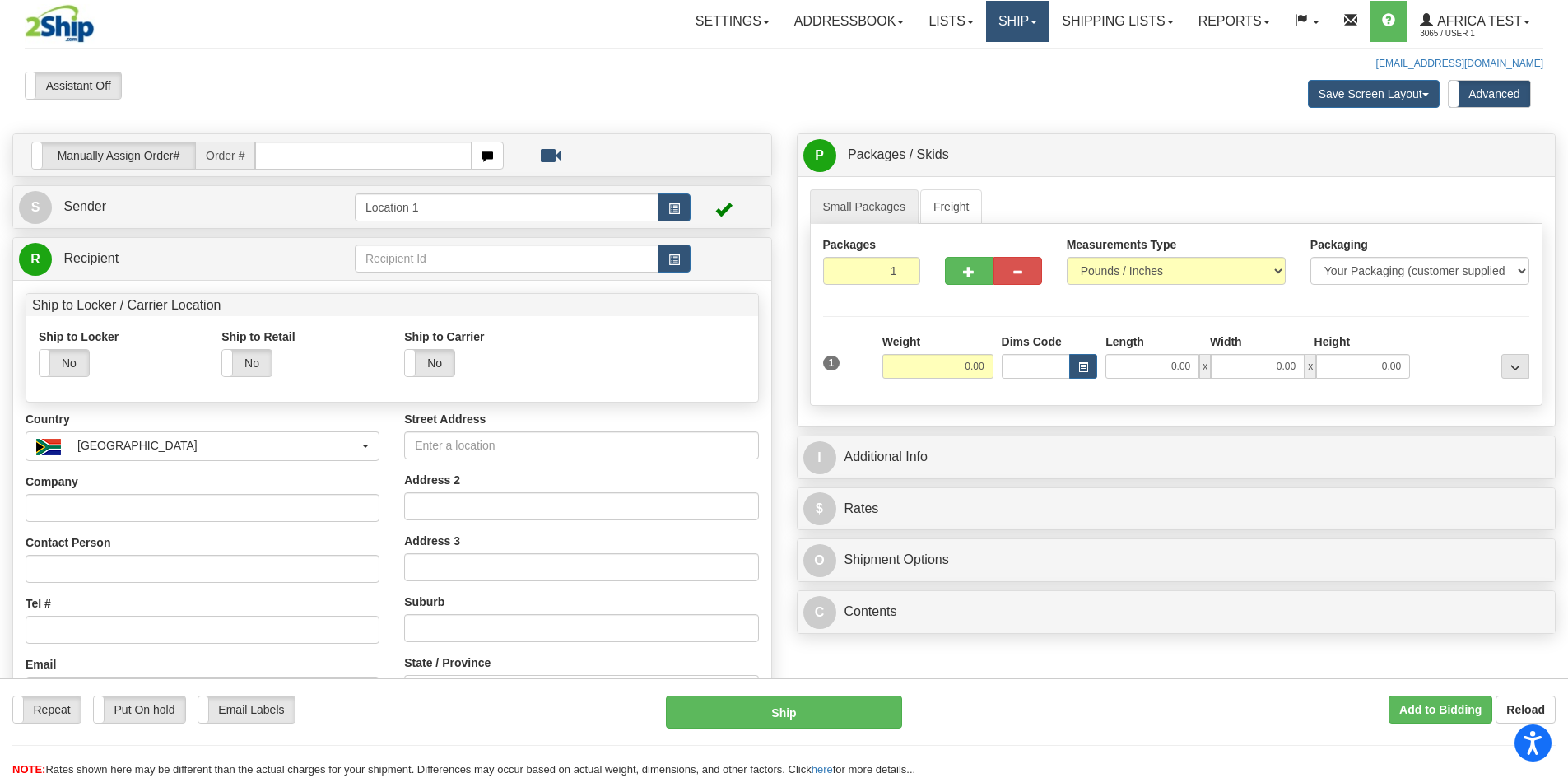
click at [1008, 15] on link "Ship" at bounding box center [1018, 21] width 63 height 41
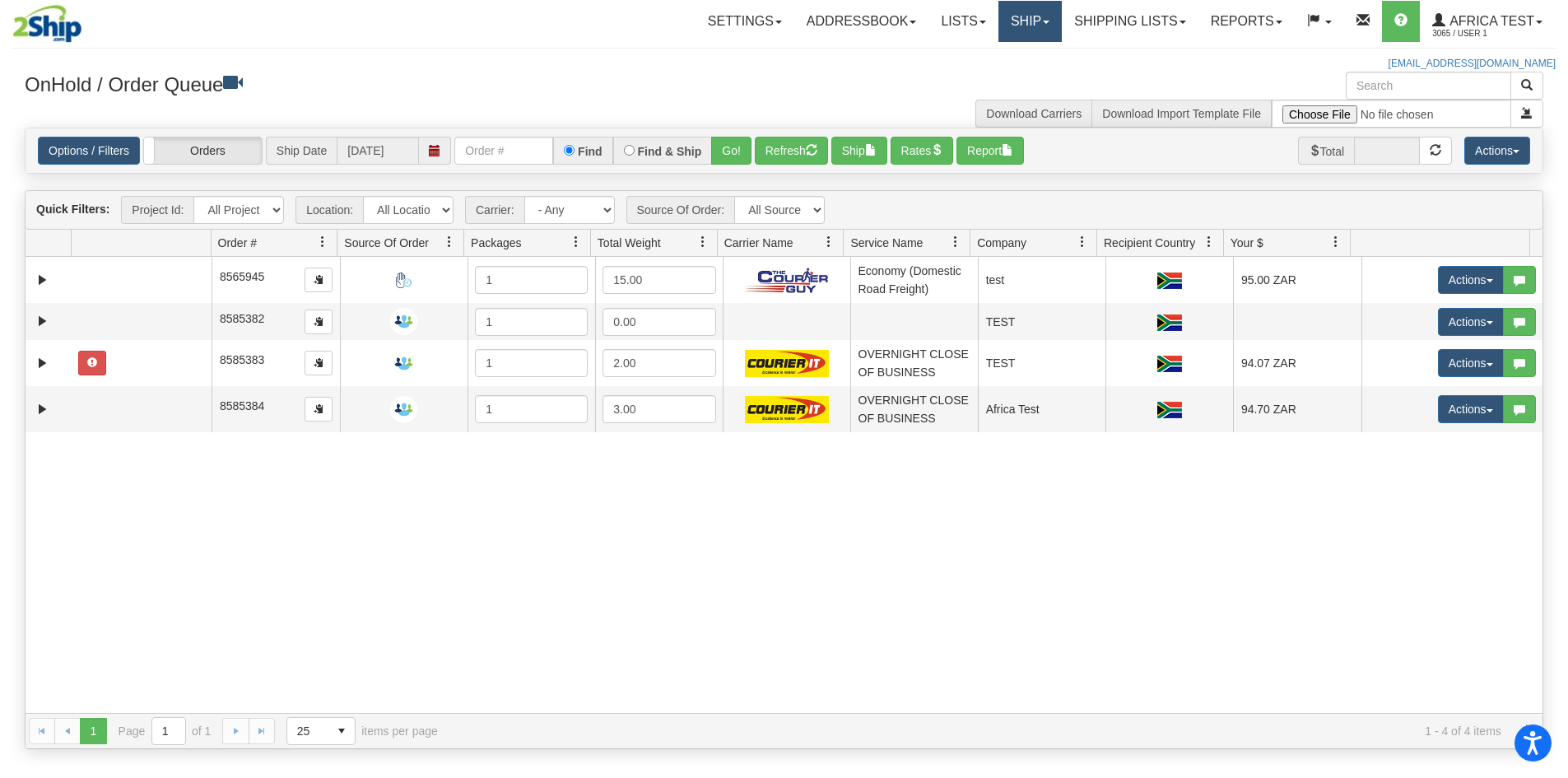
click at [1010, 10] on link "Ship" at bounding box center [1030, 21] width 63 height 41
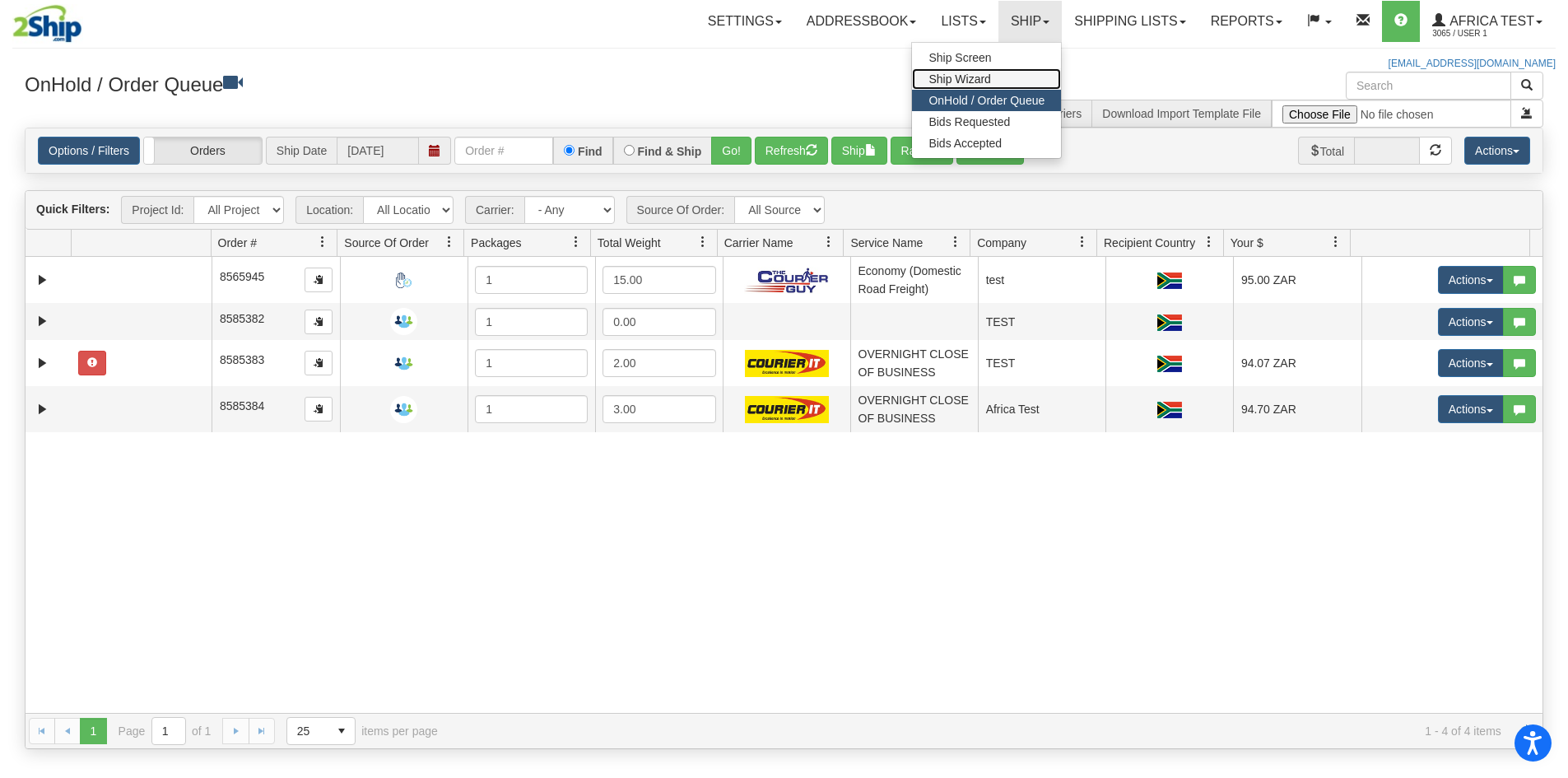
click at [979, 73] on span "Ship Wizard" at bounding box center [959, 79] width 62 height 13
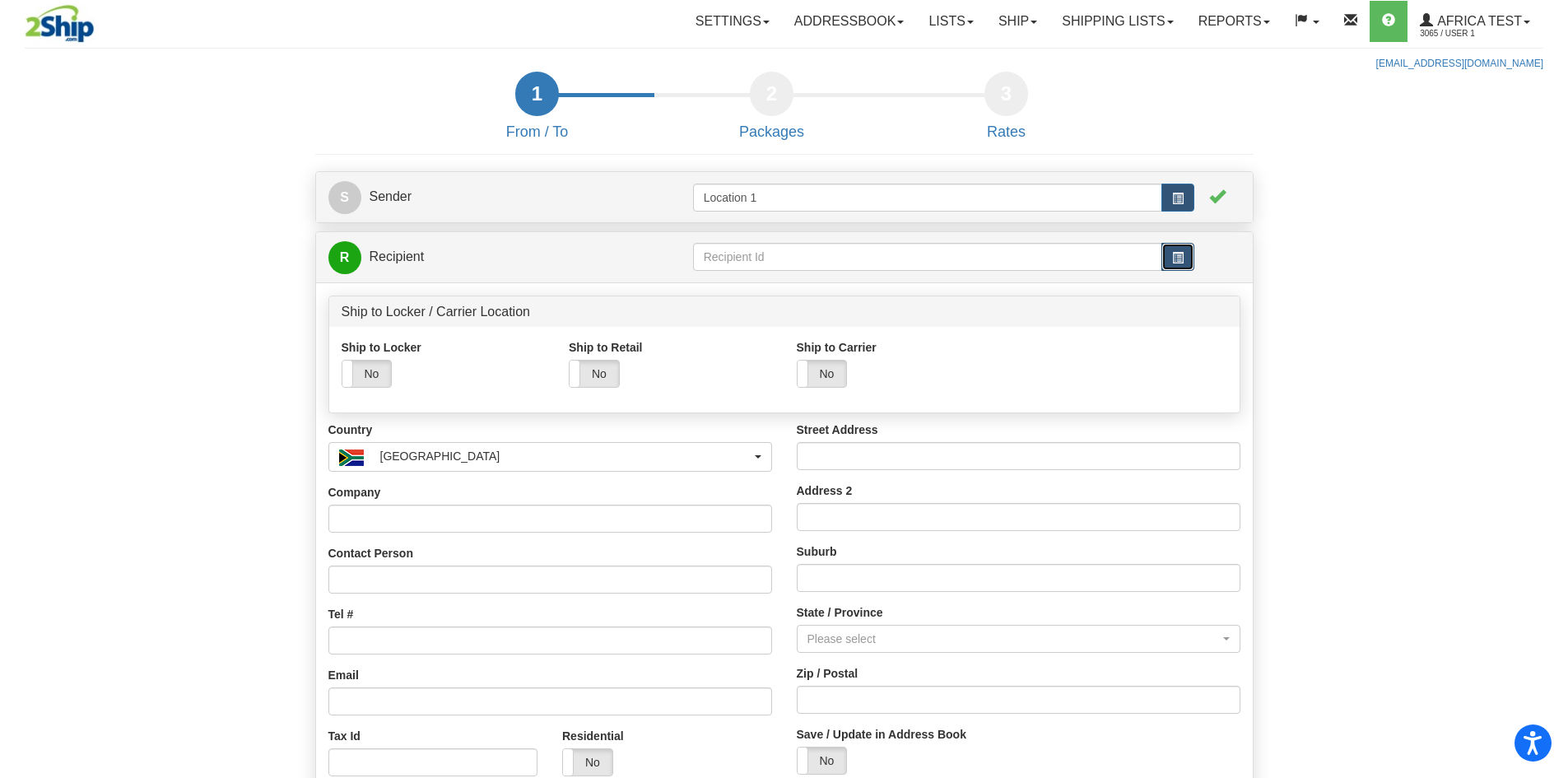
click at [1170, 252] on button "button" at bounding box center [1178, 257] width 33 height 28
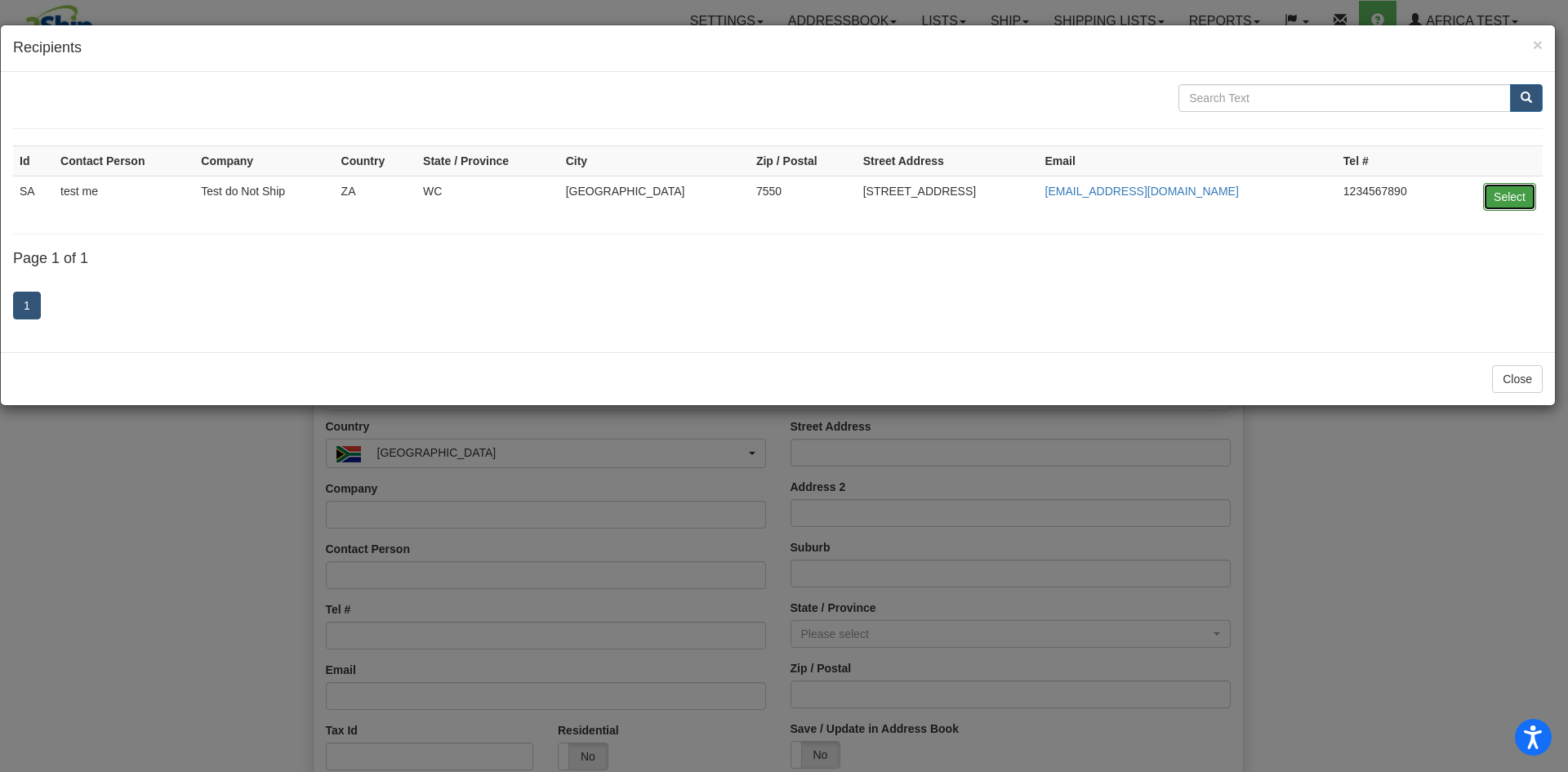
click at [1509, 202] on button "Select" at bounding box center [1509, 197] width 53 height 28
type input "SA"
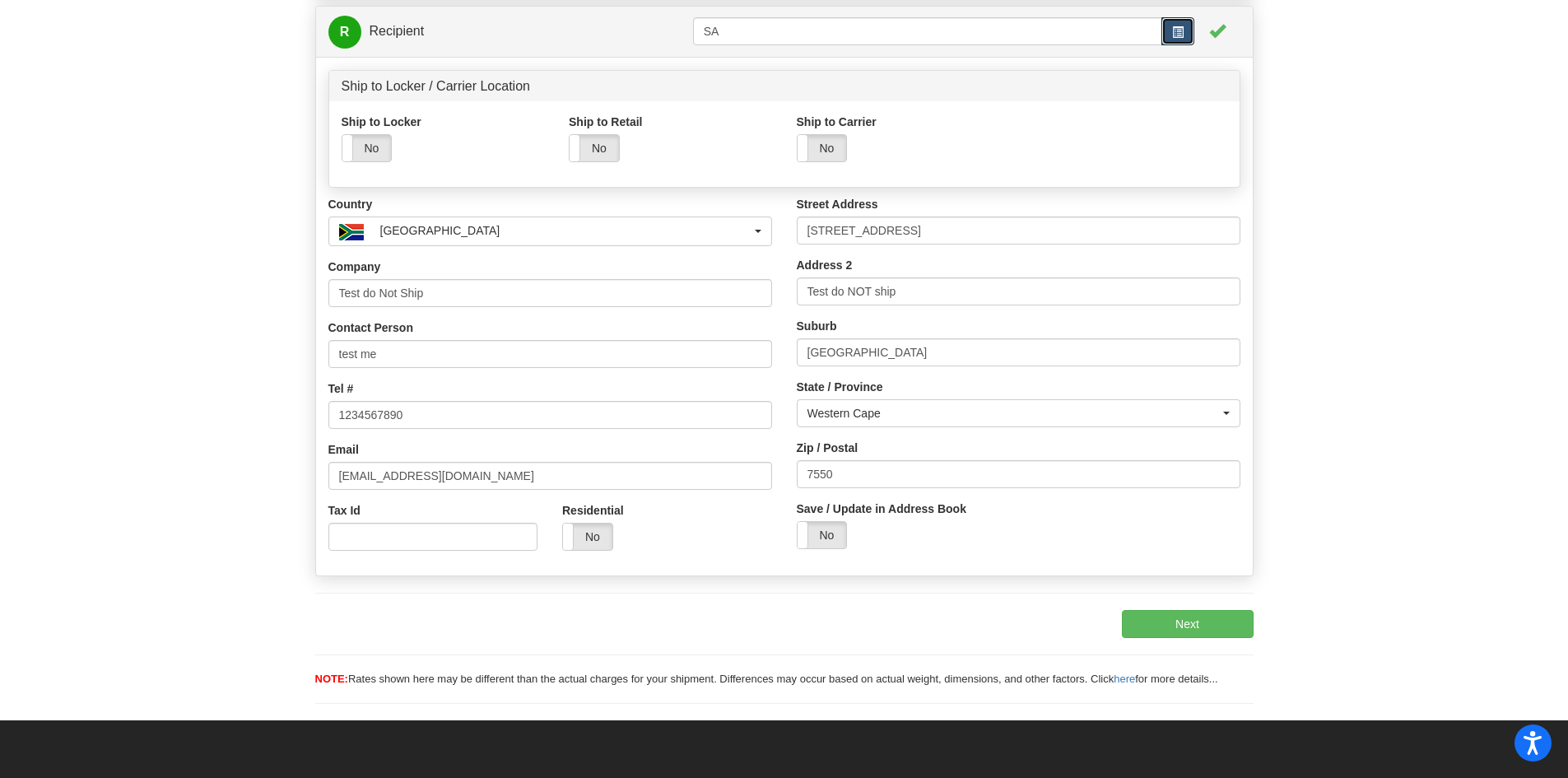
scroll to position [247, 0]
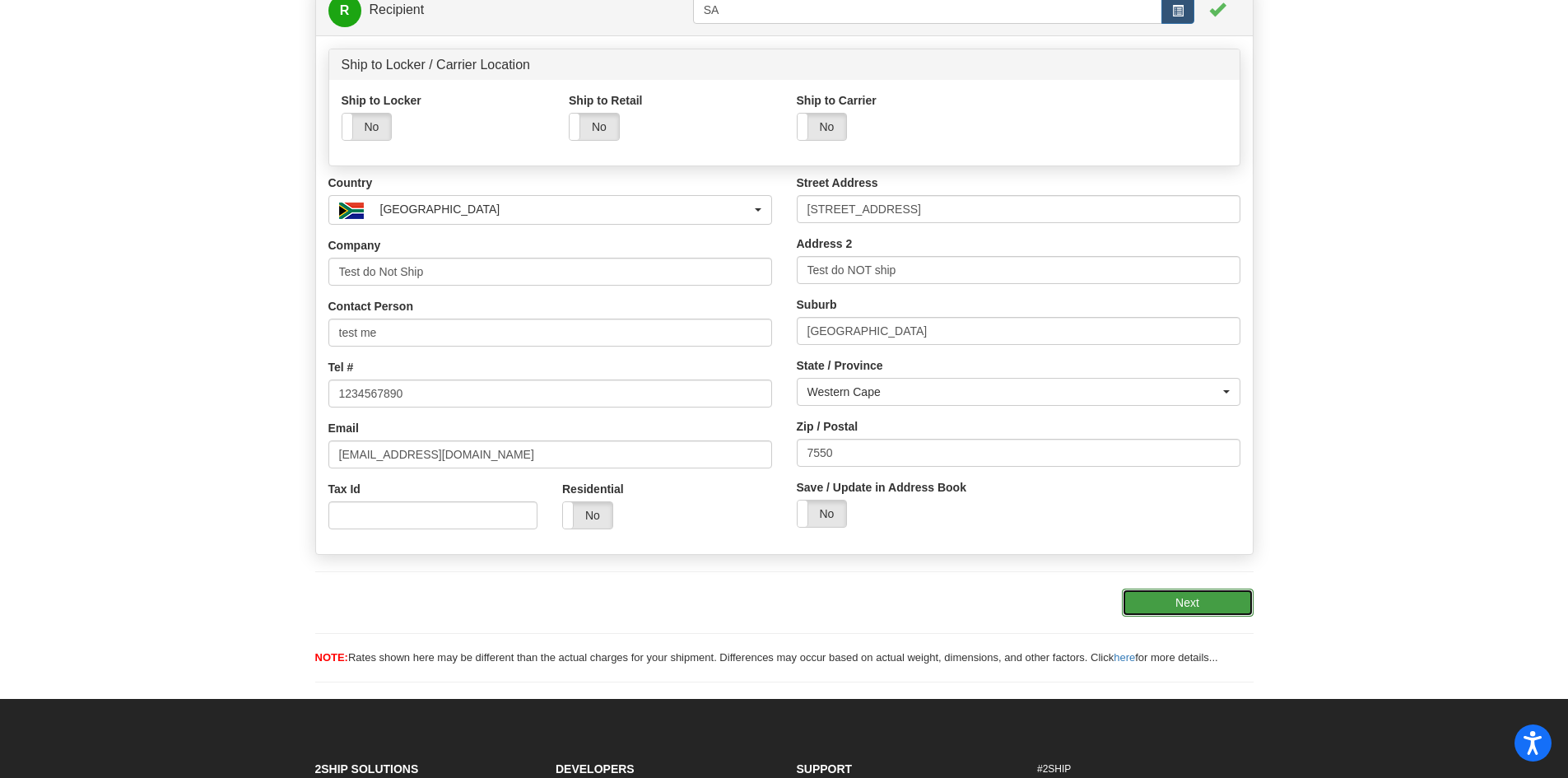
click at [1205, 609] on button "Next" at bounding box center [1188, 603] width 132 height 28
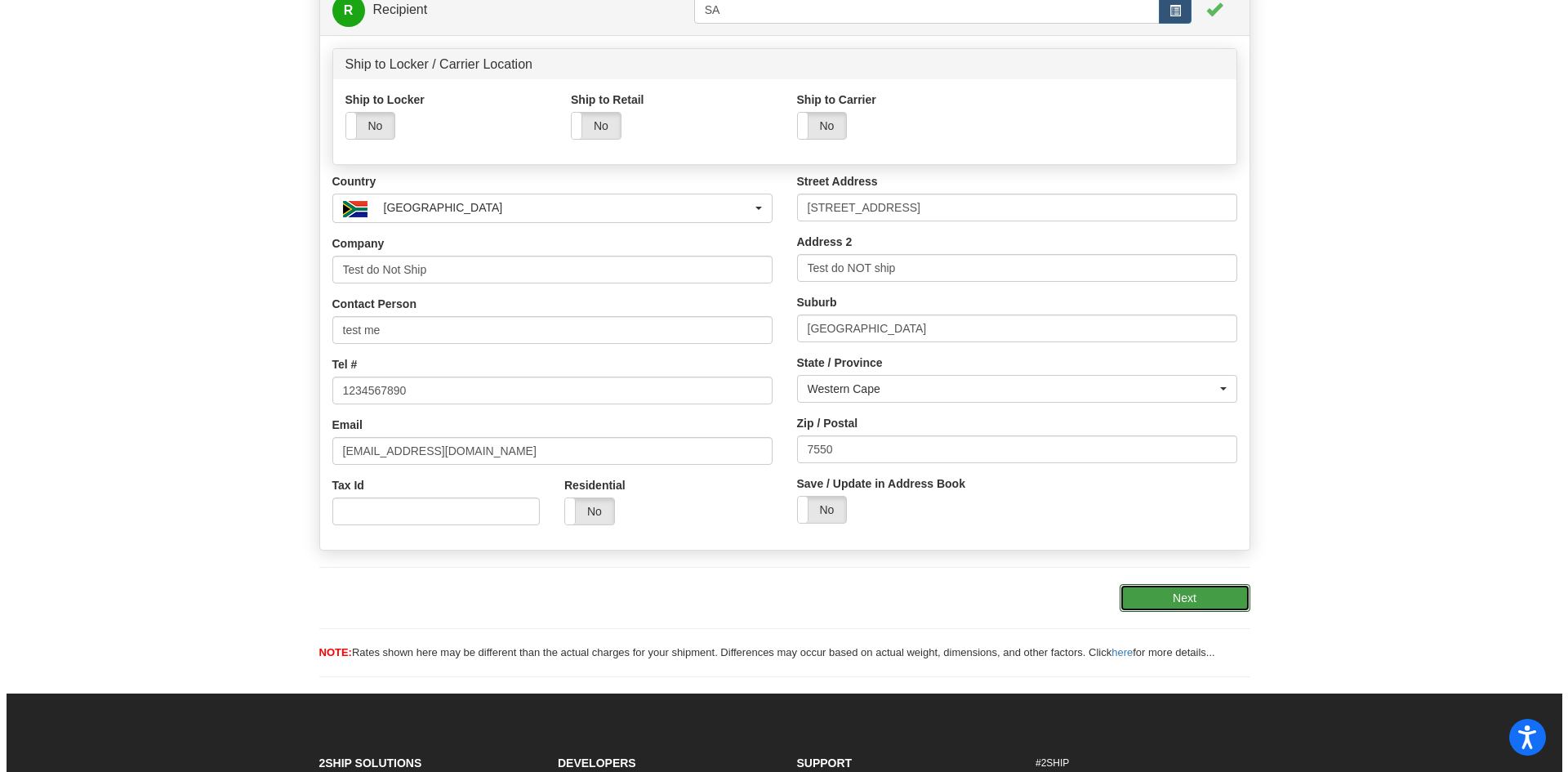
scroll to position [0, 0]
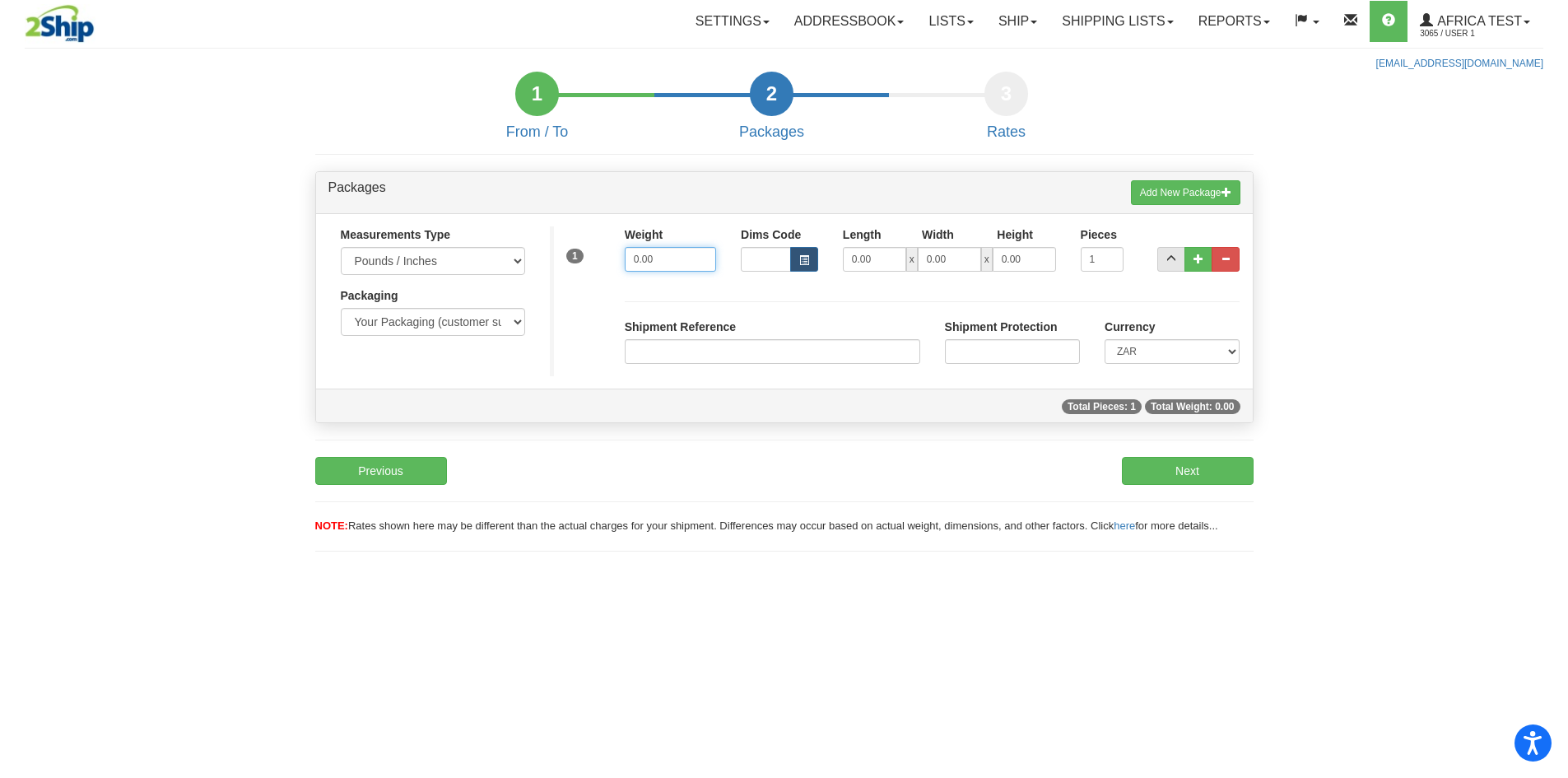
drag, startPoint x: 662, startPoint y: 252, endPoint x: 609, endPoint y: 265, distance: 54.6
click at [609, 265] on div "1 Weight 0.00 Dims Code Length Width 0.00" at bounding box center [902, 255] width 703 height 58
type input "2.00"
click at [1174, 471] on button "Next" at bounding box center [1188, 471] width 132 height 28
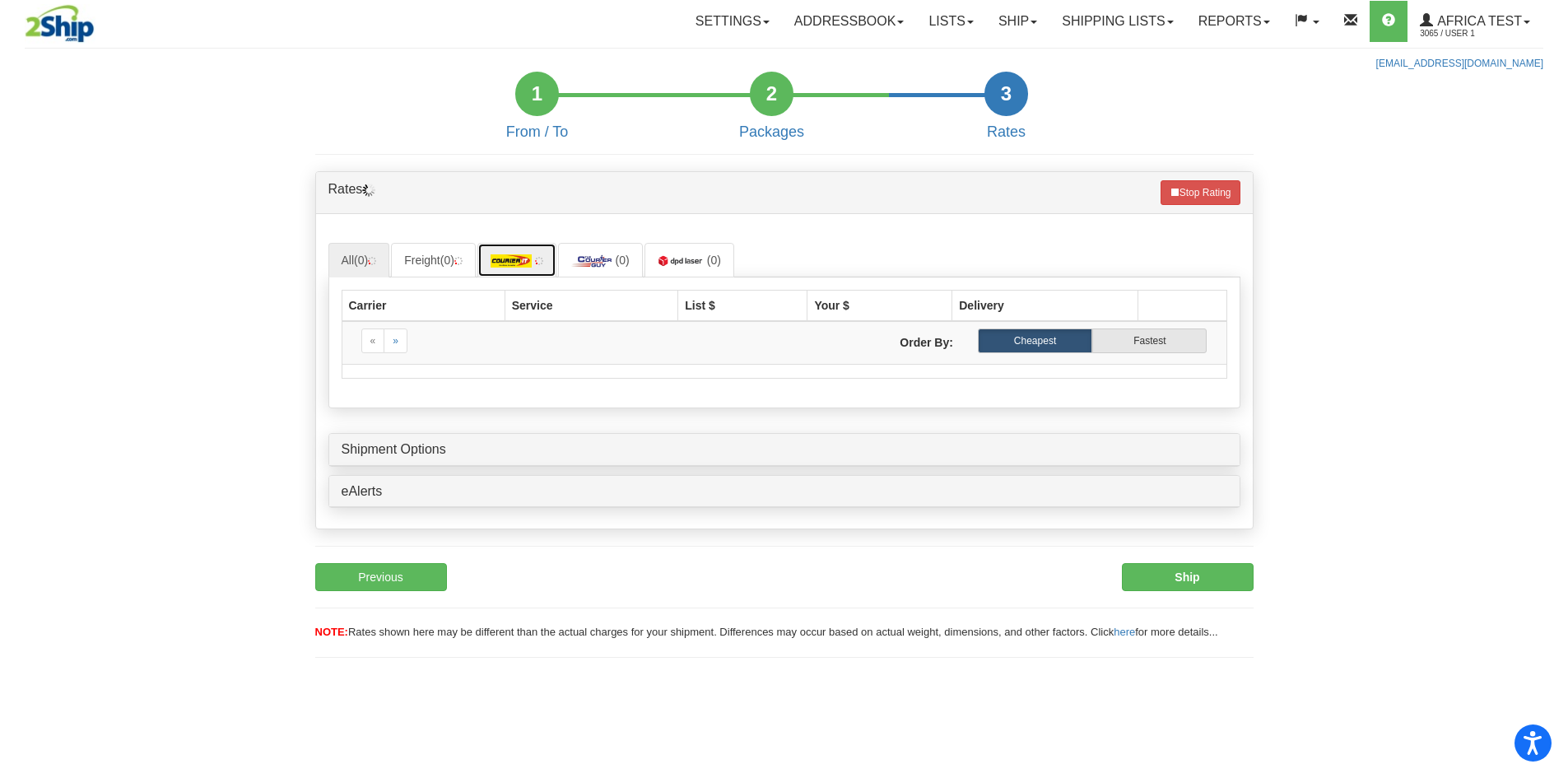
click at [530, 265] on img at bounding box center [511, 261] width 41 height 13
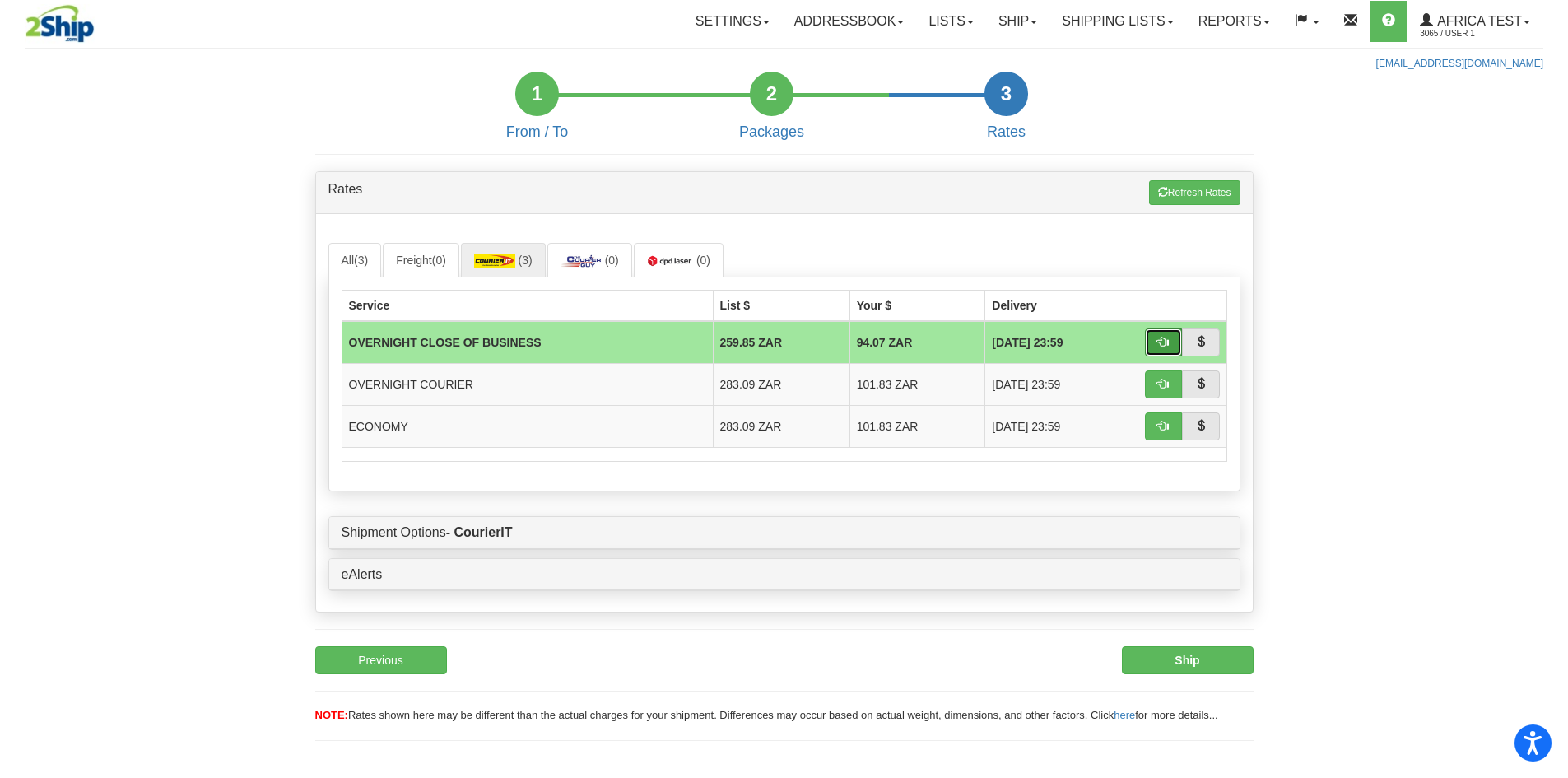
click at [1168, 352] on button "button" at bounding box center [1164, 342] width 38 height 28
type input "OCB"
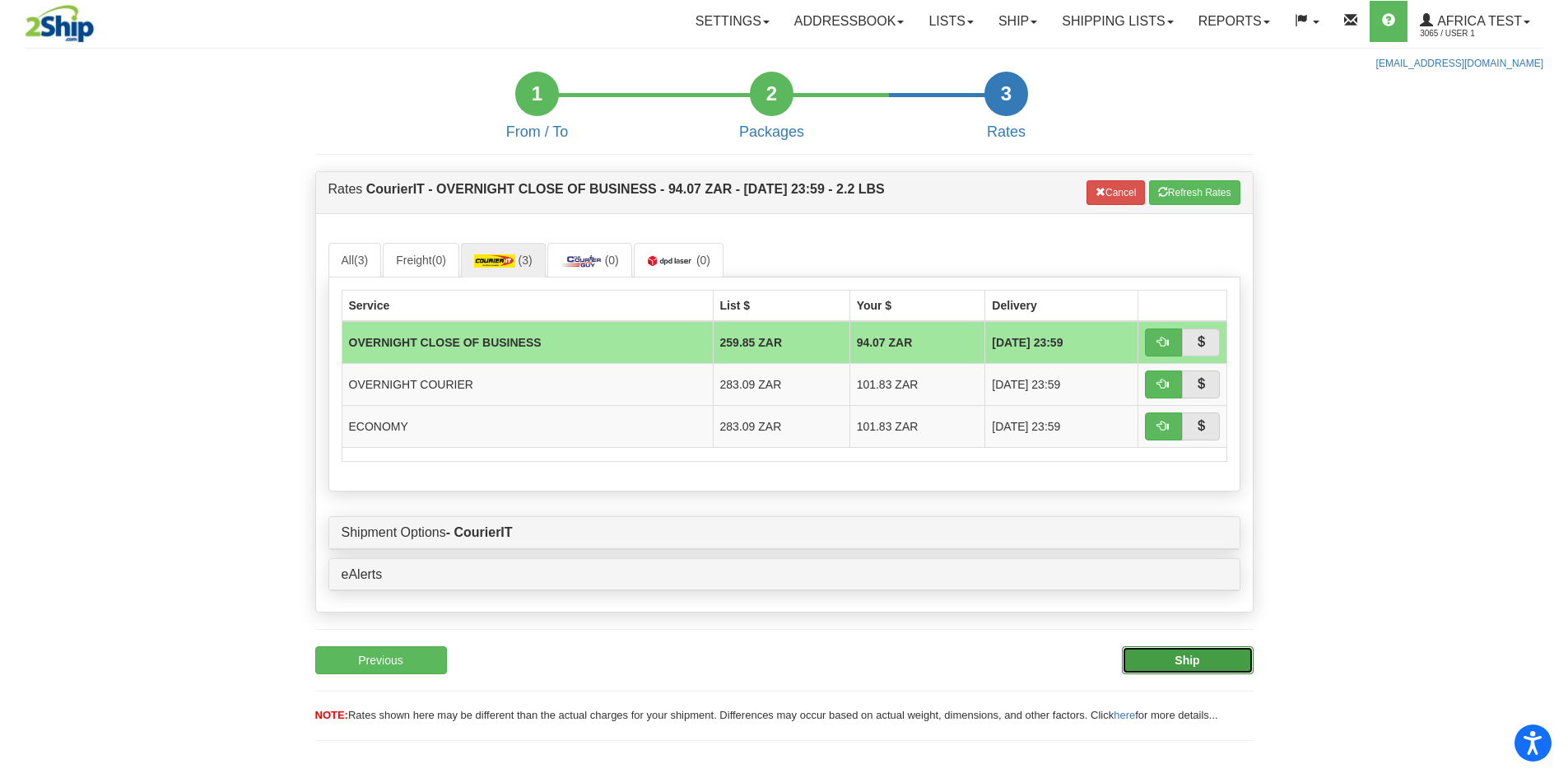
click at [1192, 665] on b "Ship" at bounding box center [1188, 660] width 25 height 13
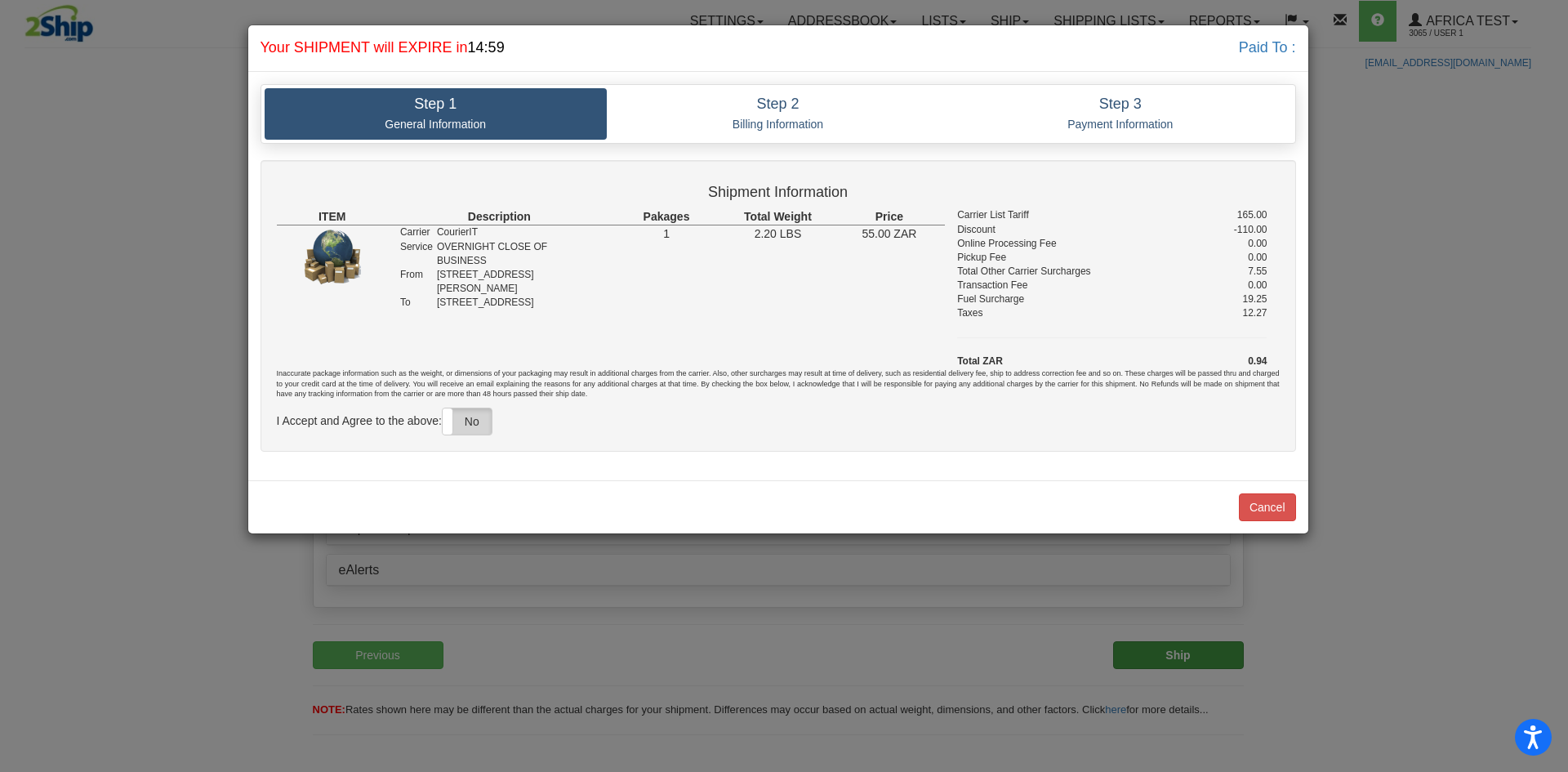
click at [477, 430] on label "No" at bounding box center [467, 422] width 49 height 26
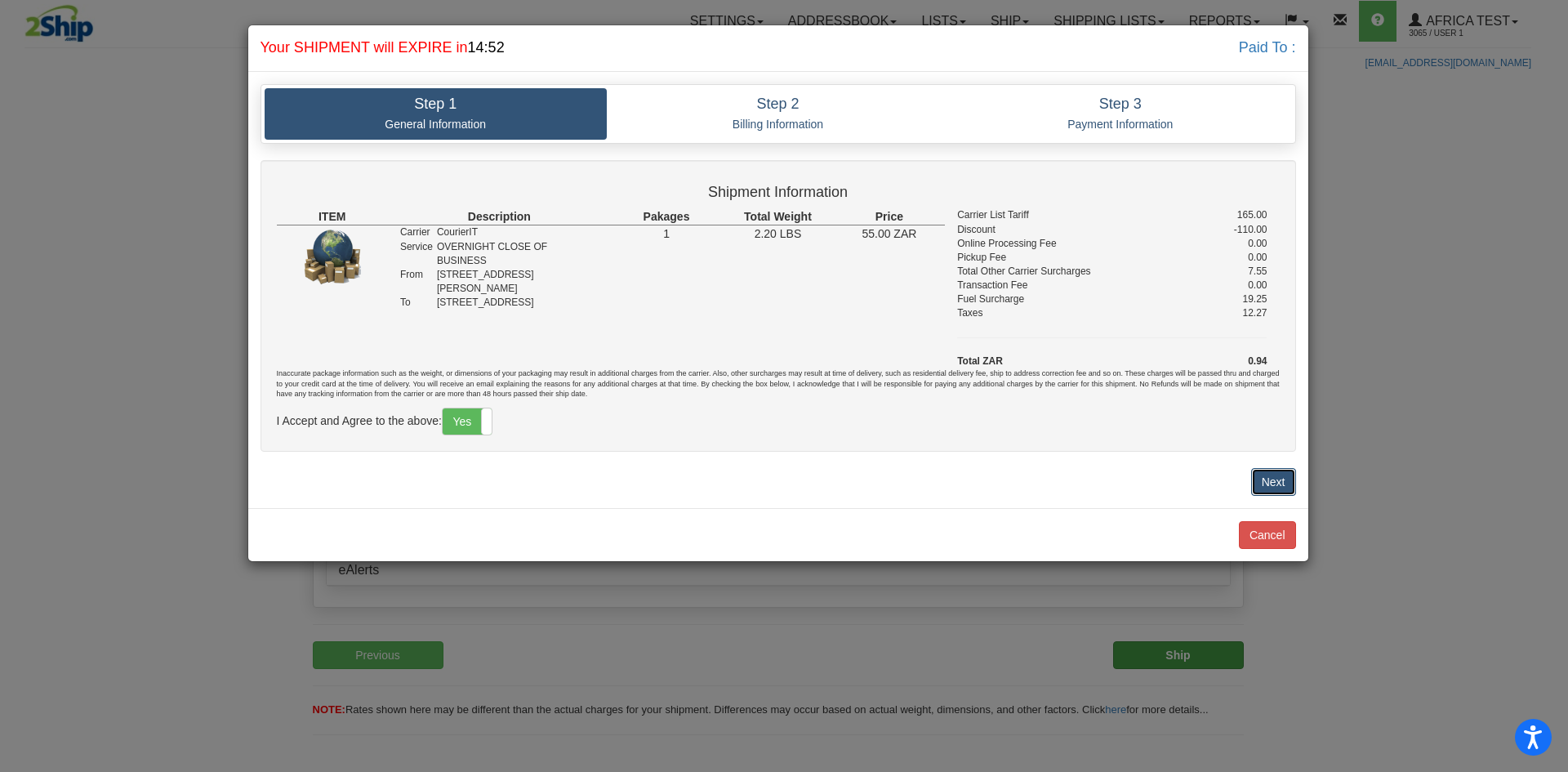
click at [1275, 470] on button "Next" at bounding box center [1273, 482] width 45 height 28
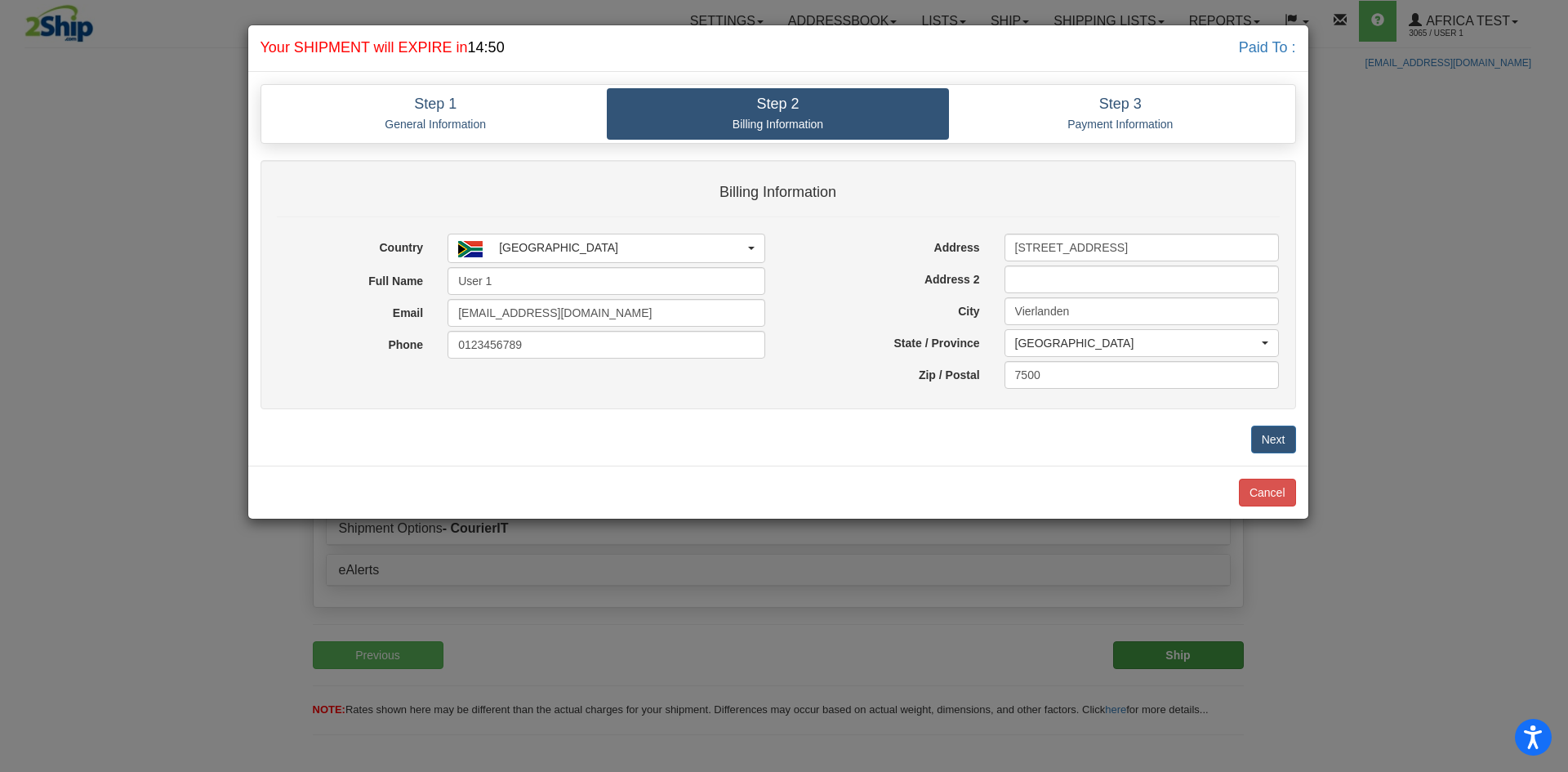
click at [1278, 426] on div "Billing Information Country AFGHANISTAN ALBANIA ALGERIA AMERICAN SAMOA ANDORRA …" at bounding box center [779, 293] width 1061 height 266
click at [1275, 440] on button "Next" at bounding box center [1273, 440] width 45 height 28
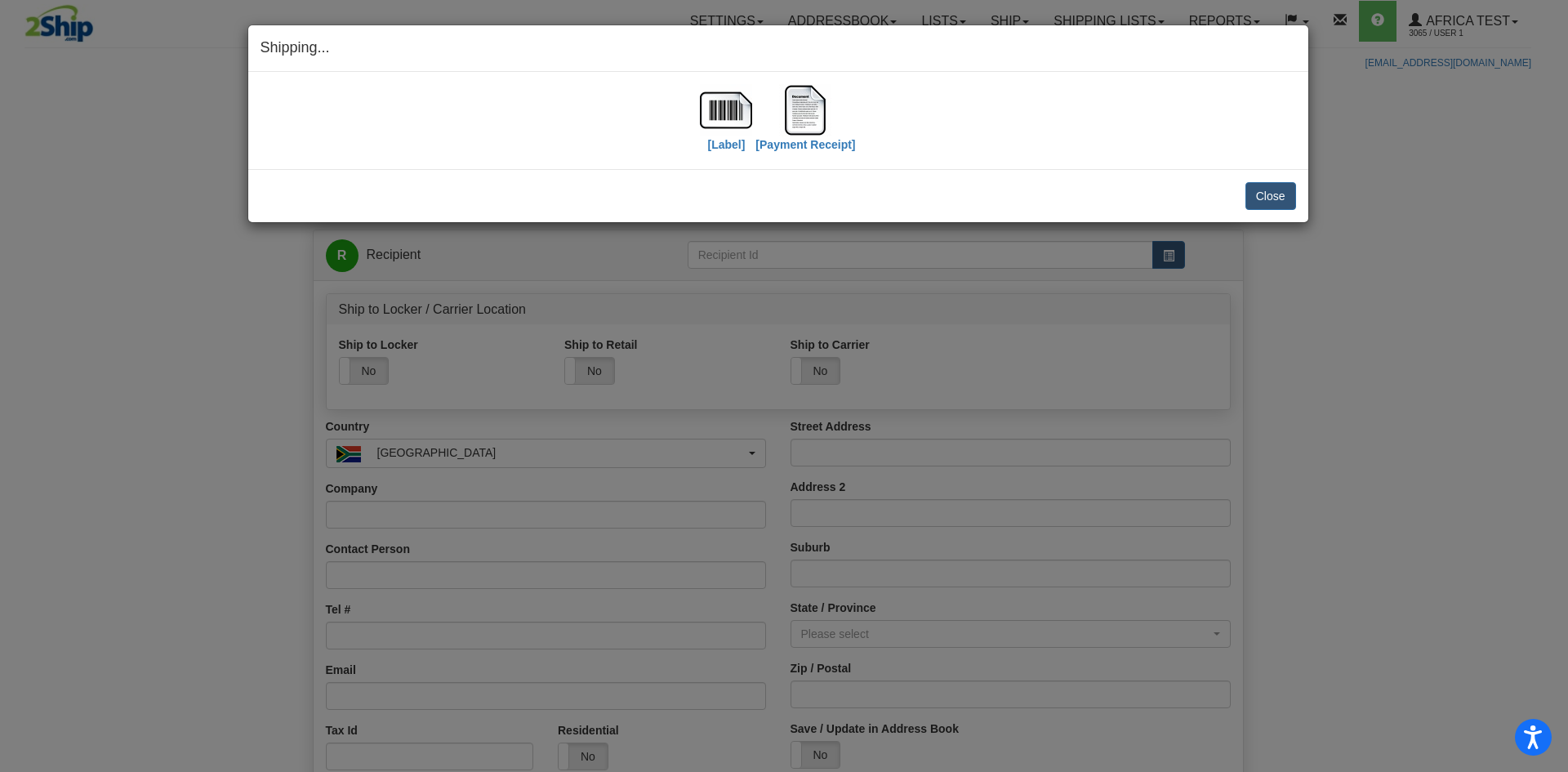
click at [1452, 250] on div "Shipping... Your SHIPMENT will EXPIRE in [Label] [Payment Receipt] IMPORTANT NO…" at bounding box center [784, 386] width 1568 height 772
click at [1411, 512] on div "Shipping... Your SHIPMENT will EXPIRE in [Label] [Payment Receipt] IMPORTANT NO…" at bounding box center [784, 386] width 1568 height 772
click at [814, 97] on img at bounding box center [806, 110] width 52 height 52
click at [1266, 197] on button "Close" at bounding box center [1271, 196] width 51 height 28
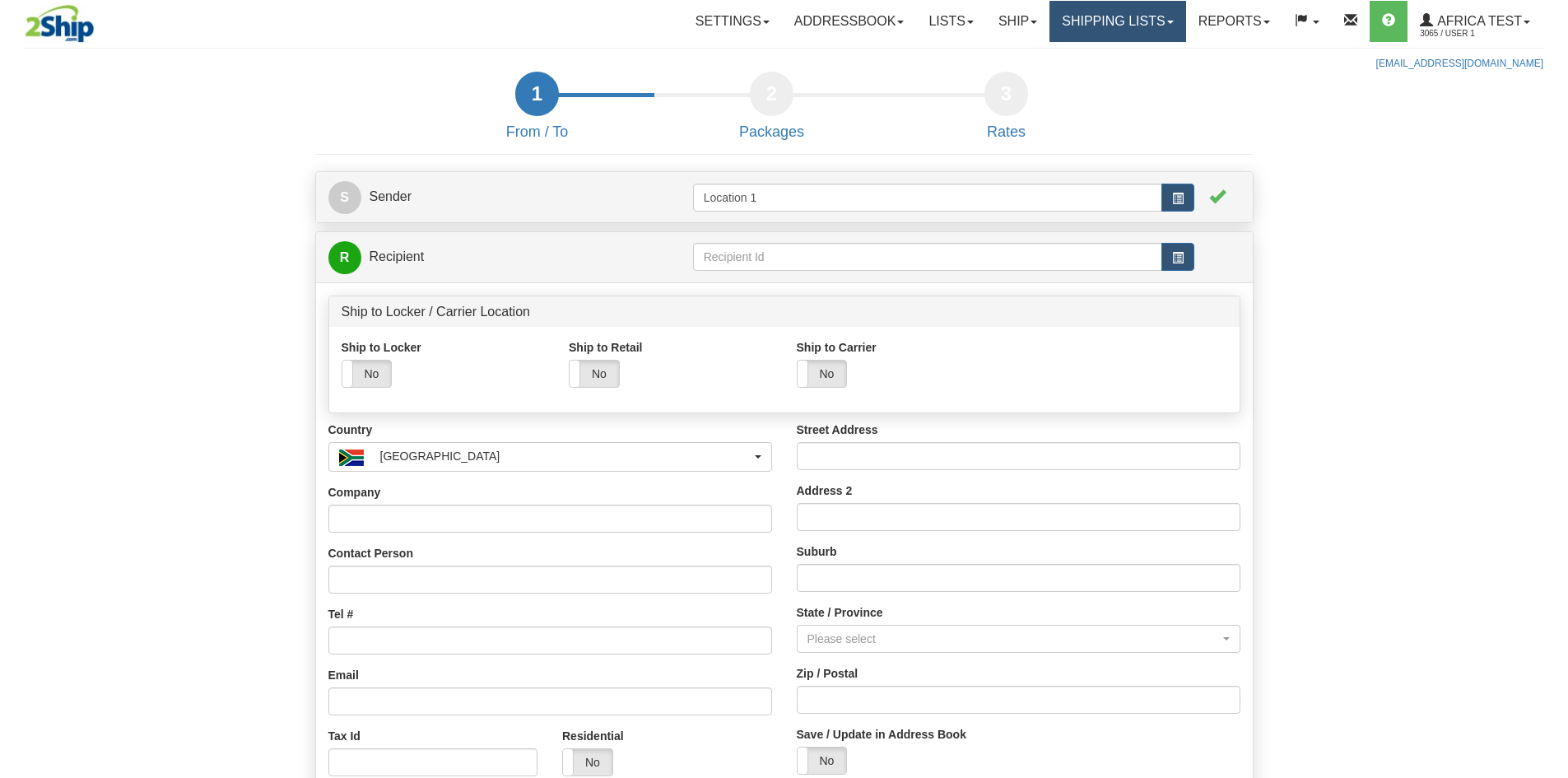
click at [1088, 25] on link "Shipping lists" at bounding box center [1118, 21] width 136 height 41
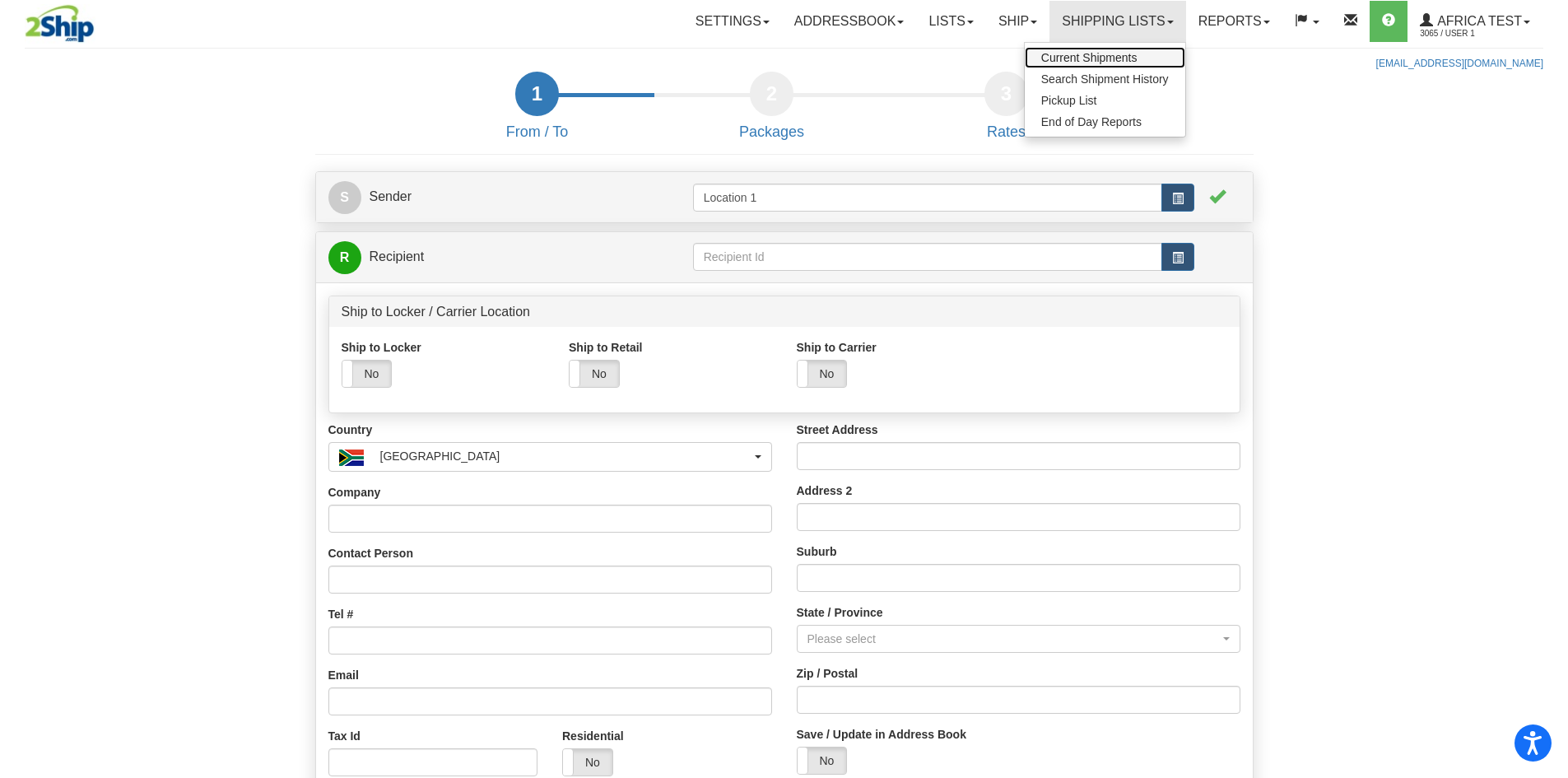
click at [1076, 57] on span "Current Shipments" at bounding box center [1090, 58] width 96 height 13
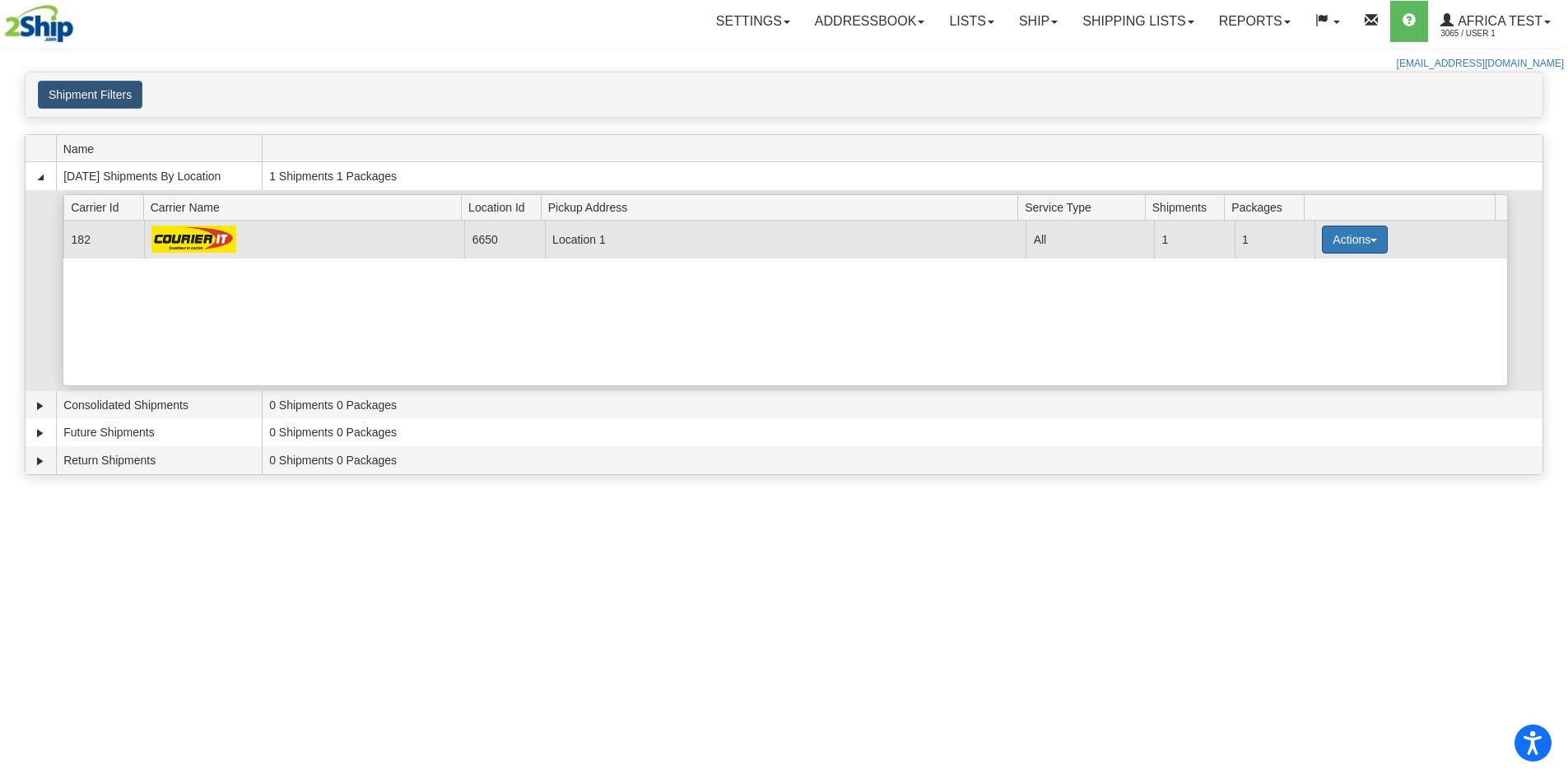
click at [1322, 245] on button "Actions" at bounding box center [1355, 240] width 66 height 28
click at [1296, 277] on link "Details" at bounding box center [1321, 271] width 132 height 21
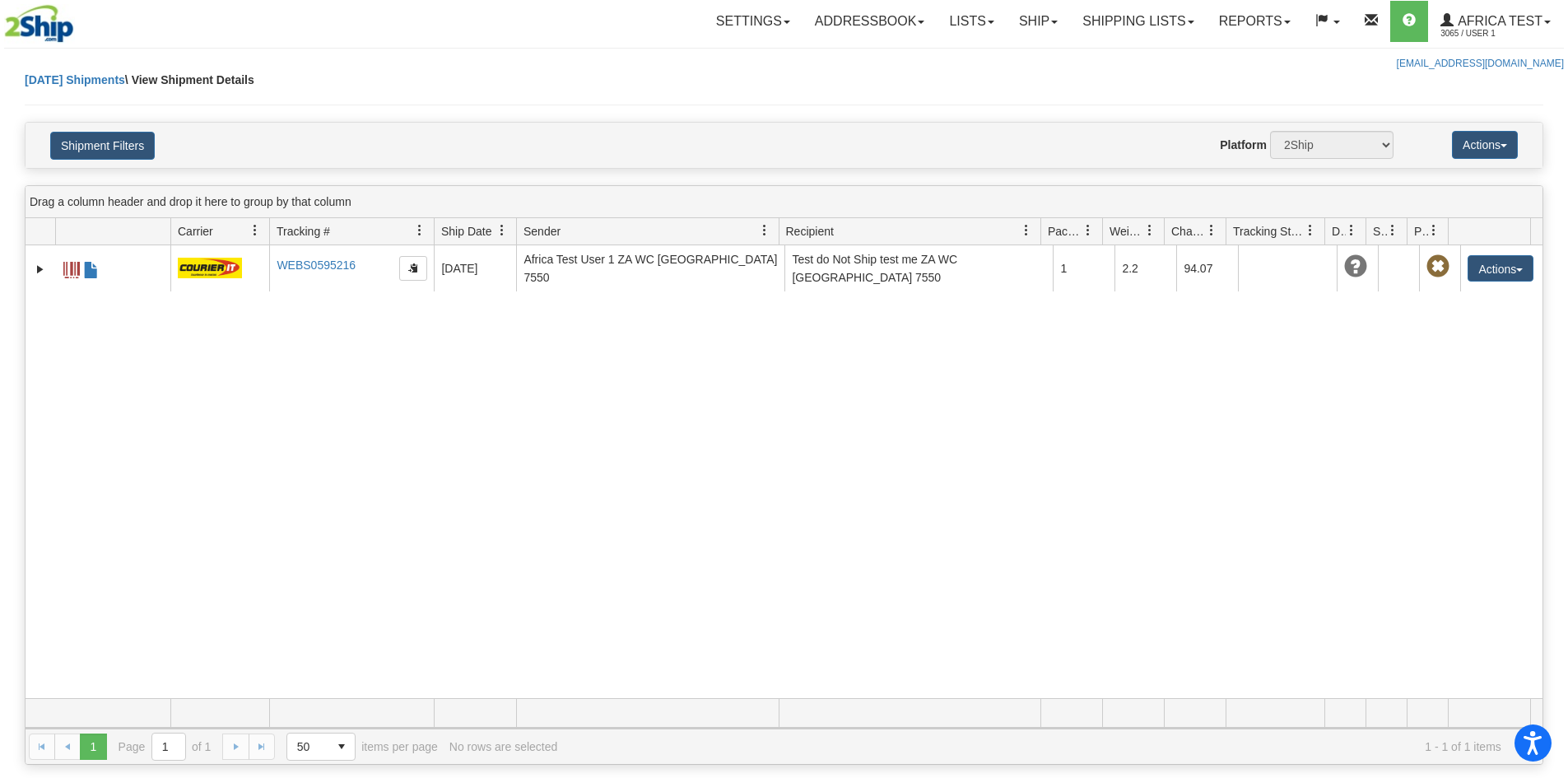
click at [1028, 228] on span at bounding box center [1027, 231] width 13 height 13
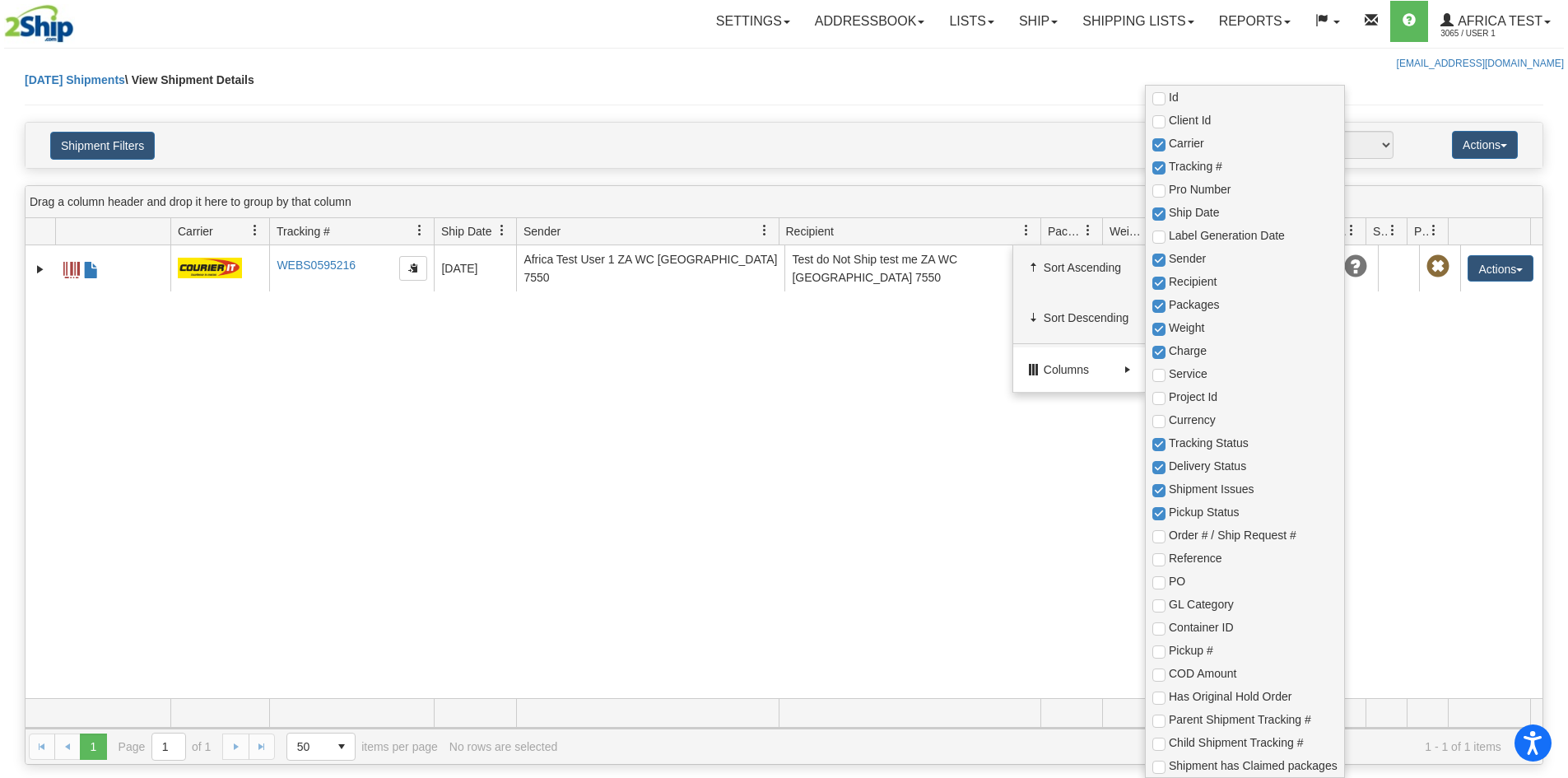
click at [1055, 363] on span "Columns" at bounding box center [1081, 370] width 74 height 16
click at [1174, 100] on span "Id" at bounding box center [1253, 97] width 169 height 16
checkbox input "true"
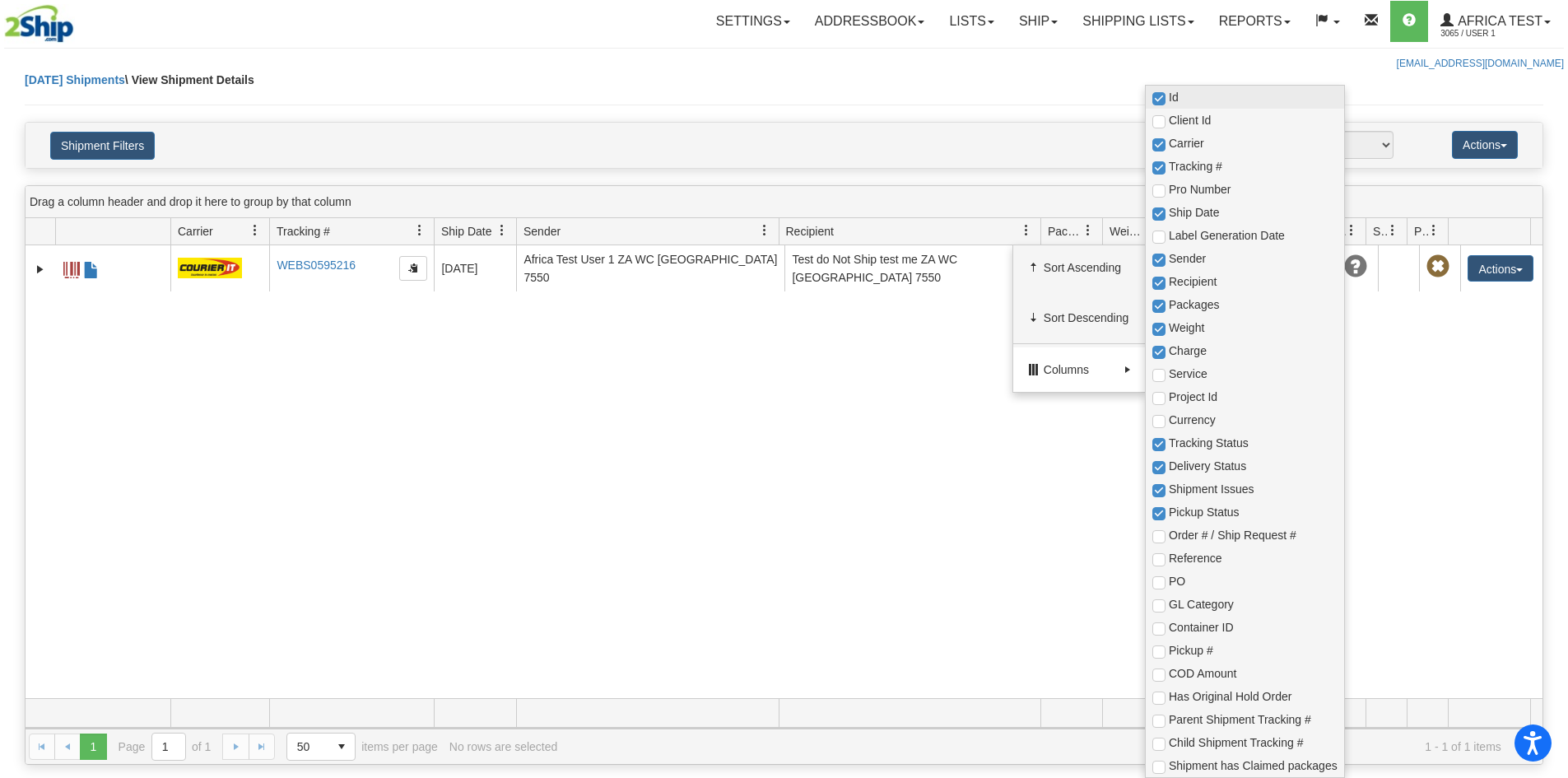
checkbox input "true"
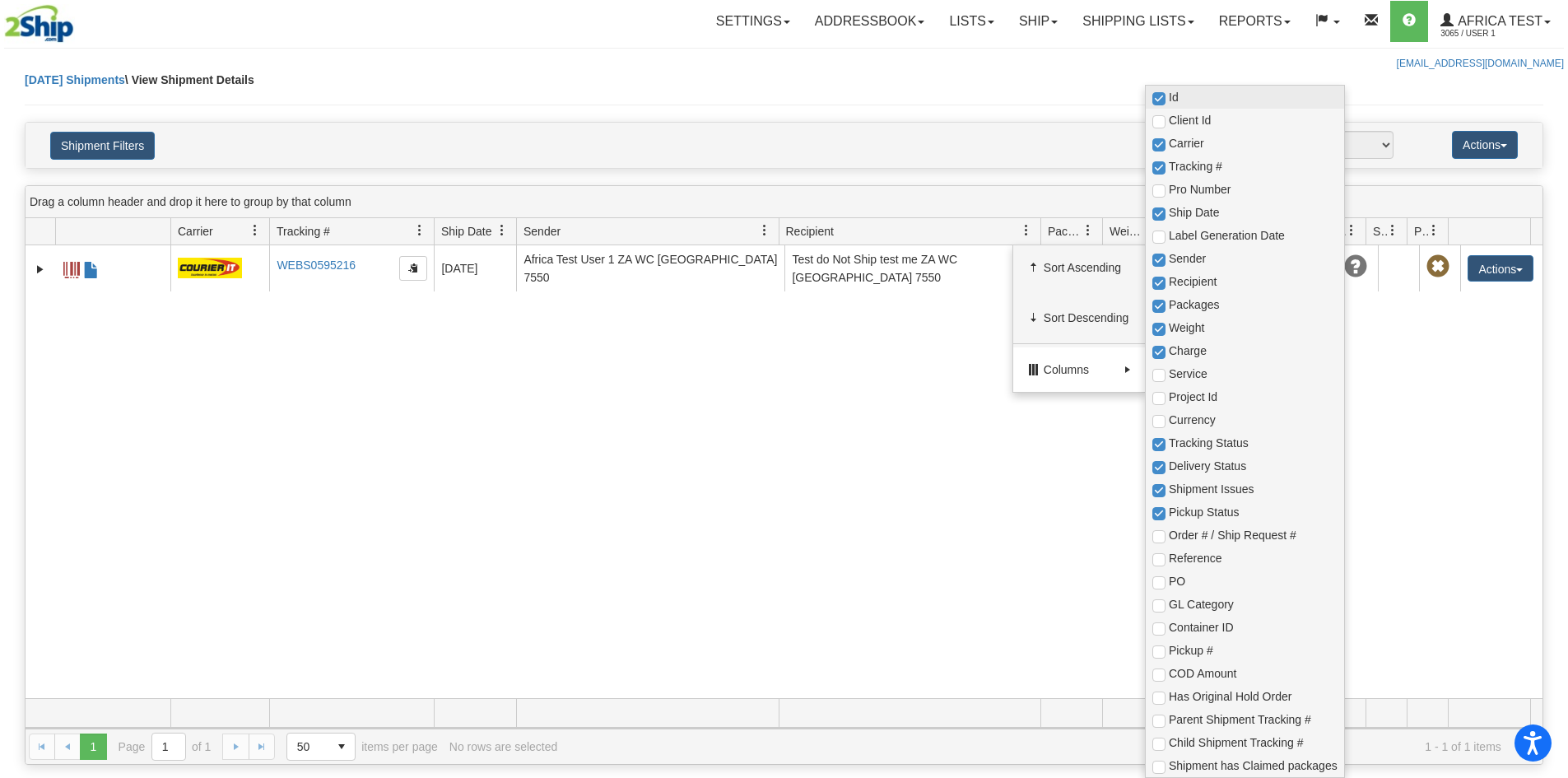
checkbox input "true"
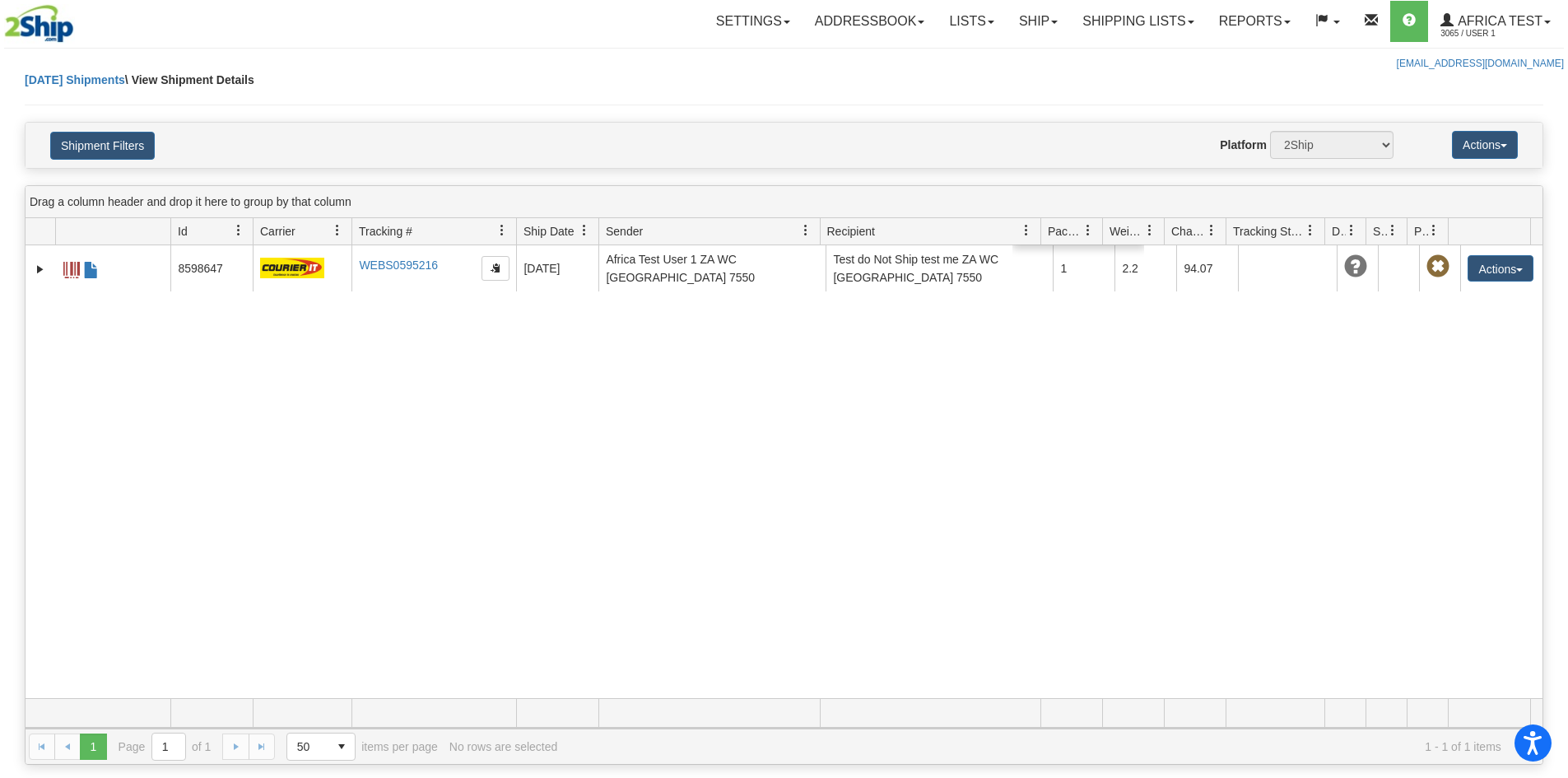
click at [801, 347] on div "8598647 3065 WEBS0595216 WEBS0595216 2025-09-23 2025-09-23 13:26:10 Africa Test…" at bounding box center [784, 472] width 1517 height 453
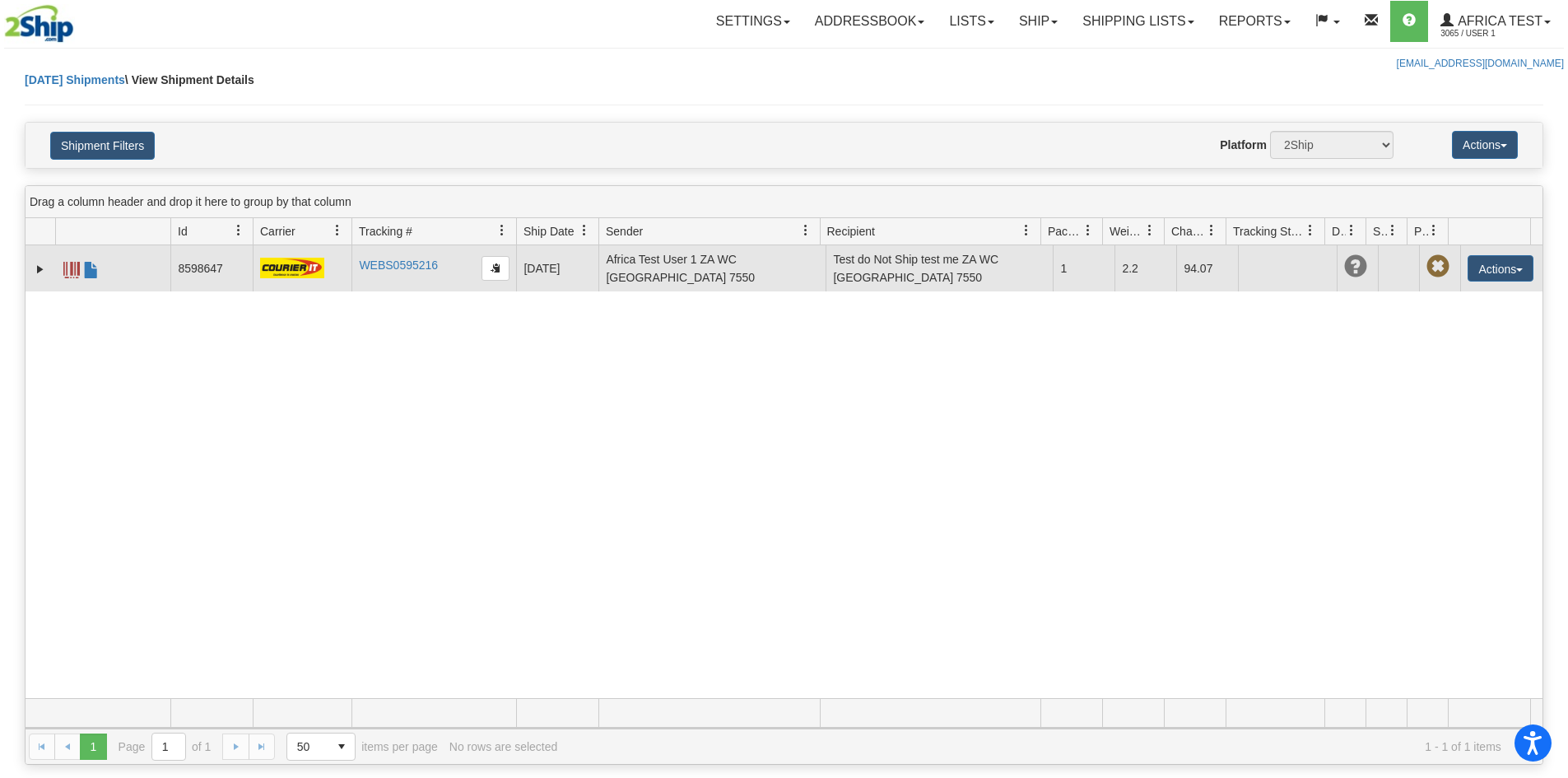
click at [231, 270] on td "8598647" at bounding box center [212, 268] width 82 height 46
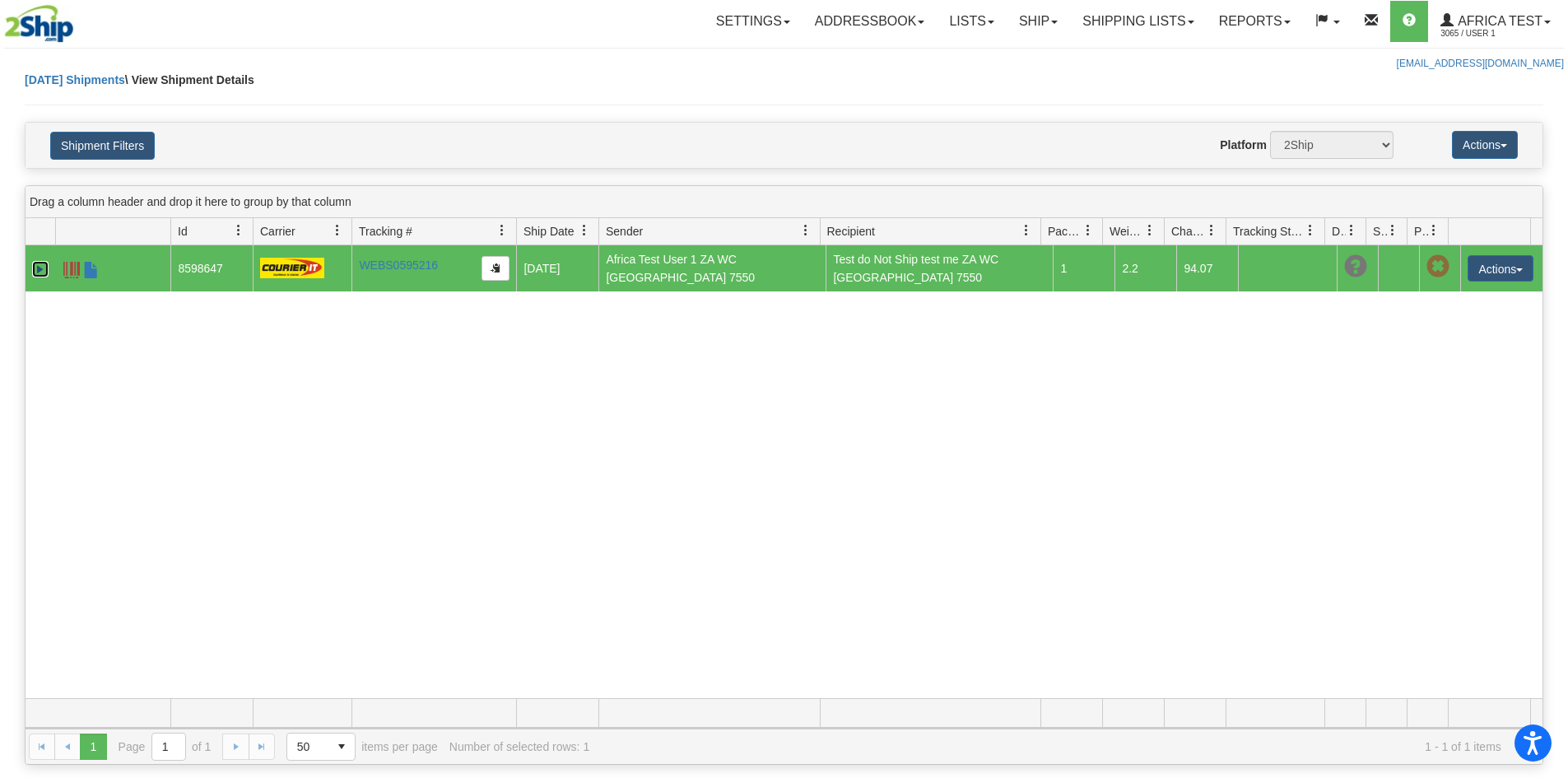
click at [42, 269] on link "Expand" at bounding box center [40, 269] width 16 height 16
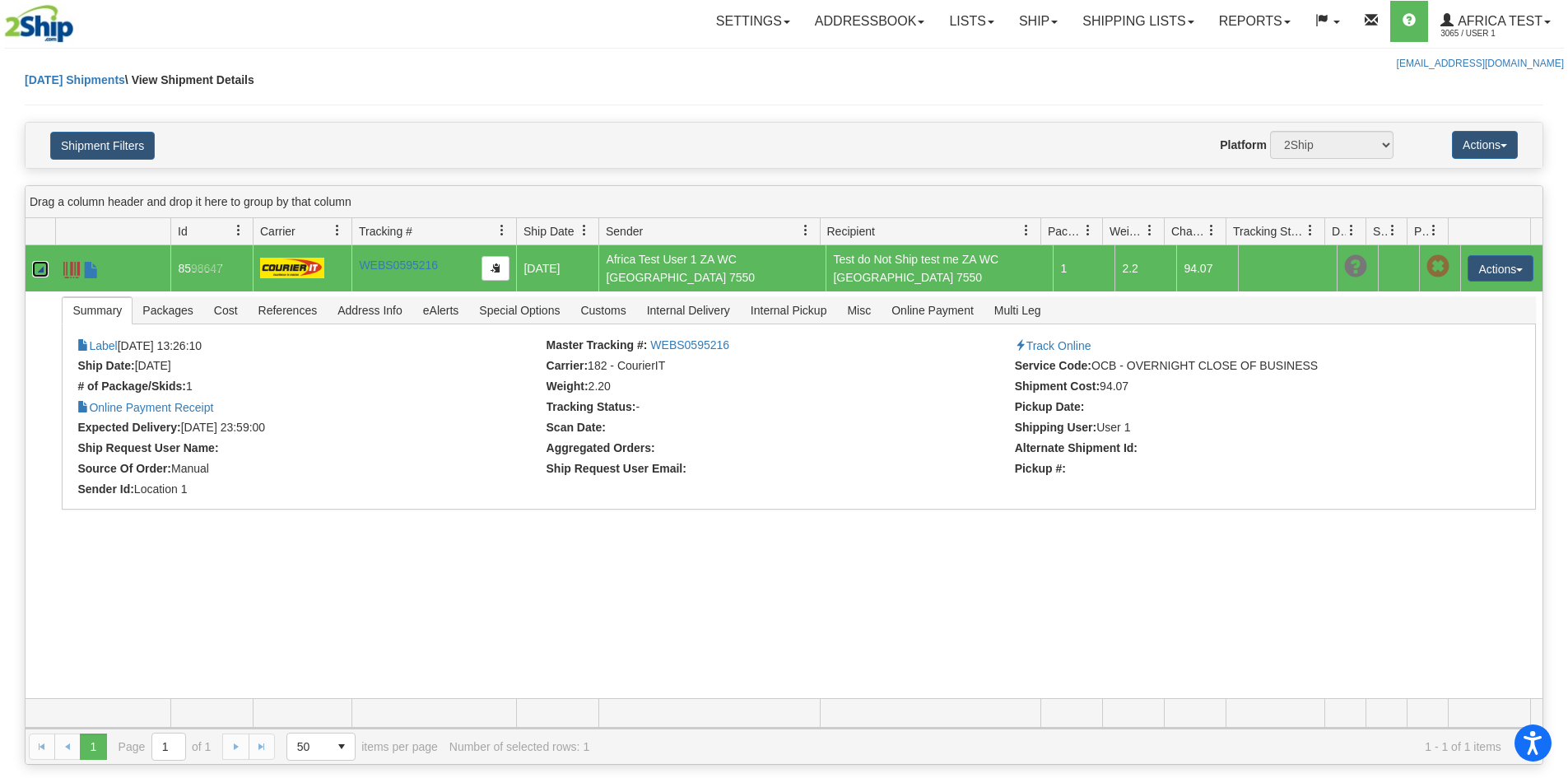
drag, startPoint x: 222, startPoint y: 272, endPoint x: 159, endPoint y: 273, distance: 63.0
click at [159, 273] on tr "8598647 3065 WEBS0595216 WEBS0595216 2025-09-23 2025-09-23 13:26:10 Africa Test…" at bounding box center [784, 268] width 1517 height 46
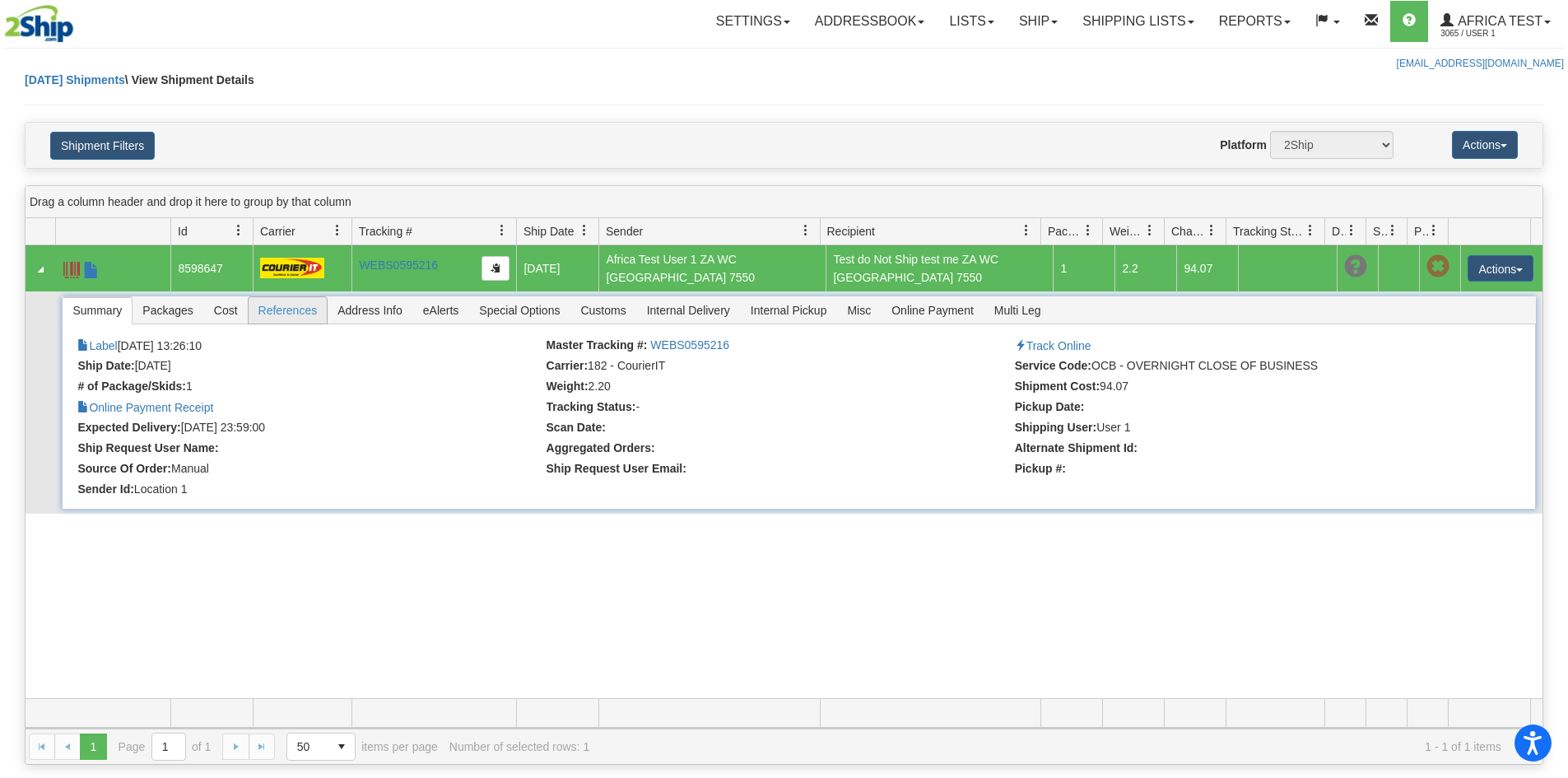
click at [302, 303] on span "References" at bounding box center [288, 310] width 79 height 26
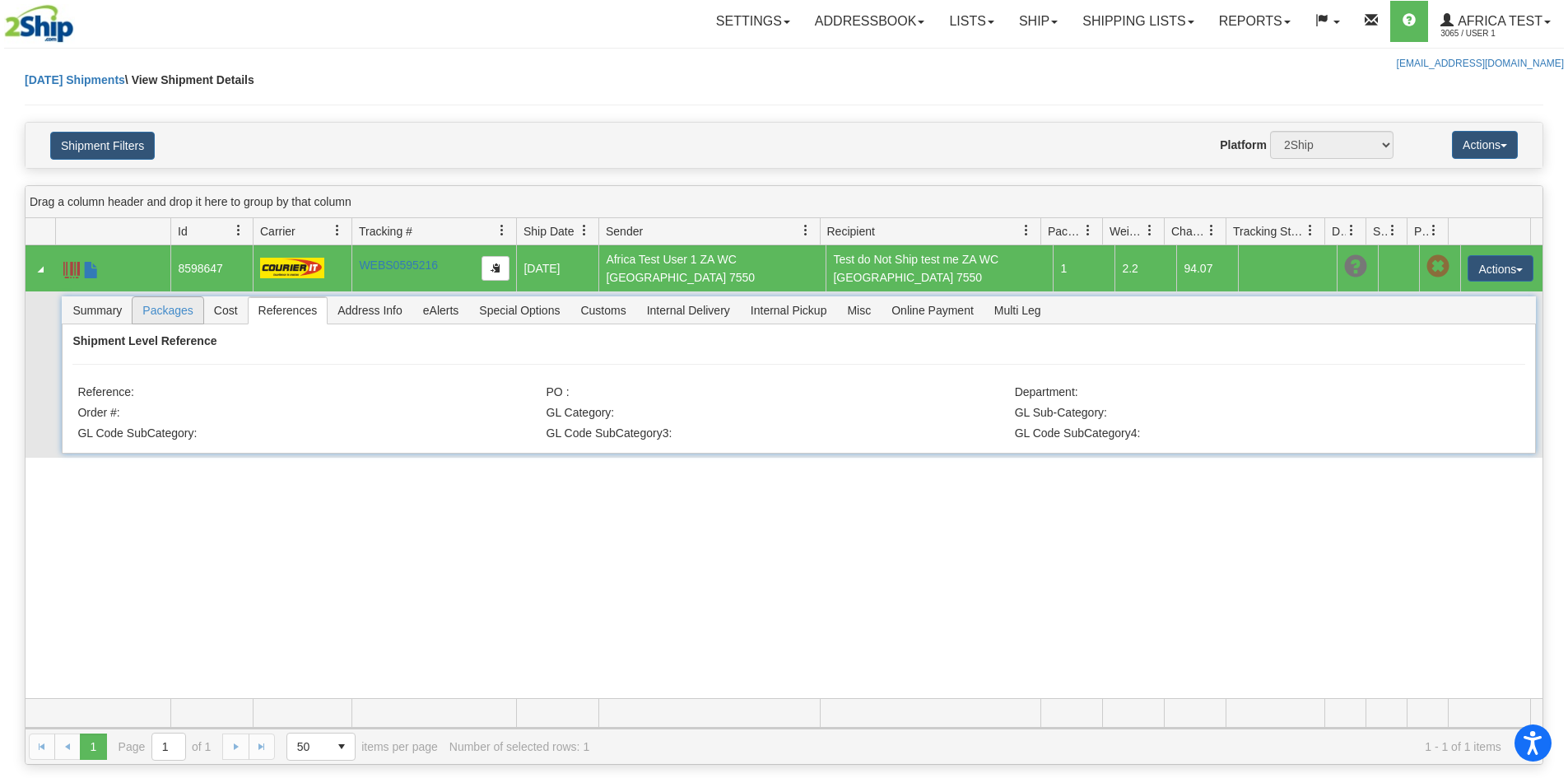
click at [180, 316] on span "Packages" at bounding box center [167, 310] width 70 height 26
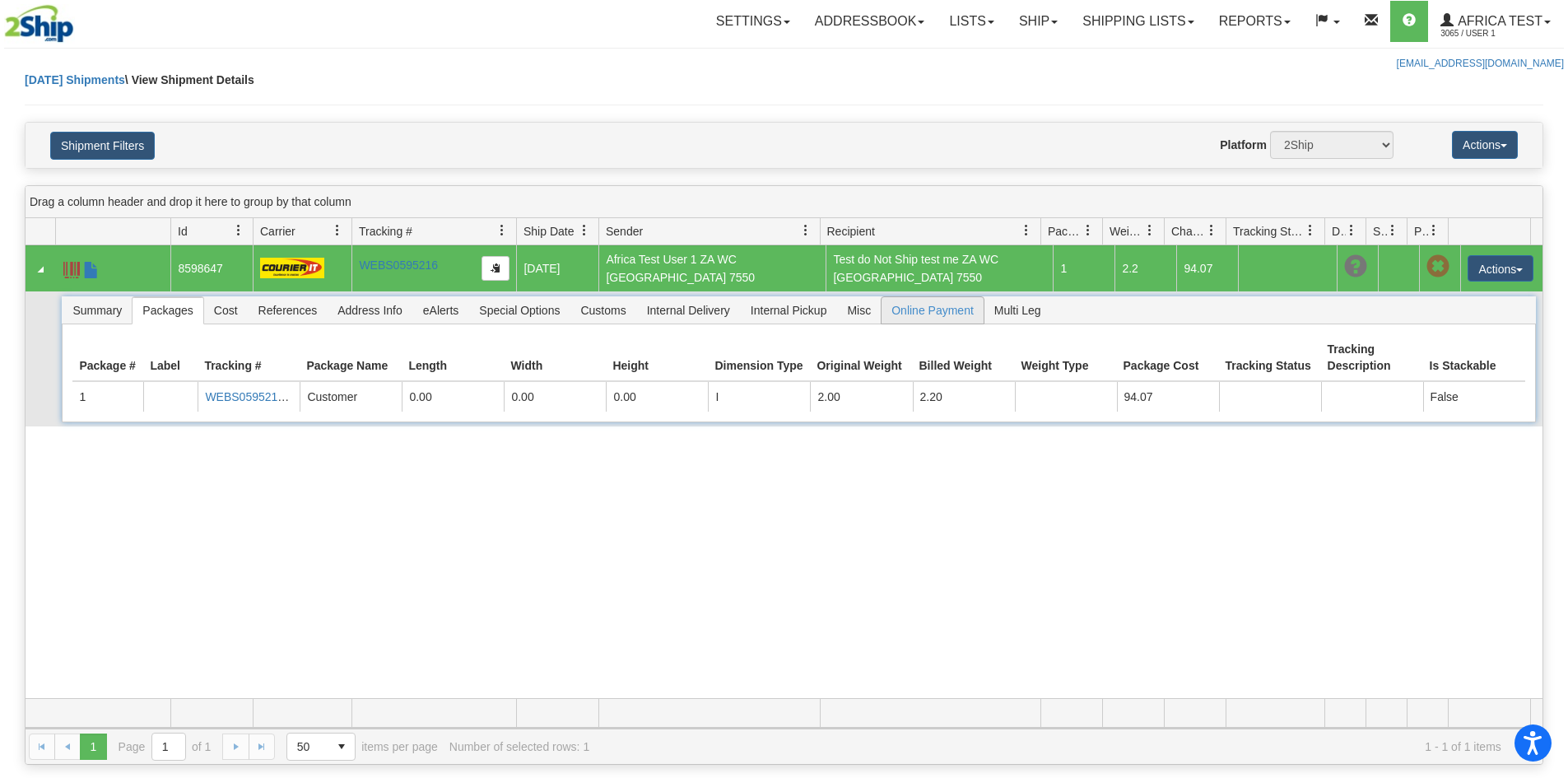
click at [929, 308] on span "Online Payment" at bounding box center [933, 310] width 102 height 26
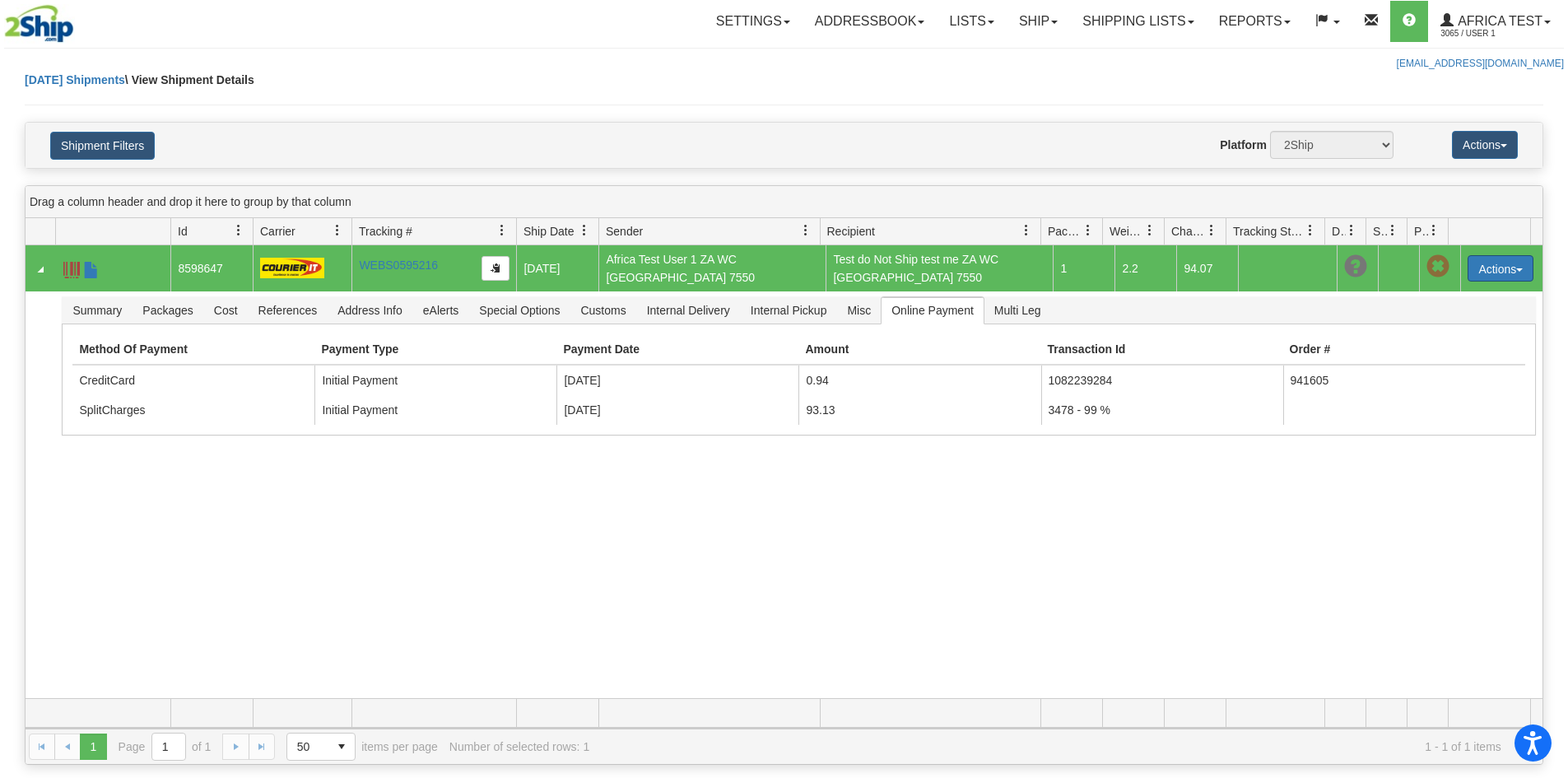
click at [1480, 263] on button "Actions" at bounding box center [1500, 268] width 66 height 26
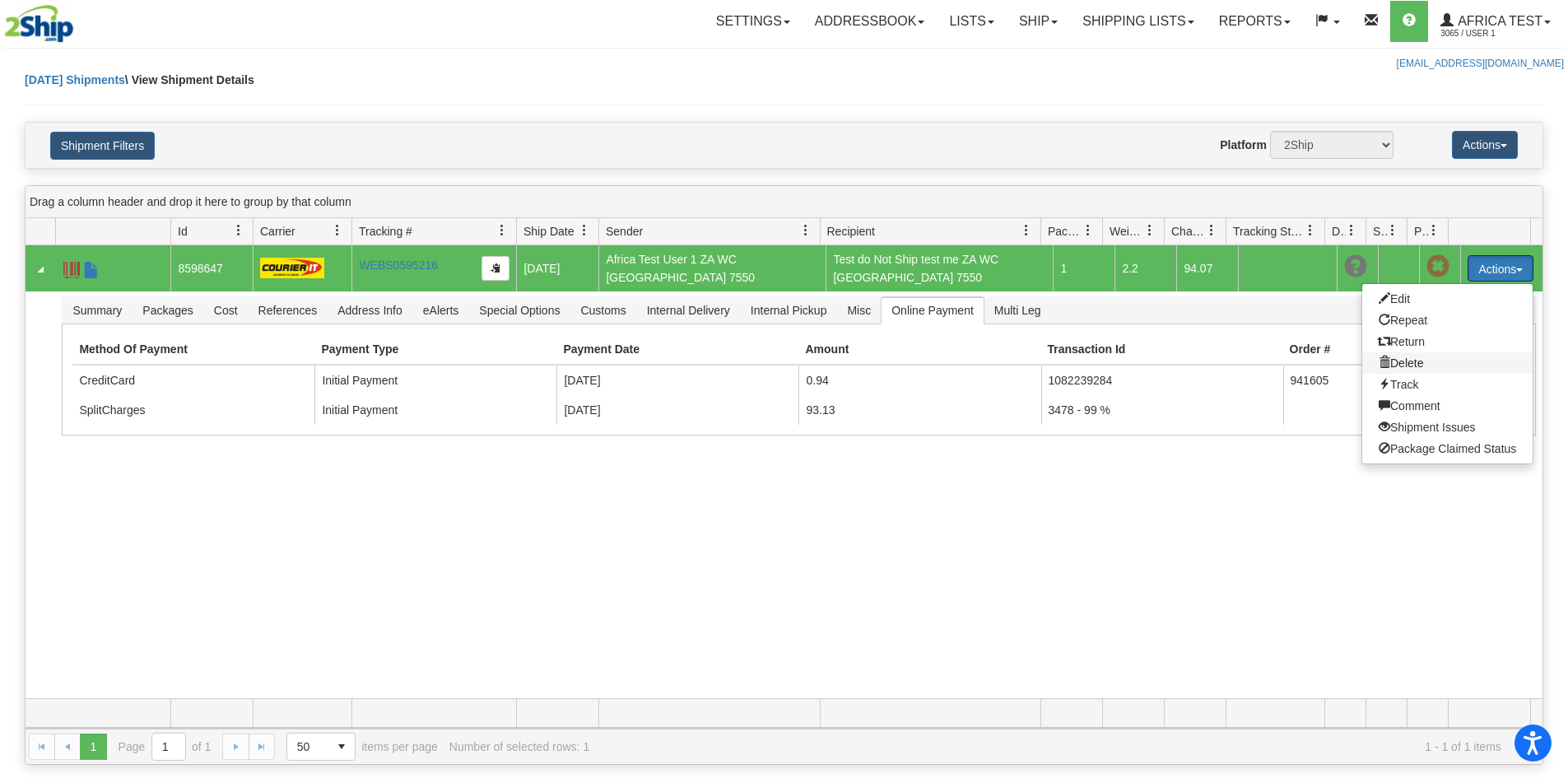
click at [1379, 358] on span at bounding box center [1384, 362] width 12 height 12
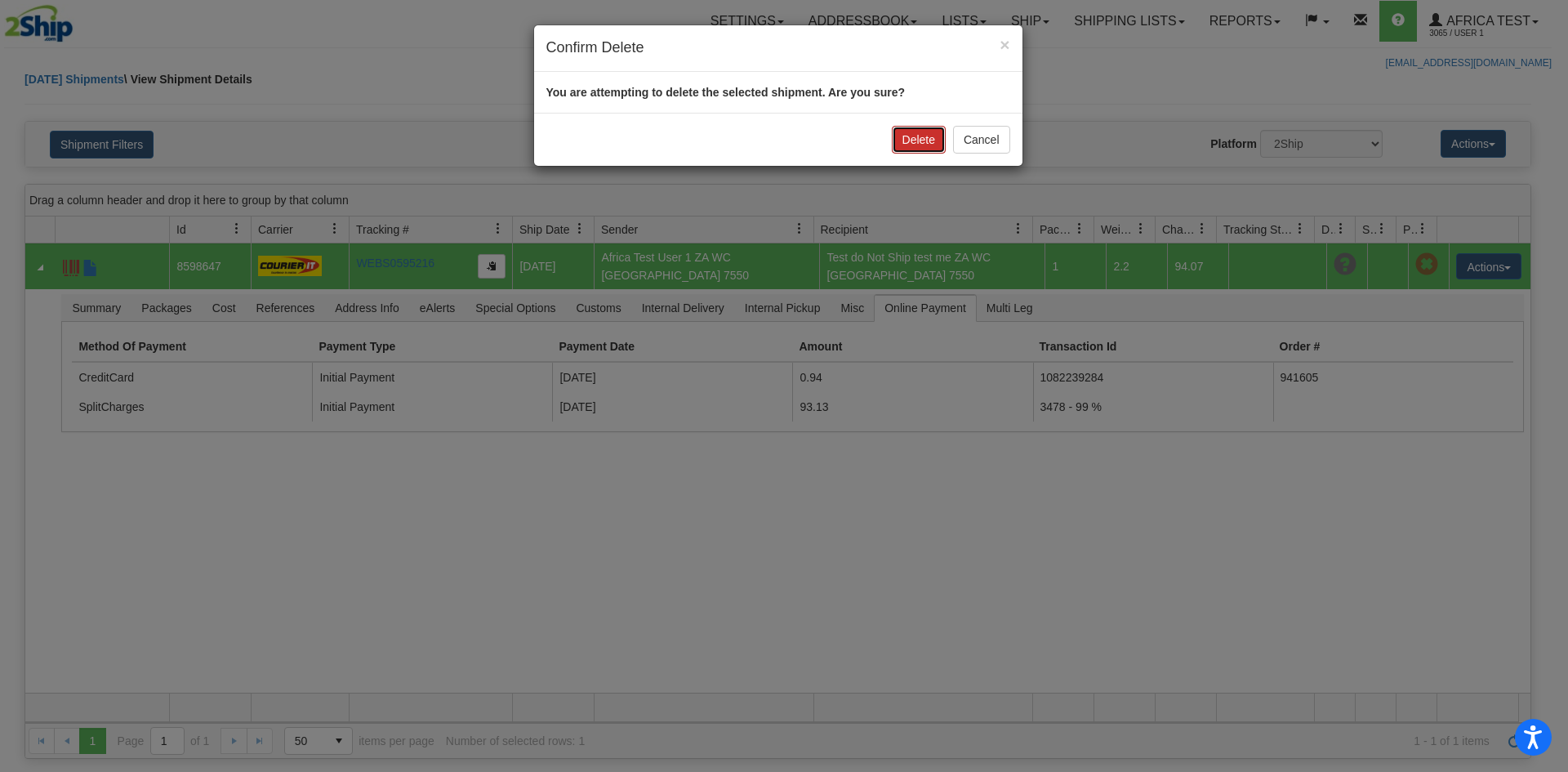
click at [908, 144] on button "Delete" at bounding box center [919, 140] width 54 height 28
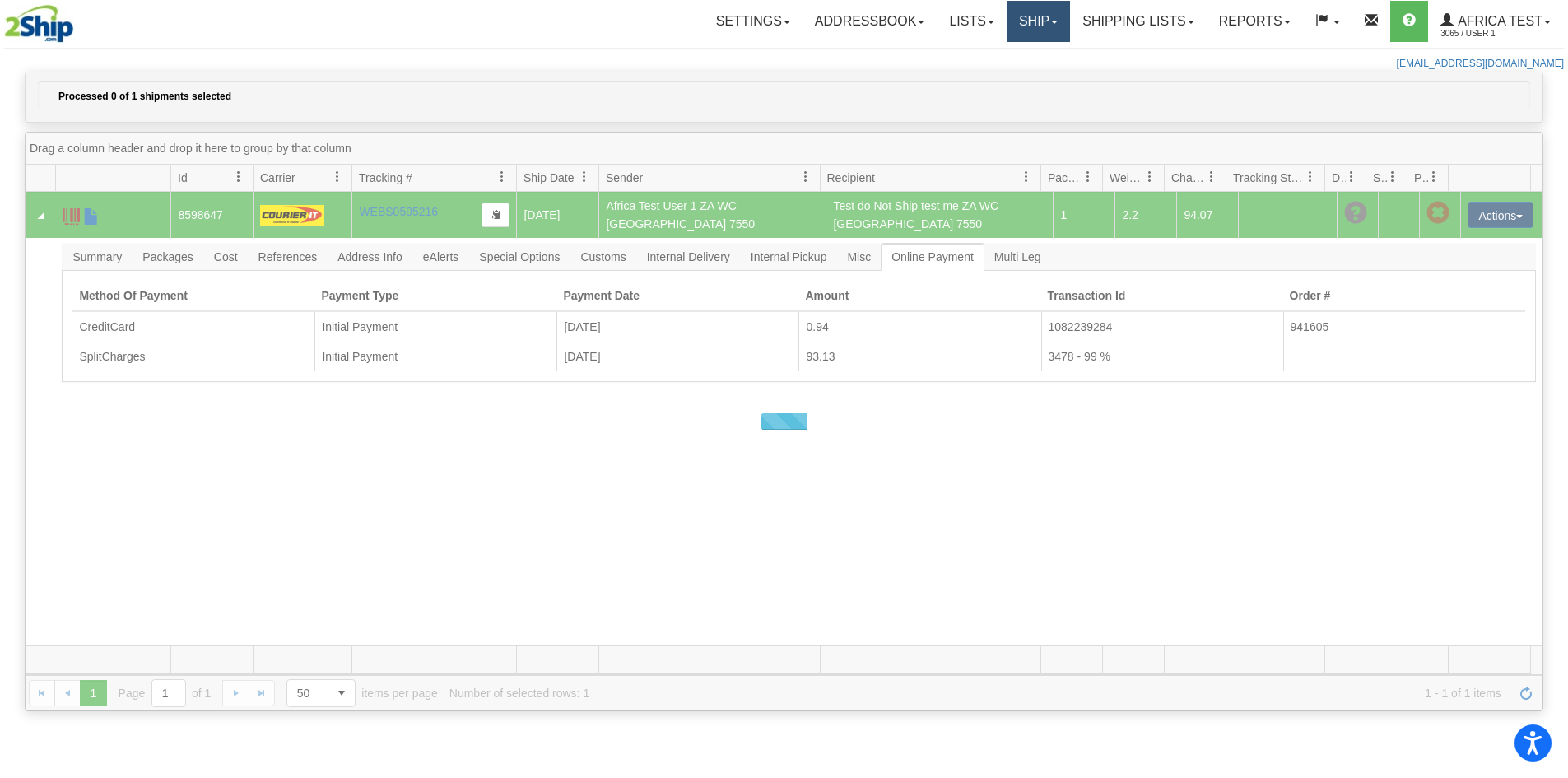
click at [1038, 25] on link "Ship" at bounding box center [1038, 21] width 63 height 41
click at [997, 84] on link "Ship Wizard" at bounding box center [995, 79] width 149 height 21
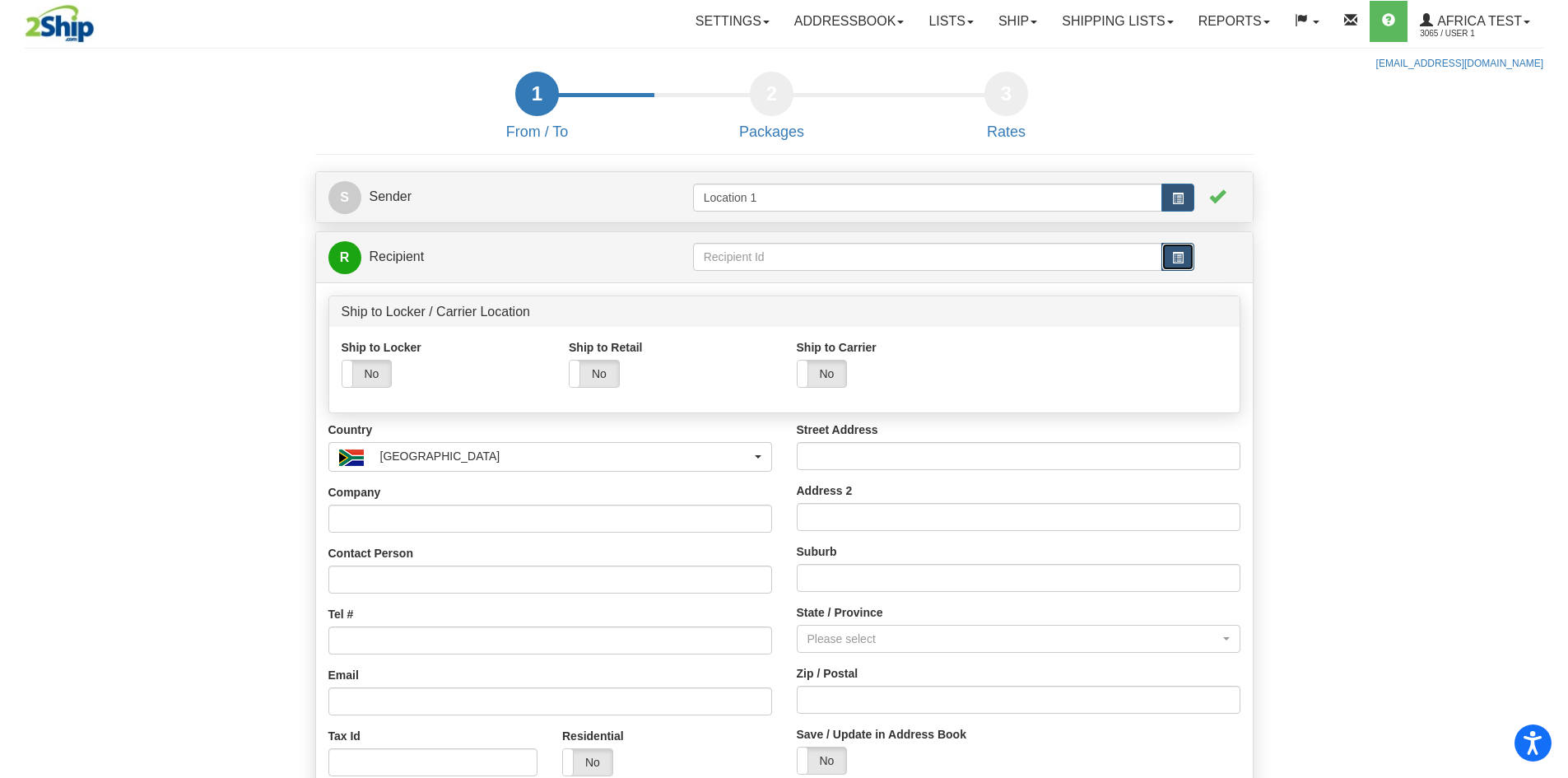
click at [1173, 256] on span "button" at bounding box center [1178, 258] width 12 height 12
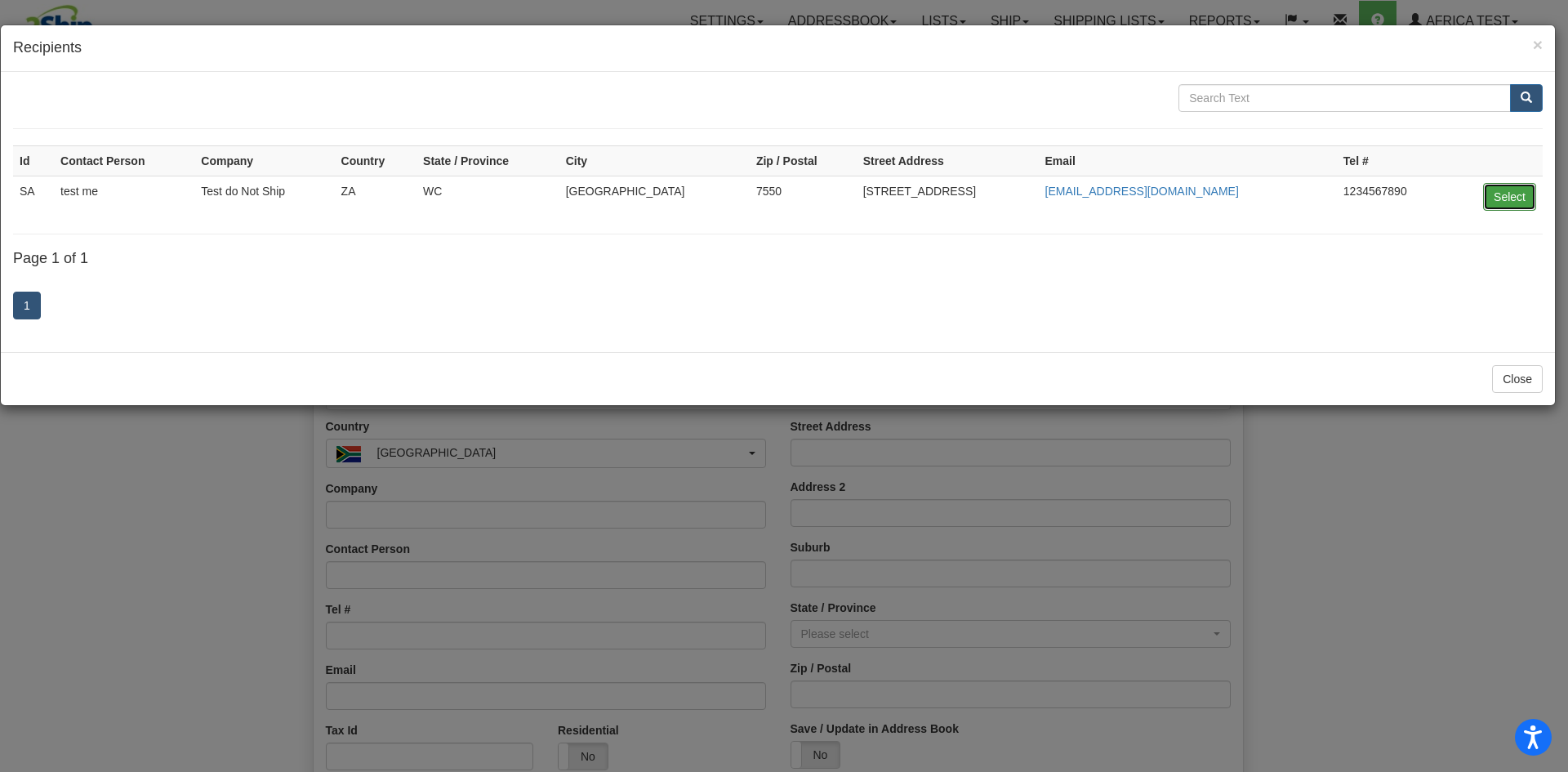
click at [1515, 183] on button "Select" at bounding box center [1509, 197] width 53 height 28
type input "SA"
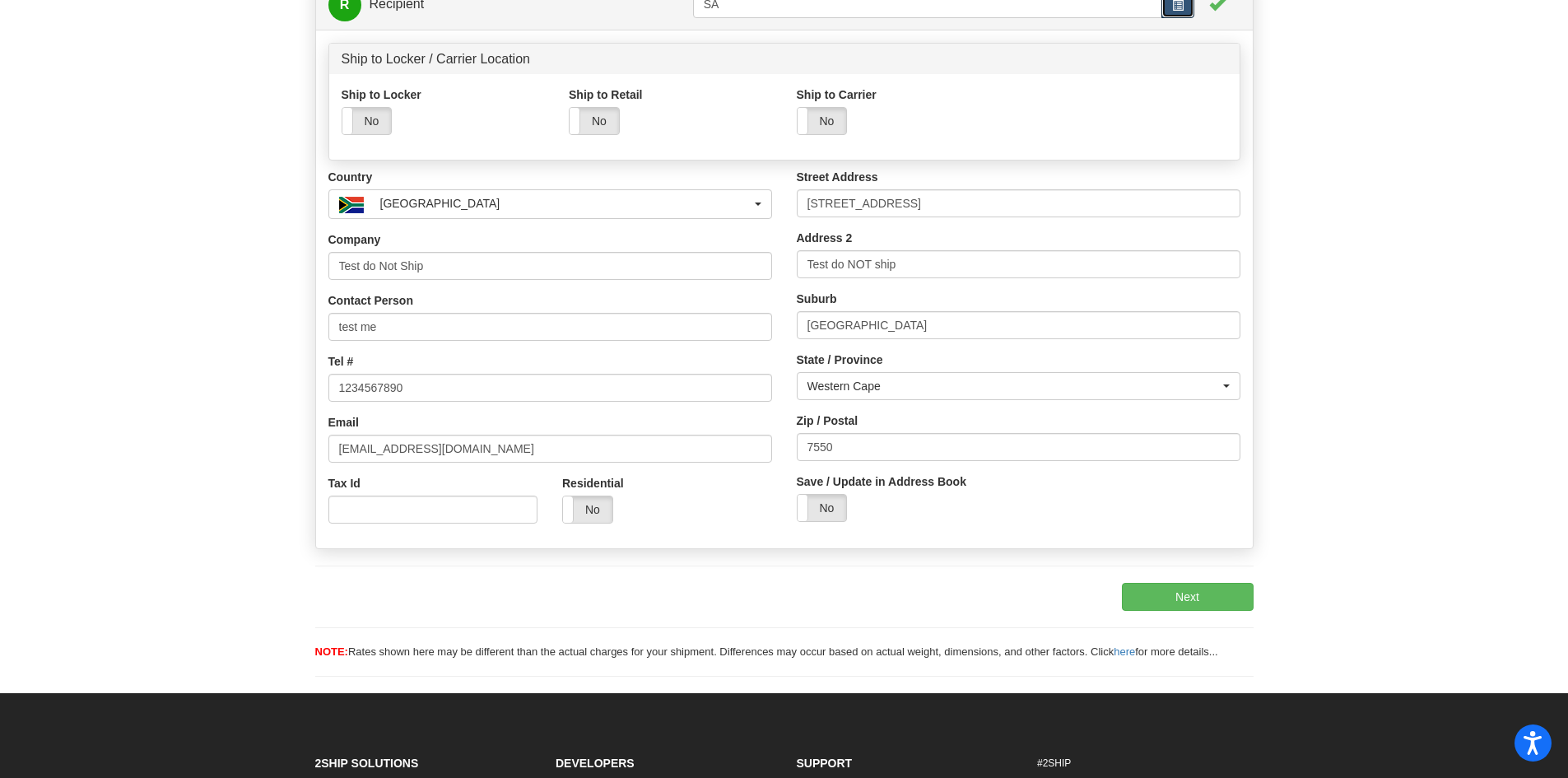
scroll to position [329, 0]
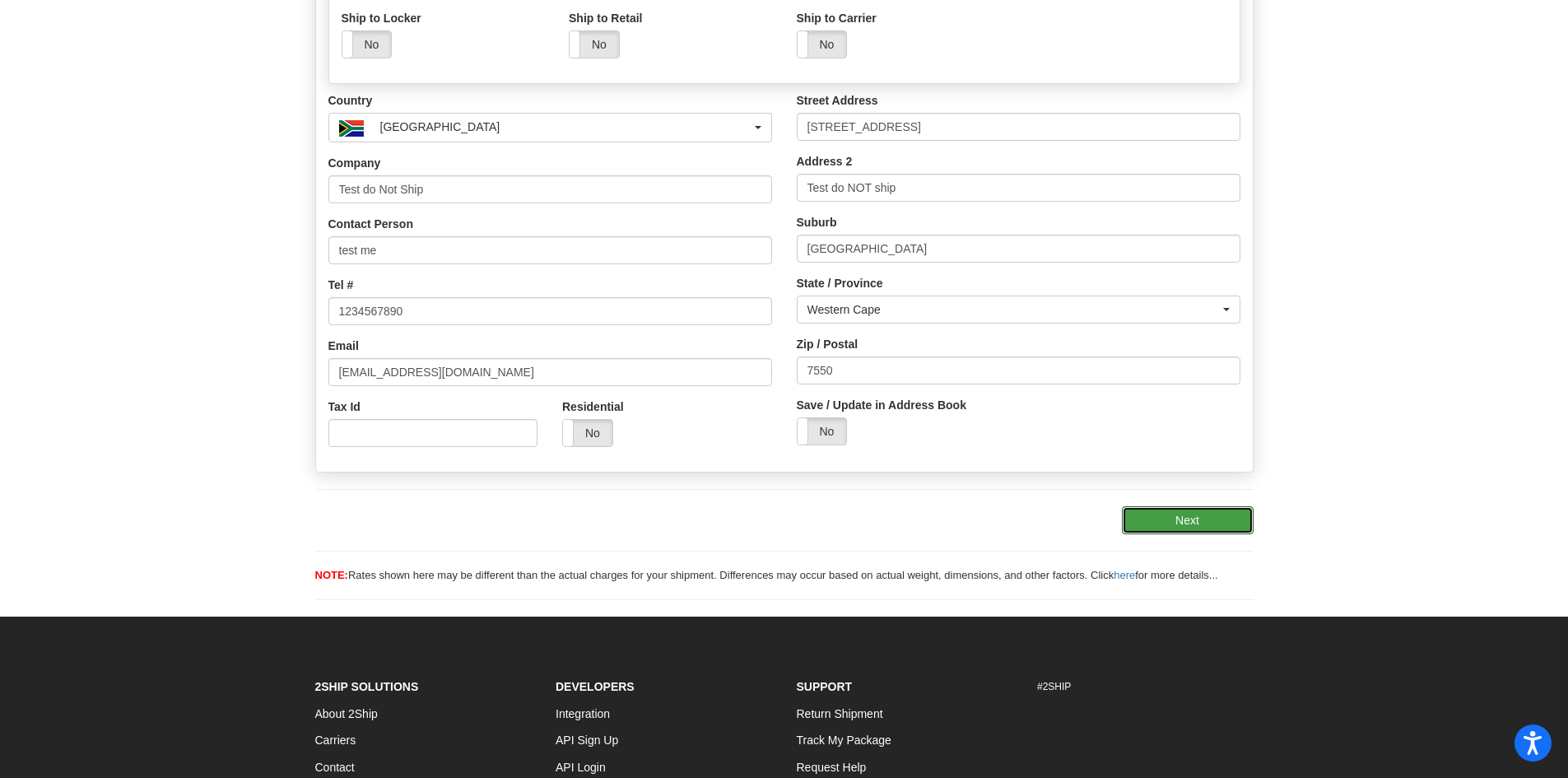
click at [1183, 515] on button "Next" at bounding box center [1188, 520] width 132 height 28
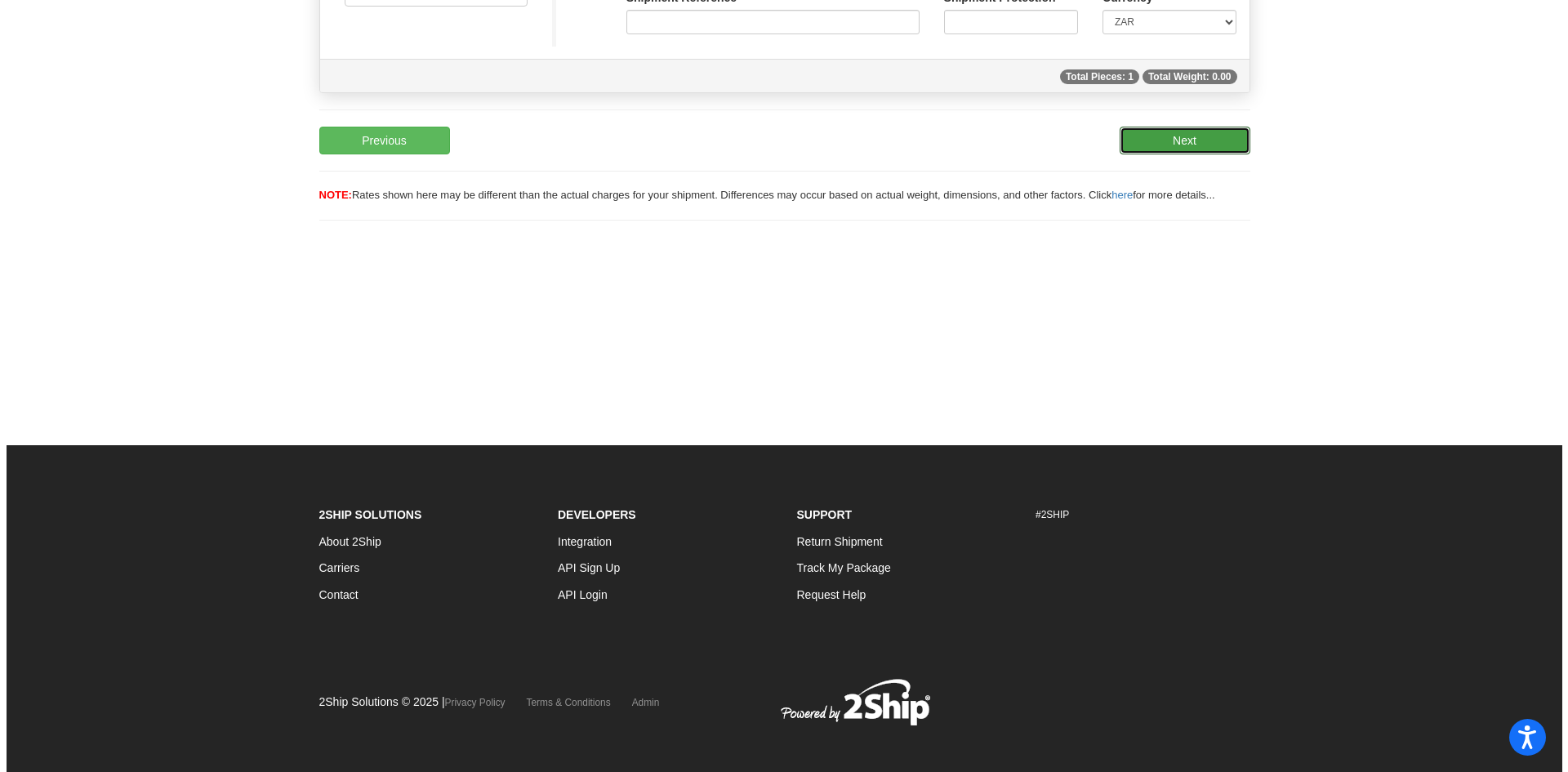
scroll to position [0, 0]
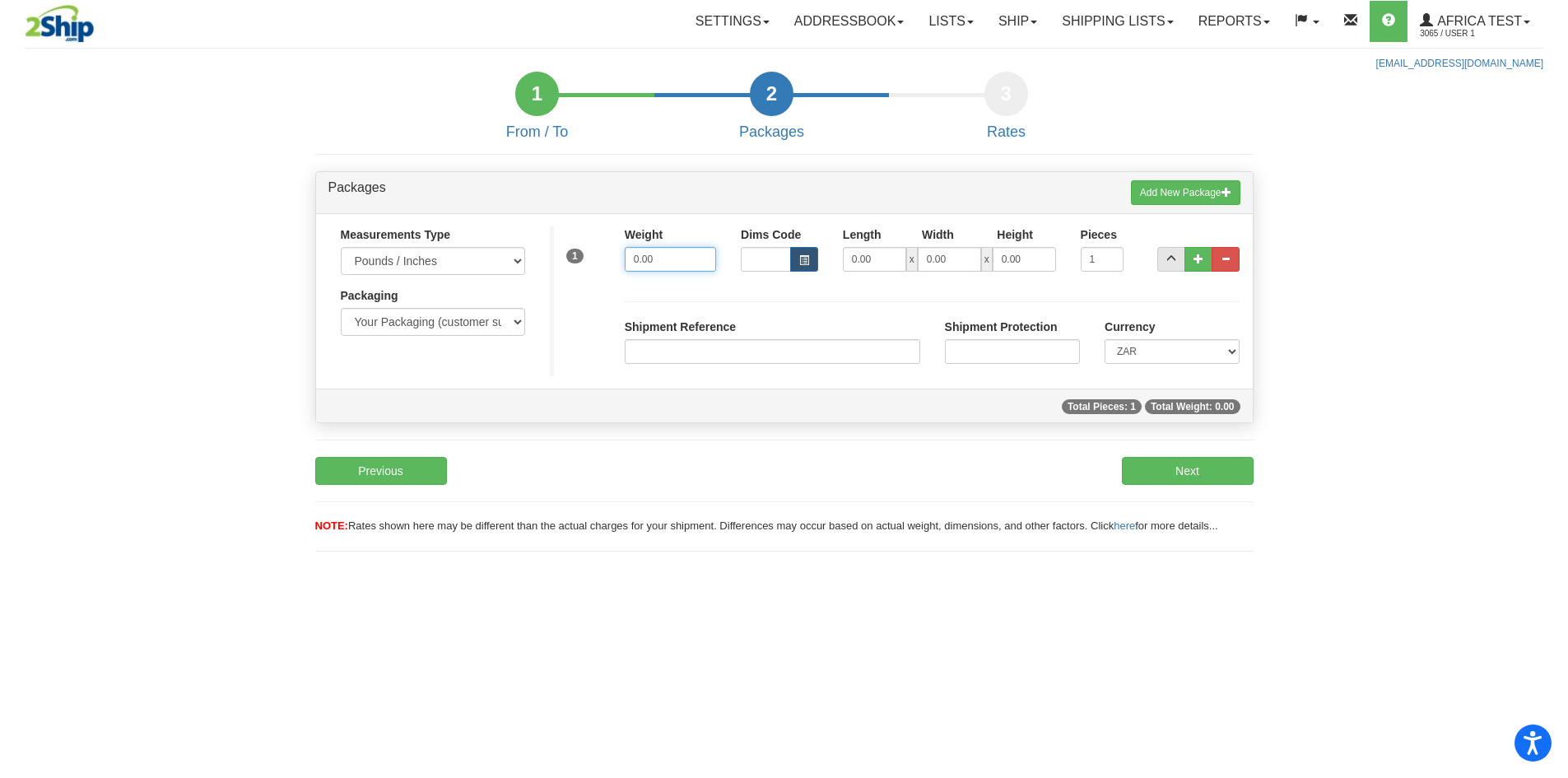
drag, startPoint x: 686, startPoint y: 266, endPoint x: 612, endPoint y: 253, distance: 75.1
click at [613, 253] on div "Weight 0.00" at bounding box center [670, 255] width 116 height 58
type input "5.00"
click at [1183, 468] on button "Next" at bounding box center [1188, 471] width 132 height 28
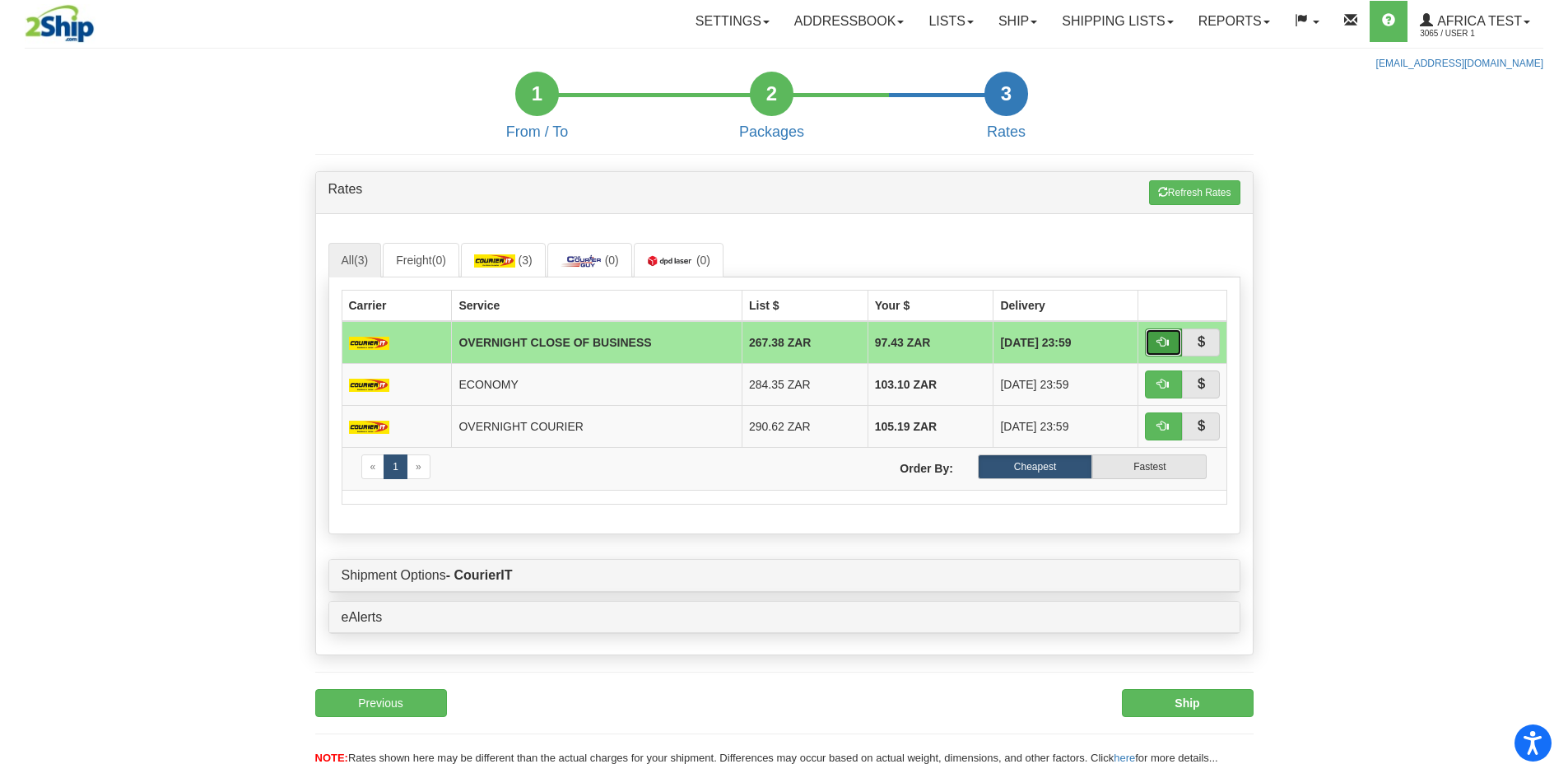
click at [1160, 334] on button "button" at bounding box center [1164, 342] width 38 height 28
type input "OCB"
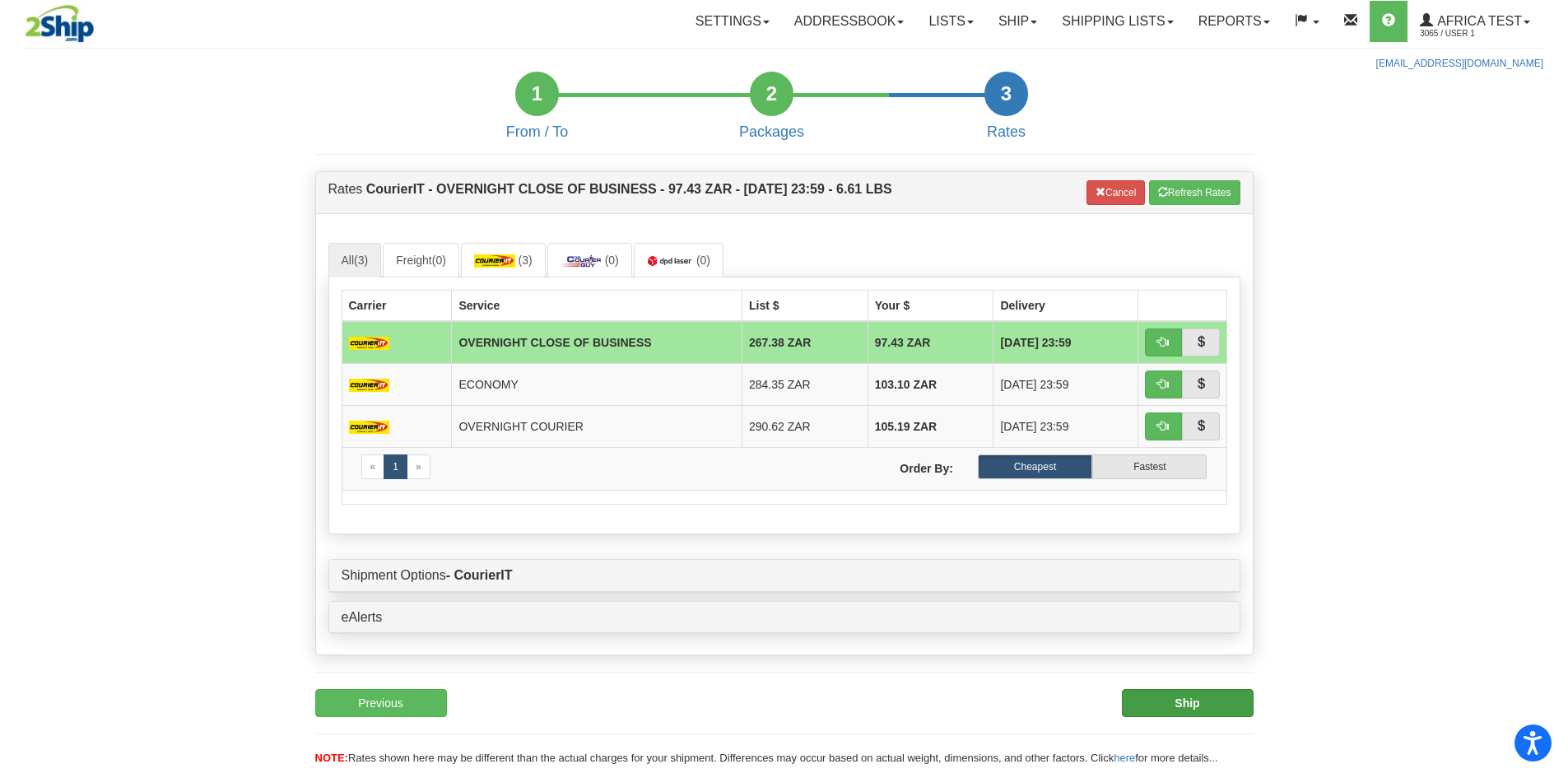
drag, startPoint x: 1216, startPoint y: 682, endPoint x: 1211, endPoint y: 689, distance: 8.6
click at [1216, 682] on div "S Sender Location 1 × No" at bounding box center [785, 468] width 964 height 663
click at [1204, 698] on button "Ship" at bounding box center [1188, 703] width 132 height 28
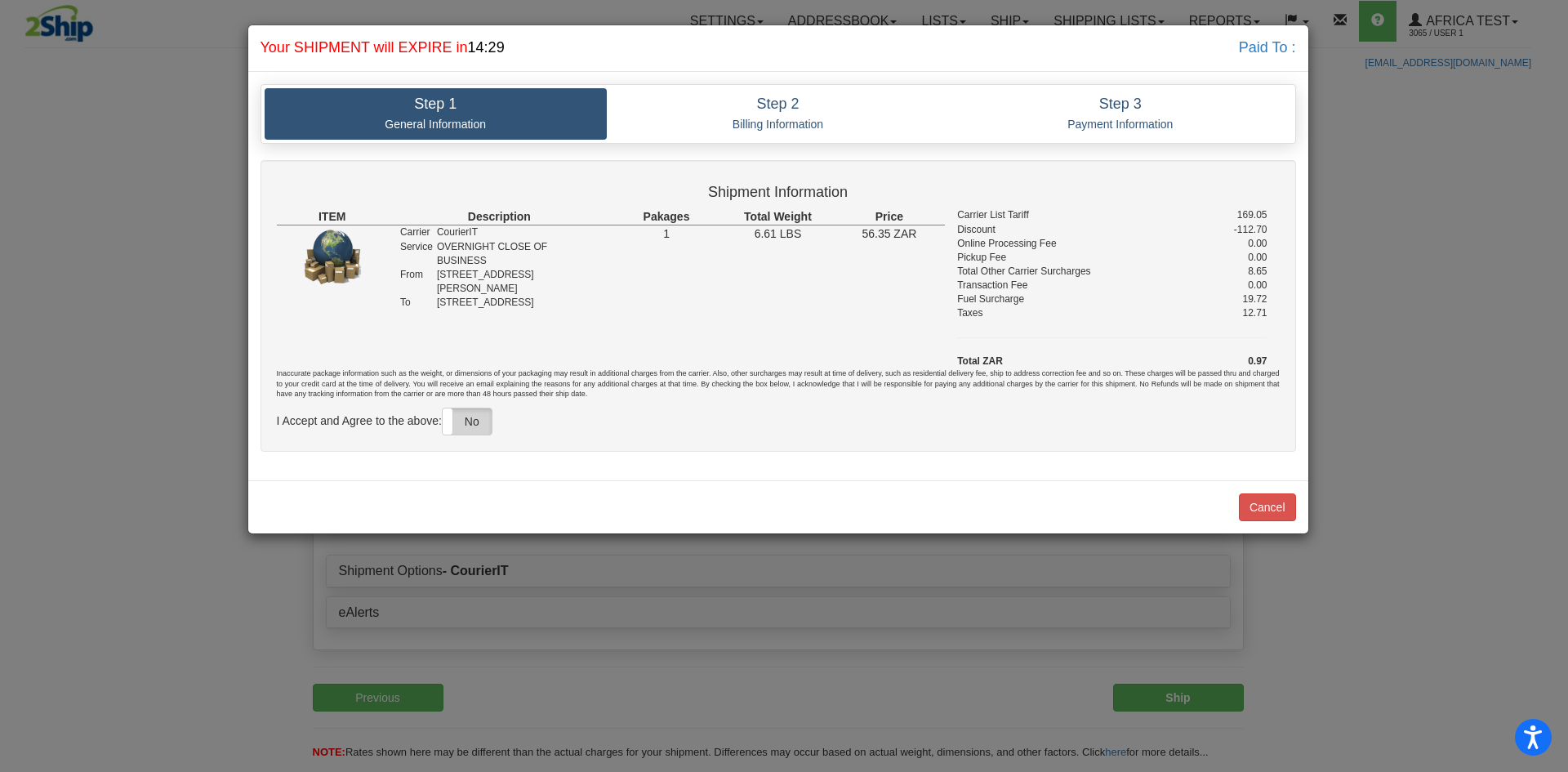
click at [485, 431] on label "No" at bounding box center [467, 422] width 49 height 26
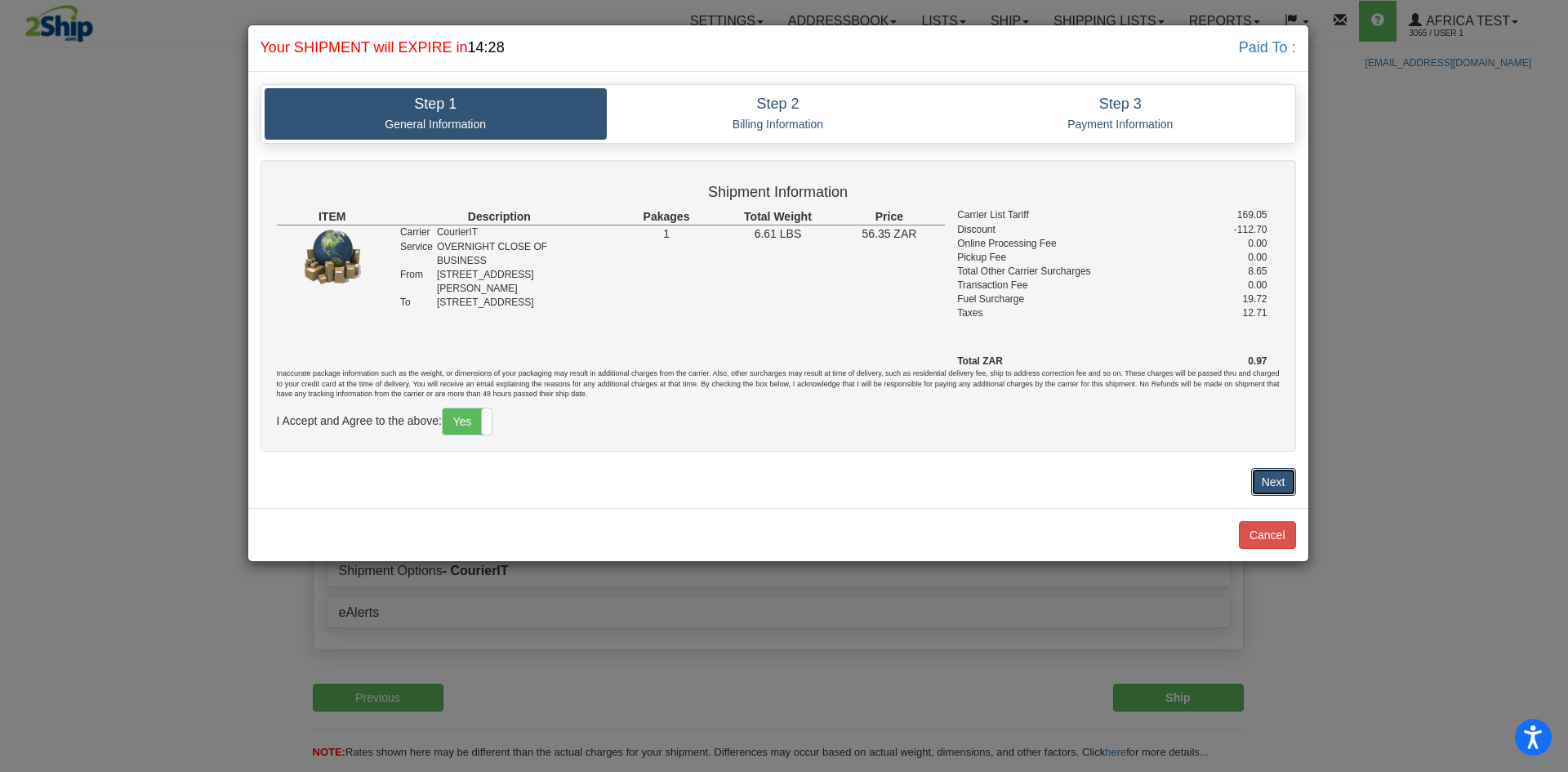
click at [1286, 479] on button "Next" at bounding box center [1273, 482] width 45 height 28
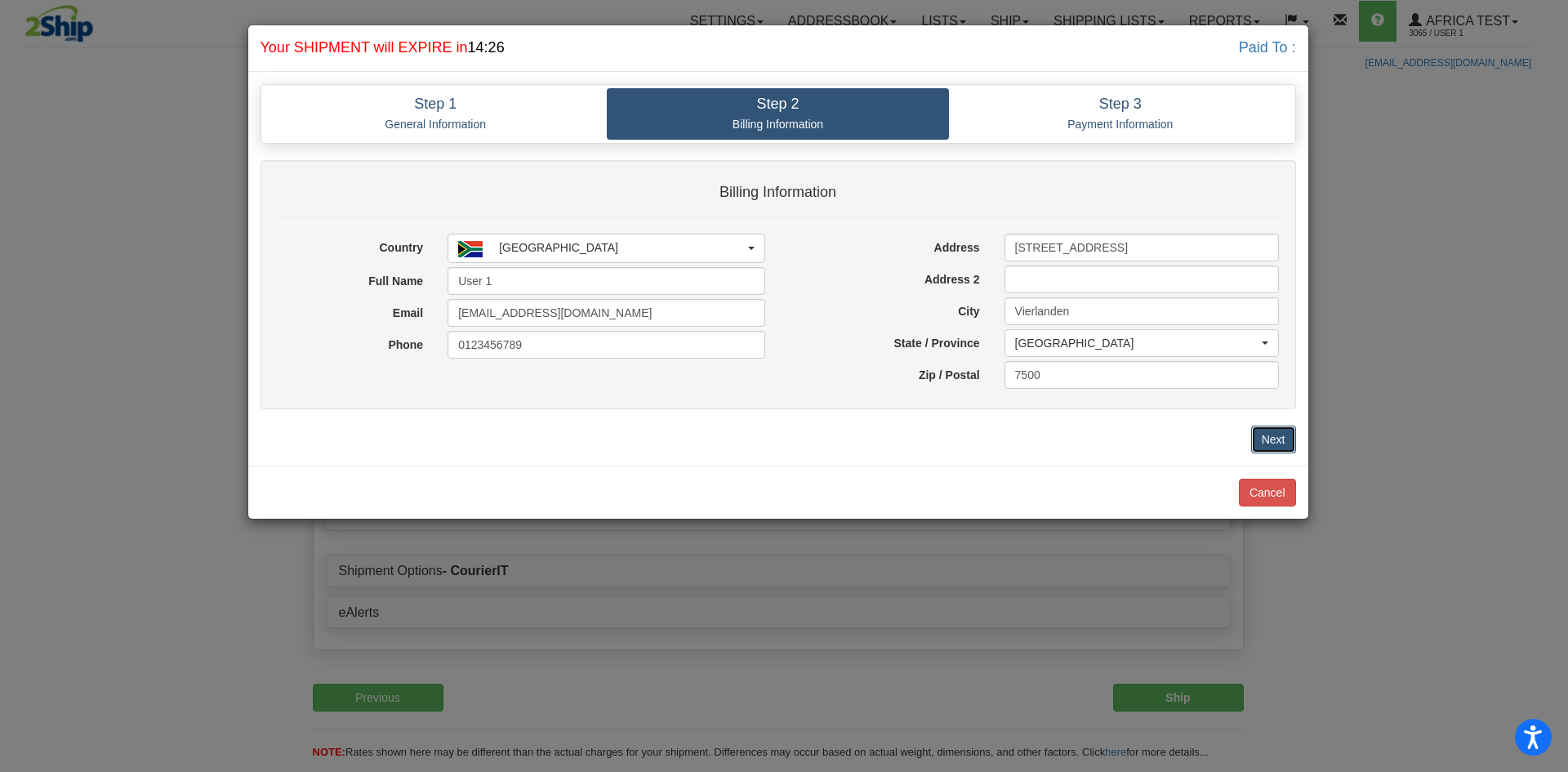
click at [1261, 442] on button "Next" at bounding box center [1273, 440] width 45 height 28
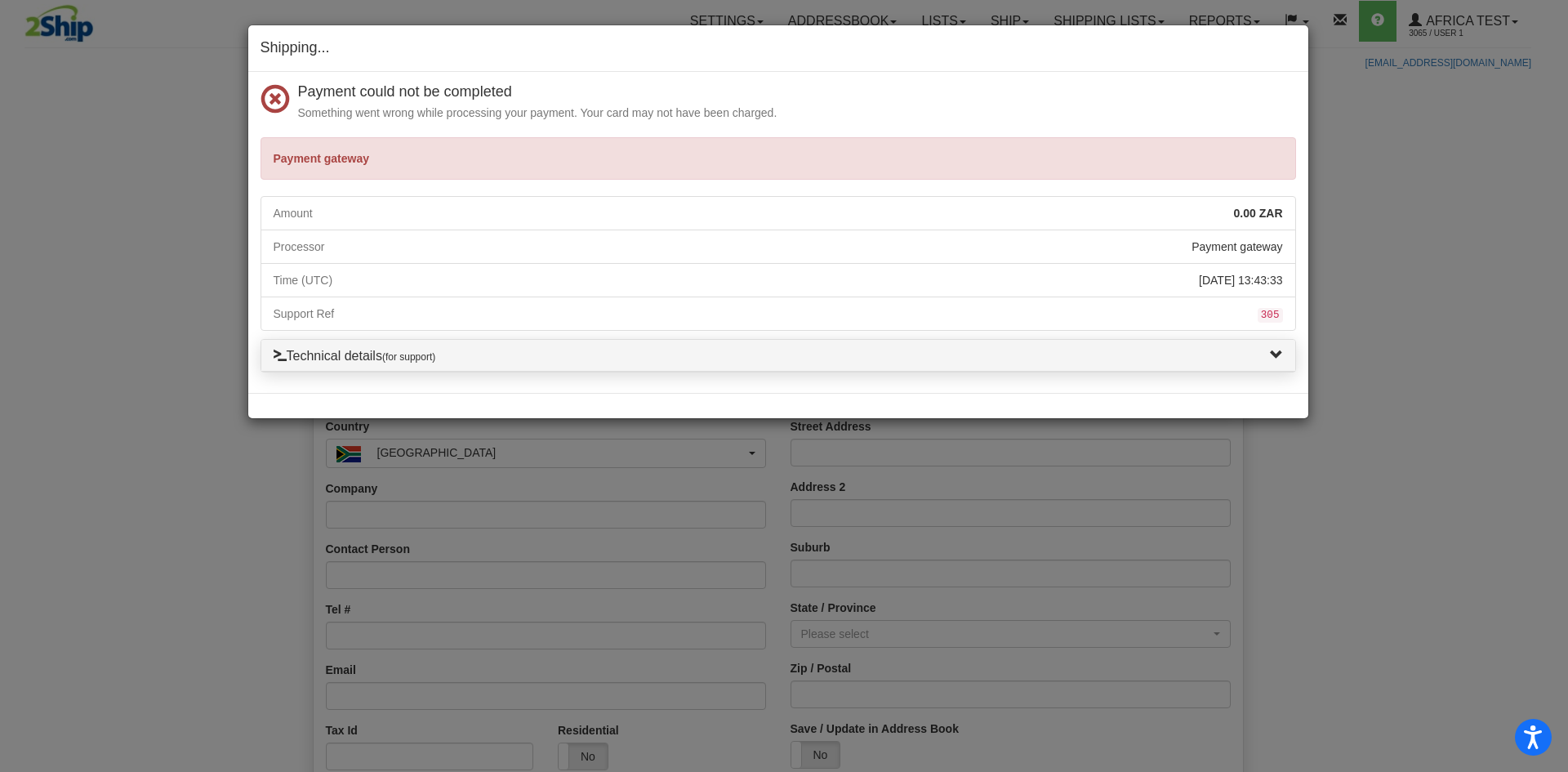
click at [713, 145] on div "Payment gateway" at bounding box center [779, 158] width 1036 height 42
click at [551, 130] on div "Payment could not be completed Something went wrong while processing your payme…" at bounding box center [779, 232] width 1061 height 321
click at [607, 368] on div "Technical details (for support)" at bounding box center [779, 356] width 1034 height 33
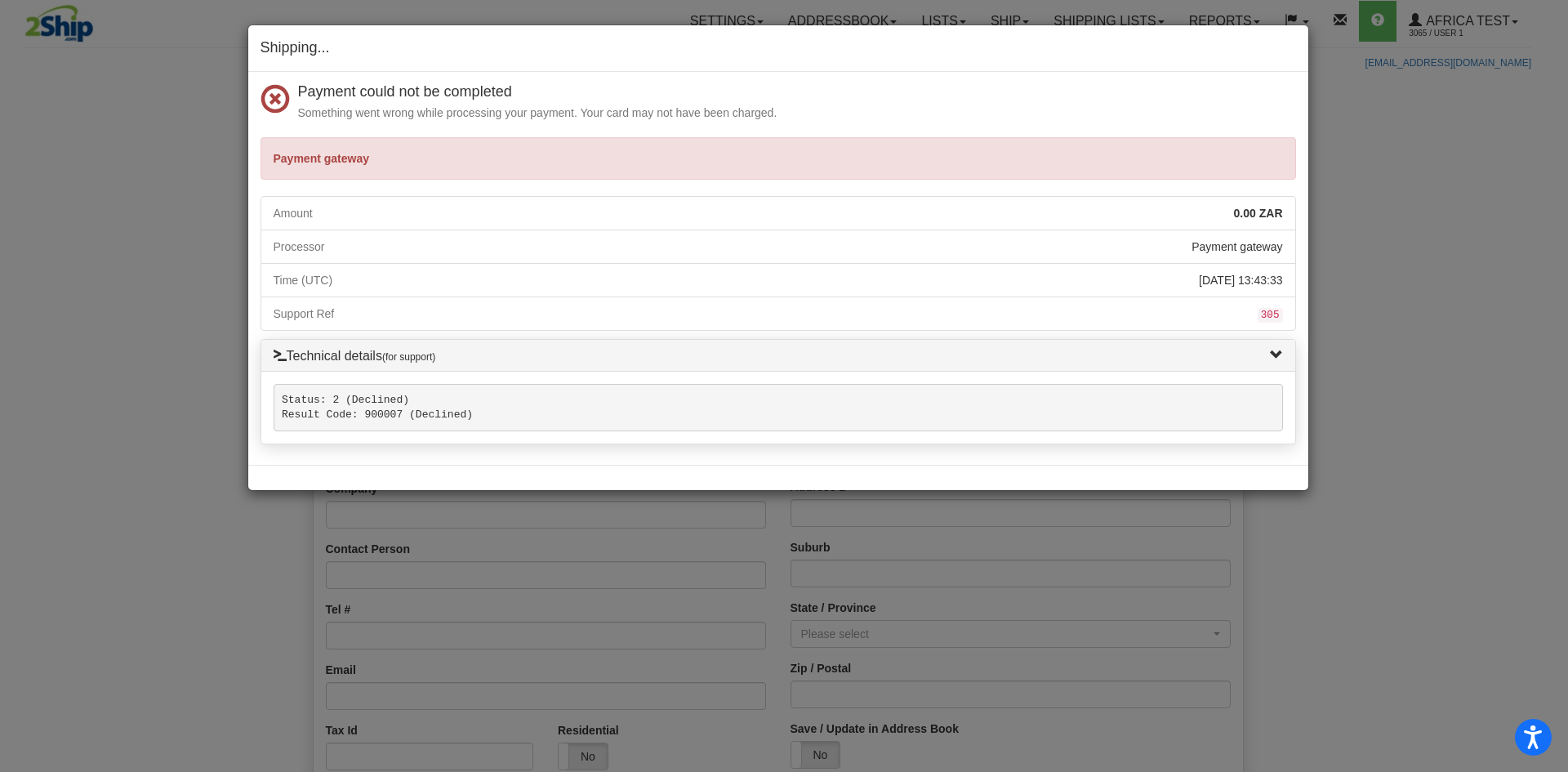
click at [275, 98] on span at bounding box center [275, 100] width 29 height 29
click at [587, 88] on h4 "Payment could not be completed" at bounding box center [797, 92] width 998 height 16
click at [945, 114] on p "Something went wrong while processing your payment. Your card may not have been…" at bounding box center [797, 113] width 998 height 16
click at [1378, 196] on div "Shipping... Your SHIPMENT will EXPIRE in Payment could not be completed Somethi…" at bounding box center [784, 386] width 1568 height 772
click at [989, 312] on li "Support Ref 305" at bounding box center [779, 314] width 1036 height 34
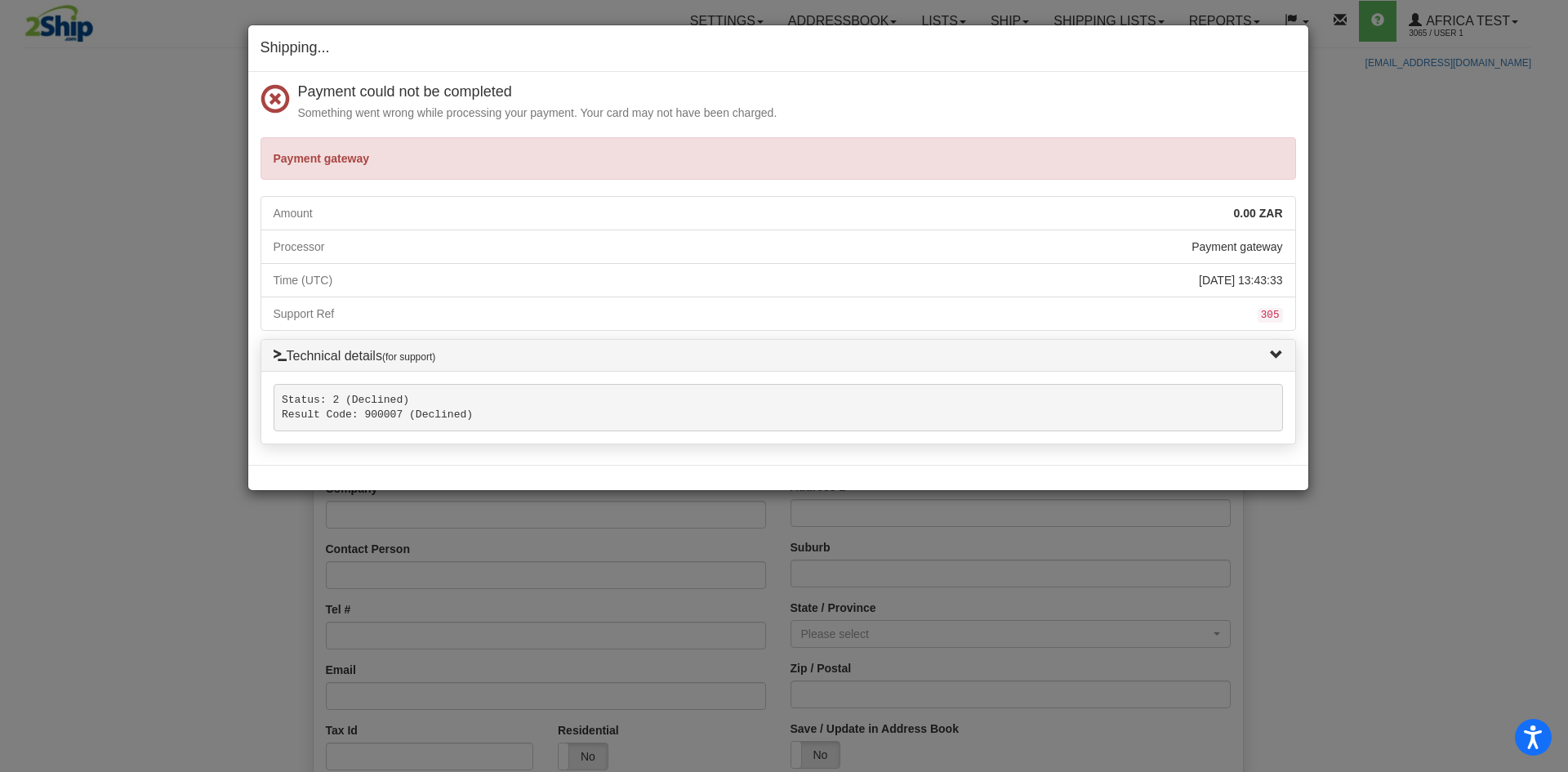
click at [1168, 371] on div "Technical details (for support)" at bounding box center [779, 356] width 1034 height 33
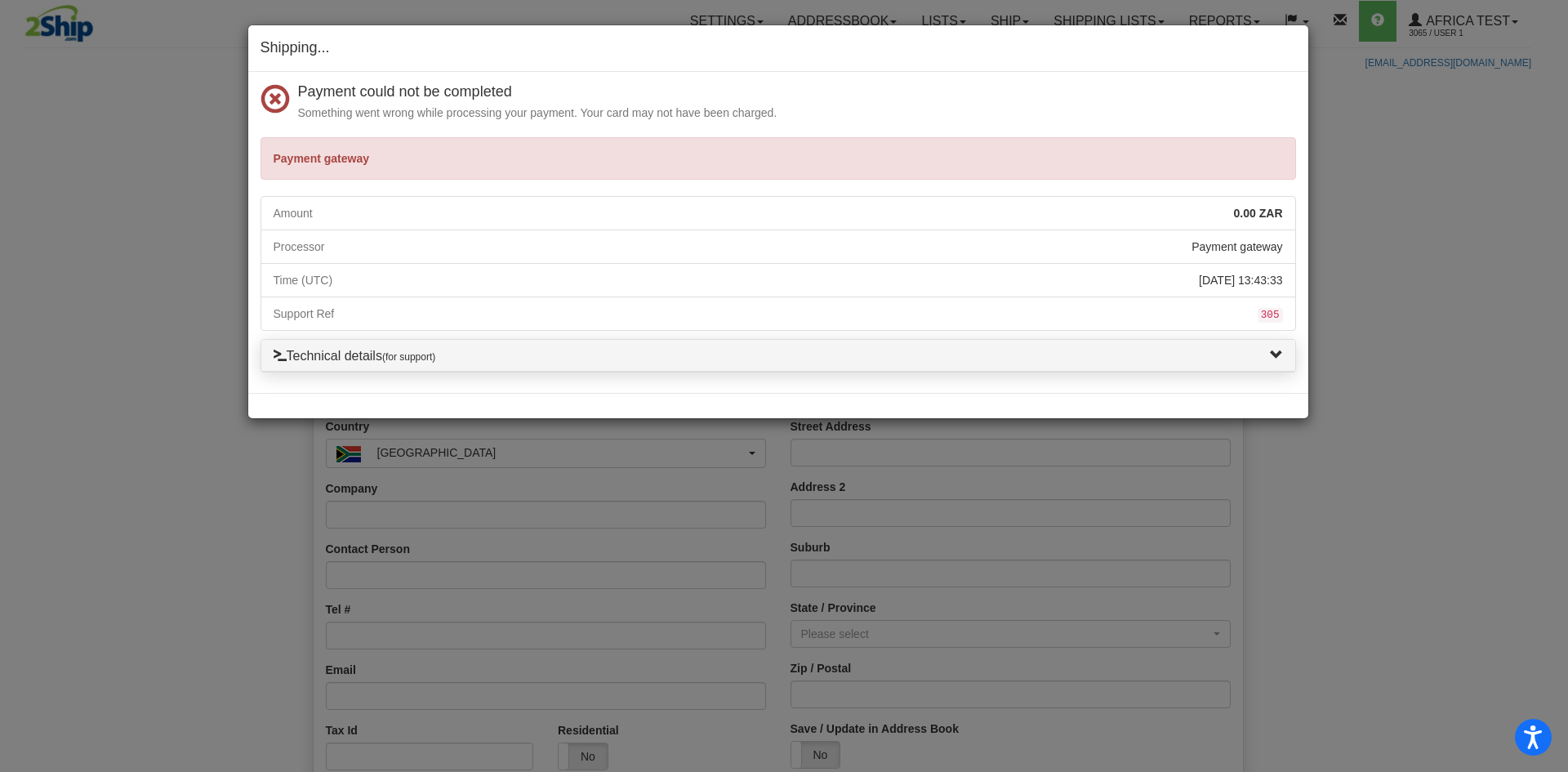
click at [1290, 359] on div "Technical details (for support)" at bounding box center [779, 356] width 1034 height 33
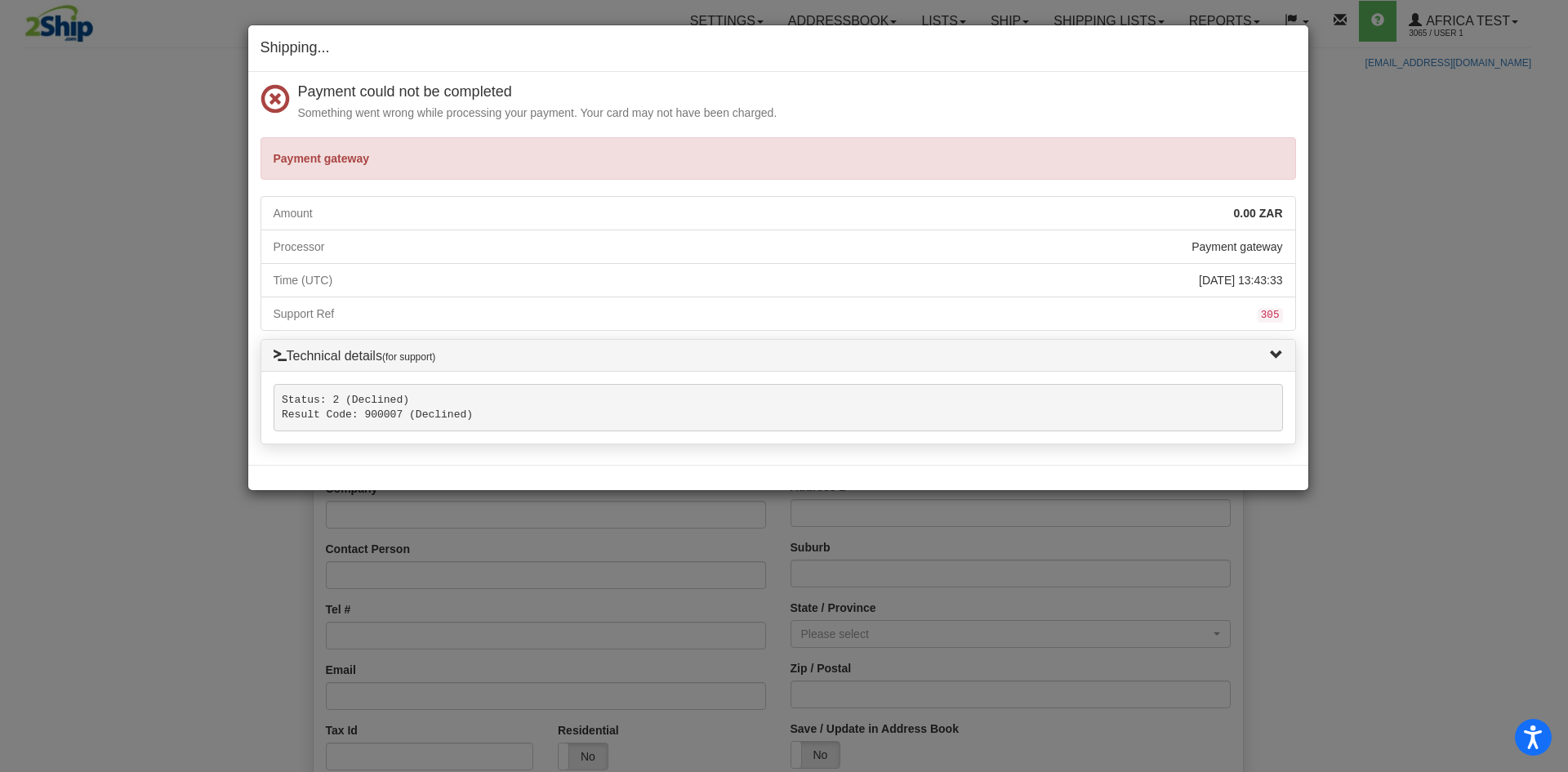
click at [780, 232] on li "Processor Payment gateway" at bounding box center [779, 247] width 1036 height 34
click at [649, 194] on div "Payment could not be completed Something went wrong while processing your payme…" at bounding box center [779, 269] width 1061 height 394
click at [641, 154] on div "Payment gateway" at bounding box center [779, 158] width 1036 height 42
click at [1408, 221] on div "Shipping... Your SHIPMENT will EXPIRE in Payment could not be completed Somethi…" at bounding box center [784, 386] width 1568 height 772
click at [1090, 419] on pre "Status: 2 (Declined) Result Code: 900007 (Declined)" at bounding box center [779, 408] width 1010 height 47
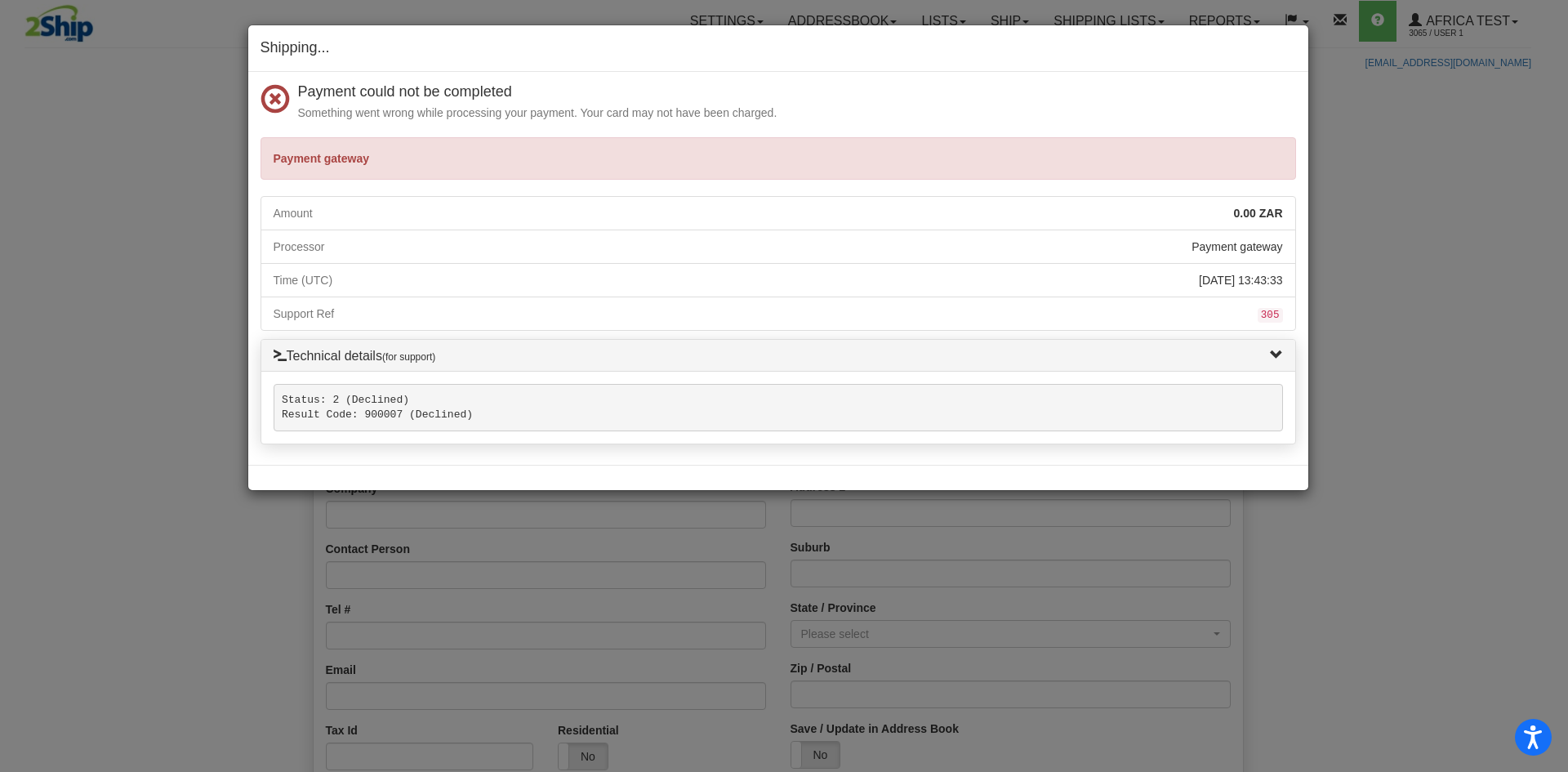
click at [1144, 355] on h5 "Technical details (for support)" at bounding box center [779, 355] width 1010 height 16
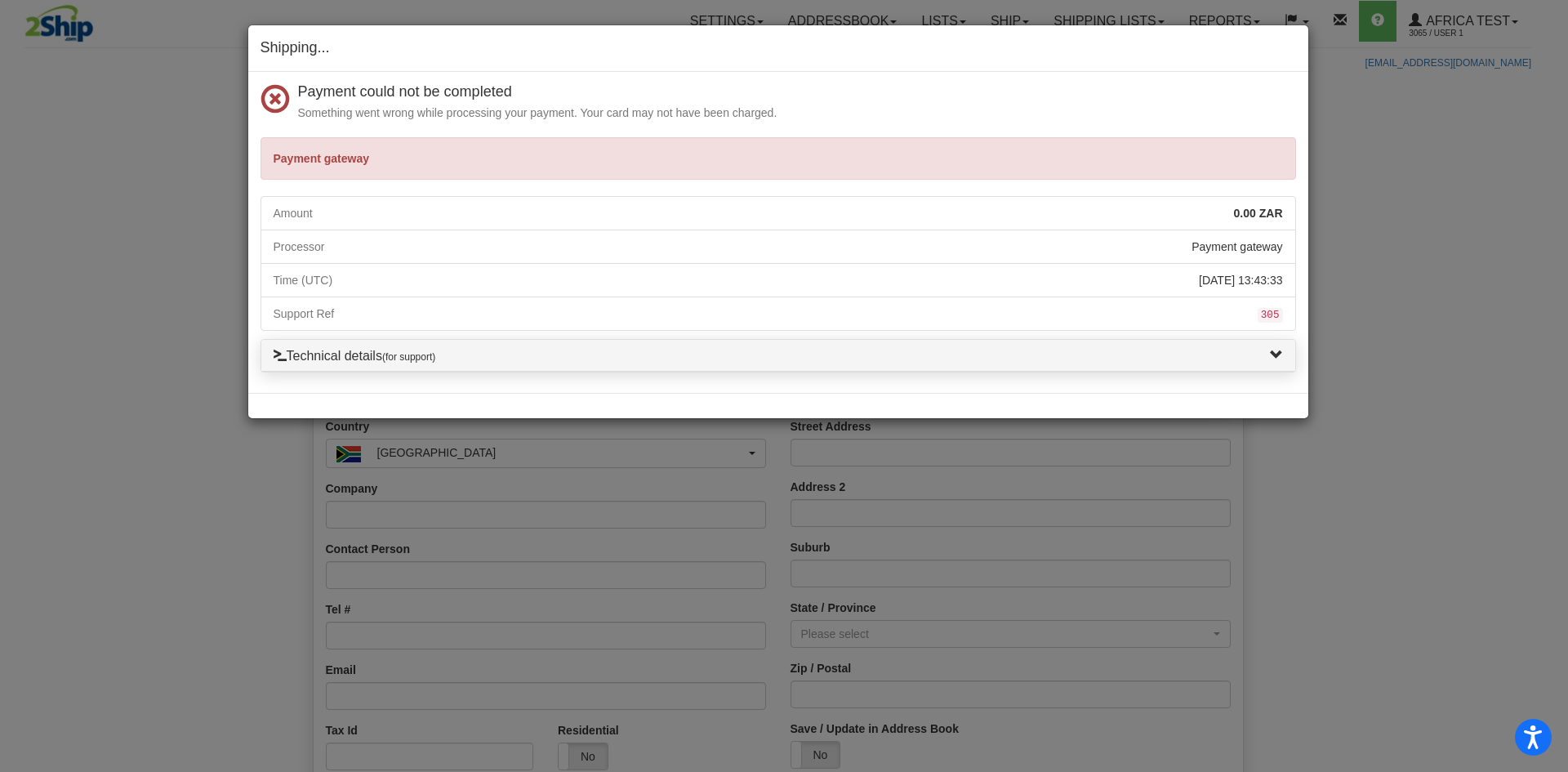
click at [1065, 367] on div "Technical details (for support)" at bounding box center [779, 356] width 1034 height 33
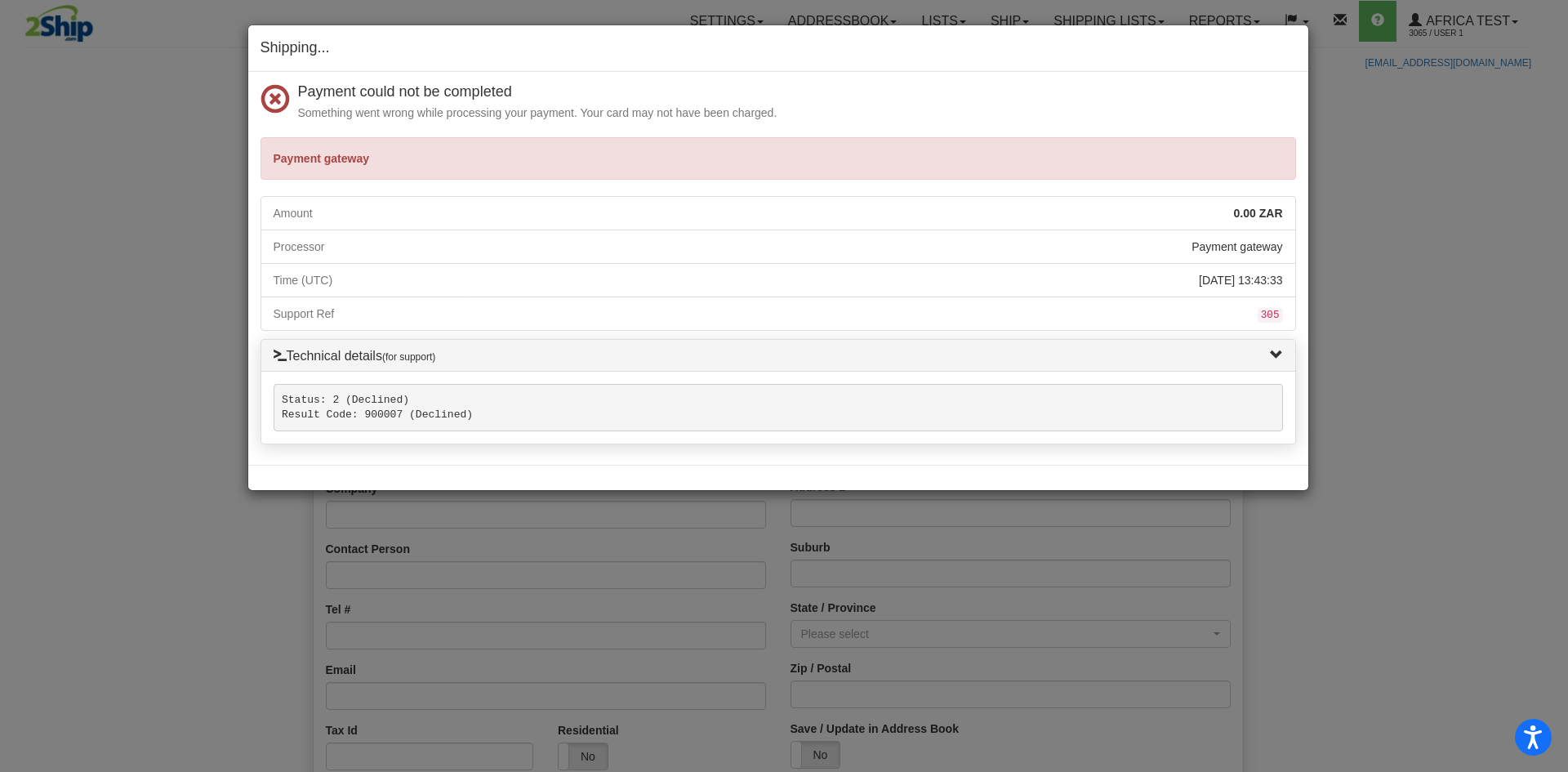
click at [1441, 293] on div "Shipping... Your SHIPMENT will EXPIRE in Payment could not be completed Somethi…" at bounding box center [784, 386] width 1568 height 772
click at [899, 79] on div "Payment could not be completed Something went wrong while processing your payme…" at bounding box center [779, 269] width 1061 height 394
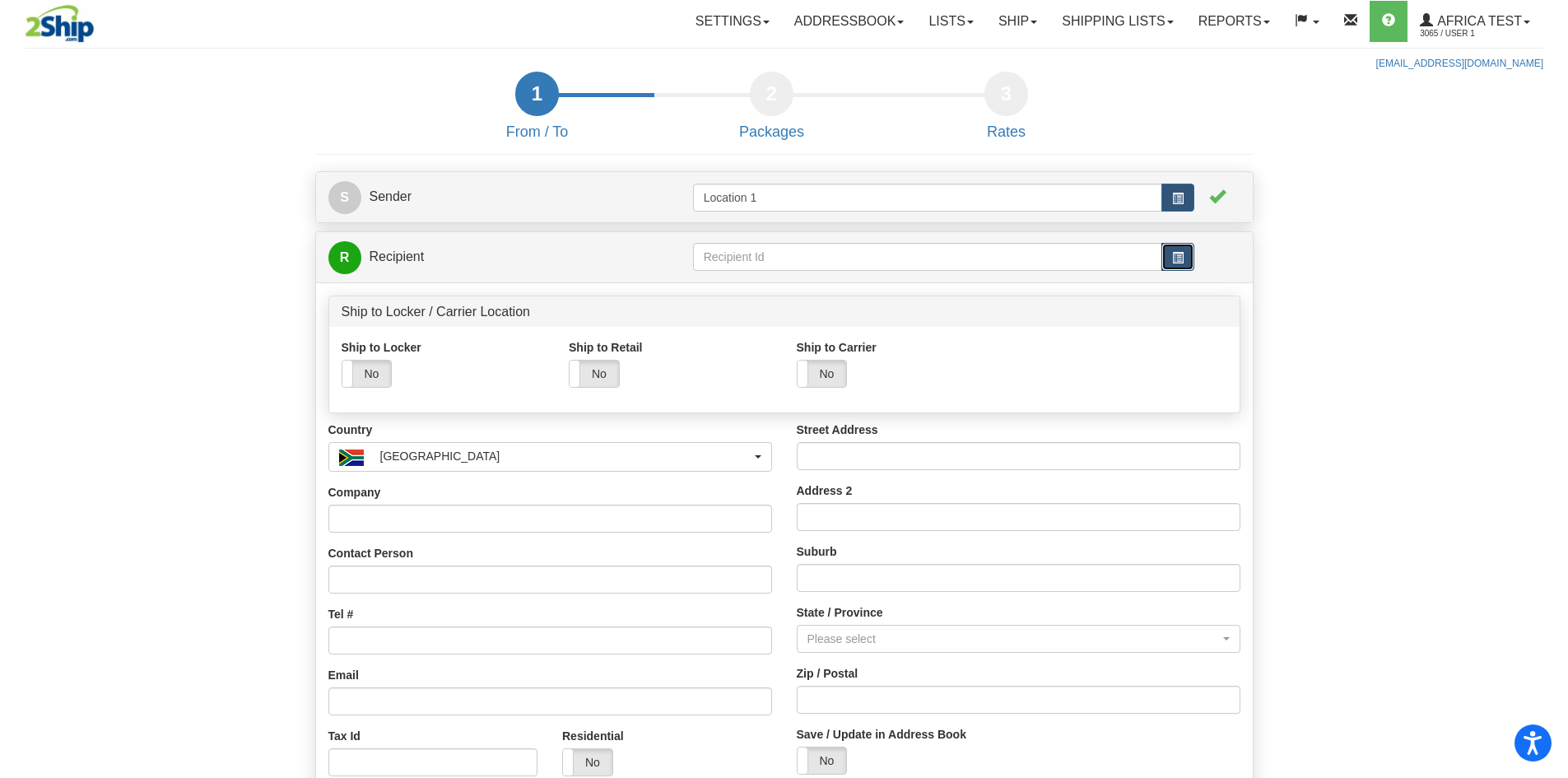
click at [1178, 258] on span "button" at bounding box center [1178, 258] width 12 height 12
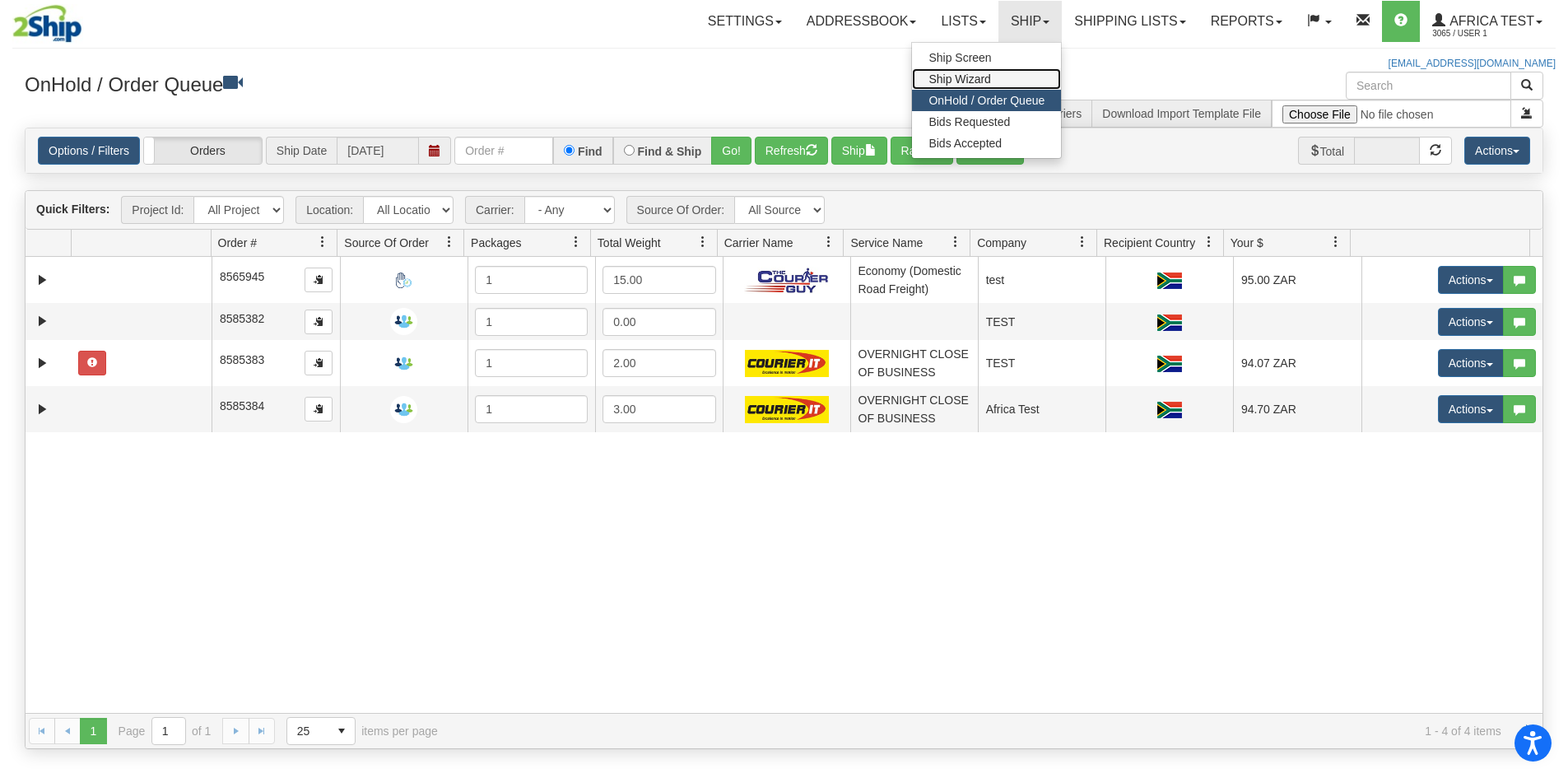
click at [1011, 79] on link "Ship Wizard" at bounding box center [987, 79] width 149 height 21
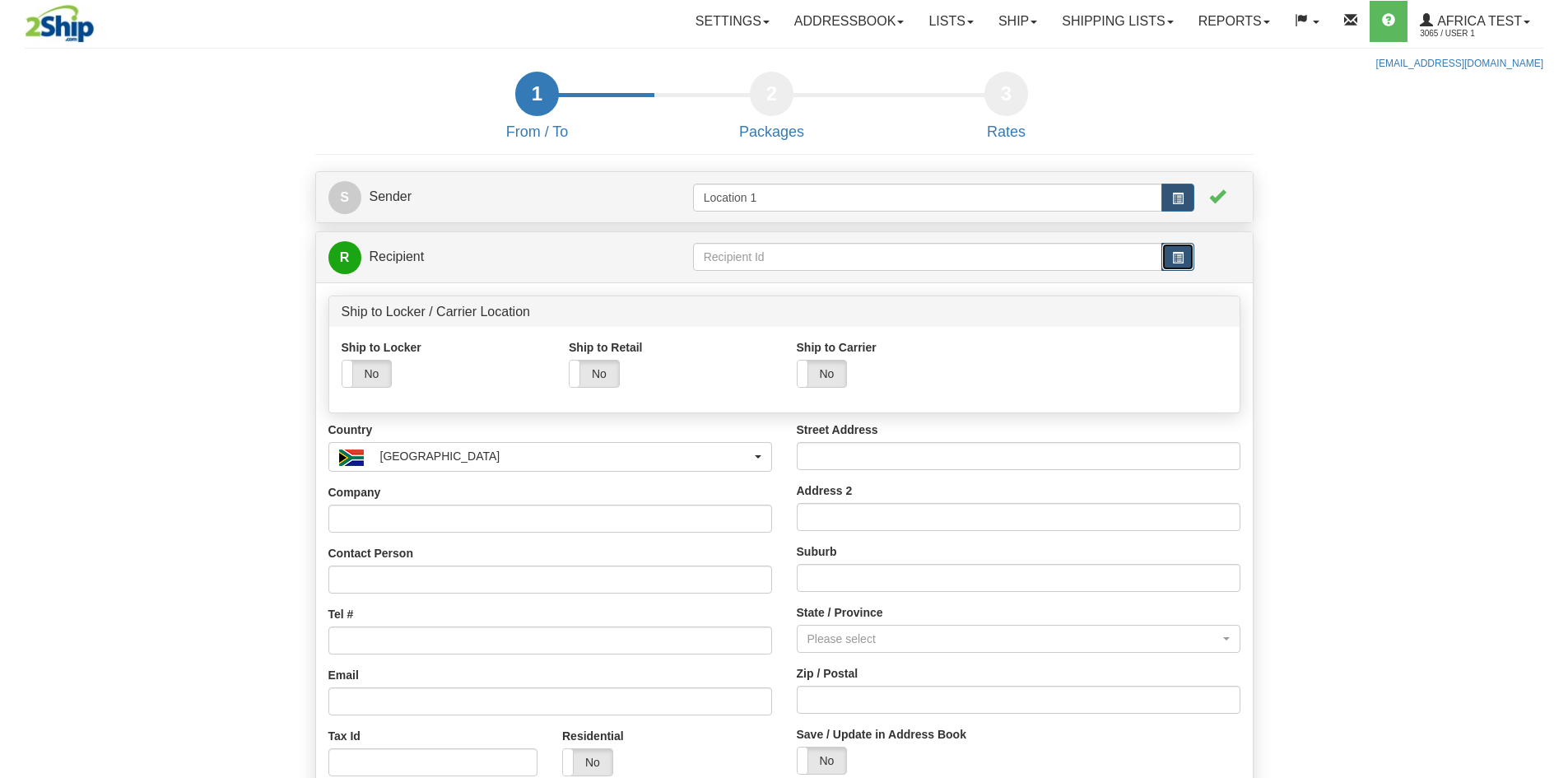
click at [1165, 265] on button "button" at bounding box center [1178, 257] width 33 height 28
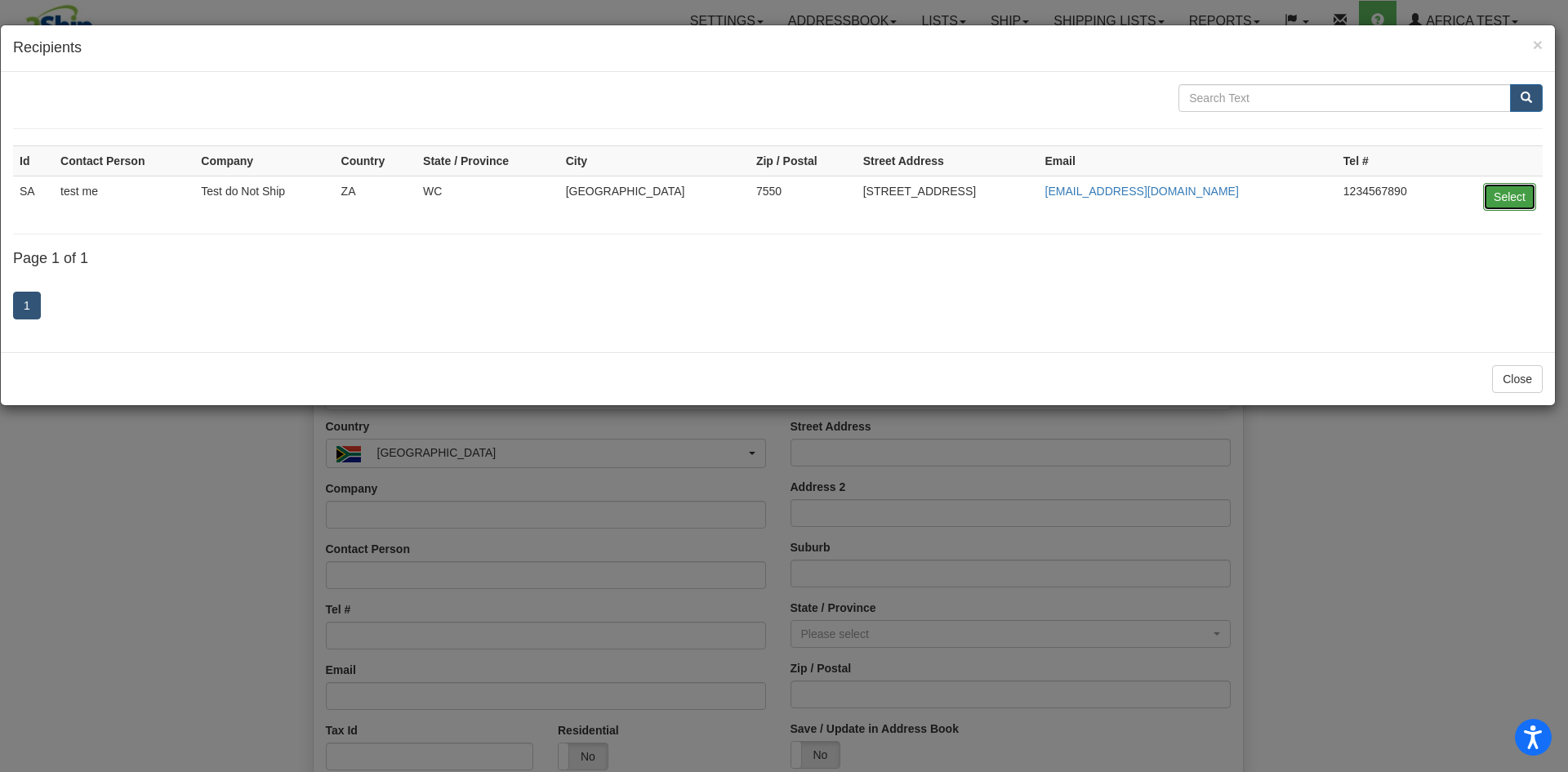
click at [1513, 194] on button "Select" at bounding box center [1509, 197] width 53 height 28
type input "SA"
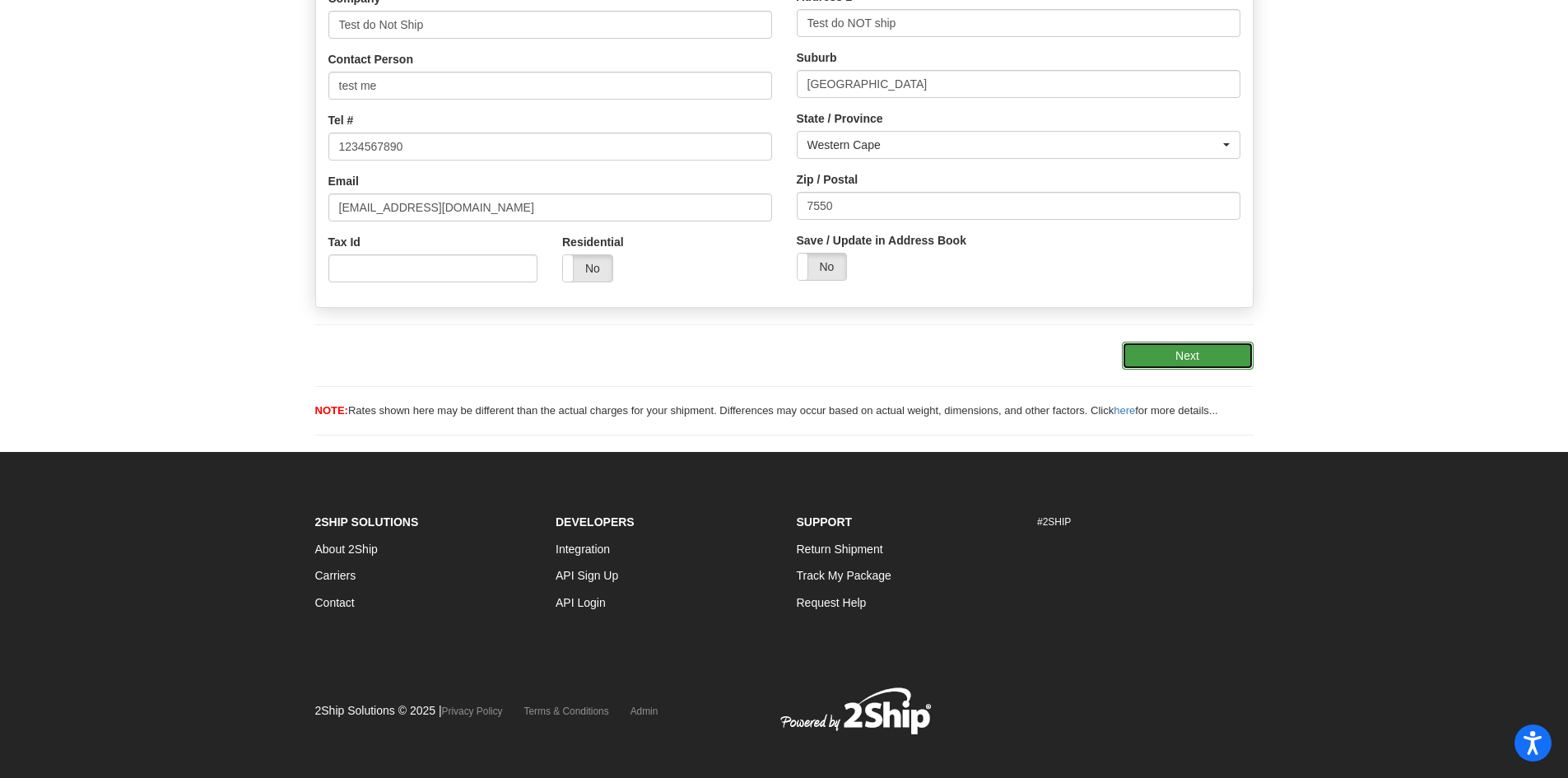
click at [1188, 351] on button "Next" at bounding box center [1188, 356] width 132 height 28
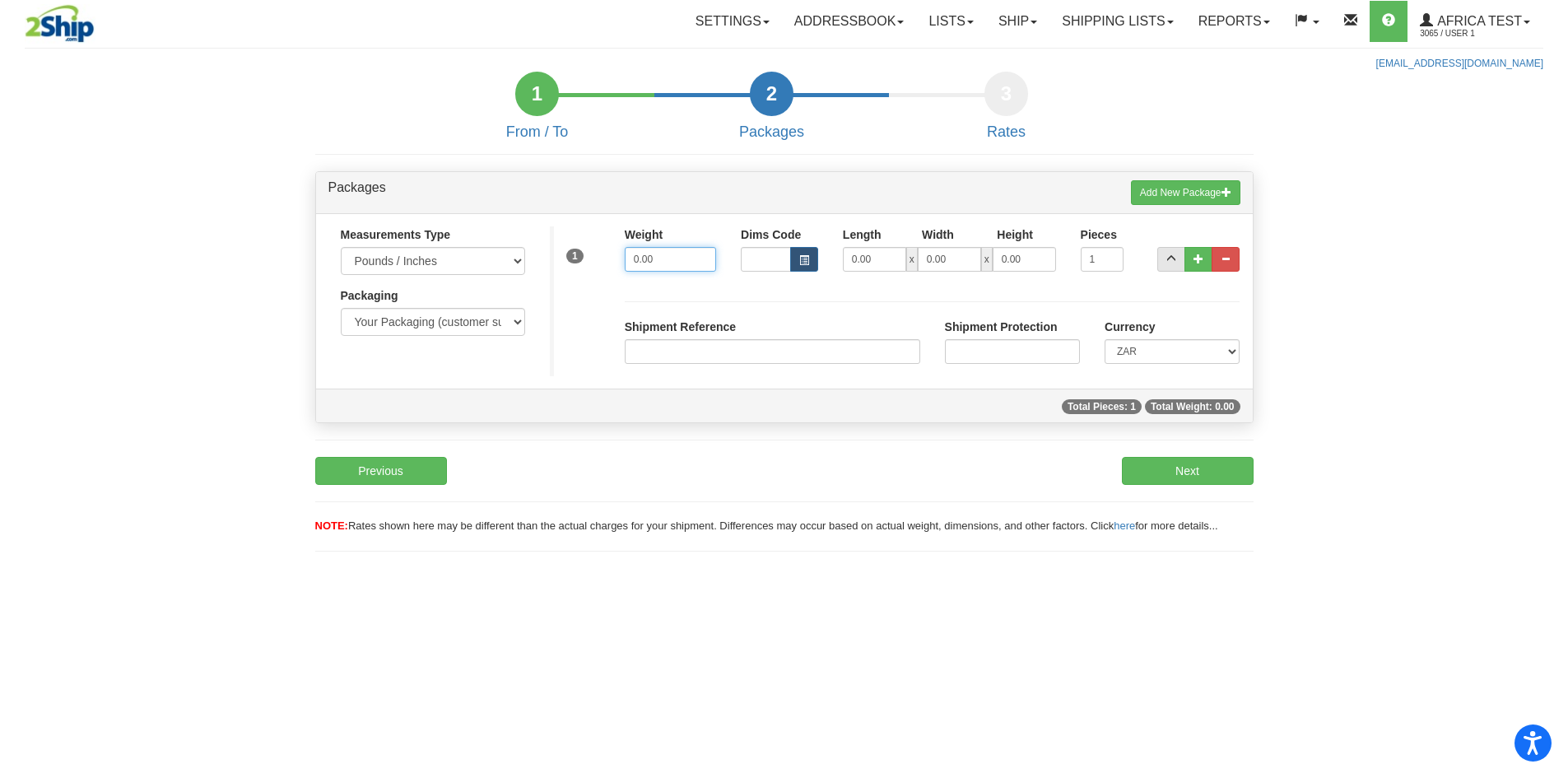
drag, startPoint x: 698, startPoint y: 261, endPoint x: 551, endPoint y: 271, distance: 147.3
click at [551, 271] on div "1 Weight 0.00 Dims Code Length Width 0.00" at bounding box center [902, 255] width 703 height 58
type input "5.00"
click at [1156, 468] on button "Next" at bounding box center [1188, 471] width 132 height 28
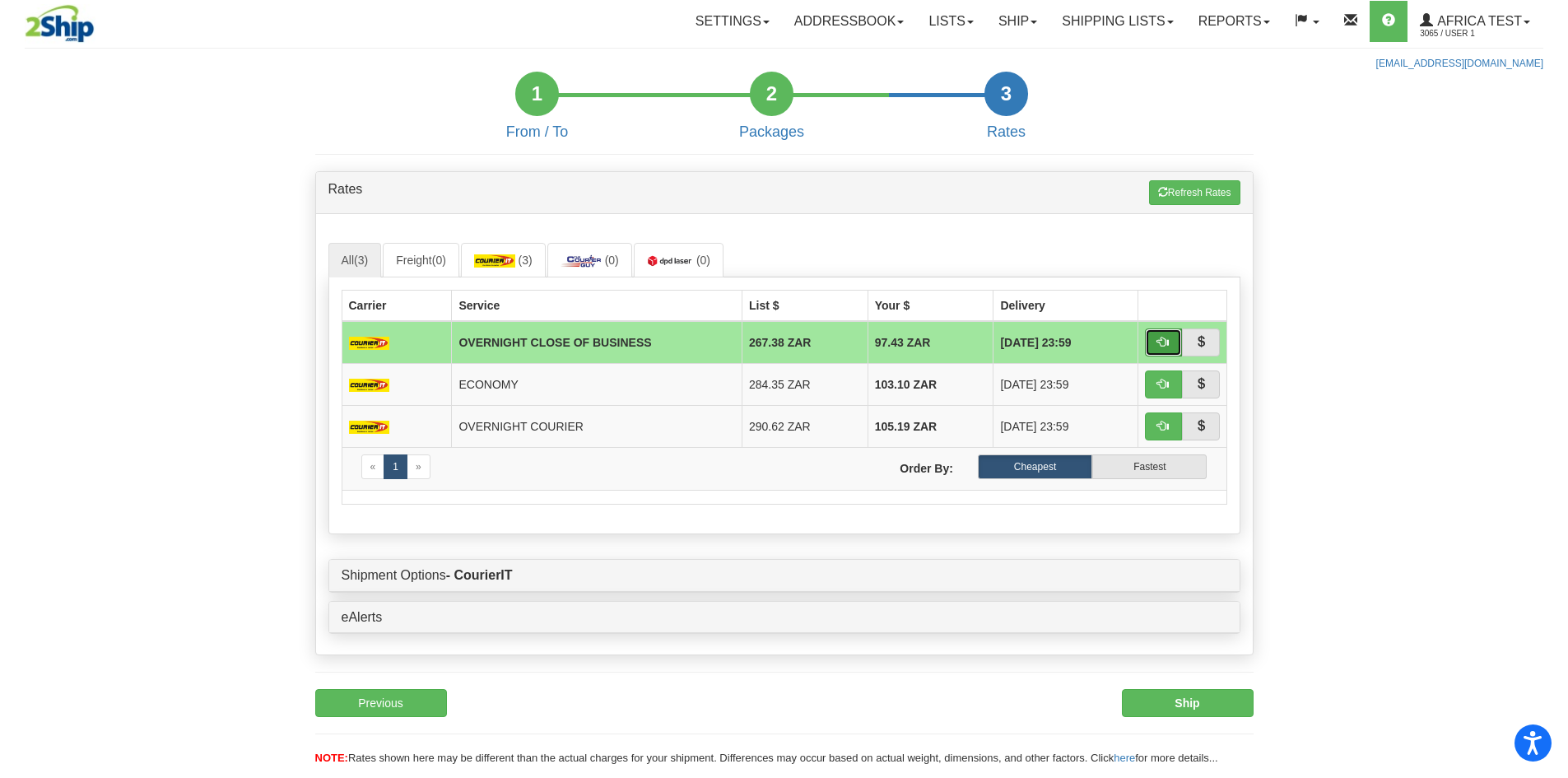
click at [1158, 332] on button "button" at bounding box center [1164, 342] width 38 height 28
type input "OCB"
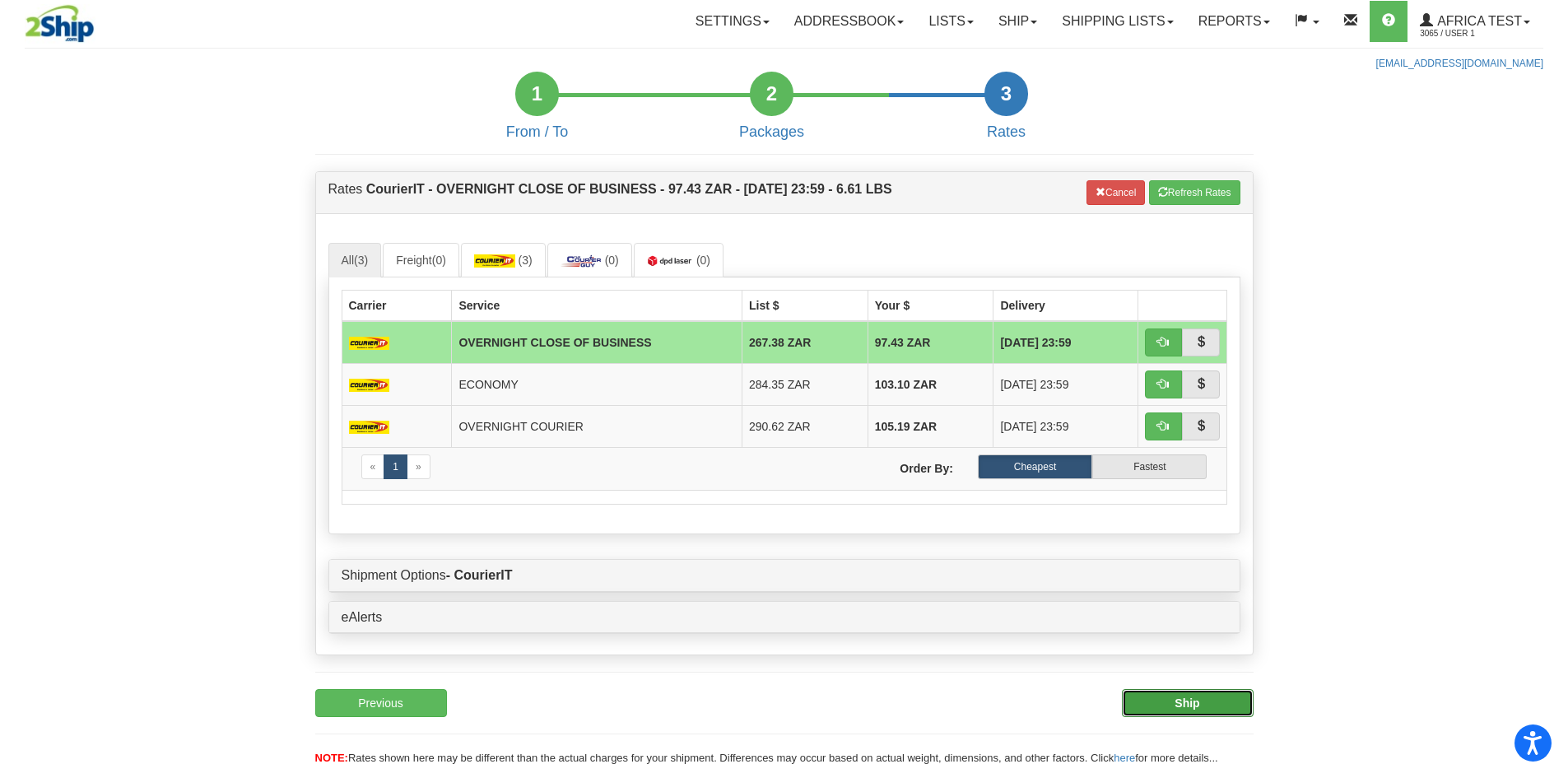
click at [1183, 701] on b "Ship" at bounding box center [1188, 703] width 25 height 13
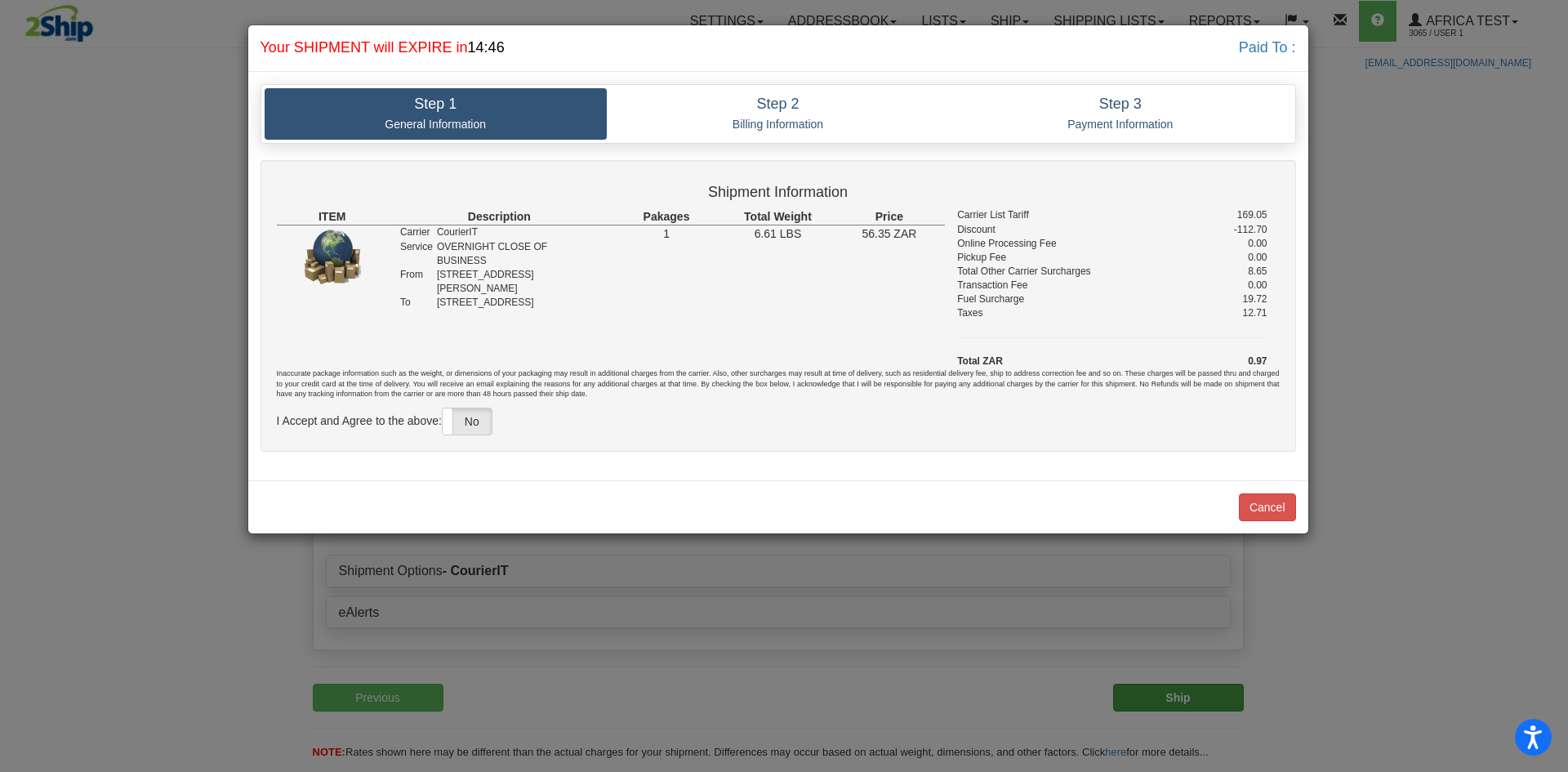
drag, startPoint x: 458, startPoint y: 428, endPoint x: 557, endPoint y: 432, distance: 99.1
click at [458, 428] on label "No" at bounding box center [467, 422] width 49 height 26
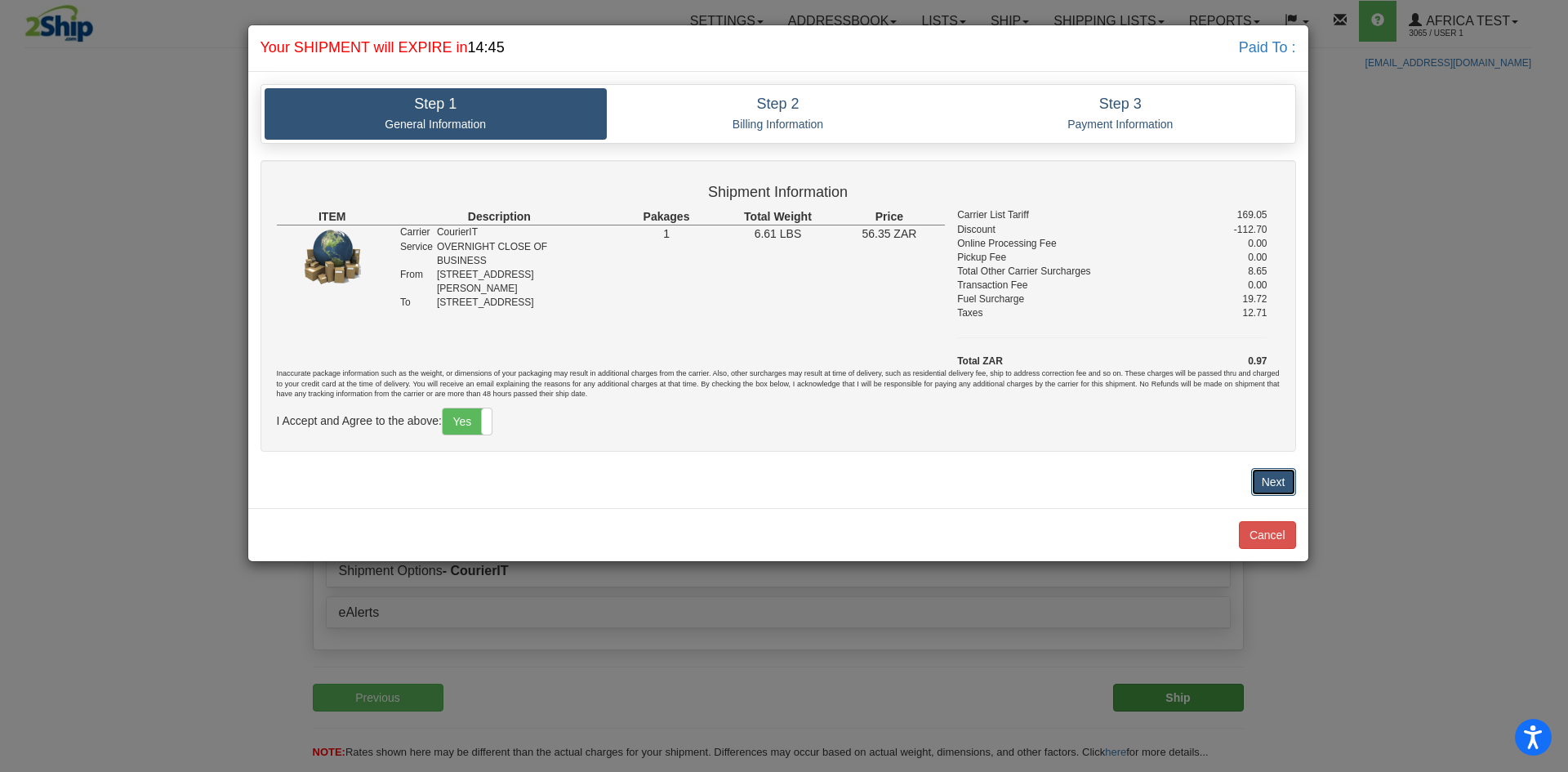
click at [1264, 484] on button "Next" at bounding box center [1273, 482] width 45 height 28
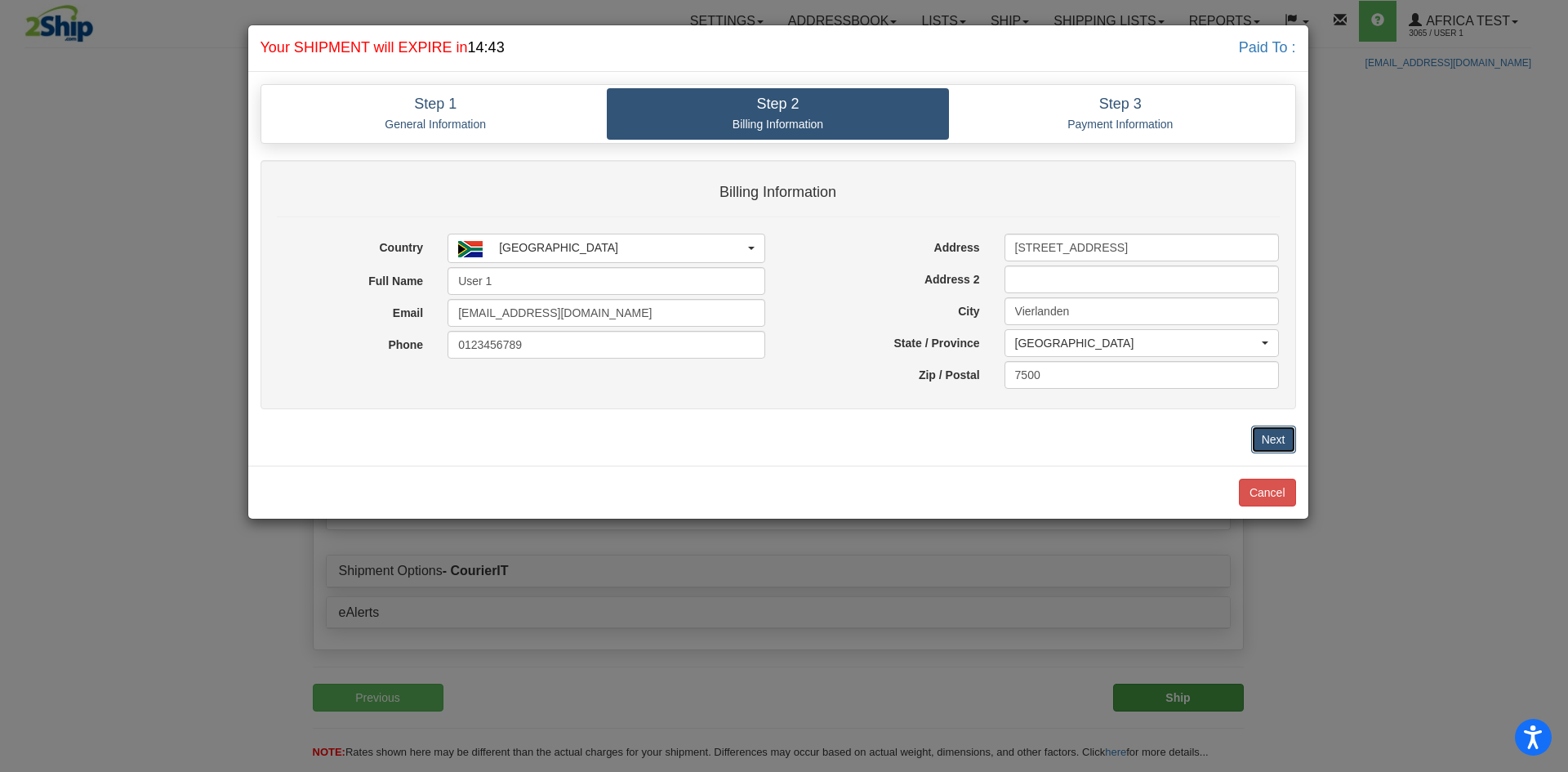
click at [1262, 440] on button "Next" at bounding box center [1273, 440] width 45 height 28
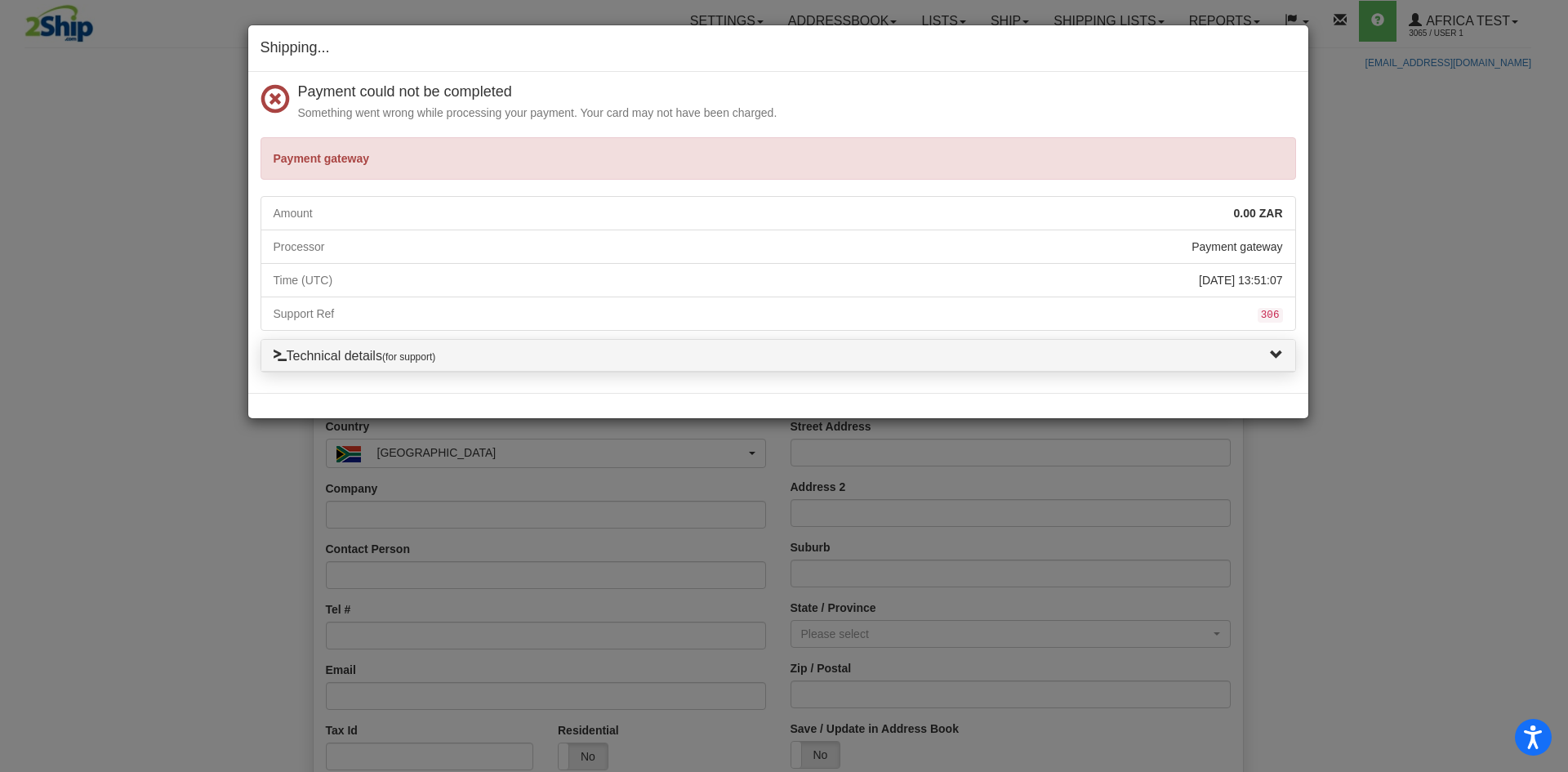
click at [1356, 382] on div "Shipping... Your SHIPMENT will EXPIRE in Payment could not be completed Somethi…" at bounding box center [784, 386] width 1568 height 772
click at [1178, 340] on div "Technical details (for support)" at bounding box center [779, 356] width 1034 height 33
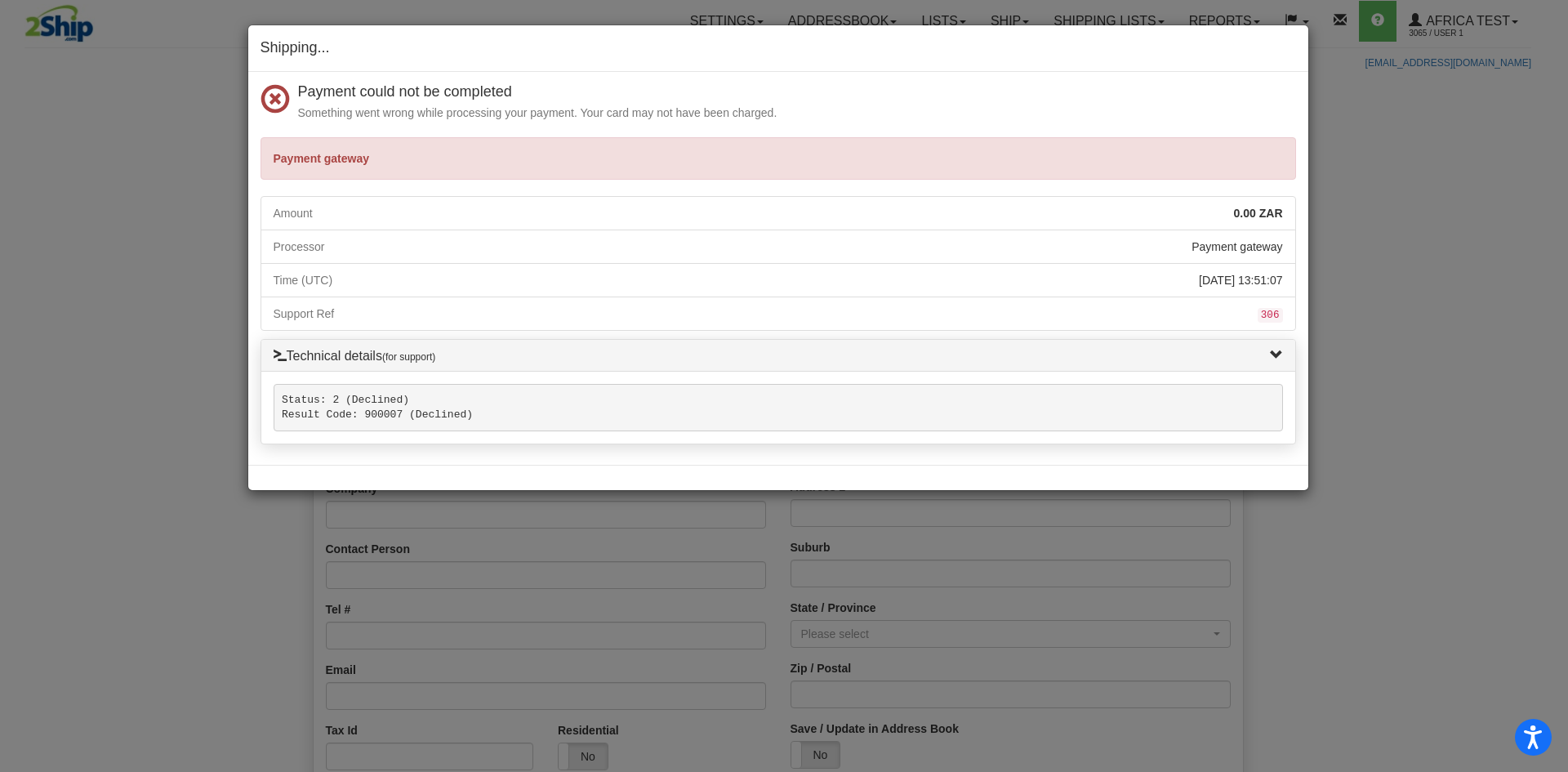
click at [1268, 87] on h4 "Payment could not be completed" at bounding box center [797, 92] width 998 height 16
click at [554, 72] on div "Payment could not be completed Something went wrong while processing your payme…" at bounding box center [779, 269] width 1061 height 394
click at [354, 109] on p "Something went wrong while processing your payment. Your card may not have been…" at bounding box center [797, 113] width 998 height 16
click at [271, 103] on span at bounding box center [275, 100] width 29 height 29
click at [580, 182] on div "Payment could not be completed Something went wrong while processing your payme…" at bounding box center [779, 269] width 1061 height 394
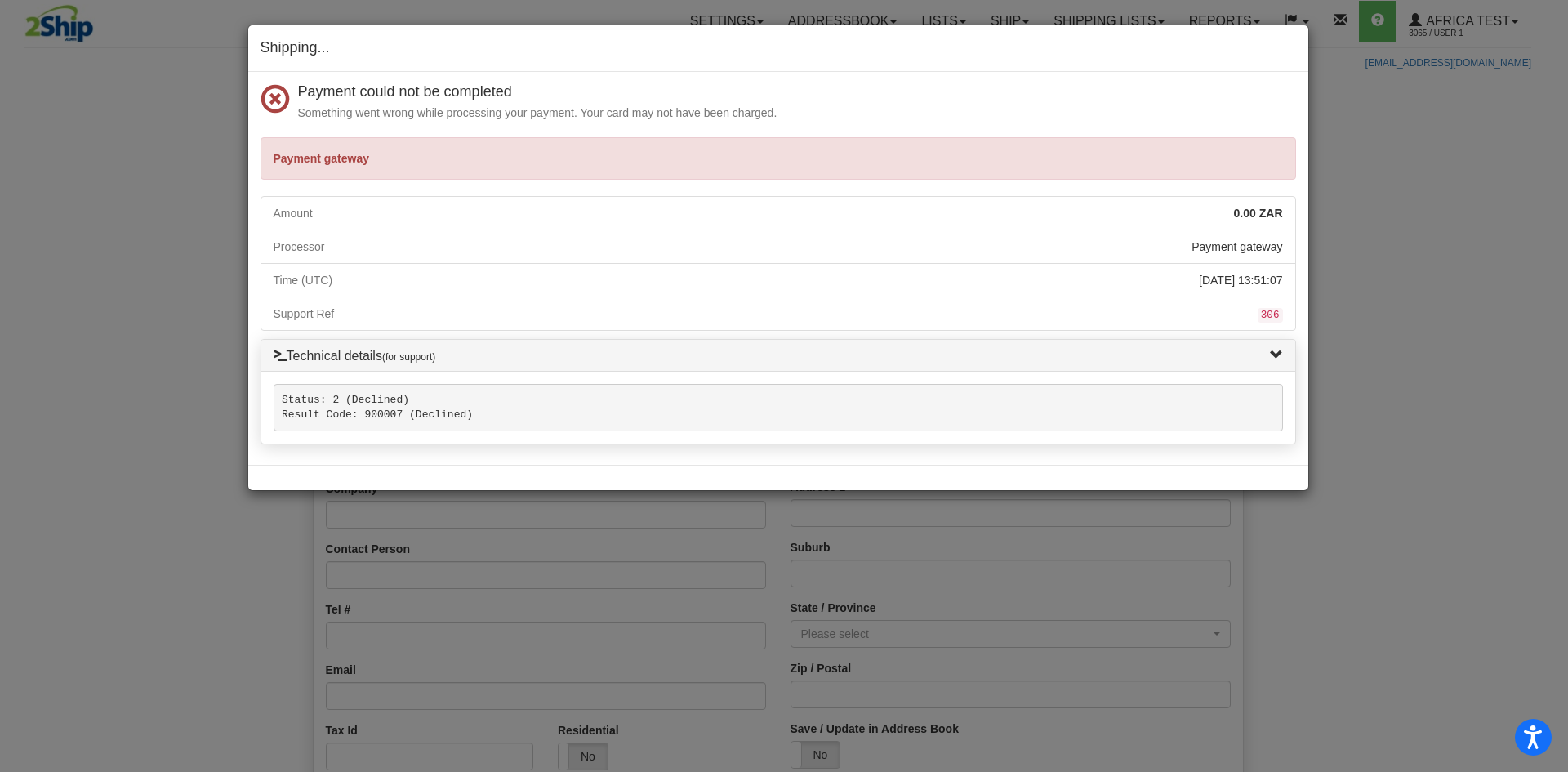
click at [1348, 29] on div "Shipping... Your SHIPMENT will EXPIRE in Payment could not be completed Somethi…" at bounding box center [784, 386] width 1568 height 772
click at [1270, 60] on div "Shipping... Your SHIPMENT will EXPIRE in" at bounding box center [779, 48] width 1061 height 47
click at [1279, 350] on span at bounding box center [1276, 355] width 13 height 13
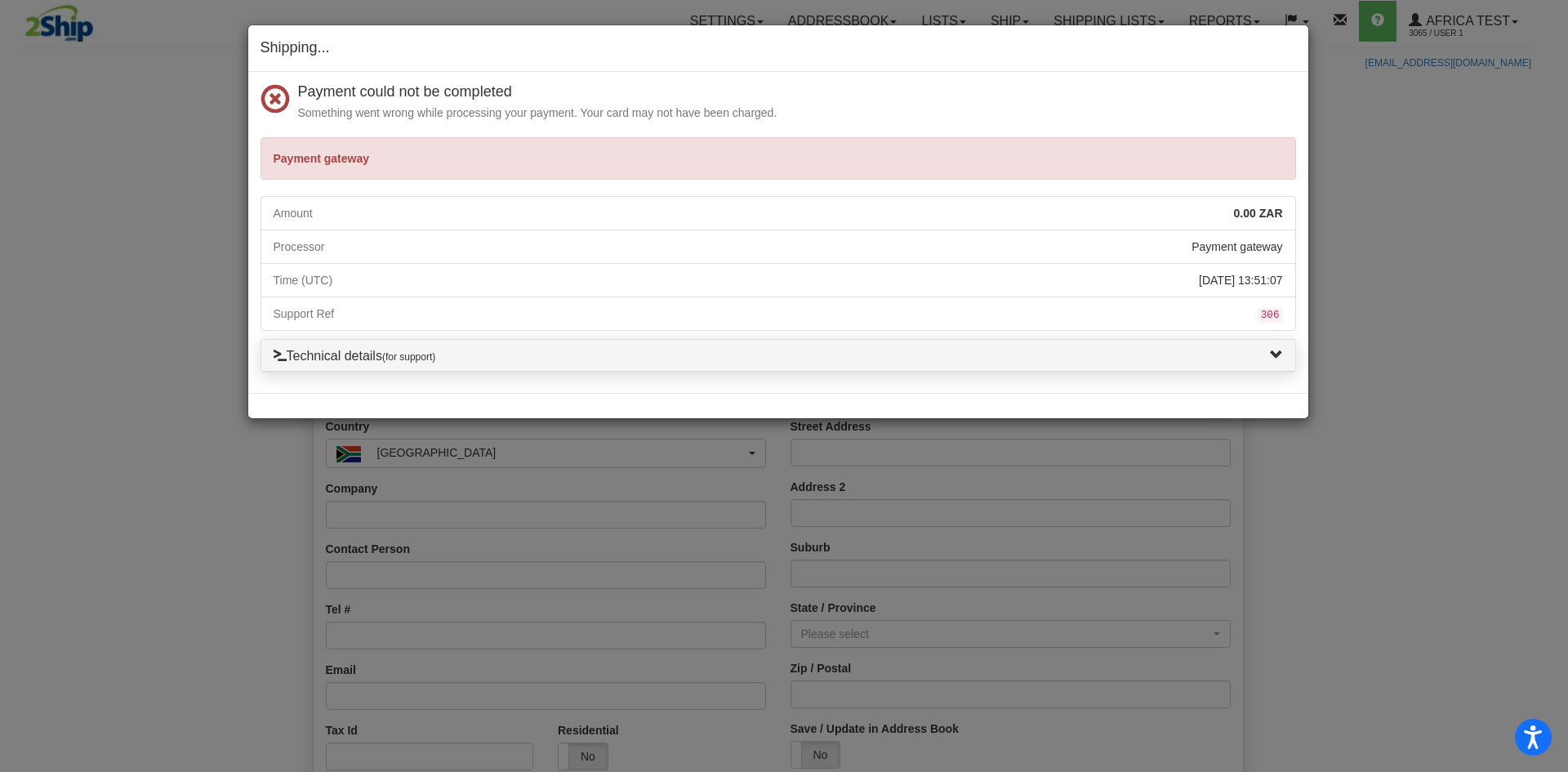
click at [1034, 434] on div "Shipping... Your SHIPMENT will EXPIRE in Payment could not be completed Somethi…" at bounding box center [784, 386] width 1568 height 772
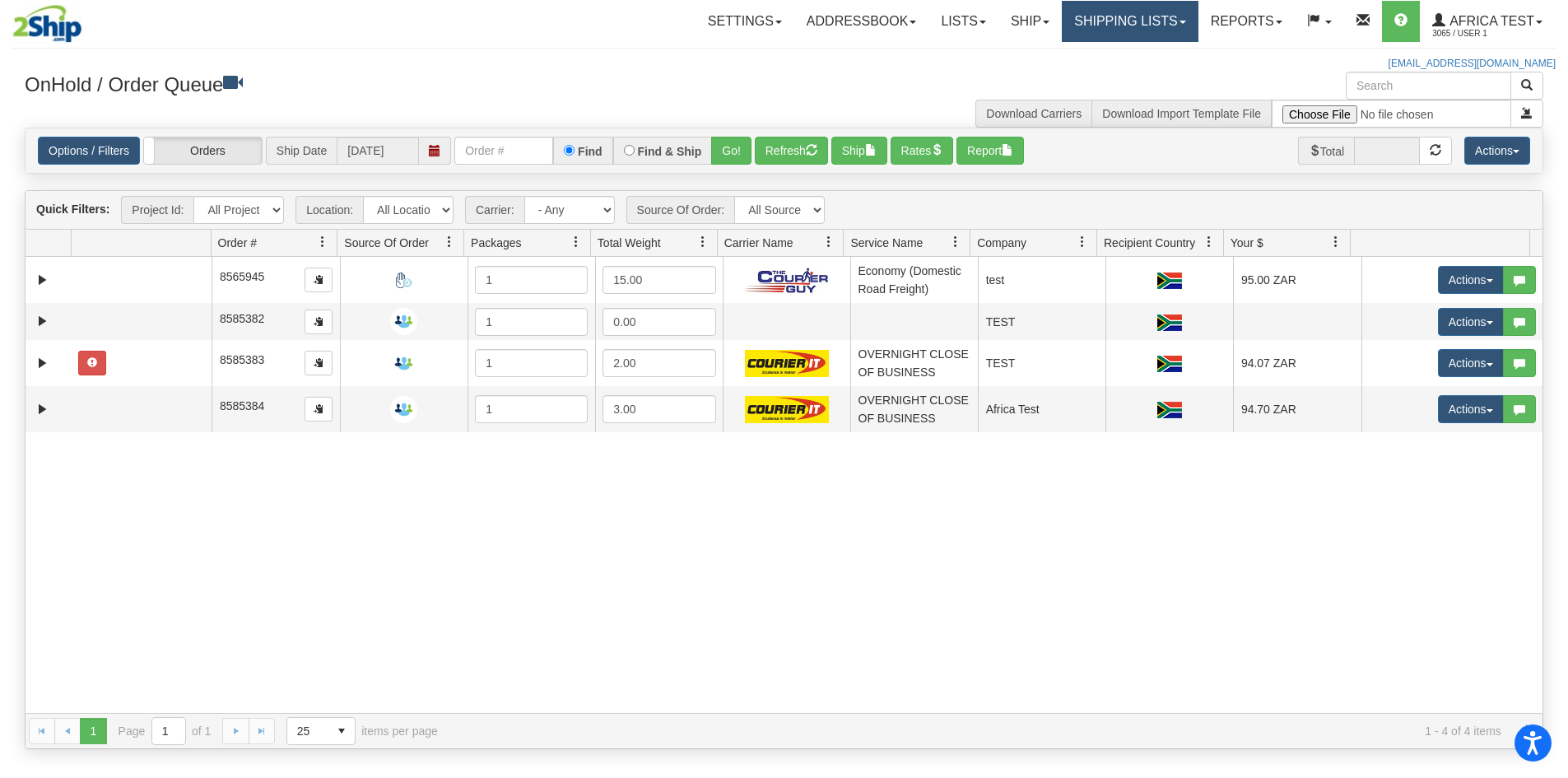
click at [1104, 35] on link "Shipping lists" at bounding box center [1130, 21] width 136 height 41
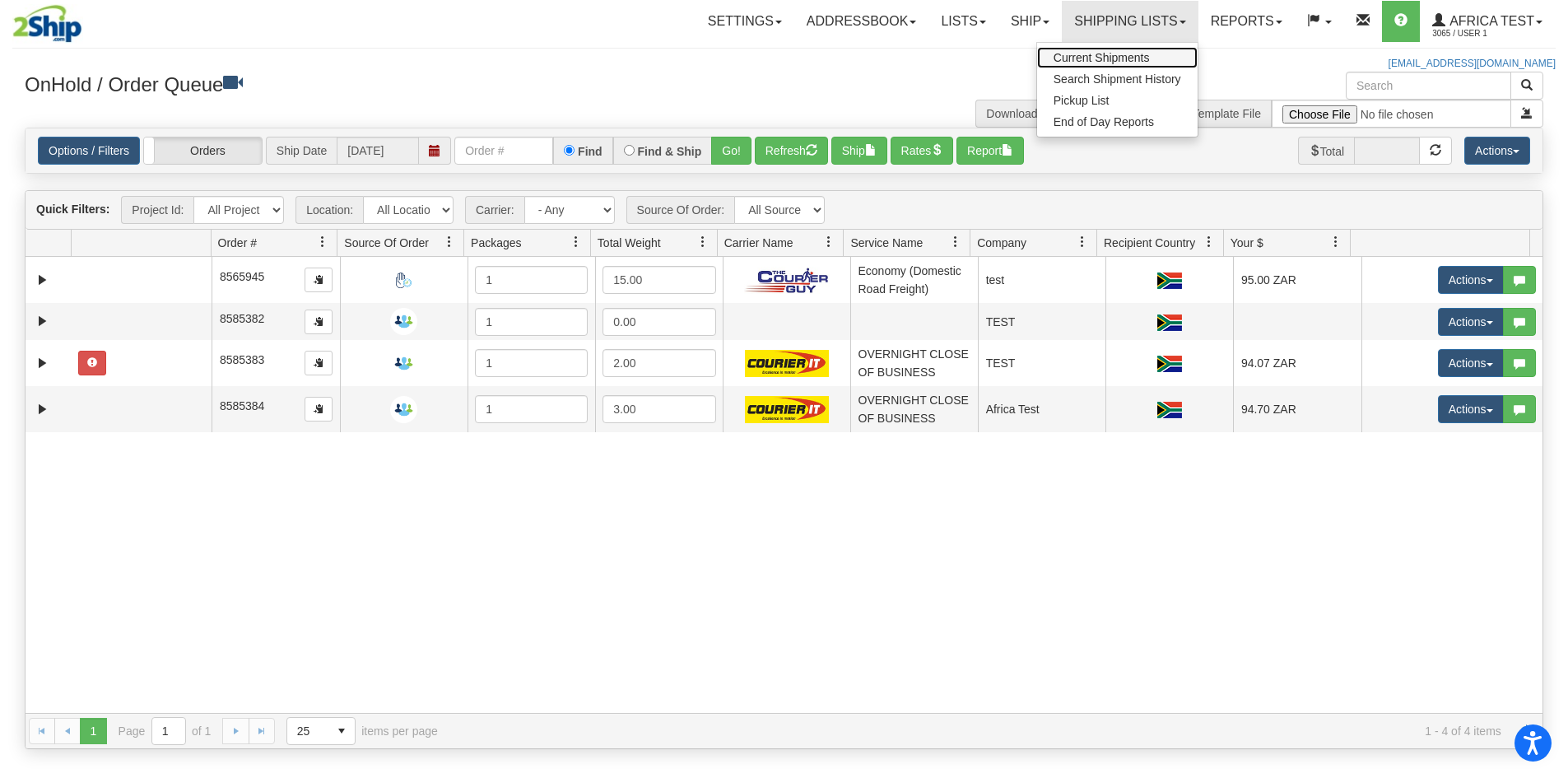
click at [1080, 63] on span "Current Shipments" at bounding box center [1102, 58] width 96 height 13
